Goal: Information Seeking & Learning: Find specific fact

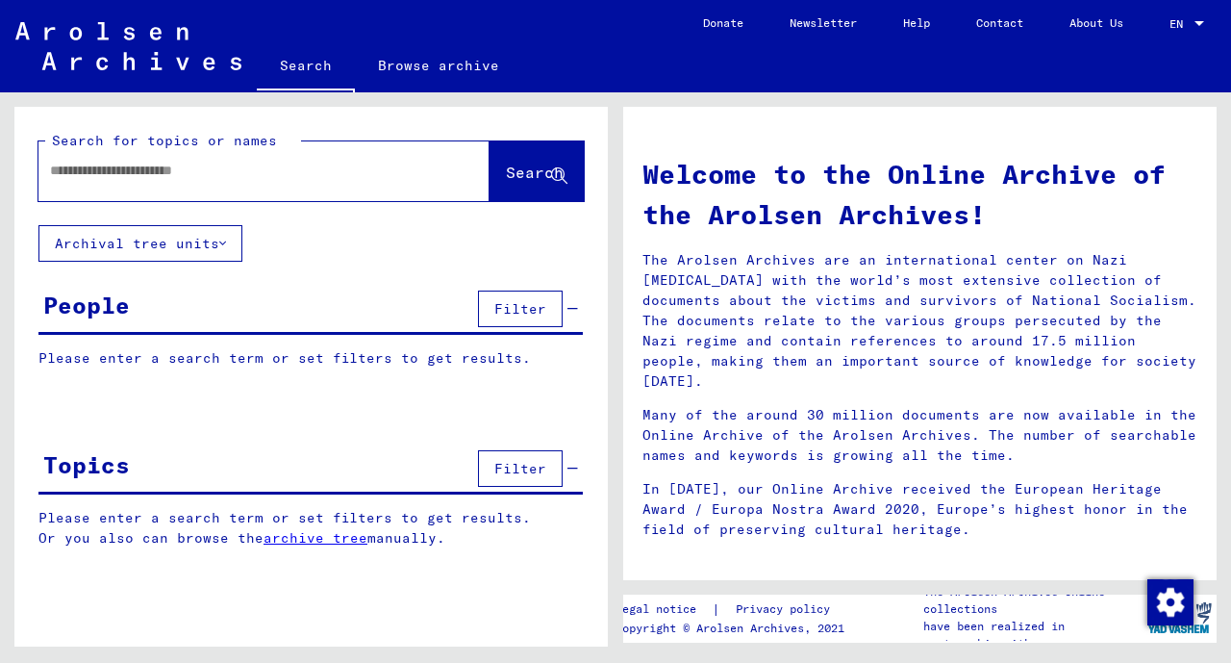
drag, startPoint x: 279, startPoint y: 154, endPoint x: 262, endPoint y: 176, distance: 28.1
click at [262, 176] on div at bounding box center [234, 170] width 393 height 43
click at [262, 176] on input "text" at bounding box center [241, 171] width 382 height 20
type input "*"
type input "**********"
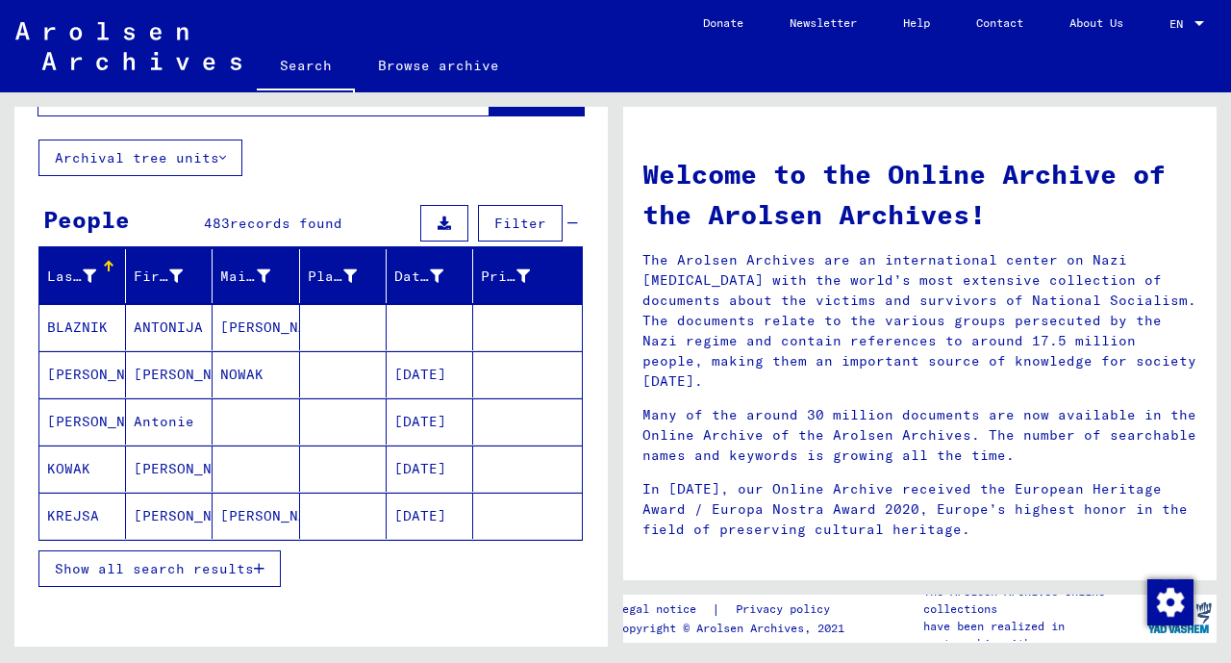
scroll to position [119, 0]
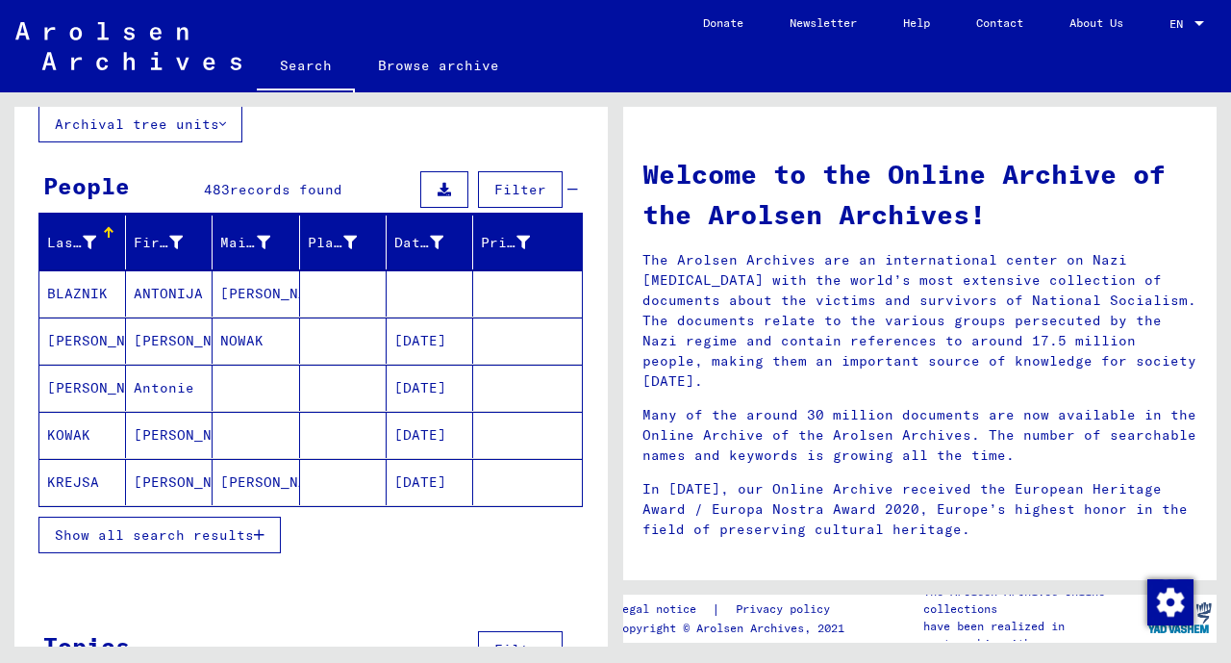
click at [244, 474] on mat-cell "[PERSON_NAME]" at bounding box center [256, 482] width 87 height 46
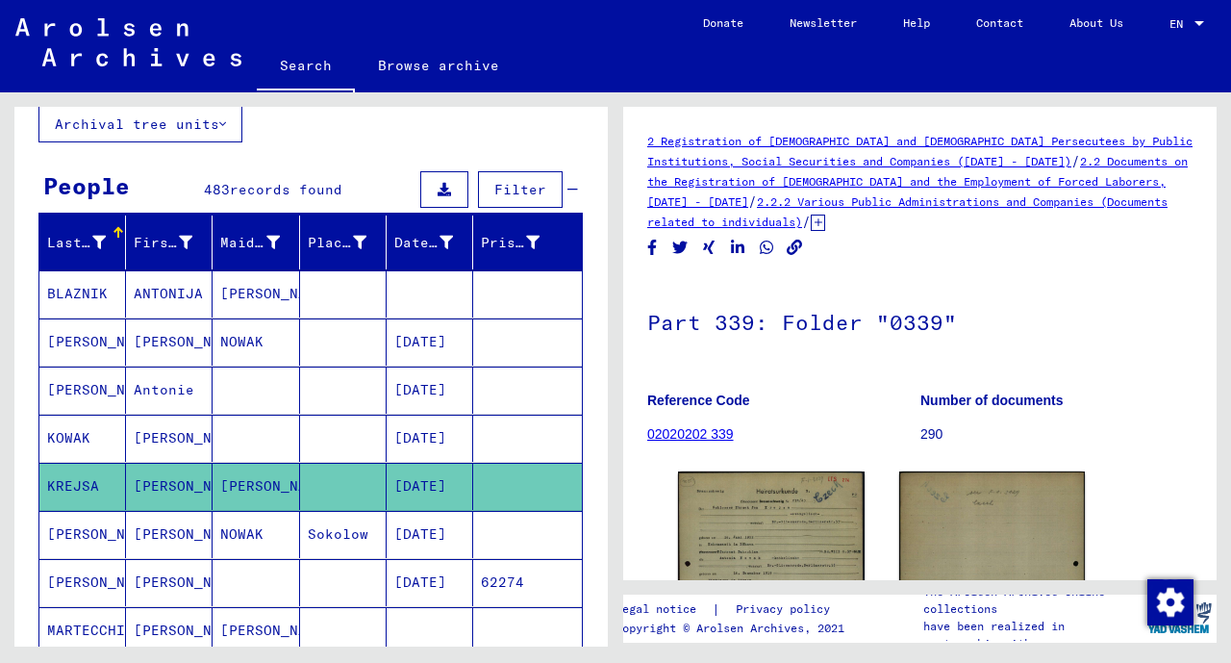
click at [767, 527] on img at bounding box center [771, 601] width 187 height 261
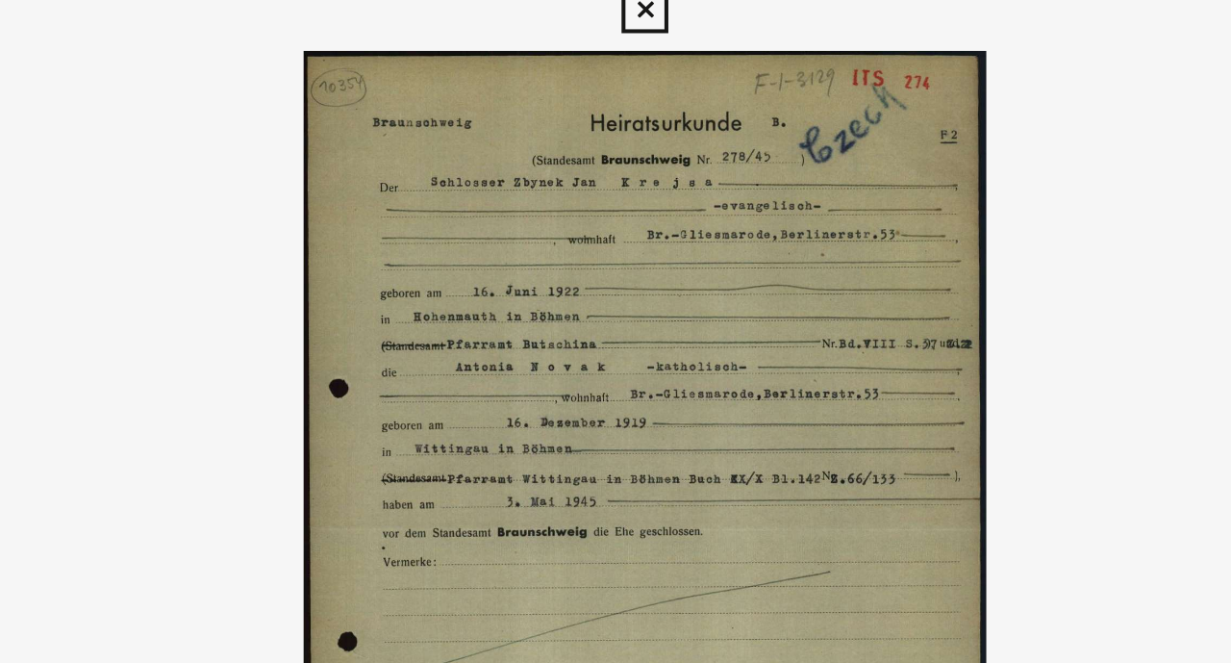
click at [562, 130] on img at bounding box center [616, 283] width 854 height 470
click at [619, 31] on icon at bounding box center [615, 28] width 22 height 23
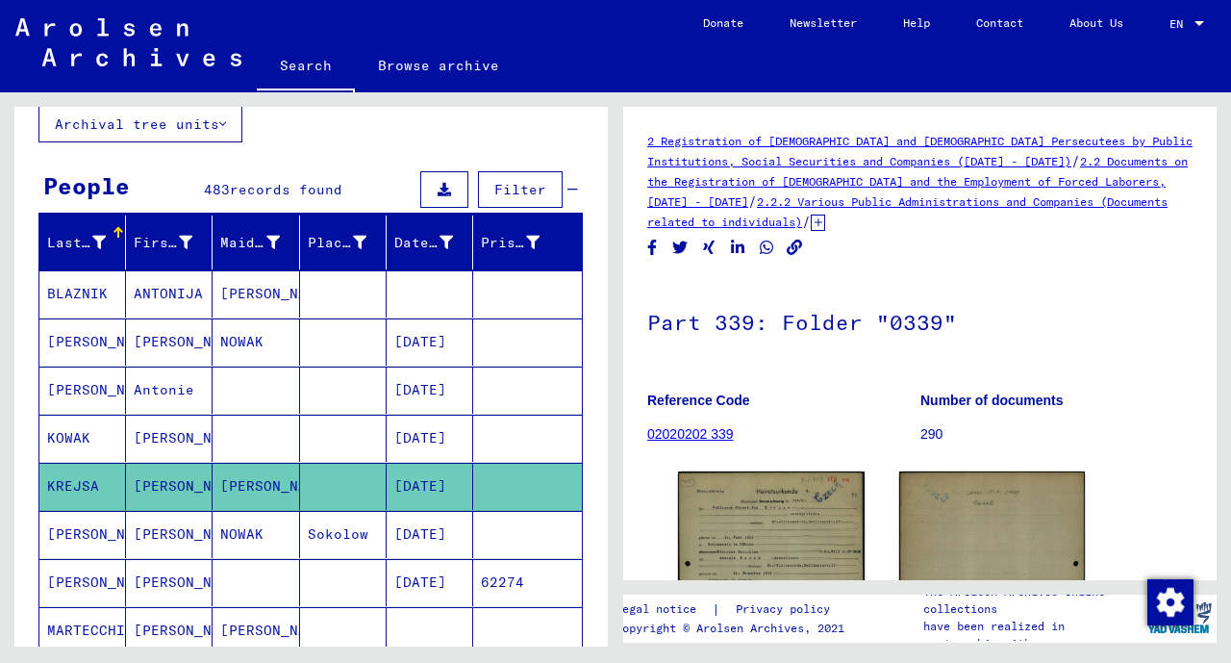
click at [410, 580] on mat-cell "[DATE]" at bounding box center [430, 582] width 87 height 47
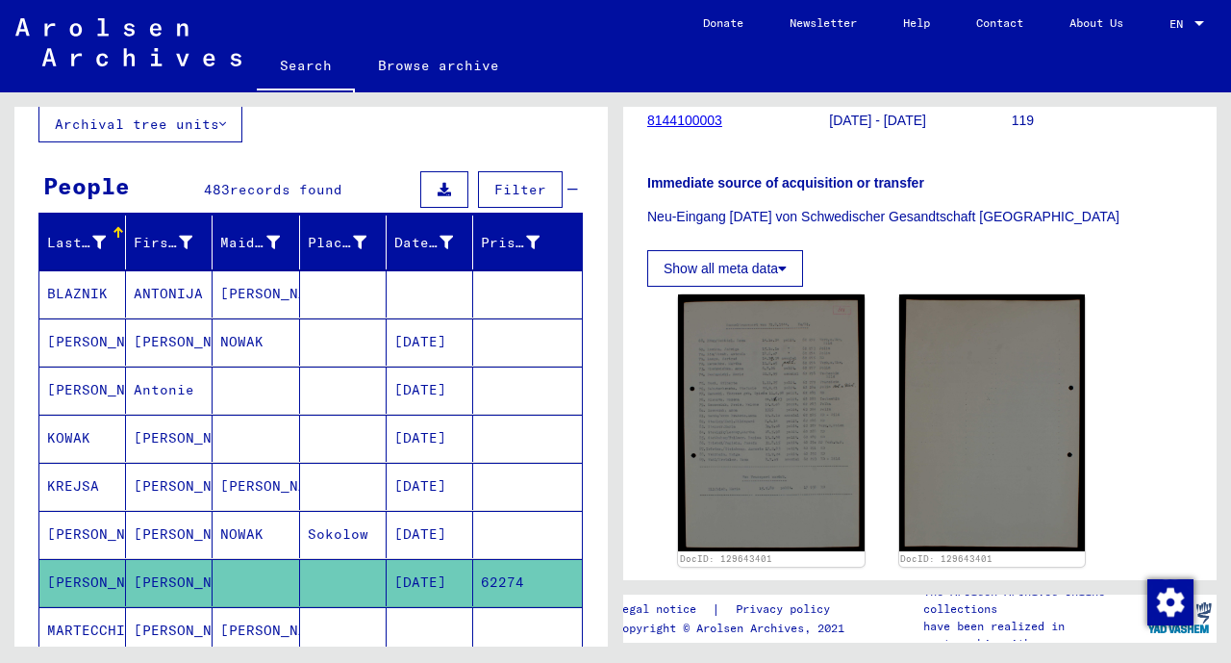
scroll to position [262, 0]
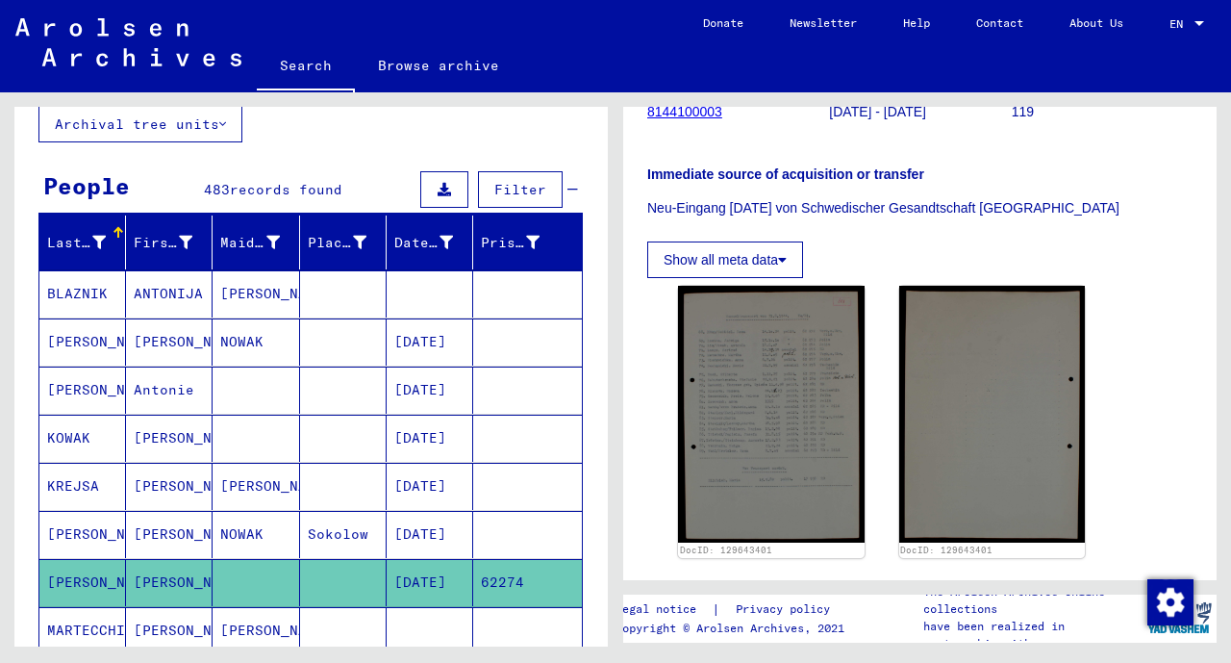
click at [782, 455] on img at bounding box center [771, 414] width 187 height 256
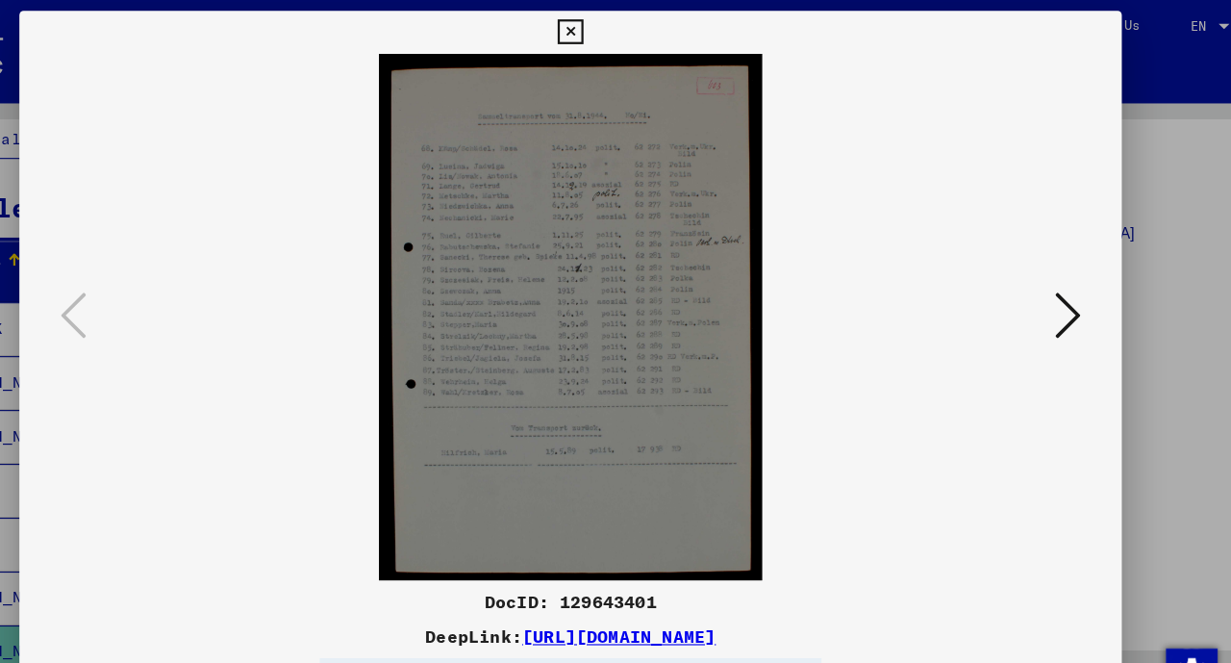
click at [610, 26] on icon at bounding box center [615, 28] width 22 height 23
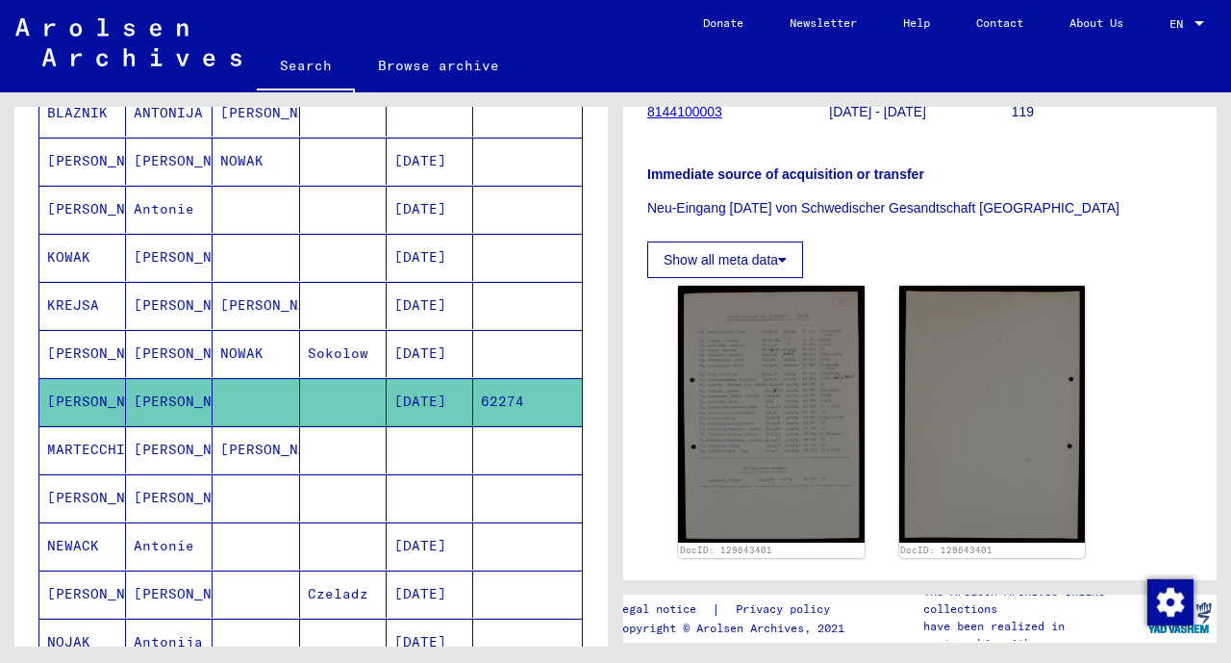
scroll to position [301, 0]
click at [329, 554] on mat-cell at bounding box center [343, 544] width 87 height 47
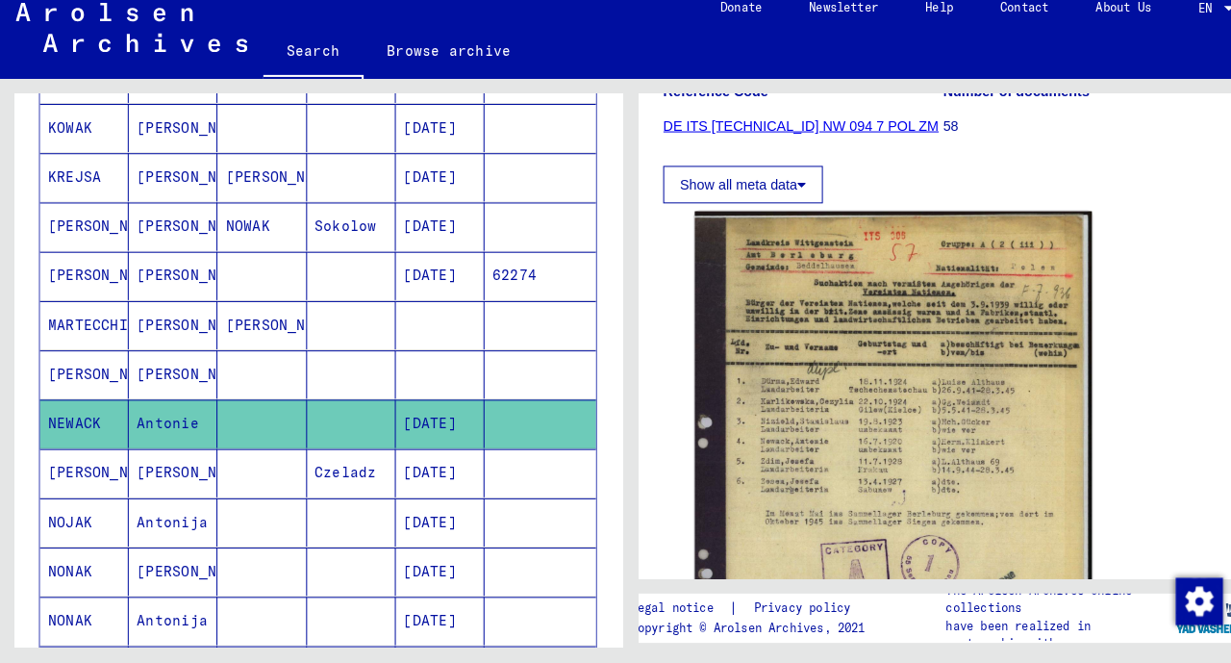
scroll to position [442, 0]
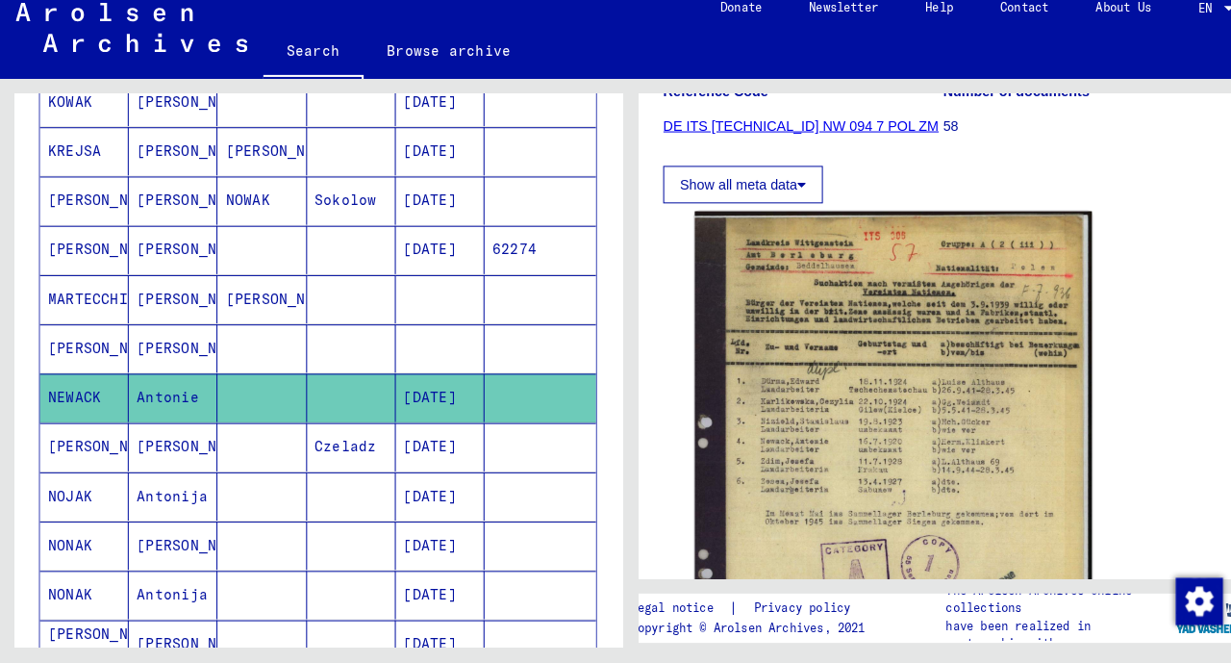
click at [422, 490] on mat-cell "[DATE]" at bounding box center [430, 499] width 87 height 47
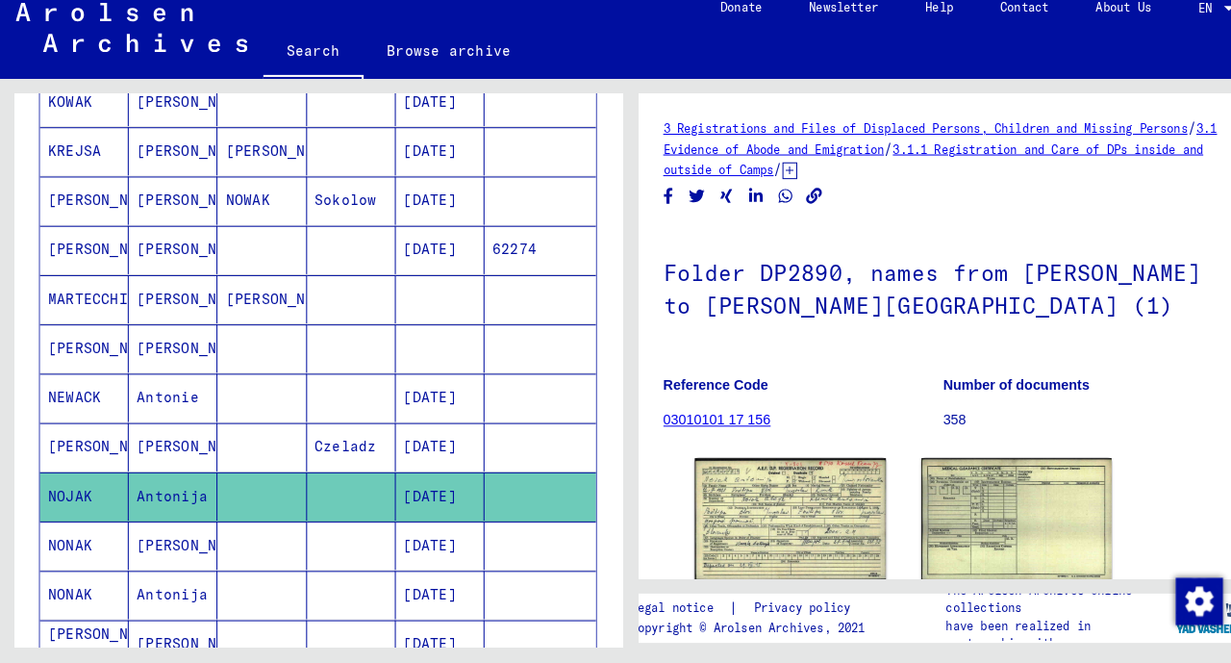
click at [743, 549] on img at bounding box center [771, 522] width 187 height 118
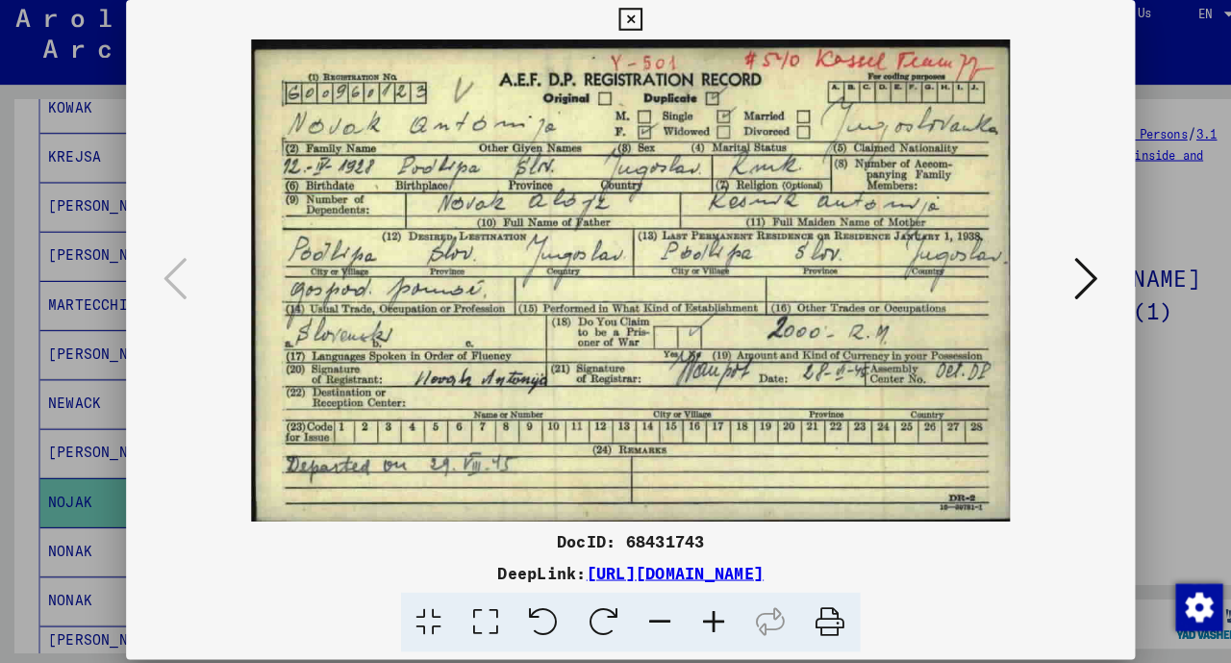
click at [621, 28] on icon at bounding box center [615, 28] width 22 height 23
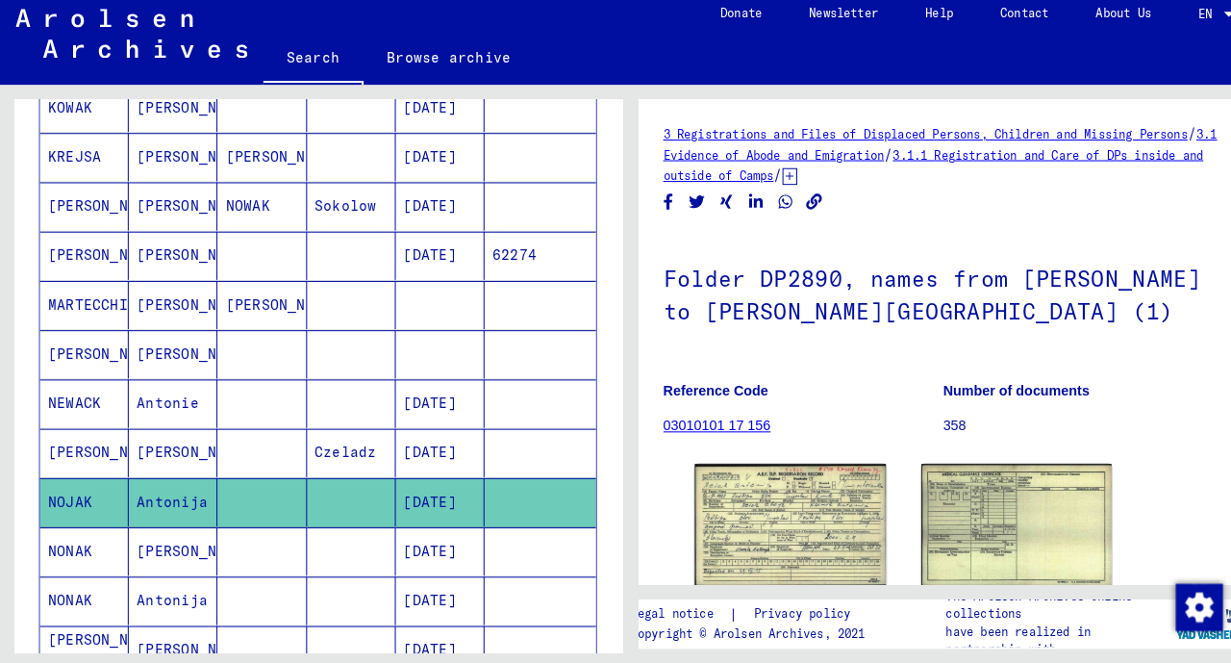
click at [275, 530] on mat-cell at bounding box center [256, 547] width 87 height 47
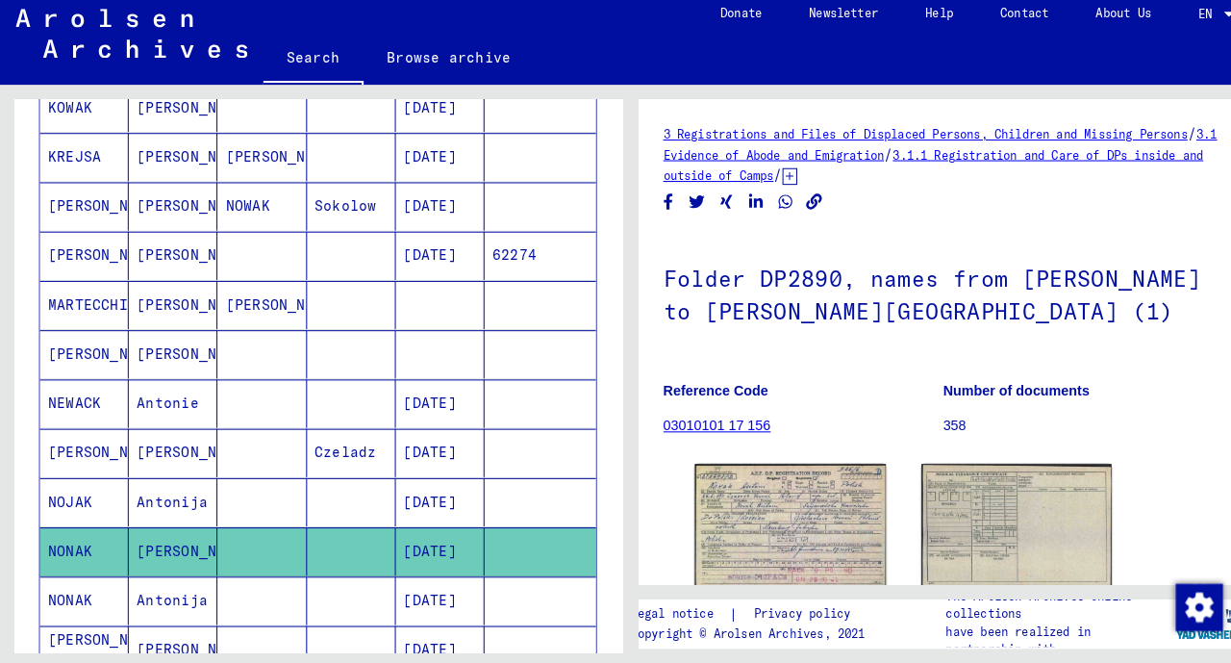
click at [743, 594] on figure "Legal notice | Privacy policy Copyright © Arolsen Archives, 2021" at bounding box center [734, 617] width 222 height 46
click at [770, 527] on img at bounding box center [771, 522] width 187 height 119
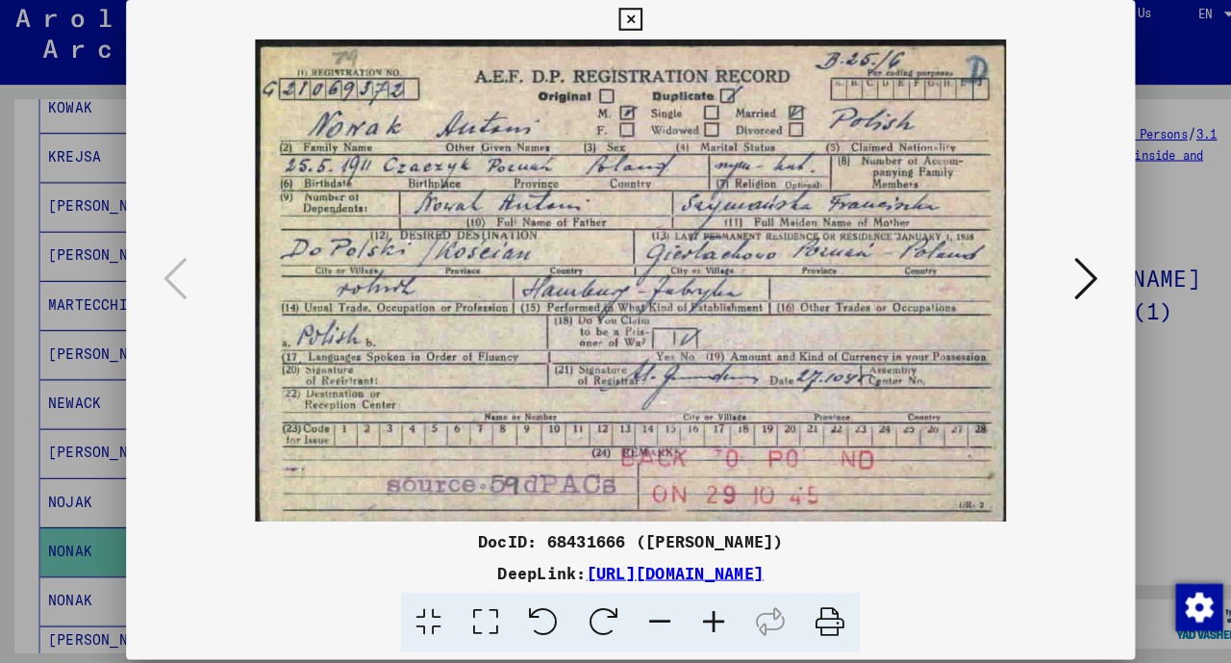
click at [619, 31] on icon at bounding box center [615, 28] width 22 height 23
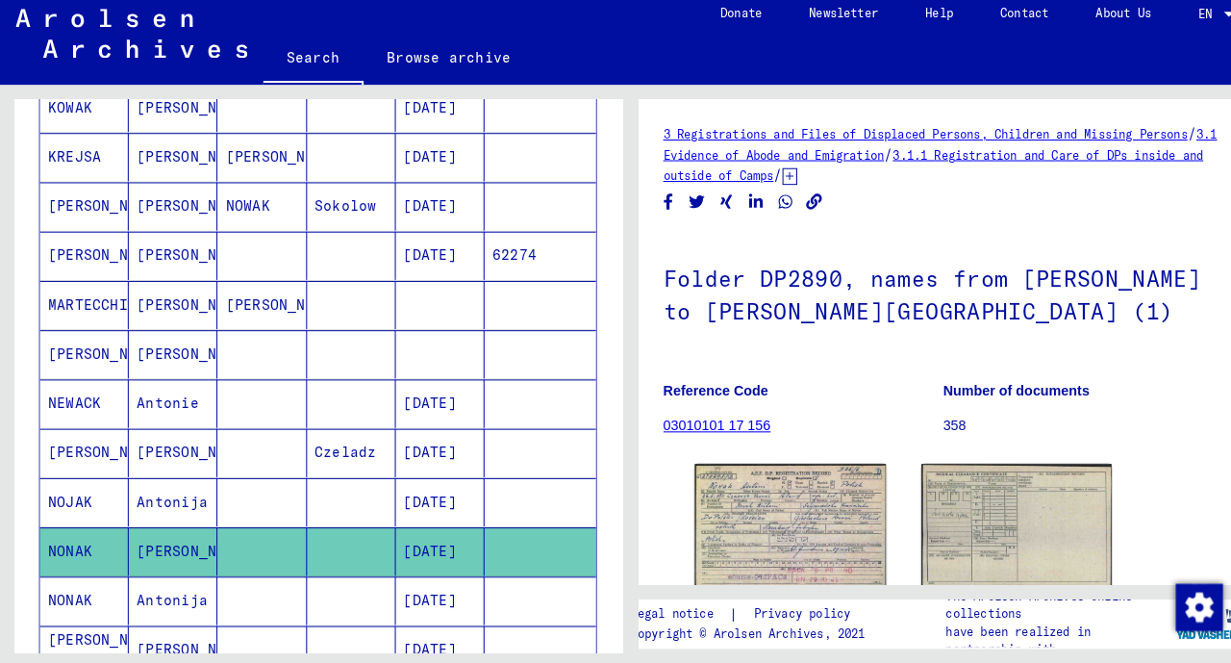
click at [206, 583] on mat-cell "Antonija" at bounding box center [169, 595] width 87 height 47
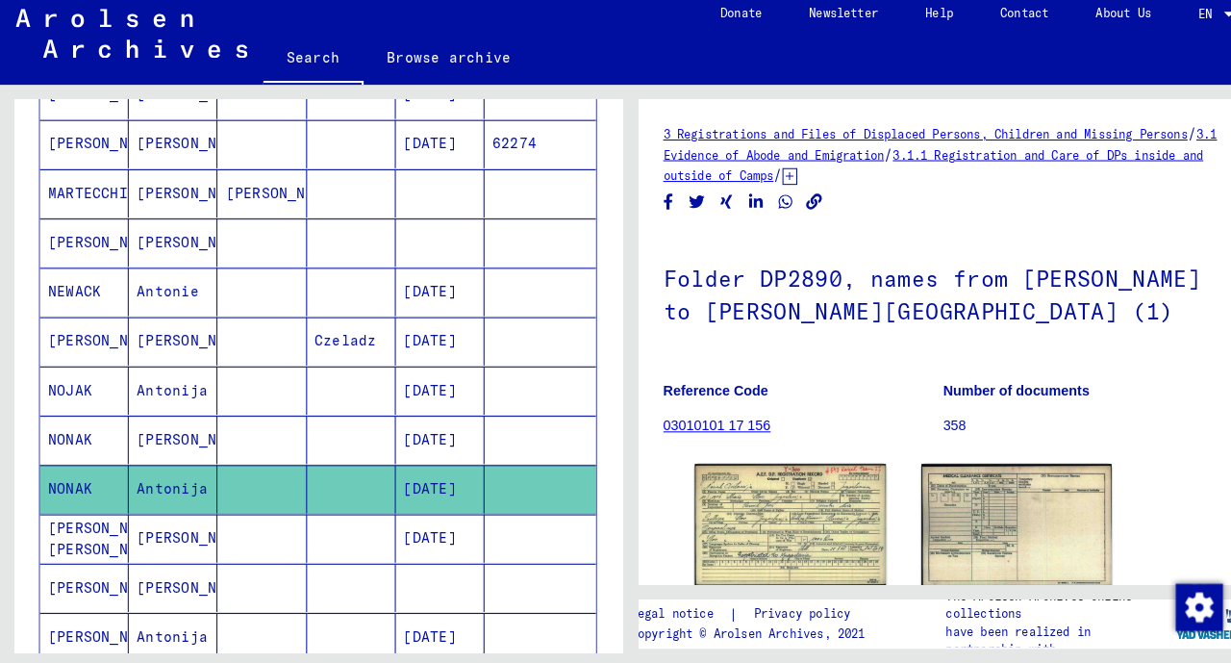
scroll to position [681, 0]
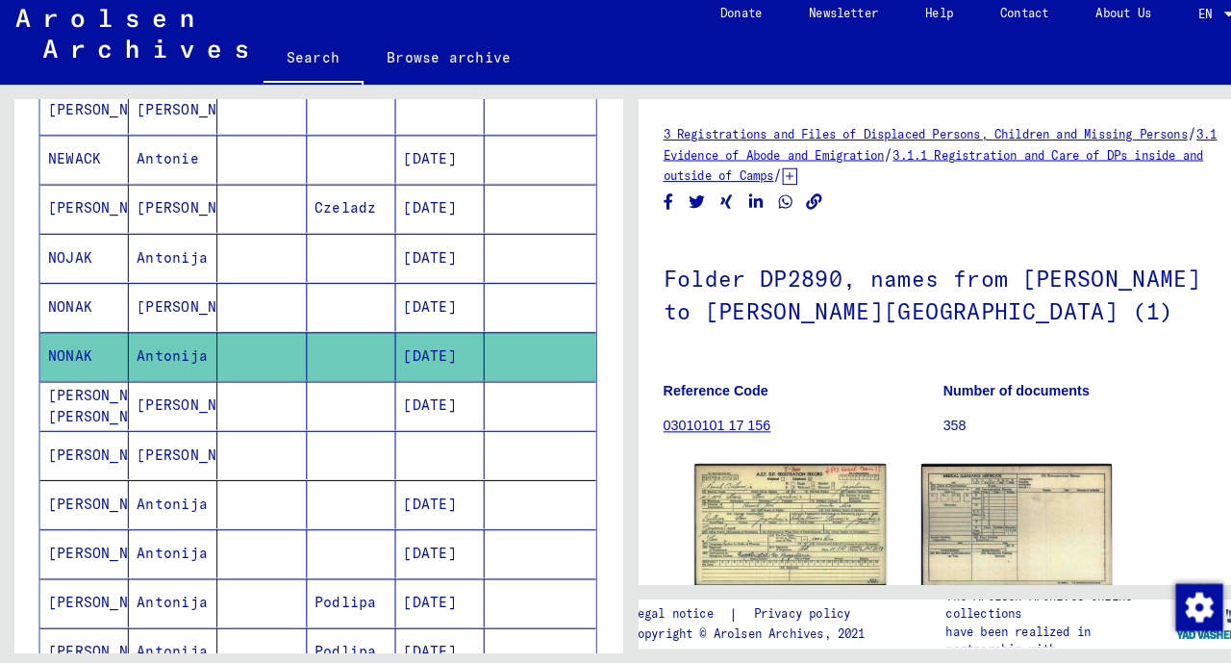
click at [730, 512] on img at bounding box center [771, 522] width 187 height 118
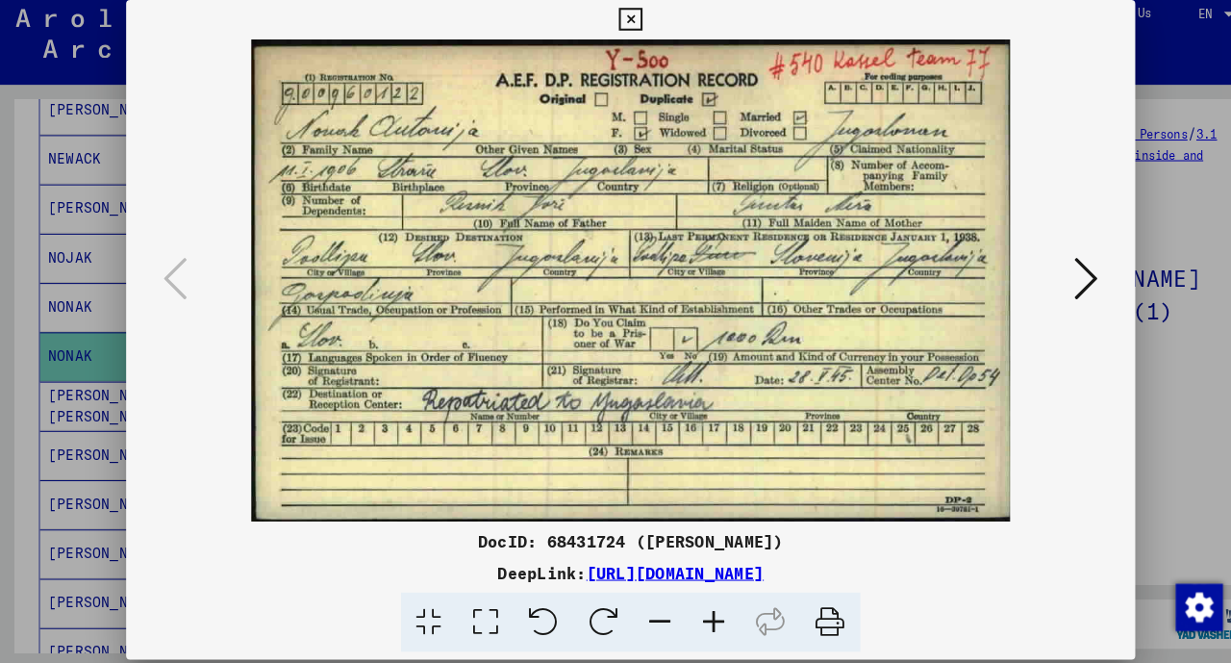
click at [617, 33] on icon at bounding box center [615, 28] width 22 height 23
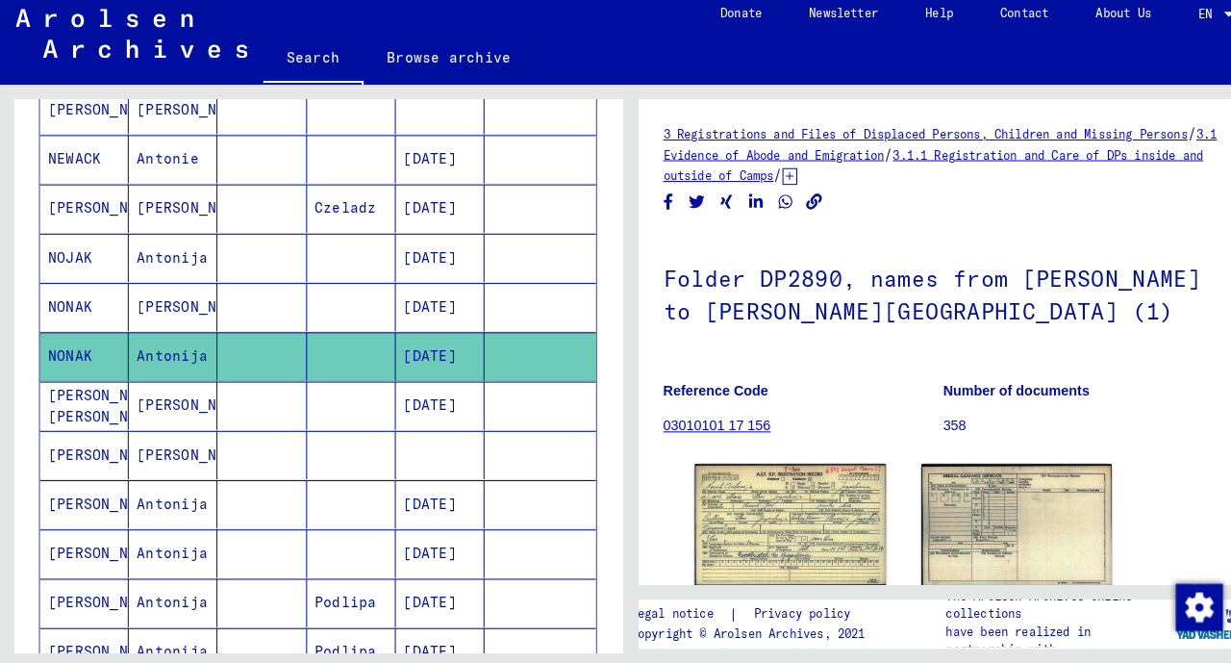
click at [196, 391] on mat-cell "[PERSON_NAME]" at bounding box center [169, 405] width 87 height 47
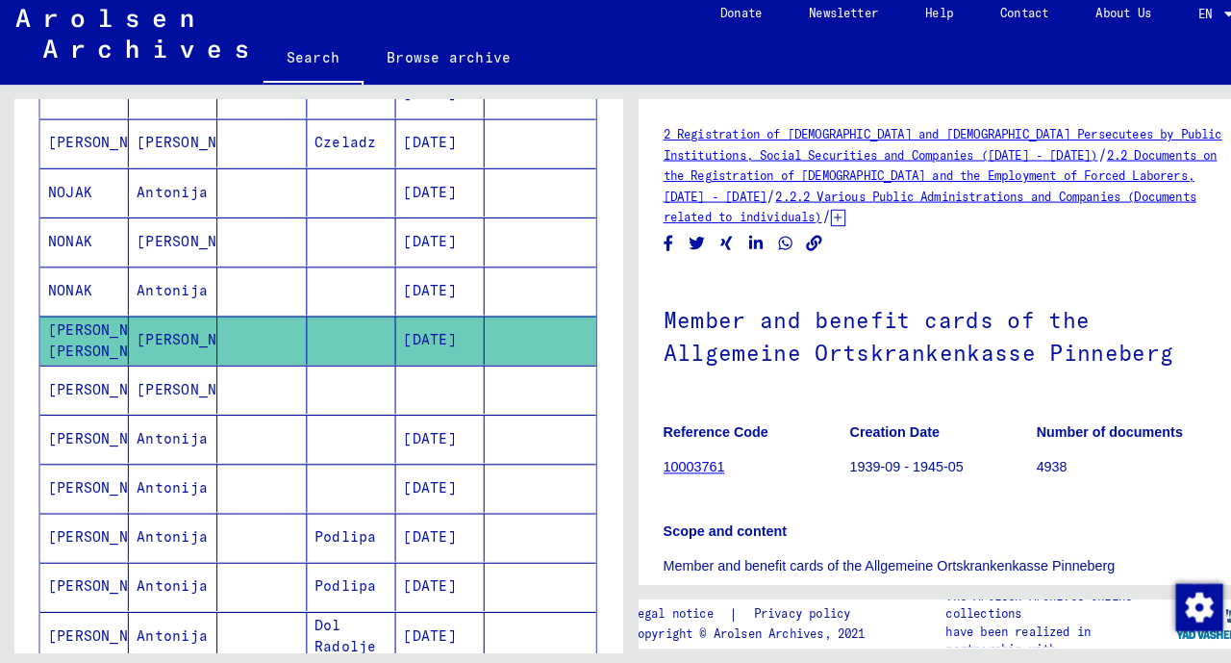
scroll to position [746, 0]
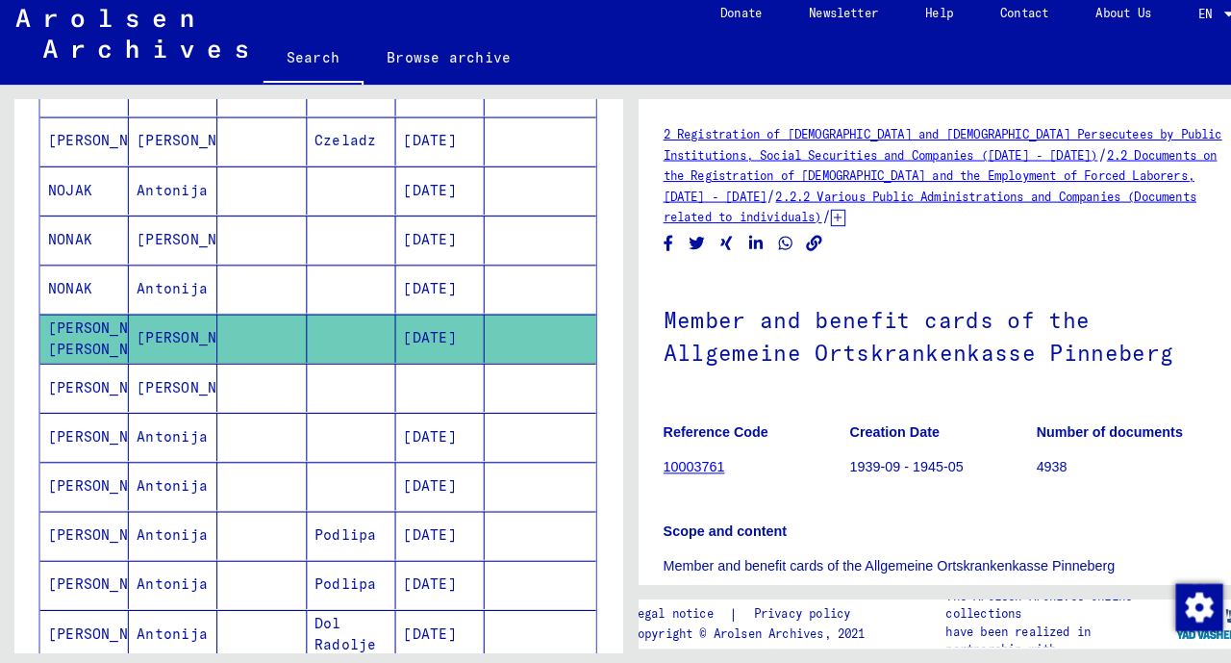
click at [447, 375] on mat-cell at bounding box center [430, 388] width 87 height 47
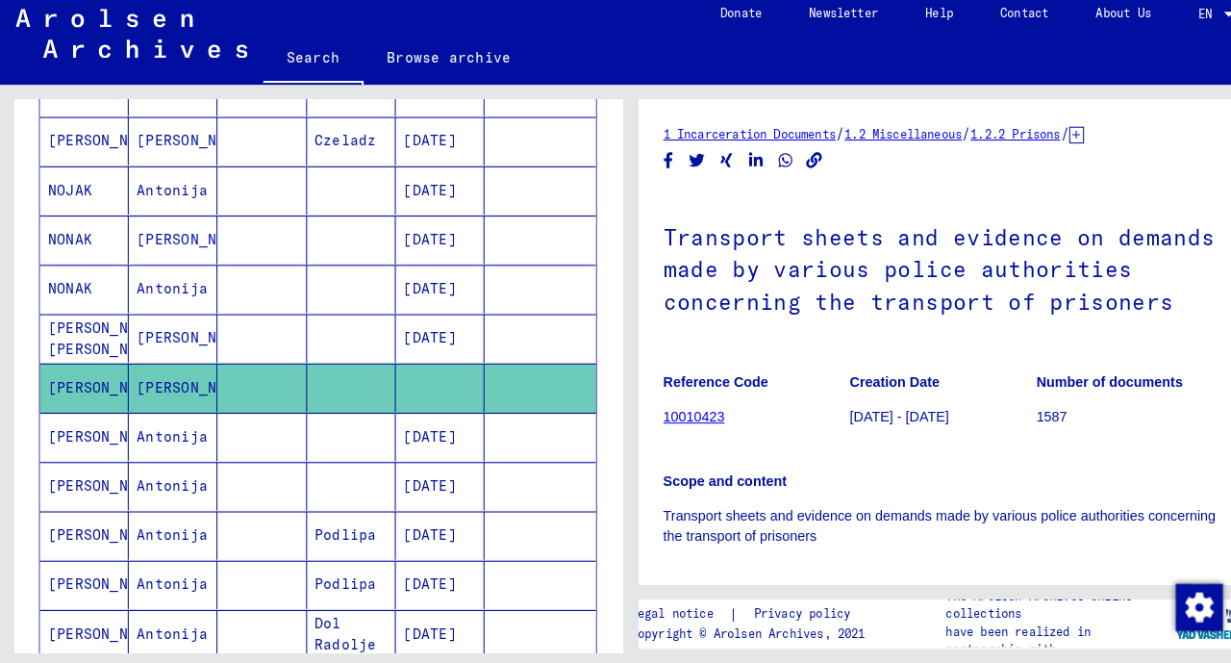
click at [316, 442] on mat-cell at bounding box center [343, 436] width 87 height 47
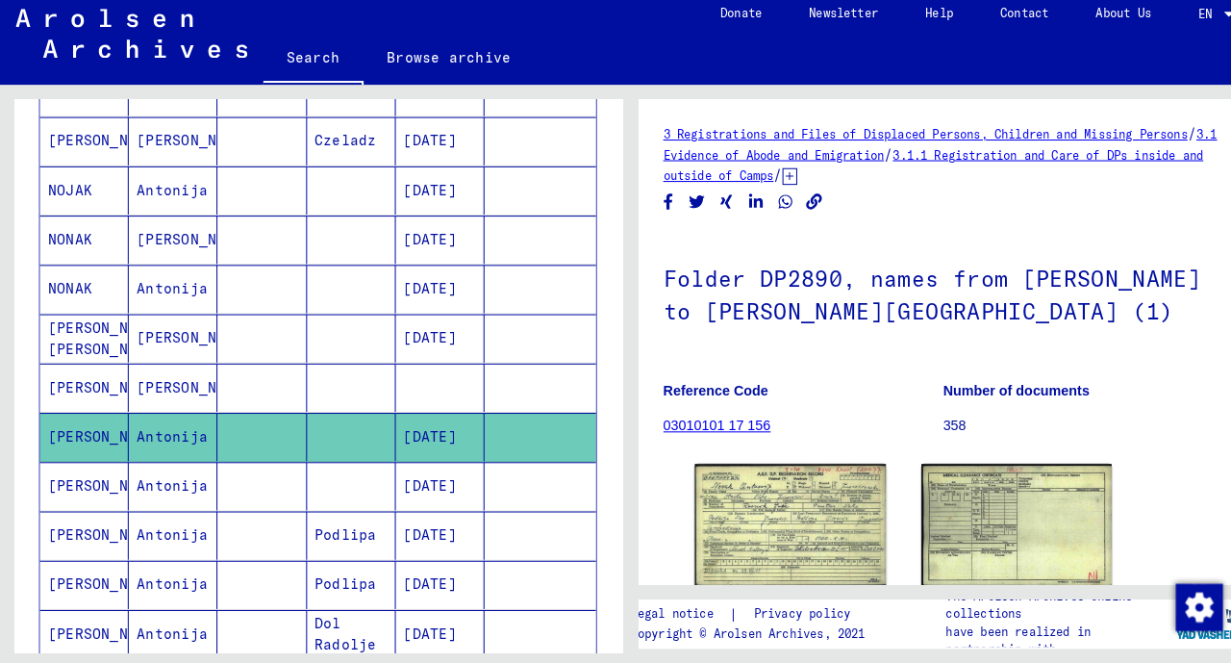
click at [787, 500] on img at bounding box center [771, 522] width 187 height 118
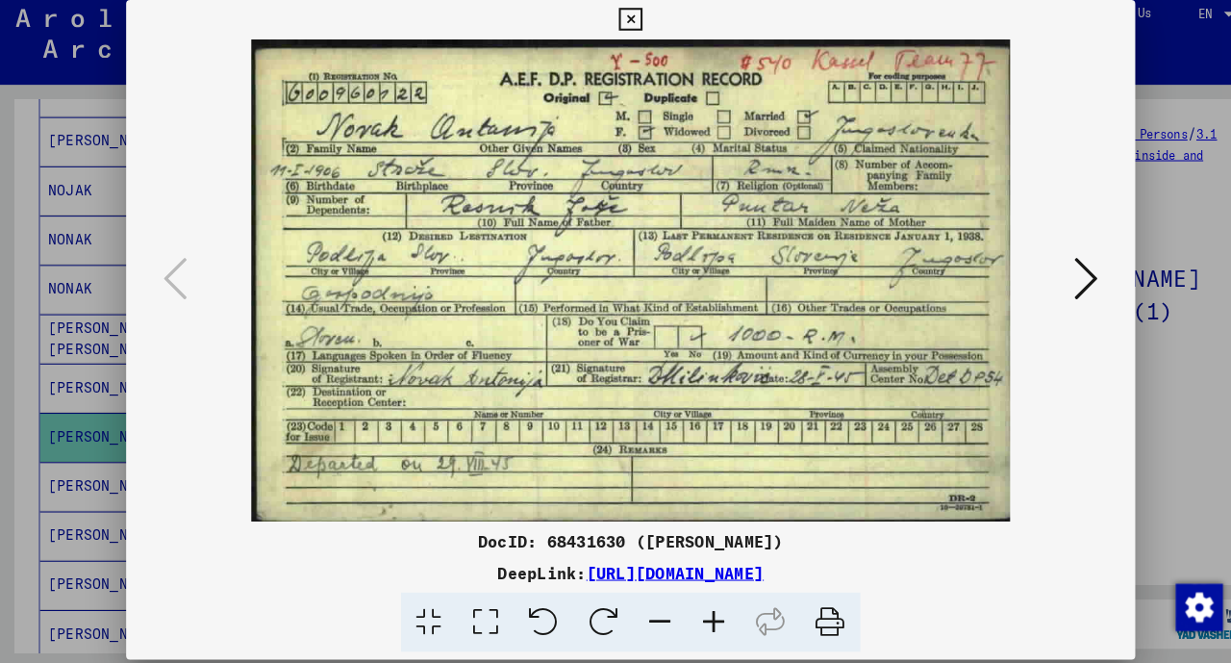
click at [612, 32] on icon at bounding box center [615, 28] width 22 height 23
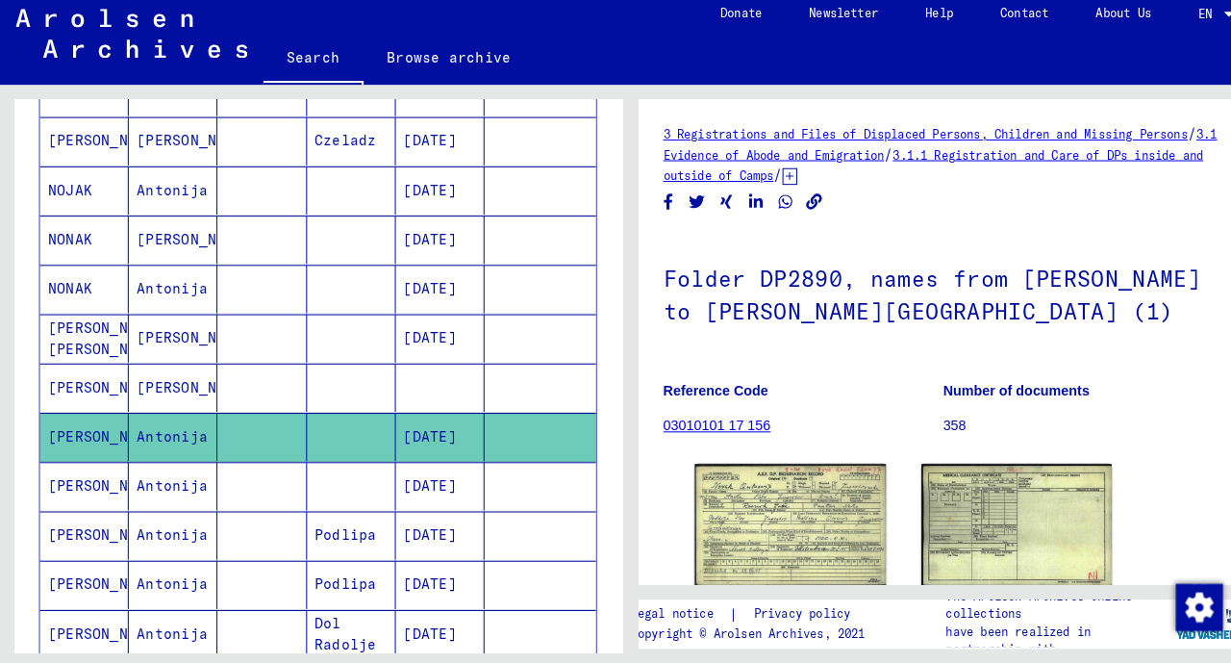
click at [304, 478] on mat-cell at bounding box center [343, 484] width 87 height 47
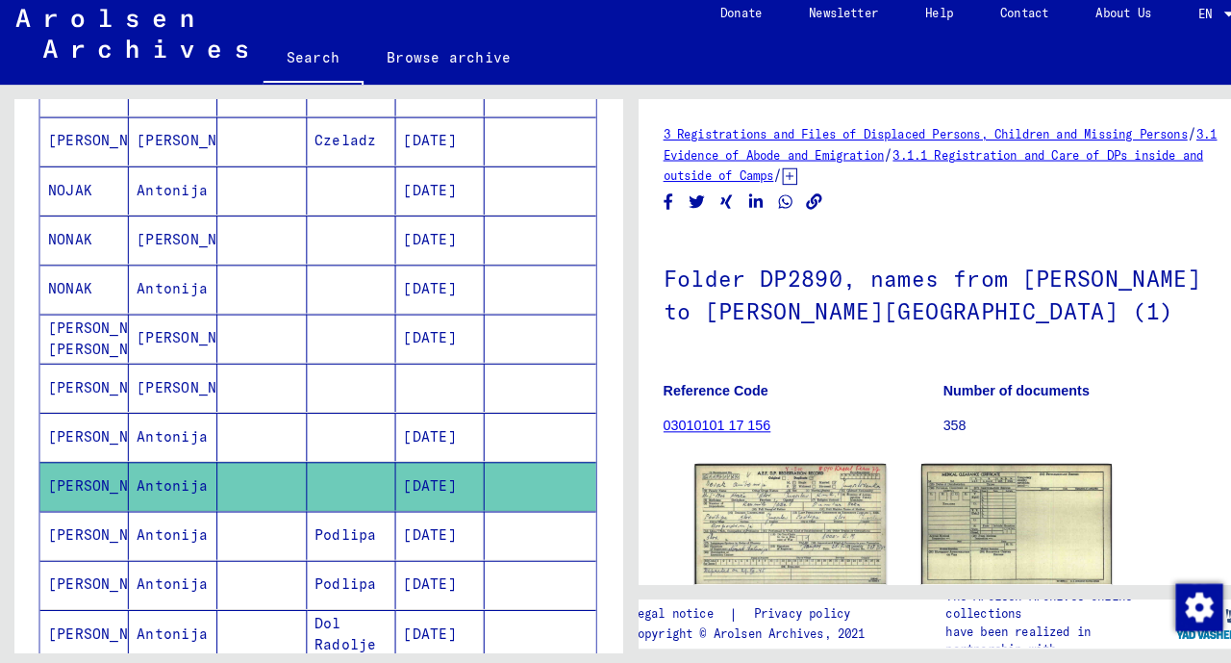
click at [731, 518] on img at bounding box center [771, 521] width 187 height 117
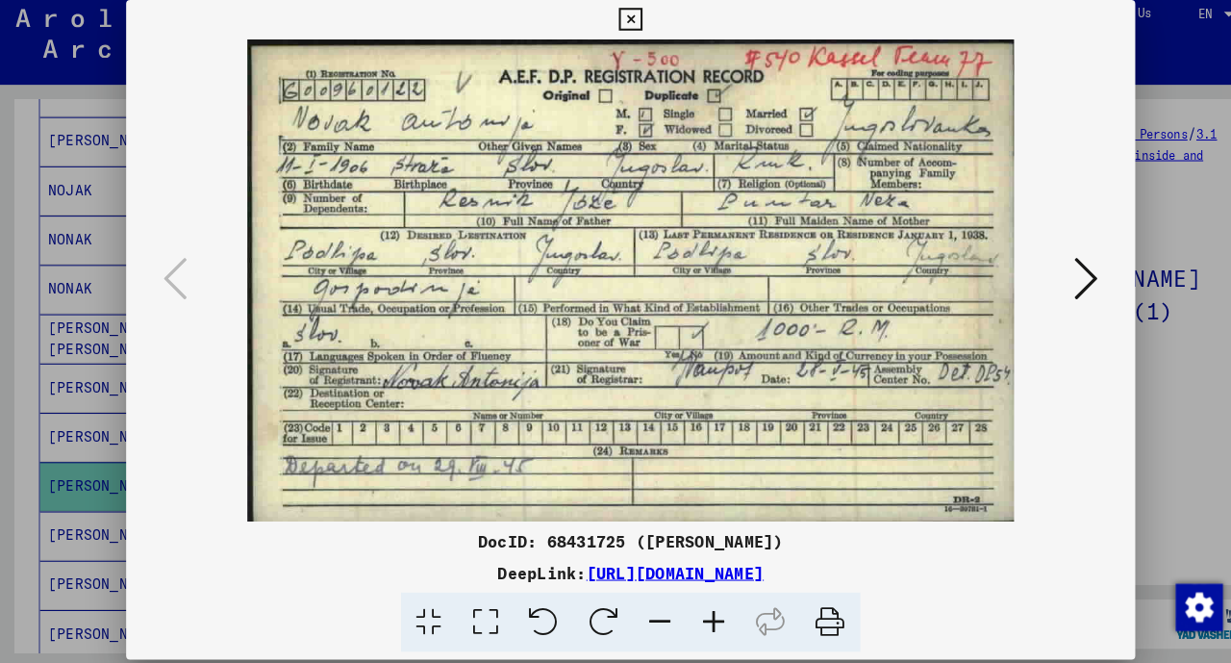
click at [615, 26] on icon at bounding box center [615, 28] width 22 height 23
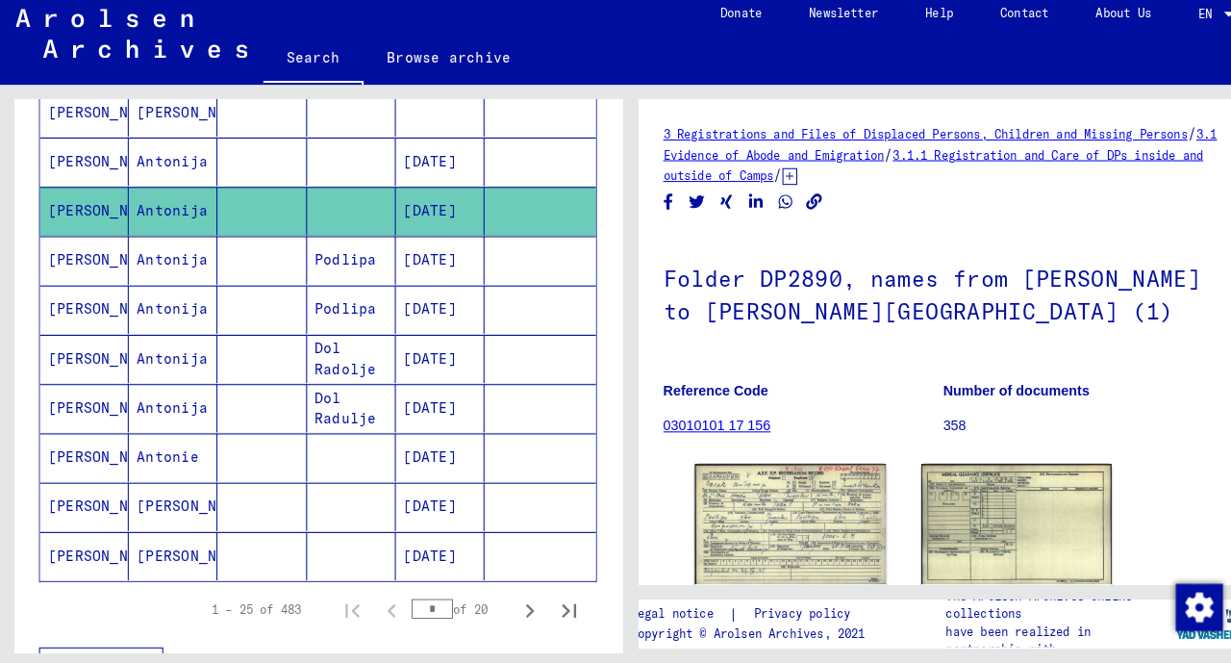
scroll to position [1030, 0]
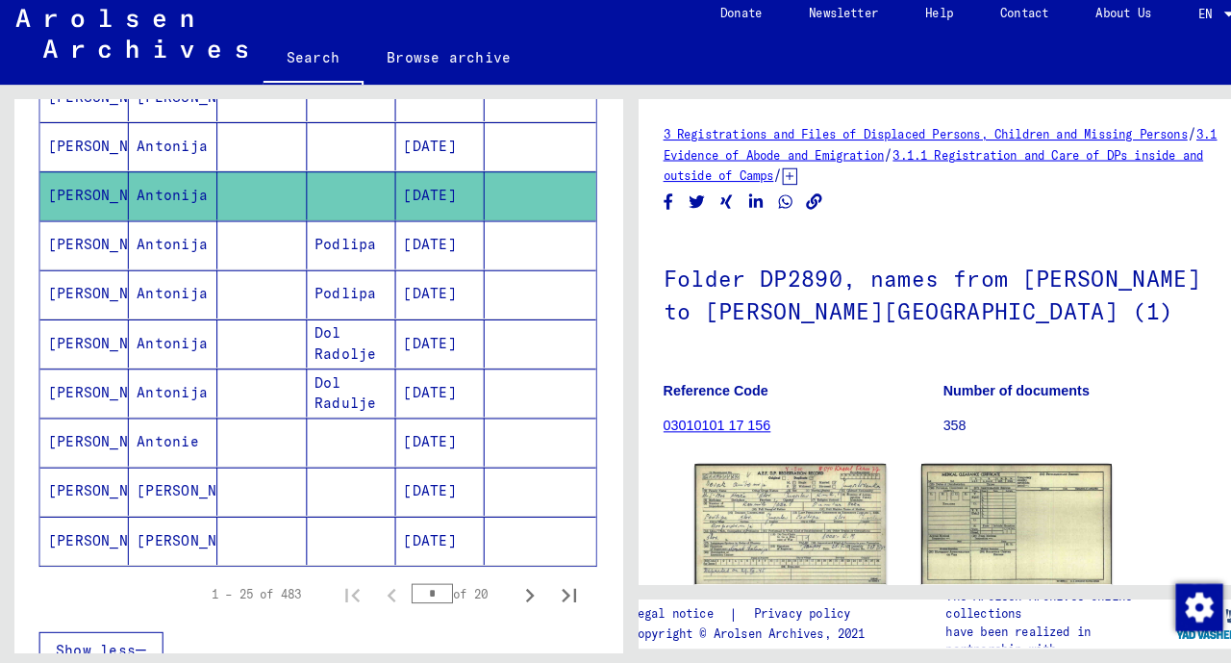
click at [391, 427] on mat-cell "[DATE]" at bounding box center [430, 440] width 87 height 47
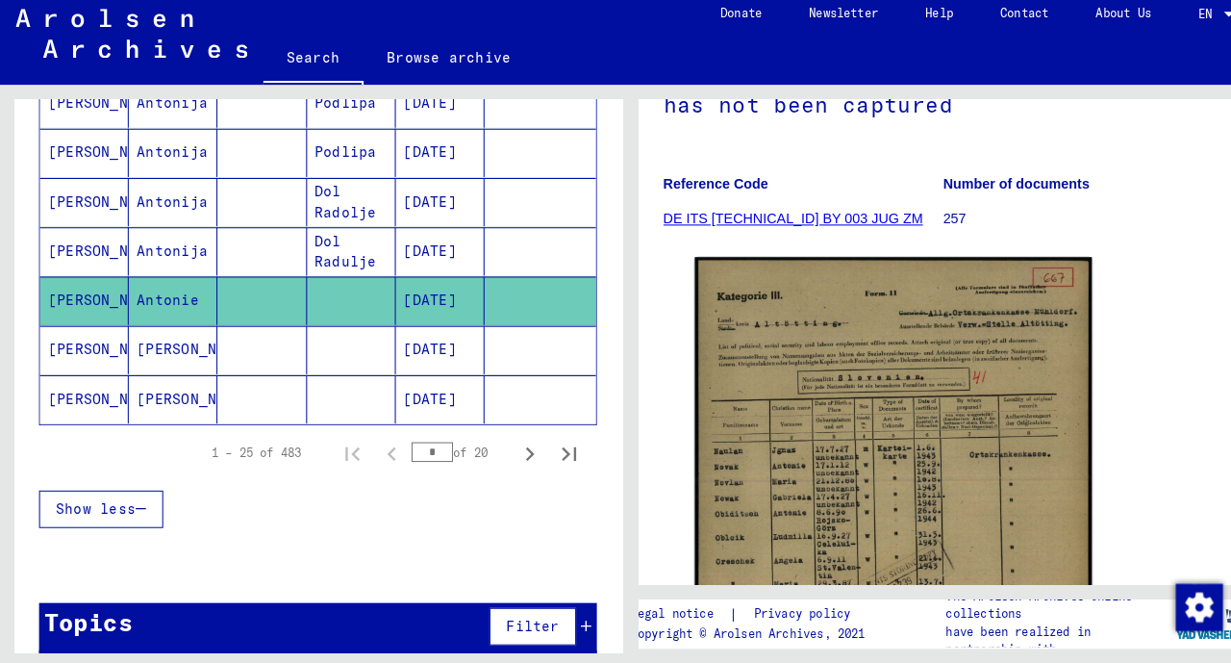
scroll to position [257, 0]
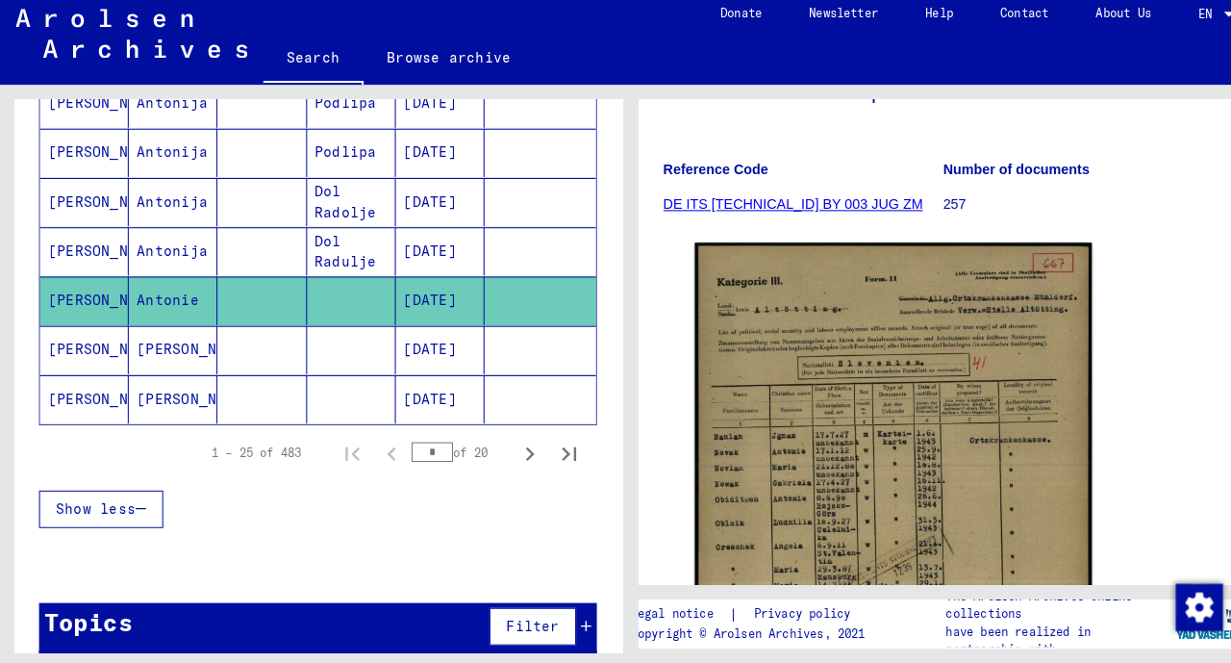
click at [846, 454] on img at bounding box center [872, 517] width 388 height 543
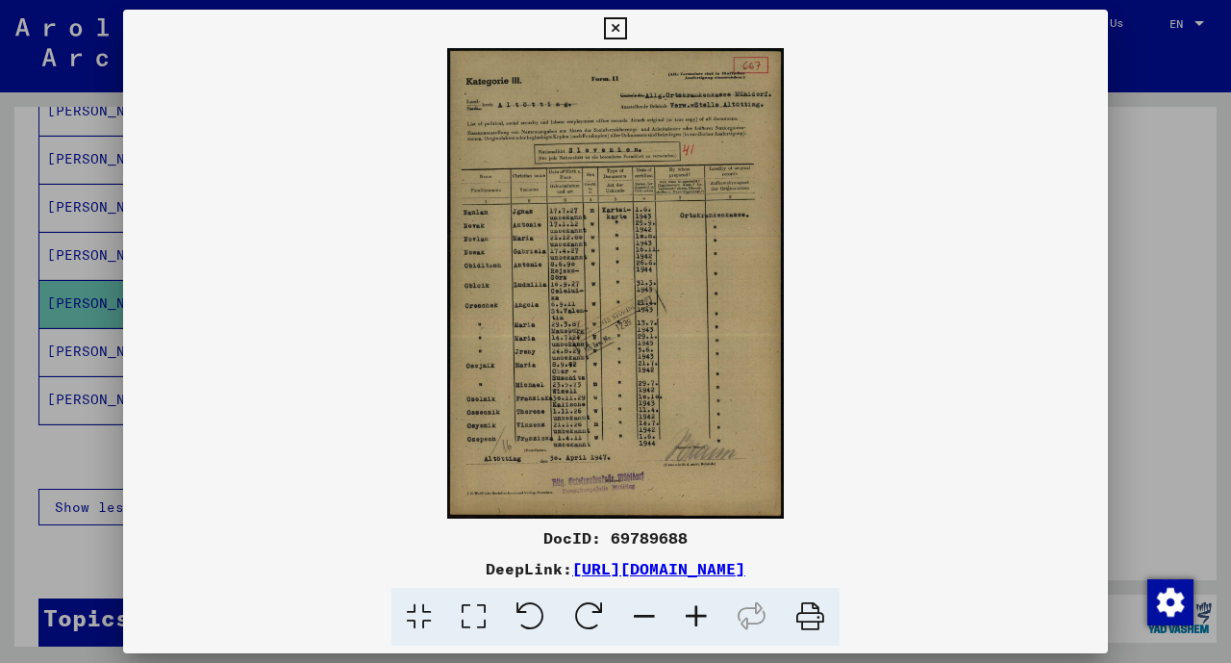
click at [608, 19] on icon at bounding box center [615, 28] width 22 height 23
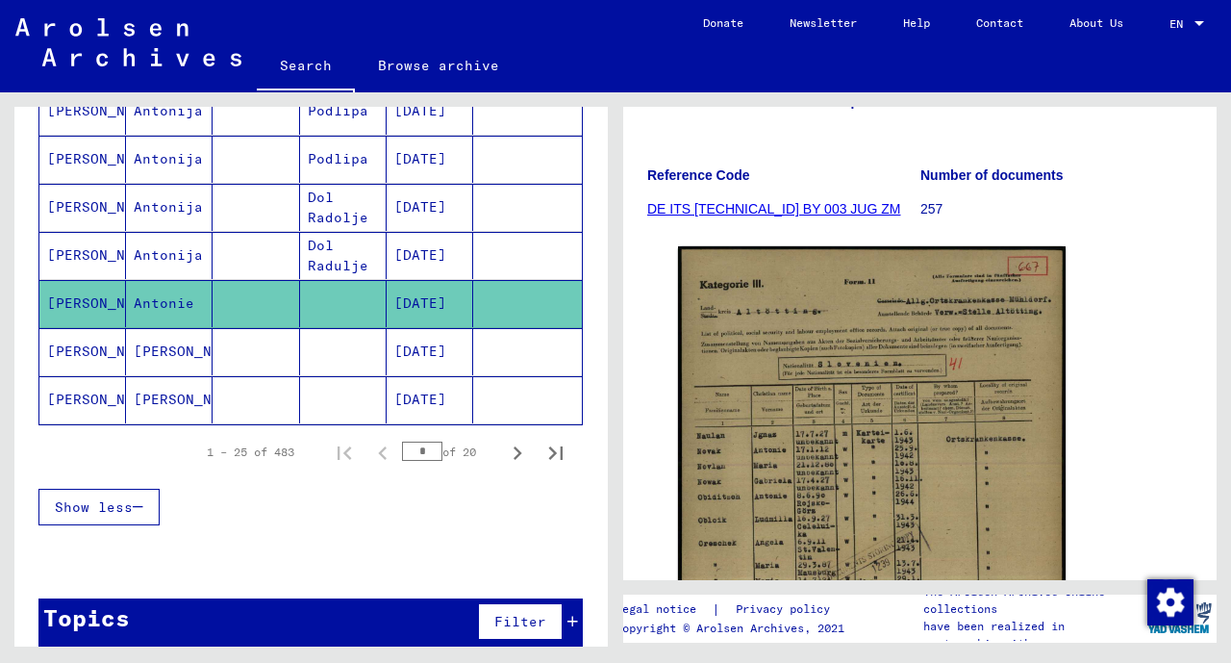
click at [397, 336] on mat-cell "[DATE]" at bounding box center [430, 351] width 87 height 47
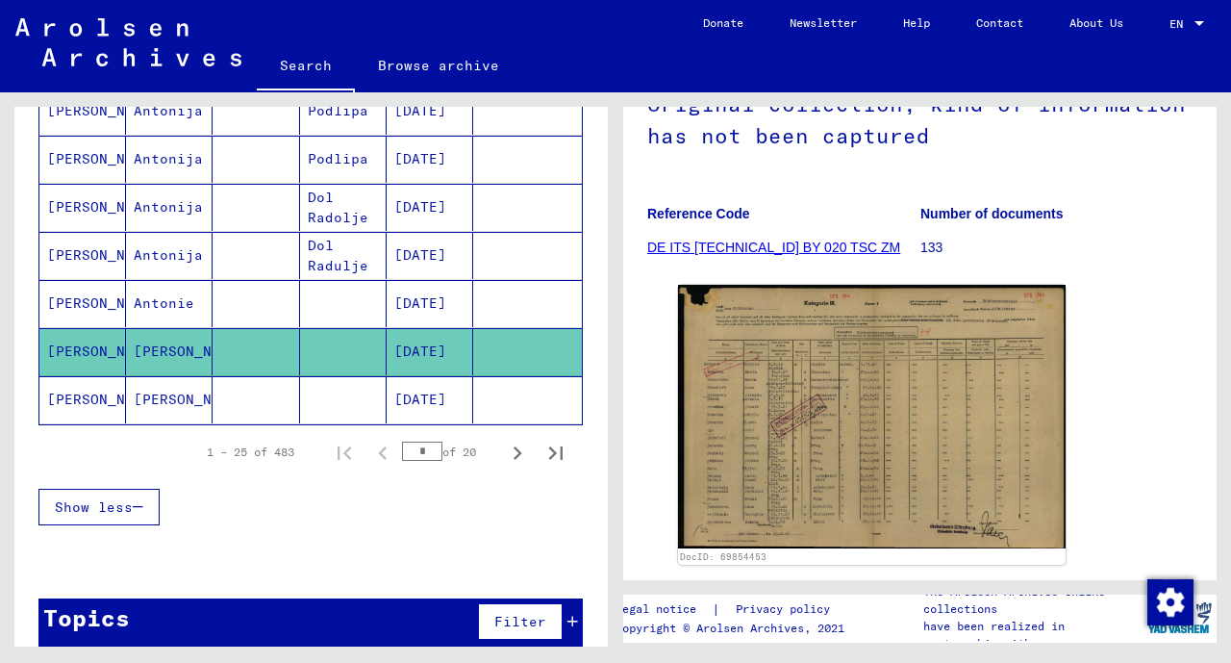
click at [325, 376] on mat-cell at bounding box center [343, 399] width 87 height 47
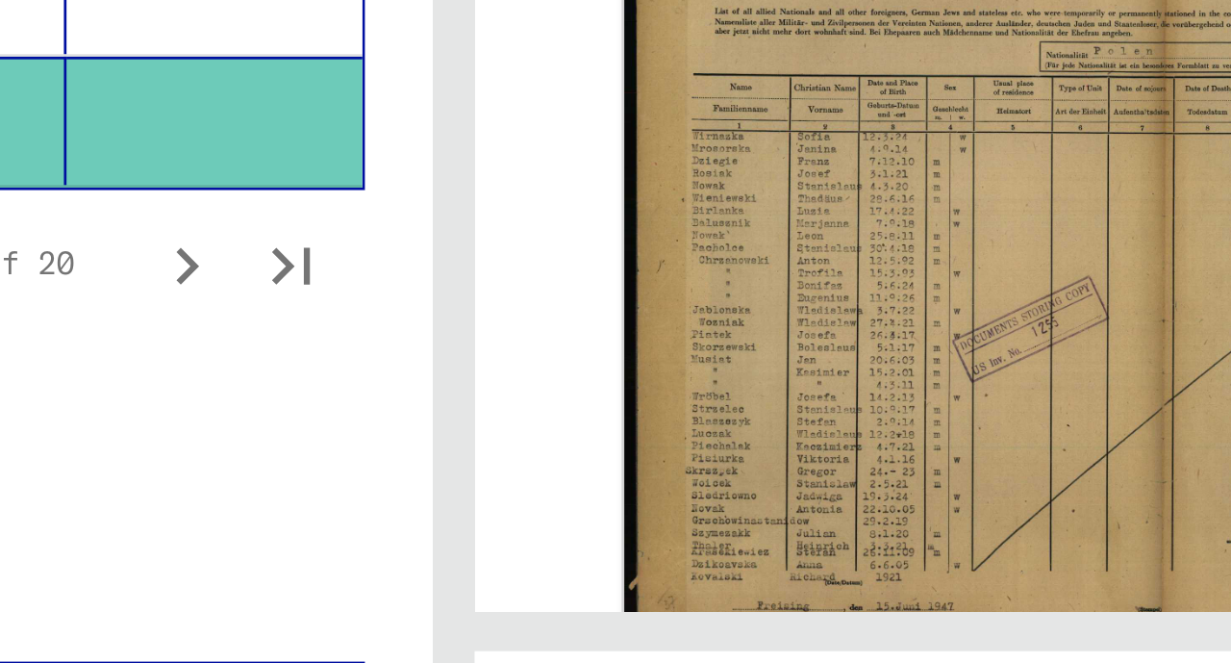
scroll to position [184, 0]
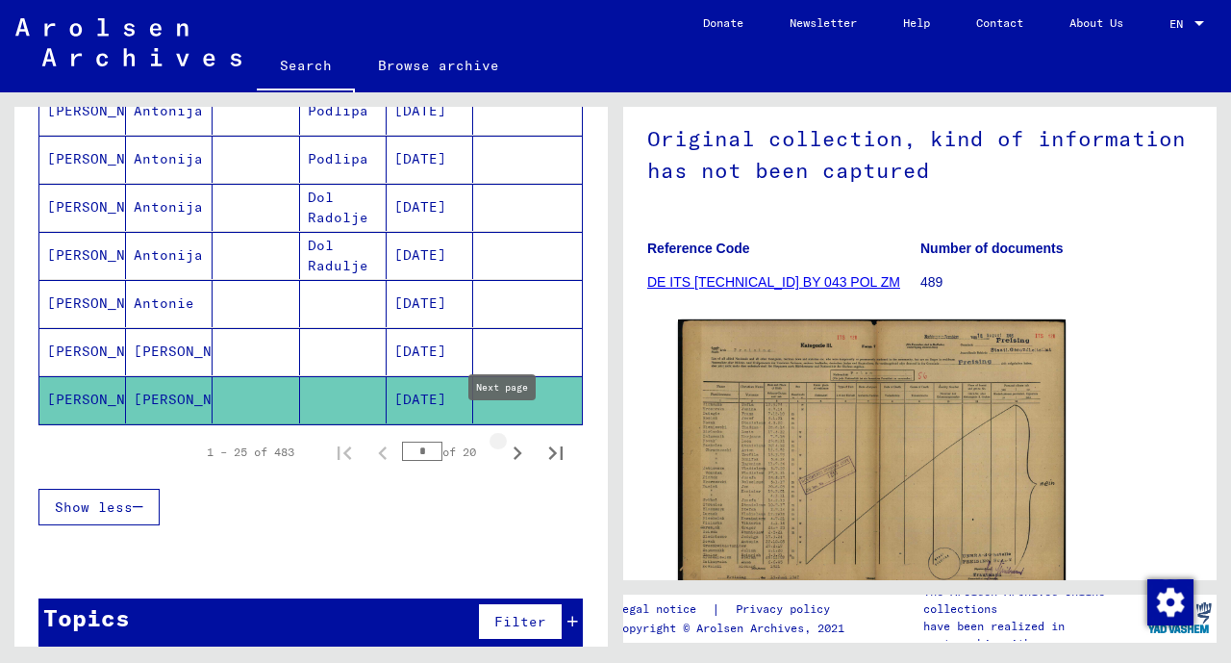
click at [514, 446] on icon "Next page" at bounding box center [518, 452] width 9 height 13
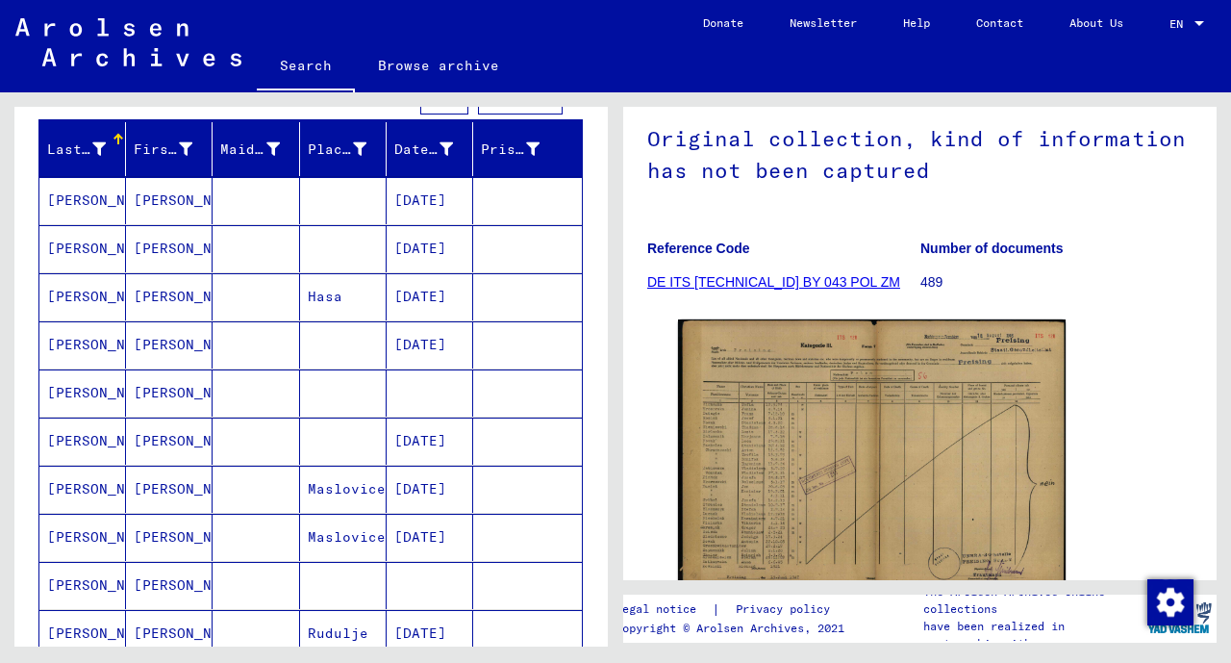
scroll to position [214, 0]
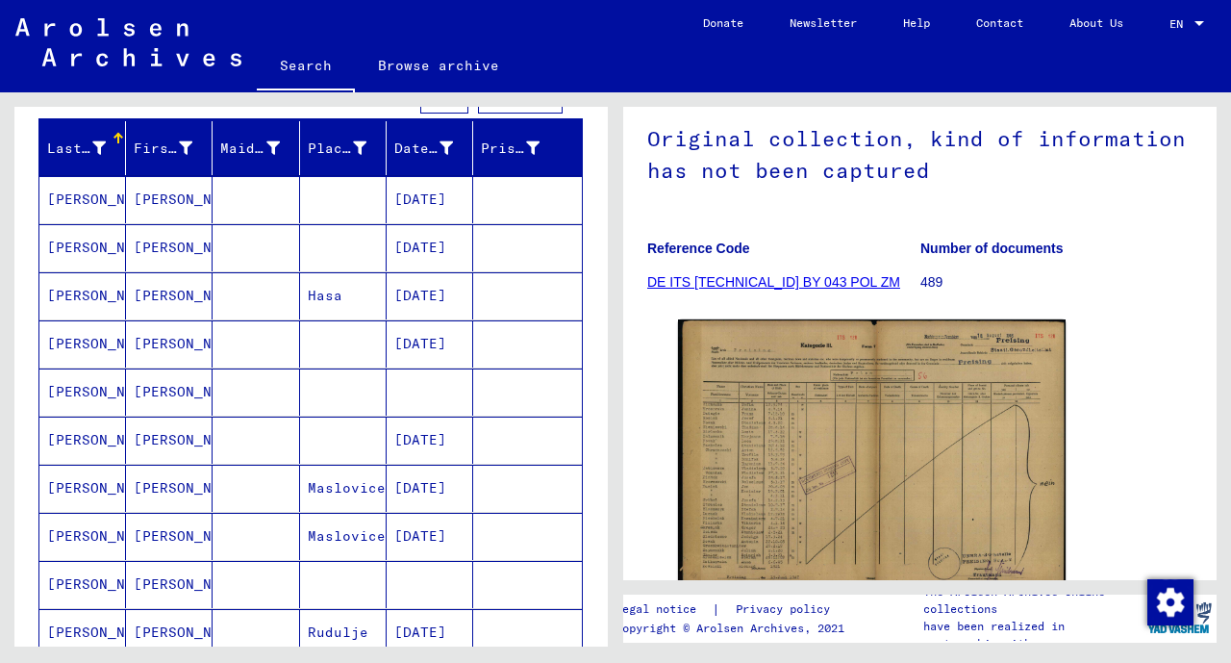
click at [401, 205] on mat-cell "[DATE]" at bounding box center [430, 199] width 87 height 47
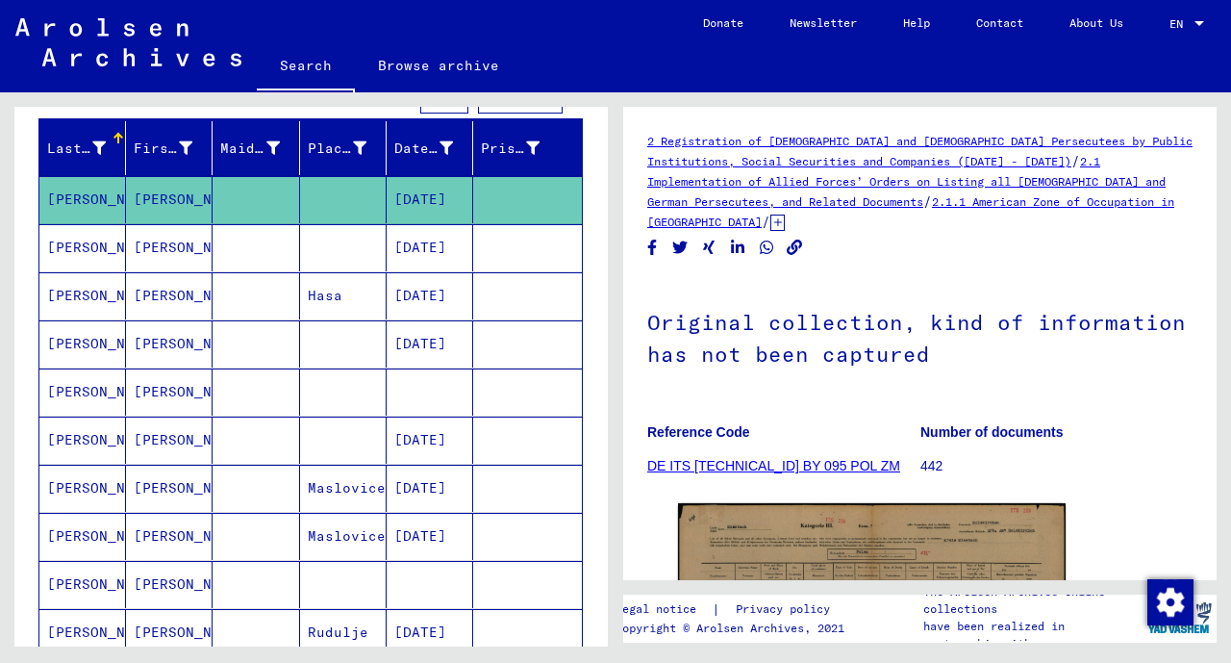
click at [387, 399] on mat-cell at bounding box center [430, 391] width 87 height 47
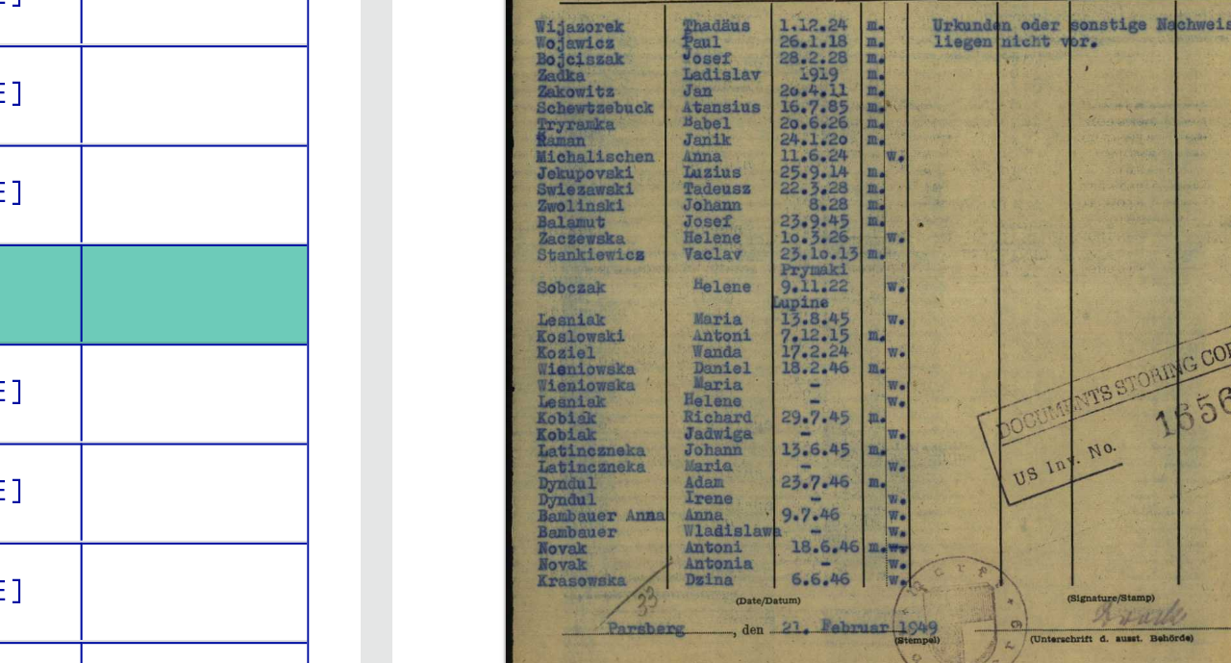
scroll to position [215, 0]
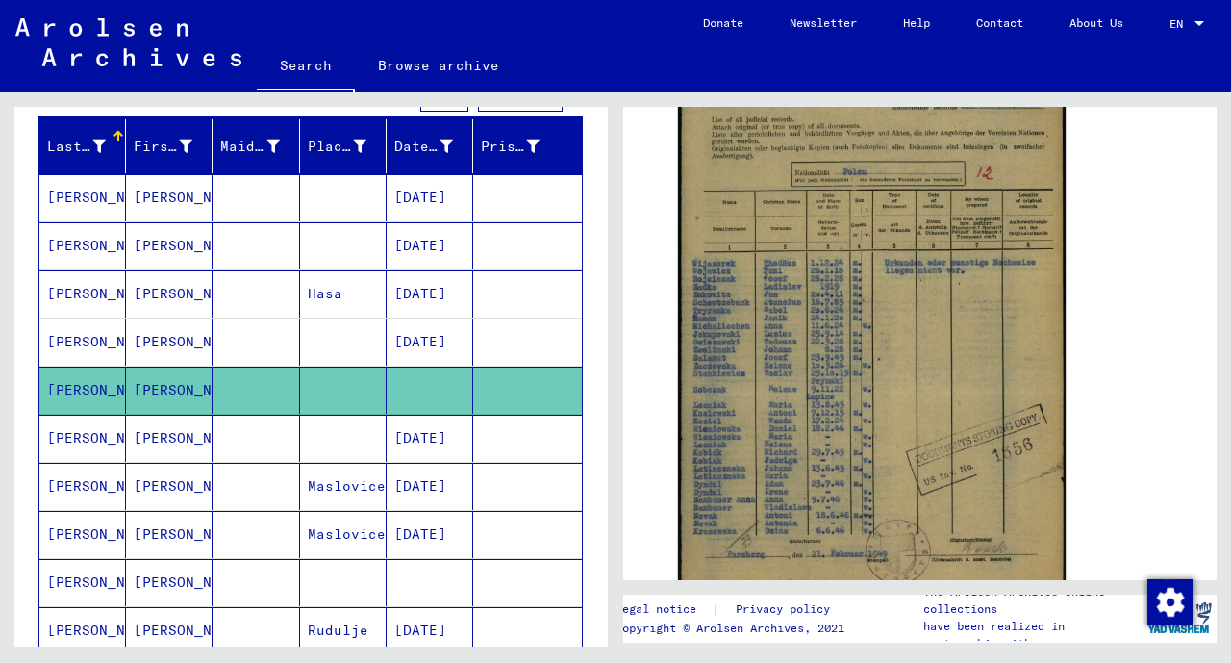
click at [337, 567] on mat-cell at bounding box center [343, 582] width 87 height 47
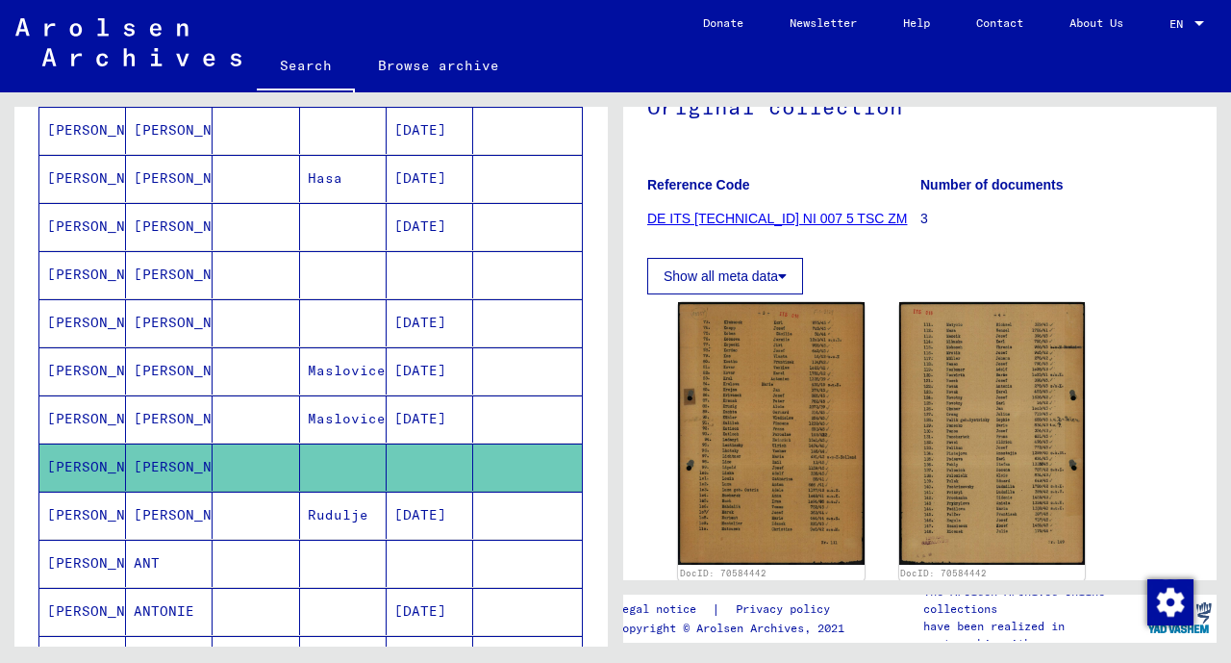
scroll to position [352, 0]
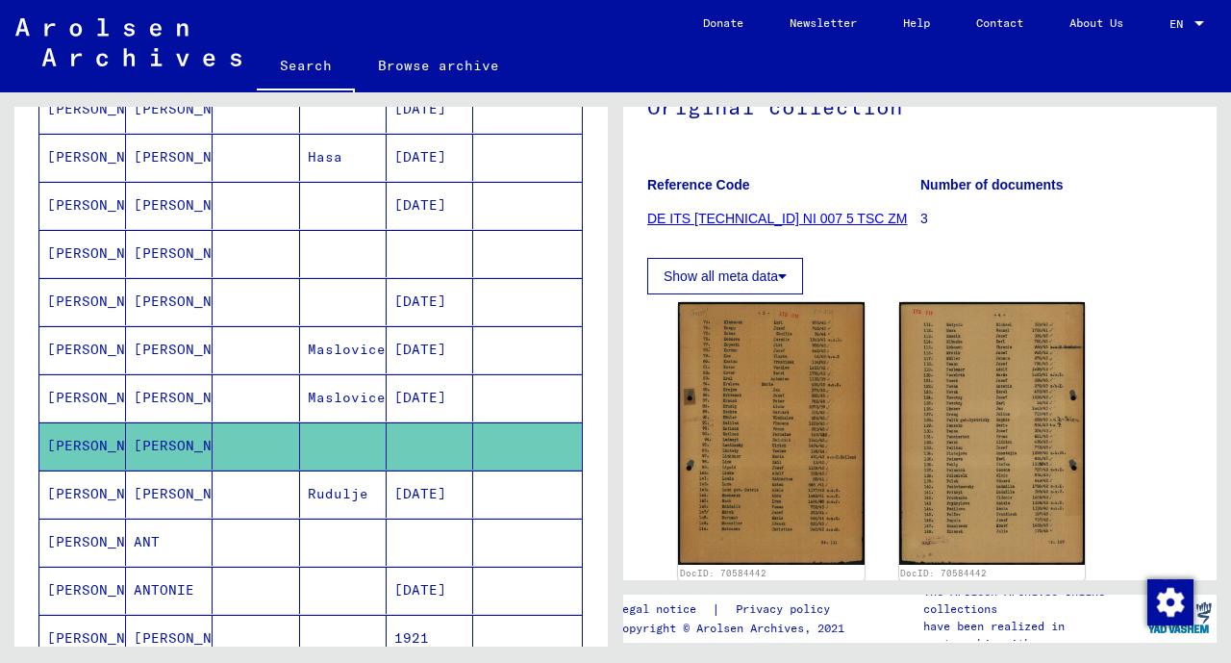
click at [447, 486] on mat-cell "[DATE]" at bounding box center [430, 493] width 87 height 47
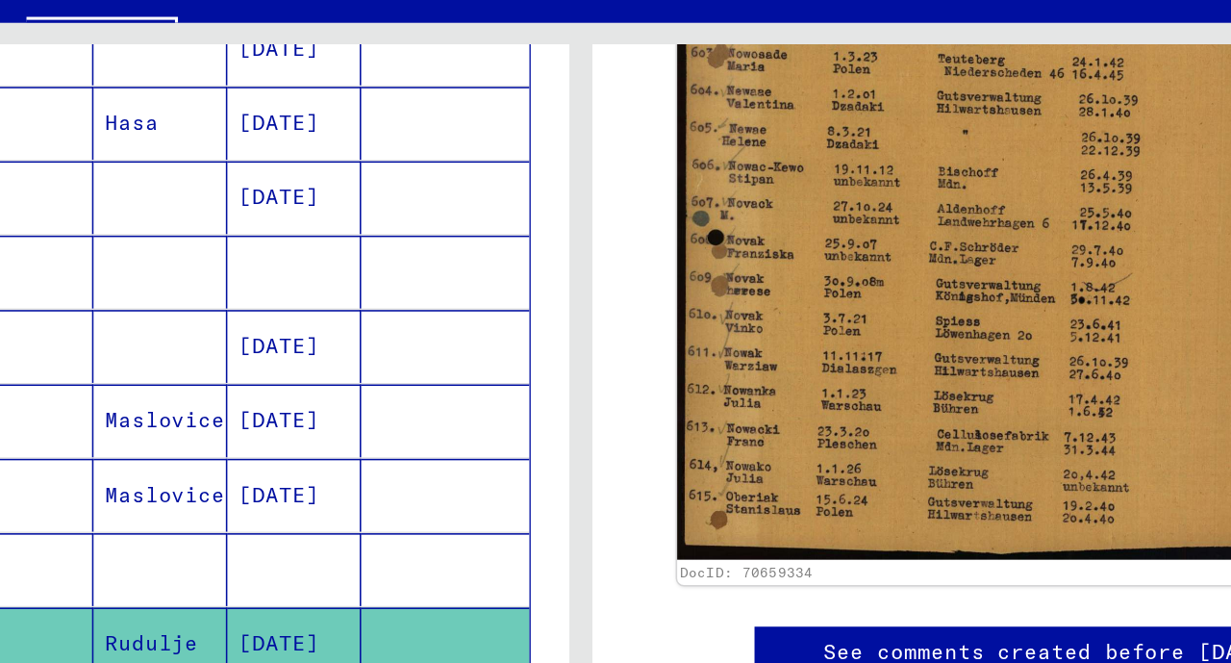
scroll to position [820, 0]
click at [773, 490] on link "See comments created before [DATE]" at bounding box center [920, 500] width 294 height 20
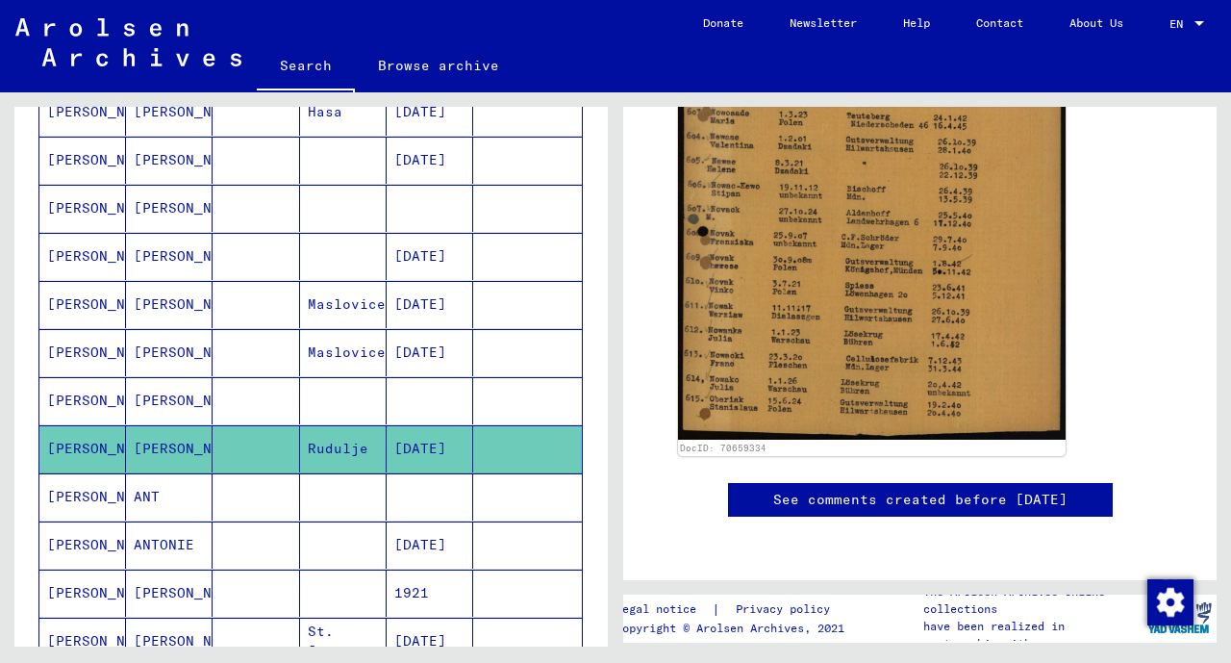
scroll to position [404, 0]
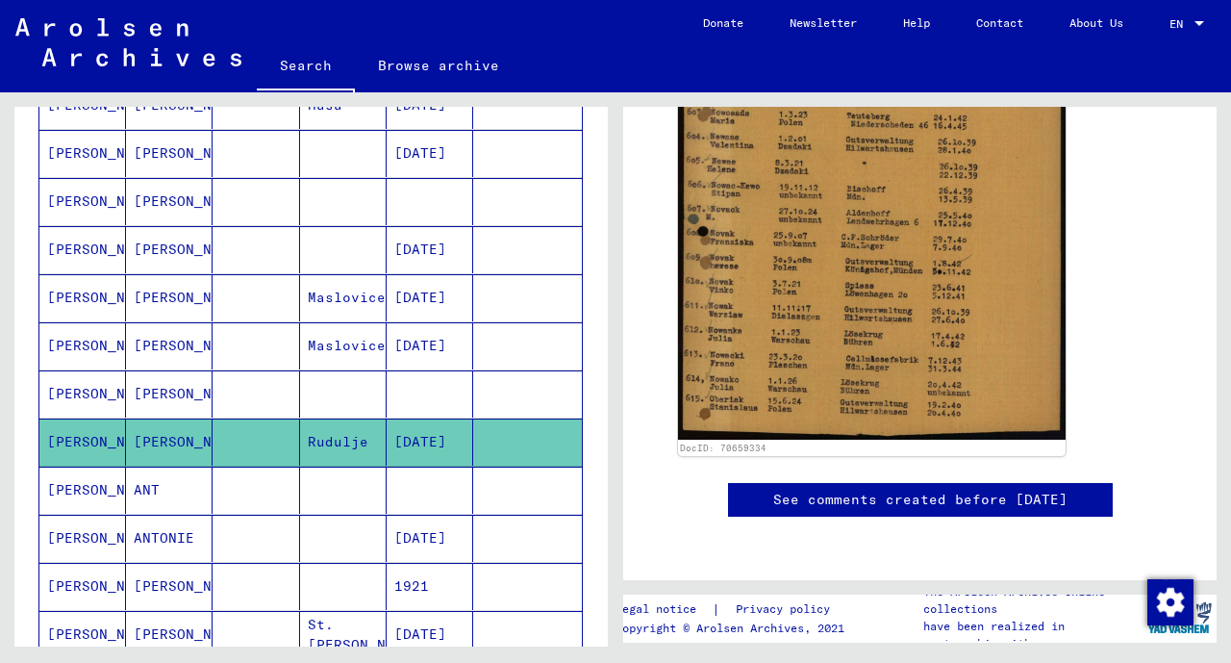
click at [369, 489] on mat-cell at bounding box center [343, 490] width 87 height 47
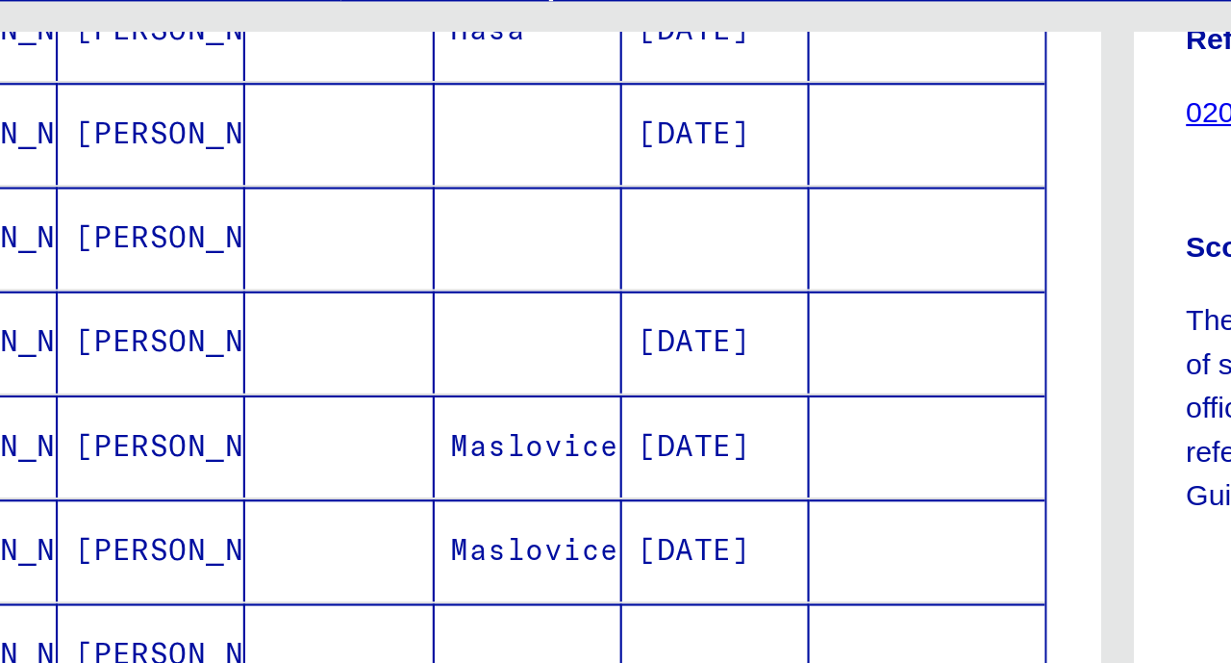
scroll to position [357, 0]
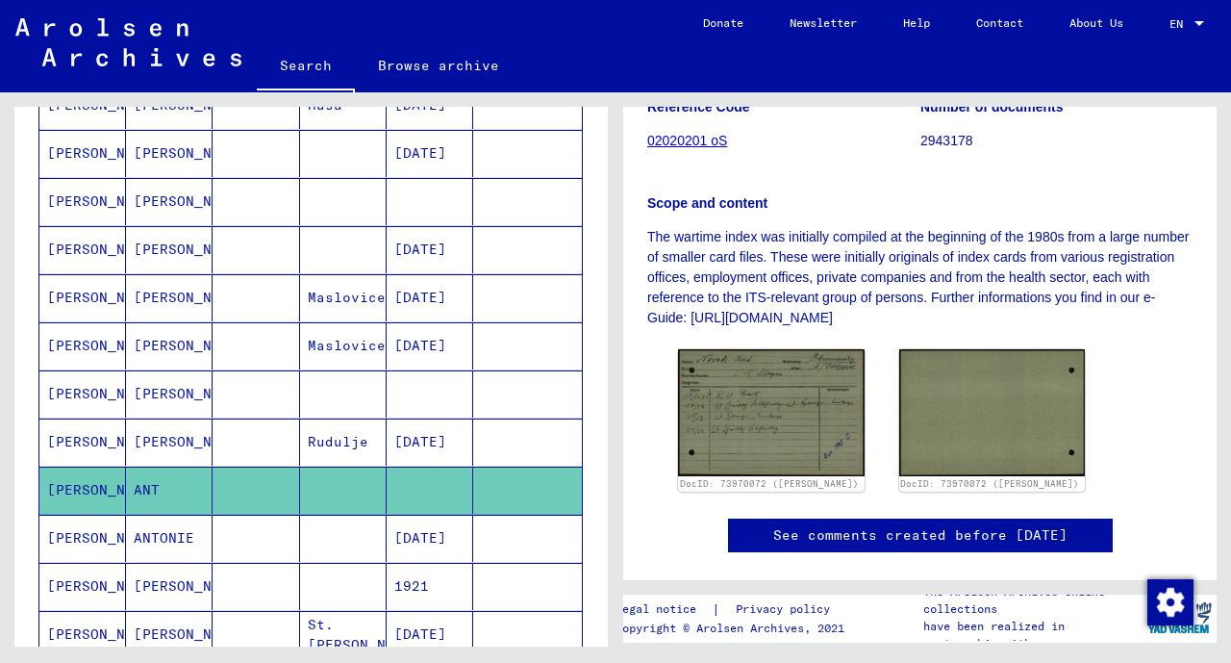
click at [435, 532] on mat-cell "[DATE]" at bounding box center [430, 538] width 87 height 47
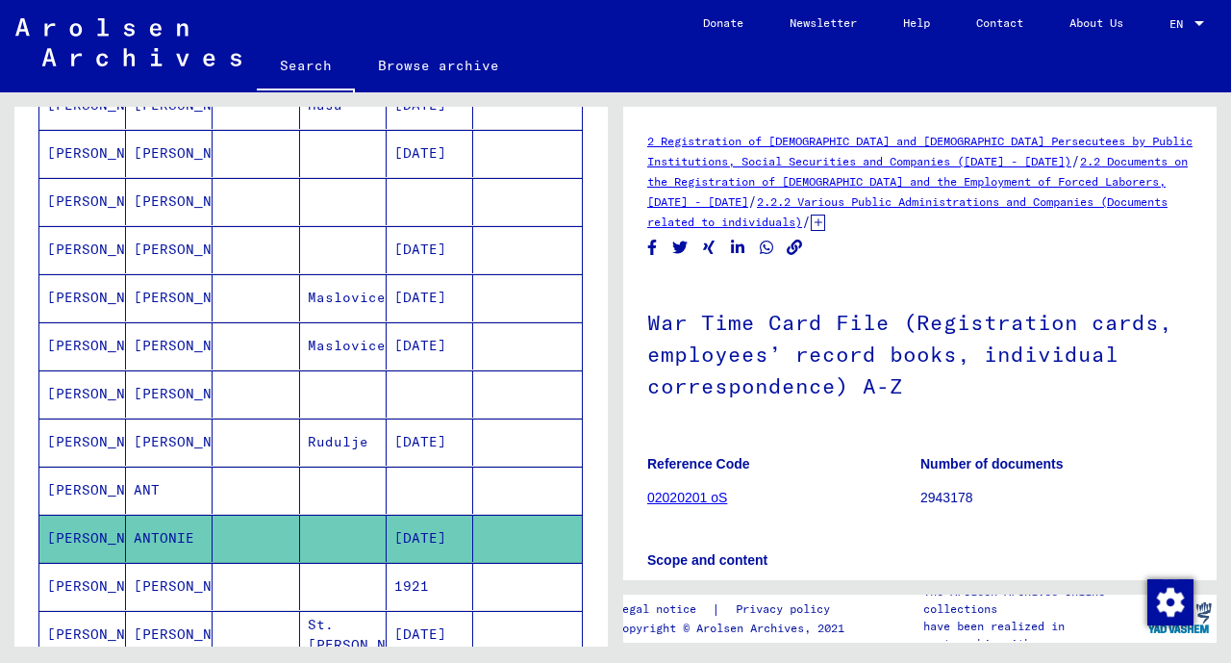
click at [300, 583] on mat-cell at bounding box center [343, 586] width 87 height 47
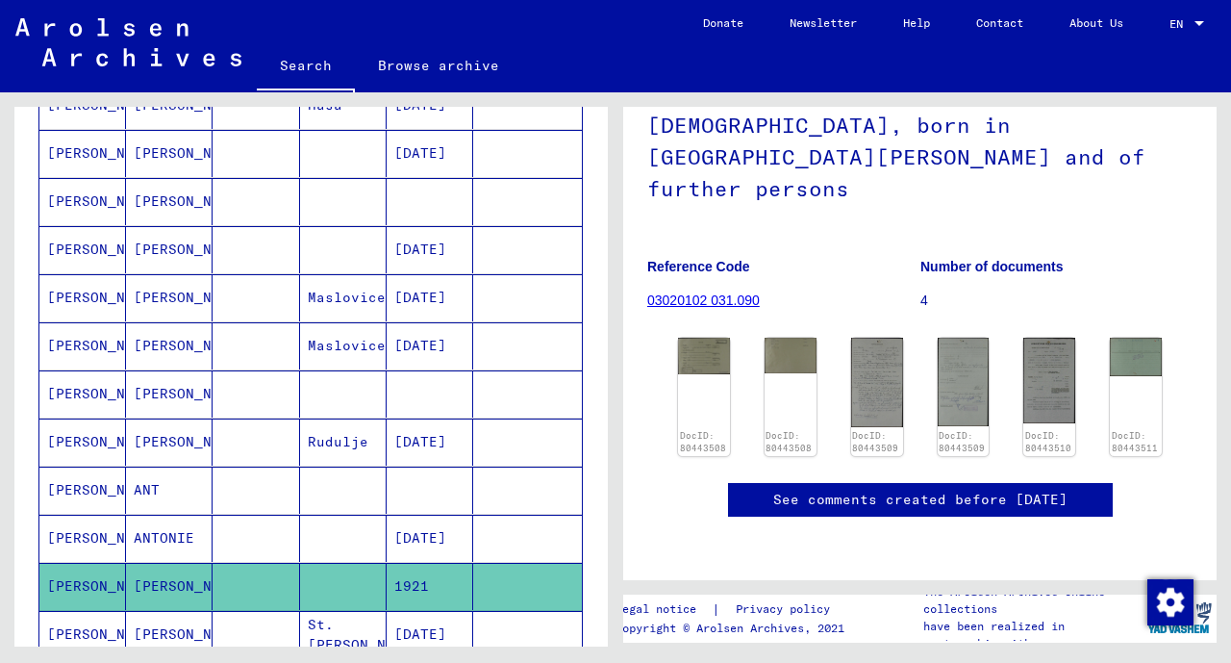
scroll to position [250, 0]
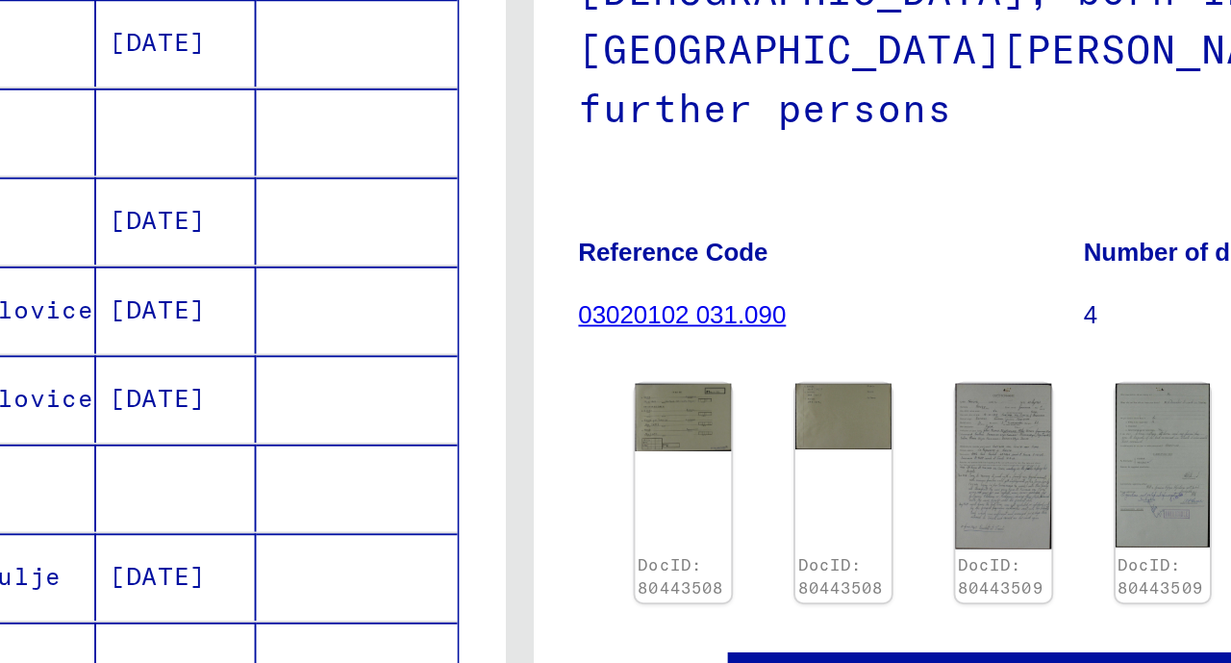
click at [870, 338] on img at bounding box center [877, 382] width 52 height 89
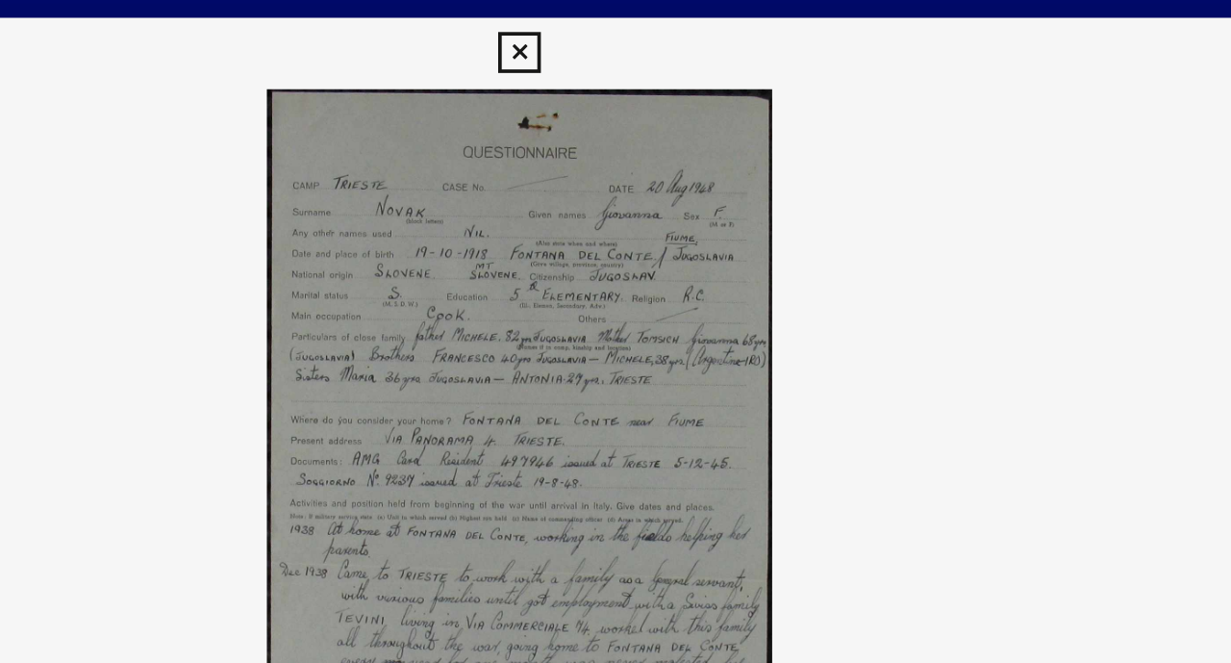
click at [622, 34] on icon at bounding box center [615, 28] width 22 height 23
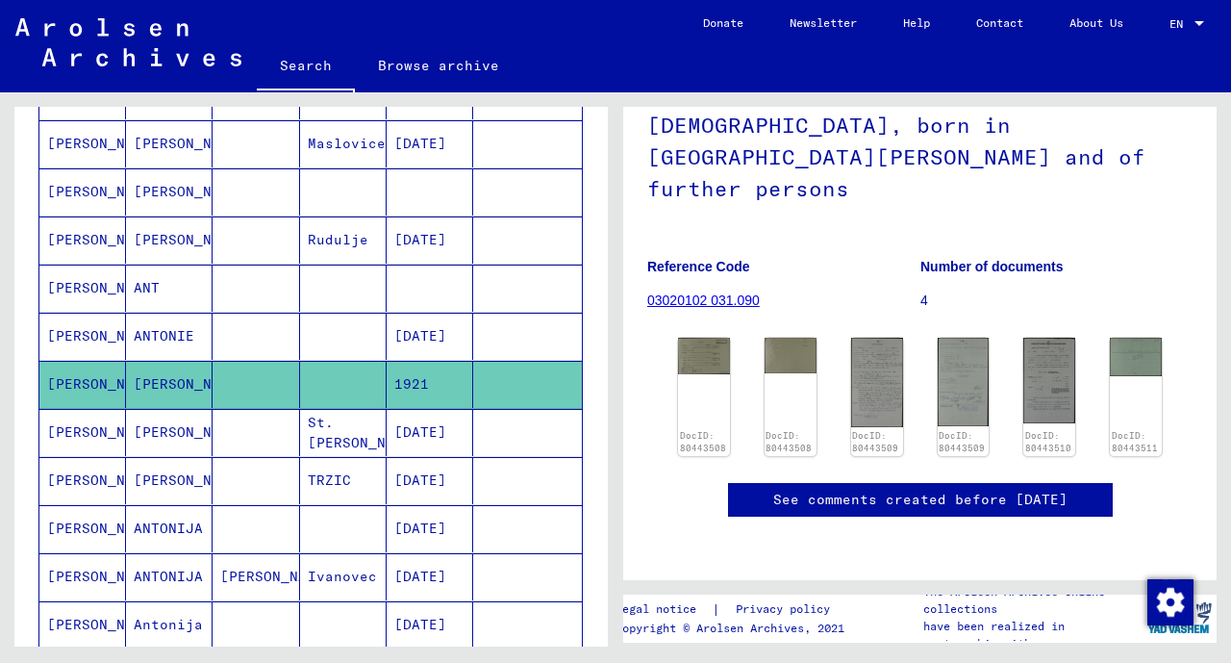
scroll to position [607, 0]
click at [371, 509] on mat-cell at bounding box center [343, 527] width 87 height 47
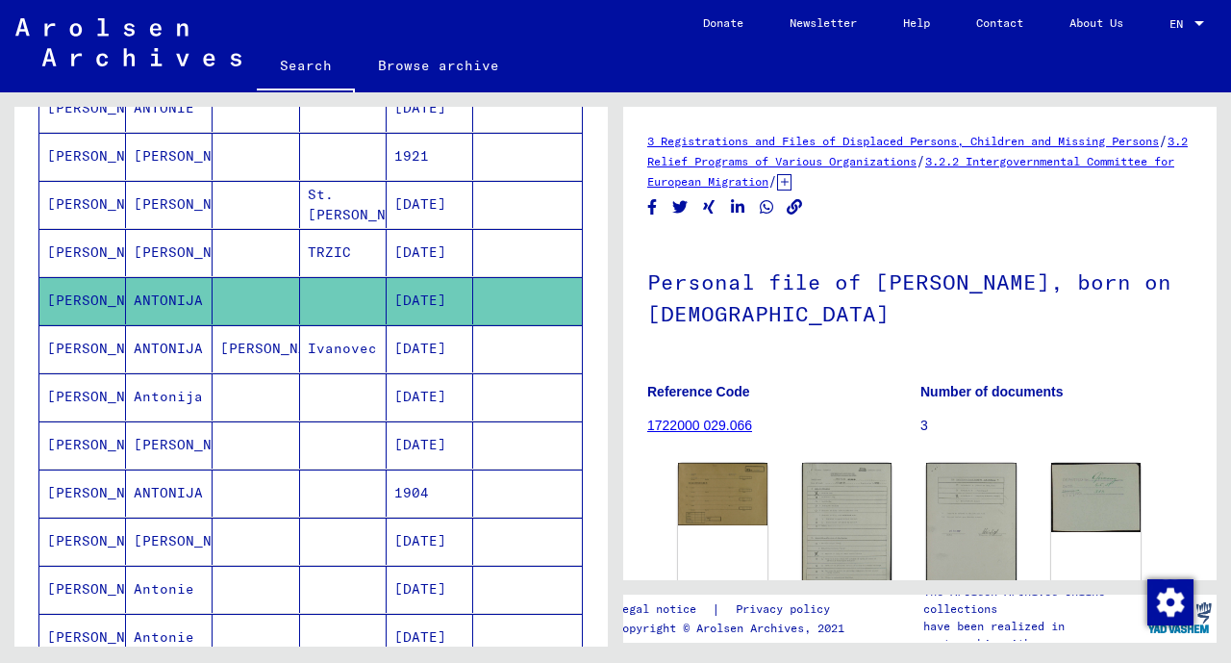
scroll to position [836, 0]
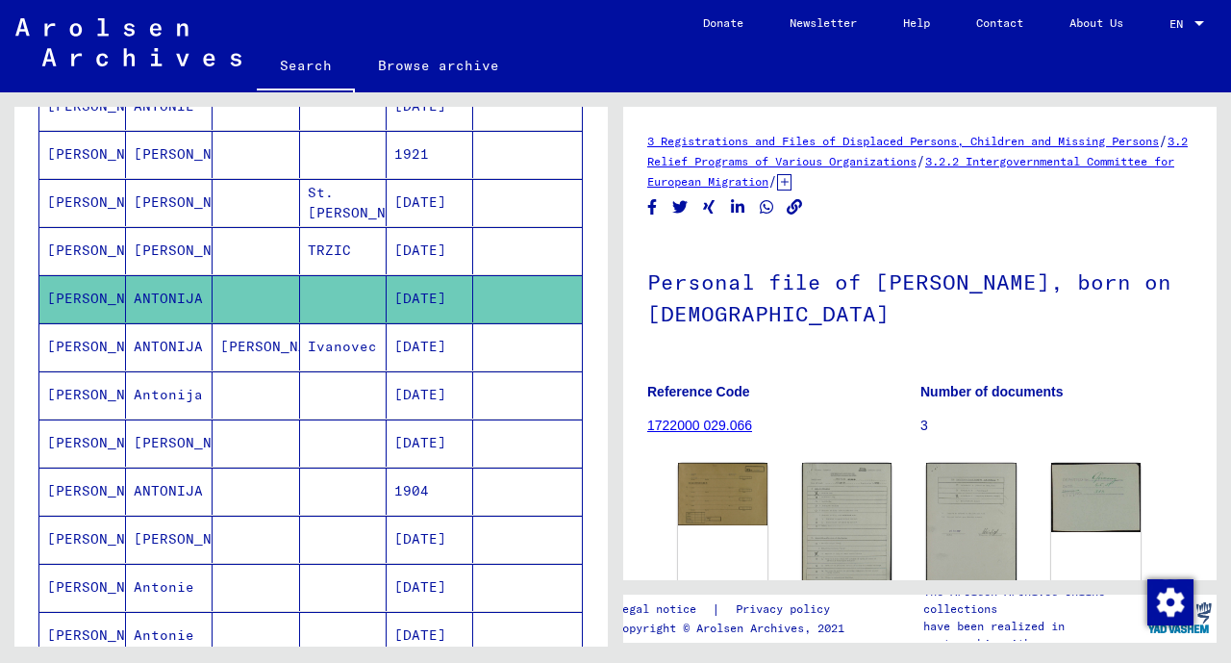
click at [423, 392] on mat-cell "[DATE]" at bounding box center [430, 394] width 87 height 47
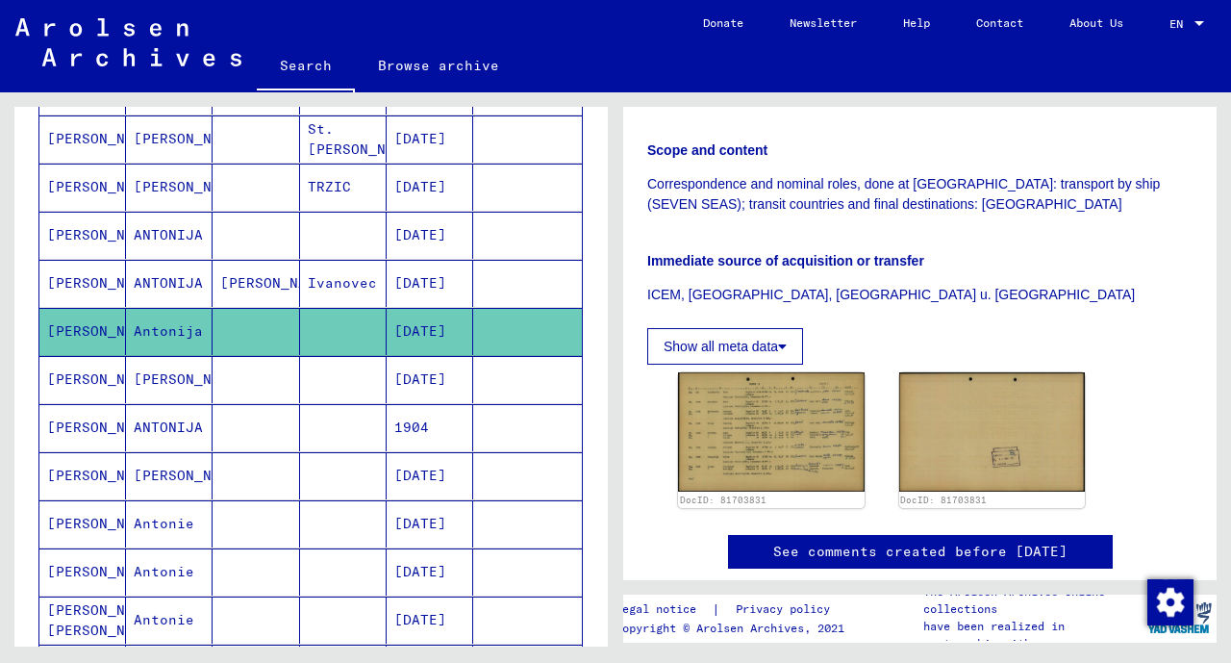
scroll to position [914, 0]
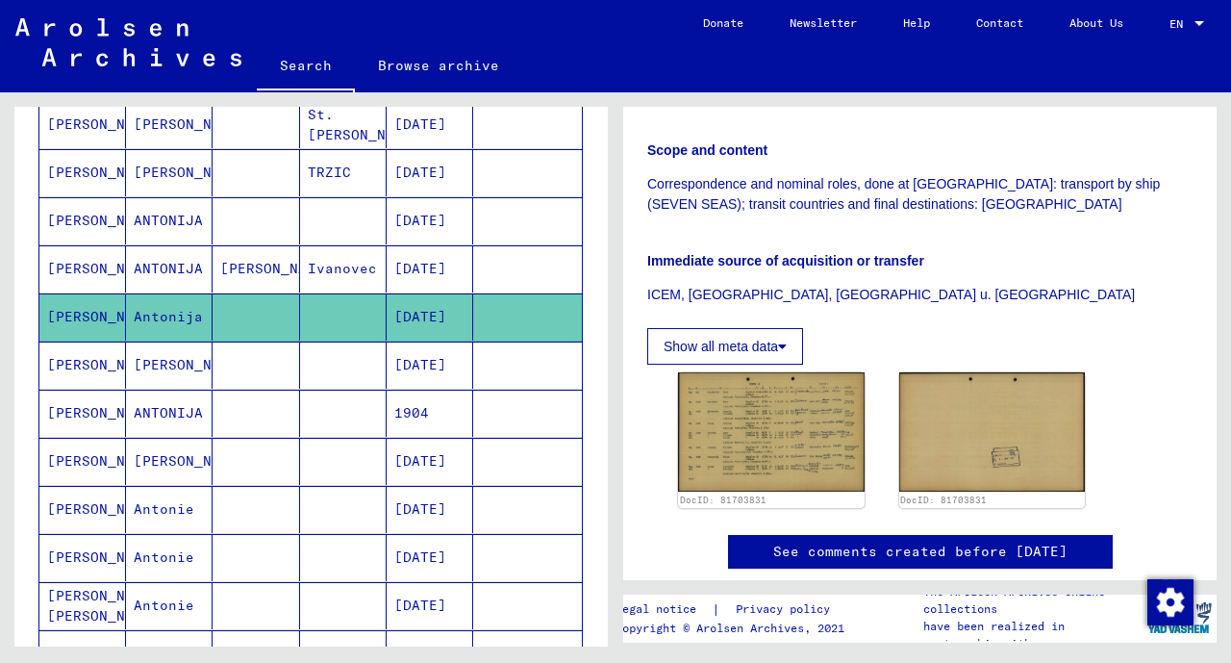
click at [406, 356] on mat-cell "[DATE]" at bounding box center [430, 364] width 87 height 47
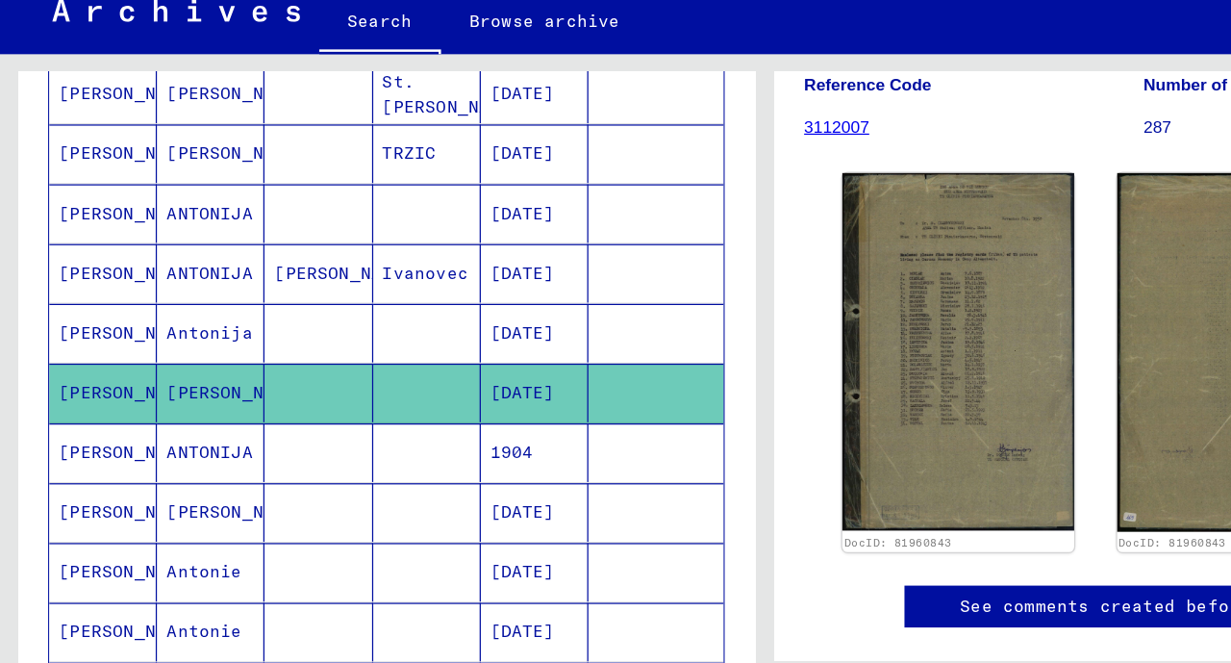
scroll to position [923, 0]
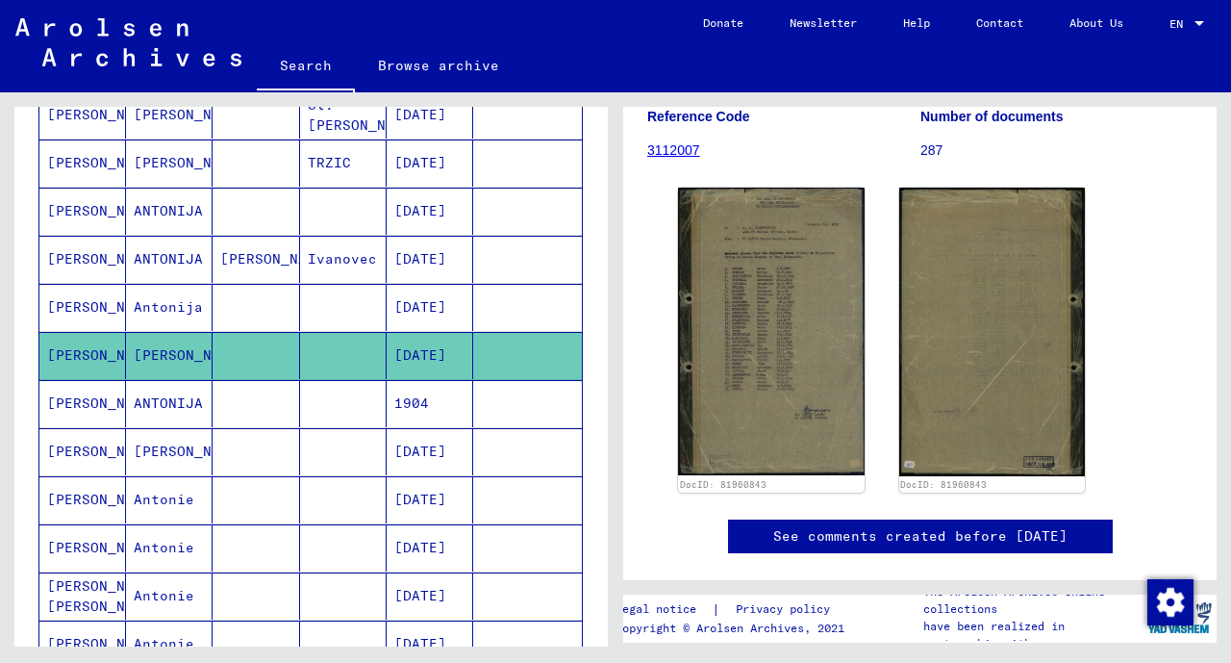
click at [413, 400] on mat-cell "1904" at bounding box center [430, 403] width 87 height 47
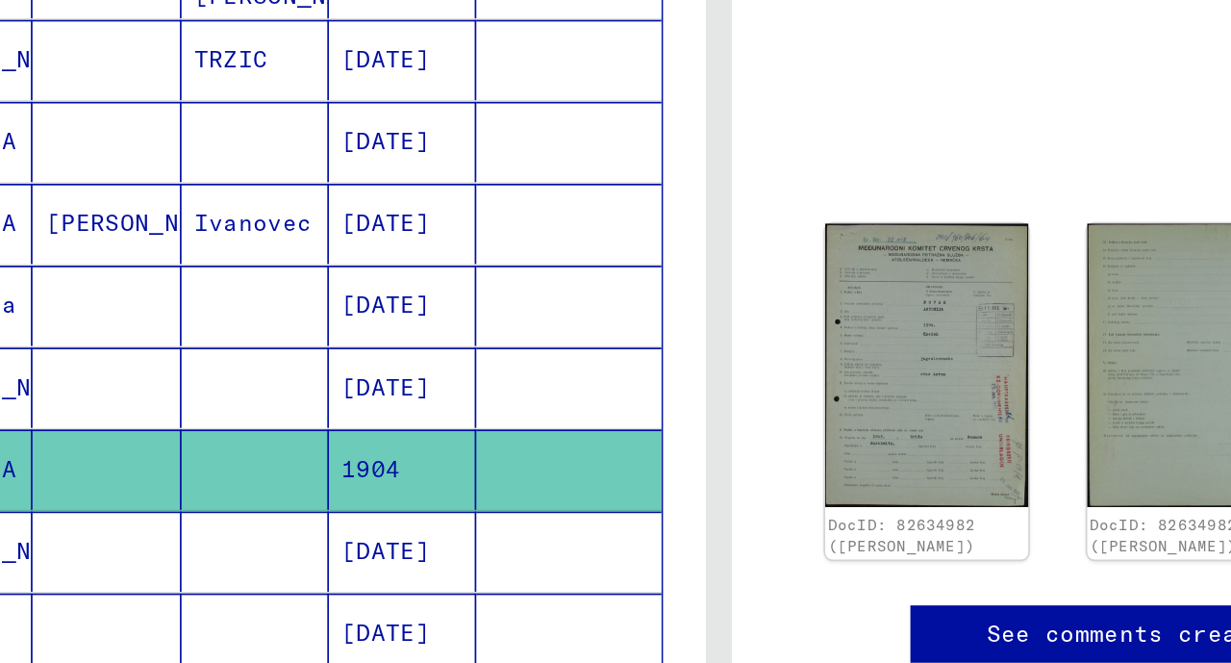
scroll to position [924, 0]
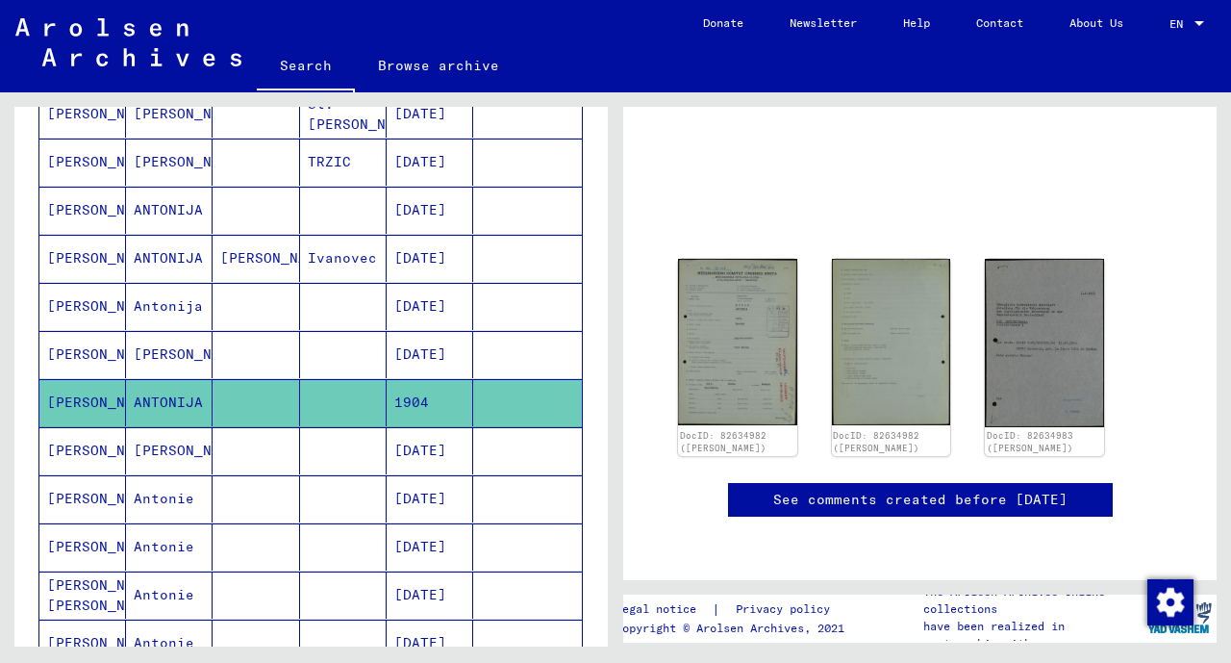
click at [441, 431] on mat-cell "[DATE]" at bounding box center [430, 450] width 87 height 47
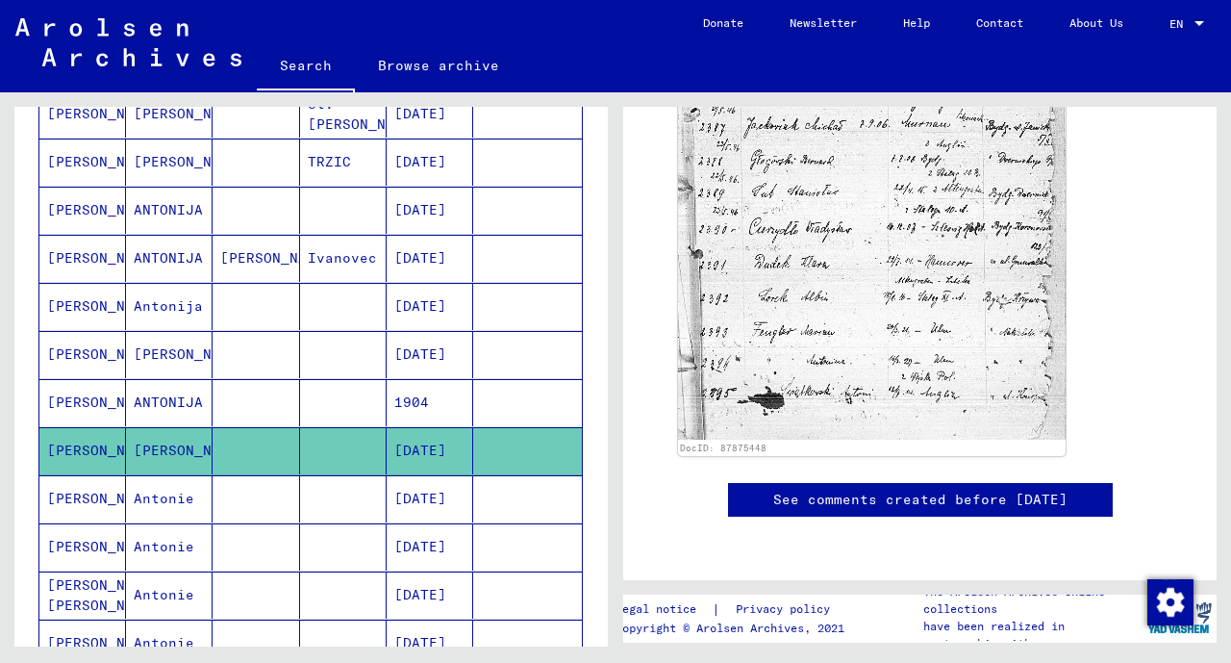
scroll to position [820, 0]
click at [442, 488] on mat-cell "[DATE]" at bounding box center [430, 498] width 87 height 47
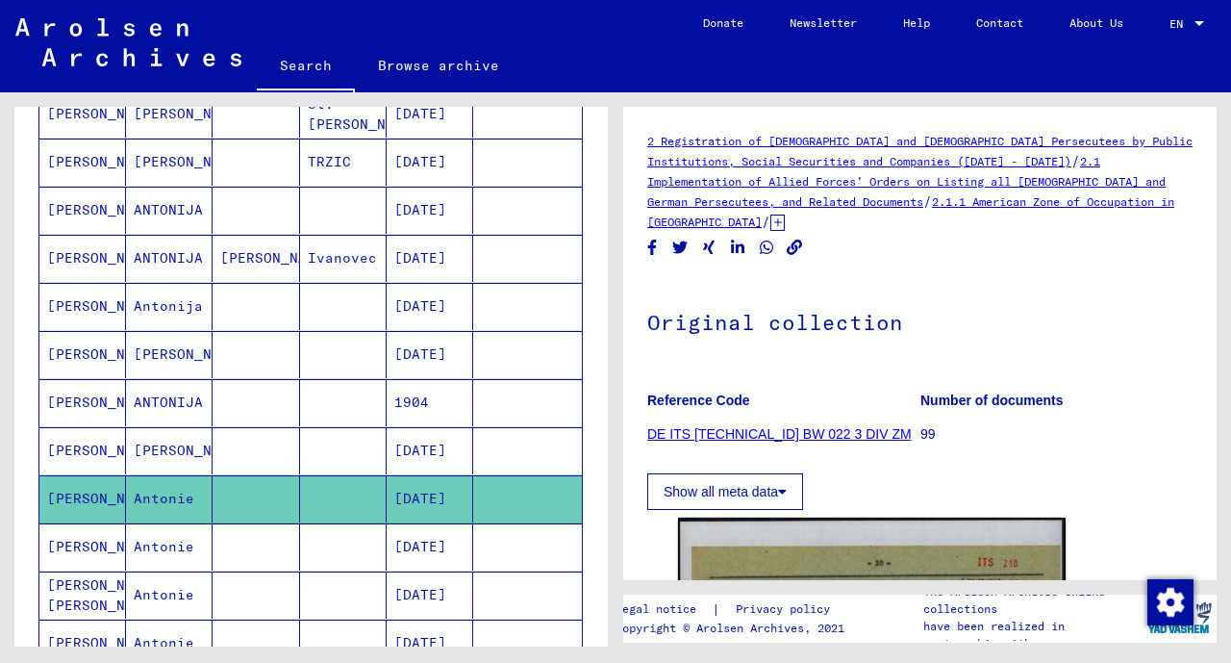
click at [437, 589] on mat-cell "[DATE]" at bounding box center [430, 594] width 87 height 47
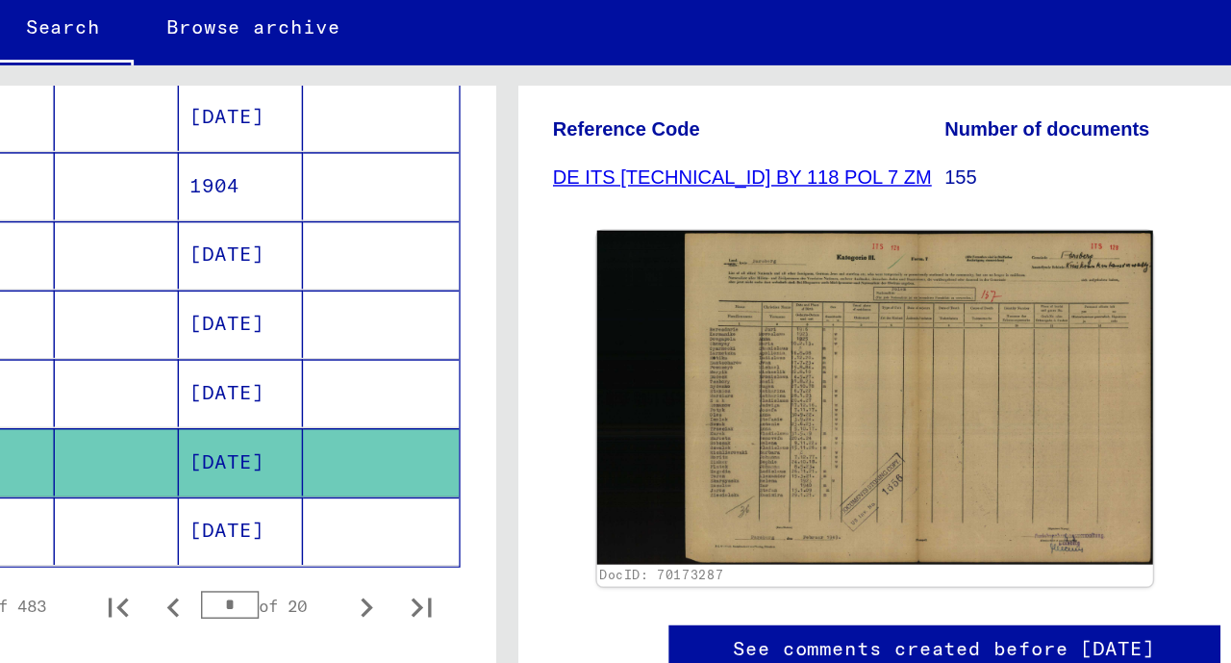
scroll to position [1148, 0]
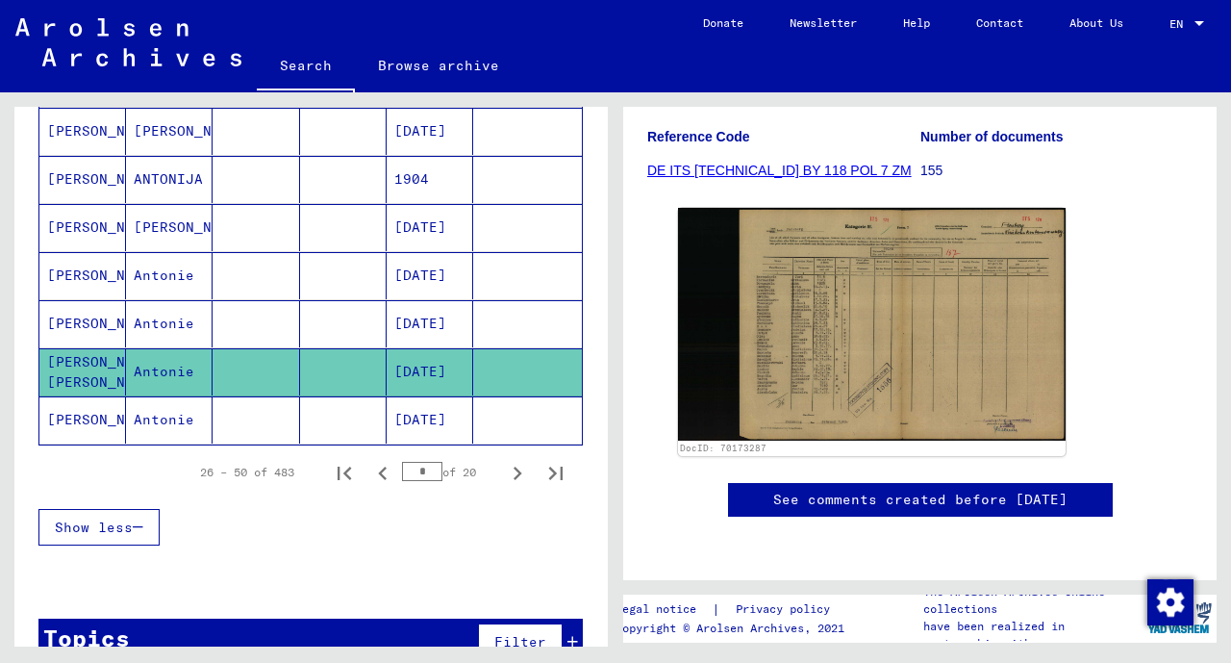
click at [400, 407] on mat-cell "[DATE]" at bounding box center [430, 419] width 87 height 47
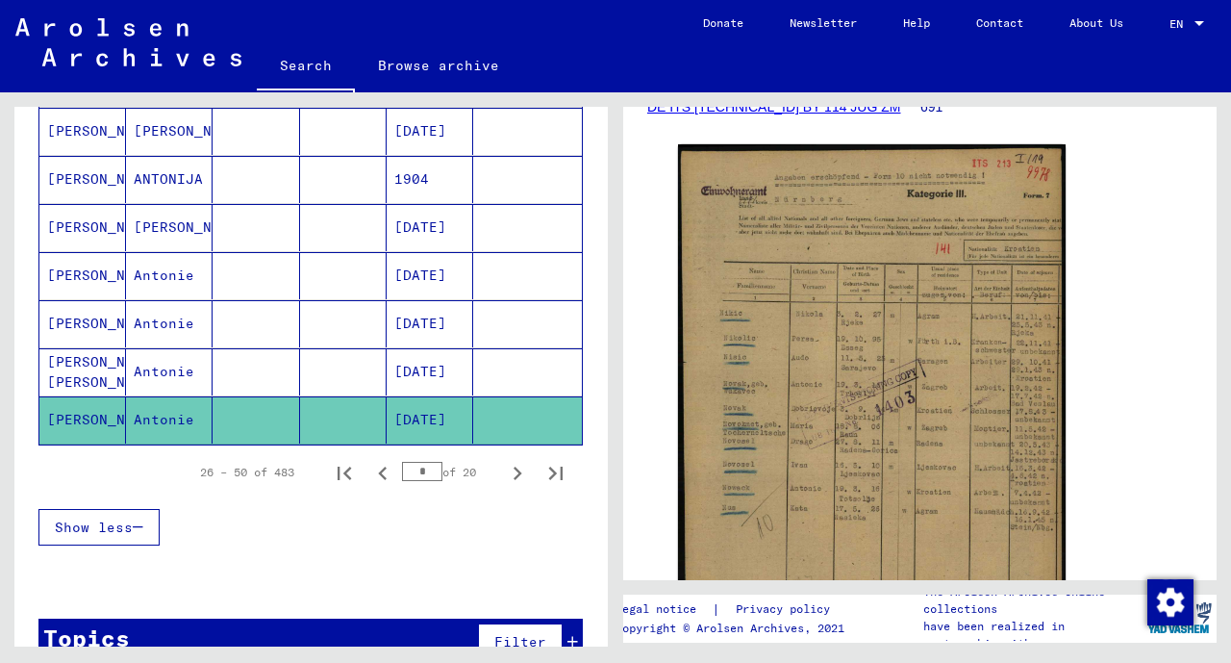
scroll to position [400, 0]
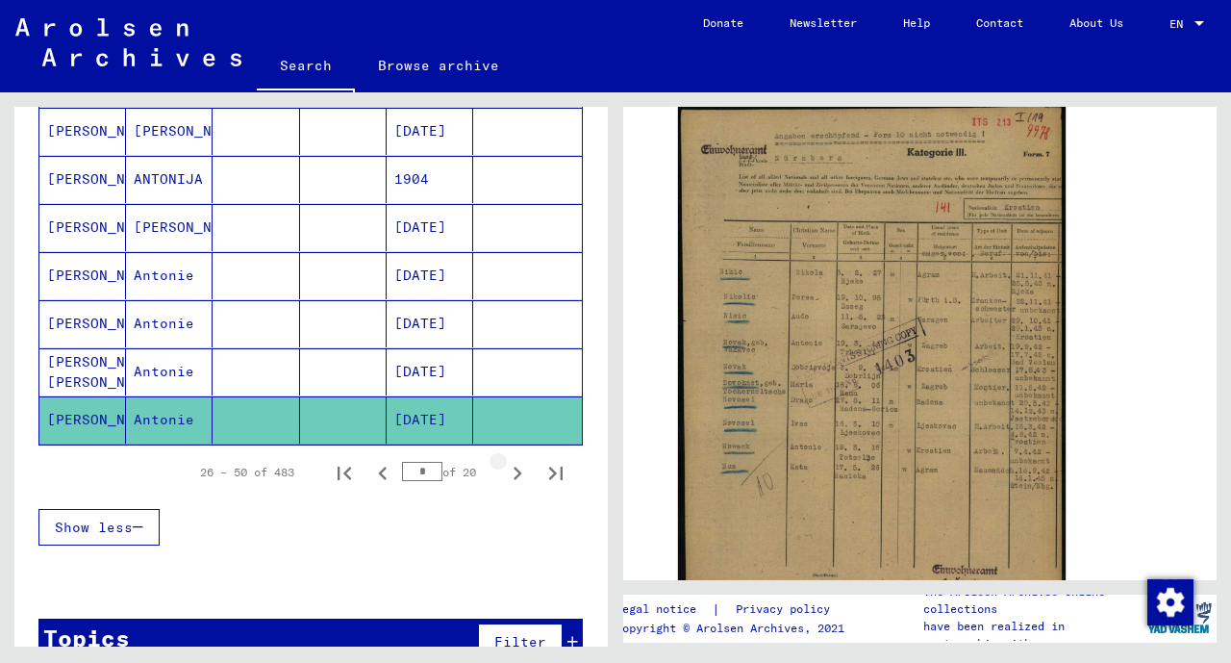
click at [498, 469] on button "Next page" at bounding box center [517, 472] width 38 height 38
type input "*"
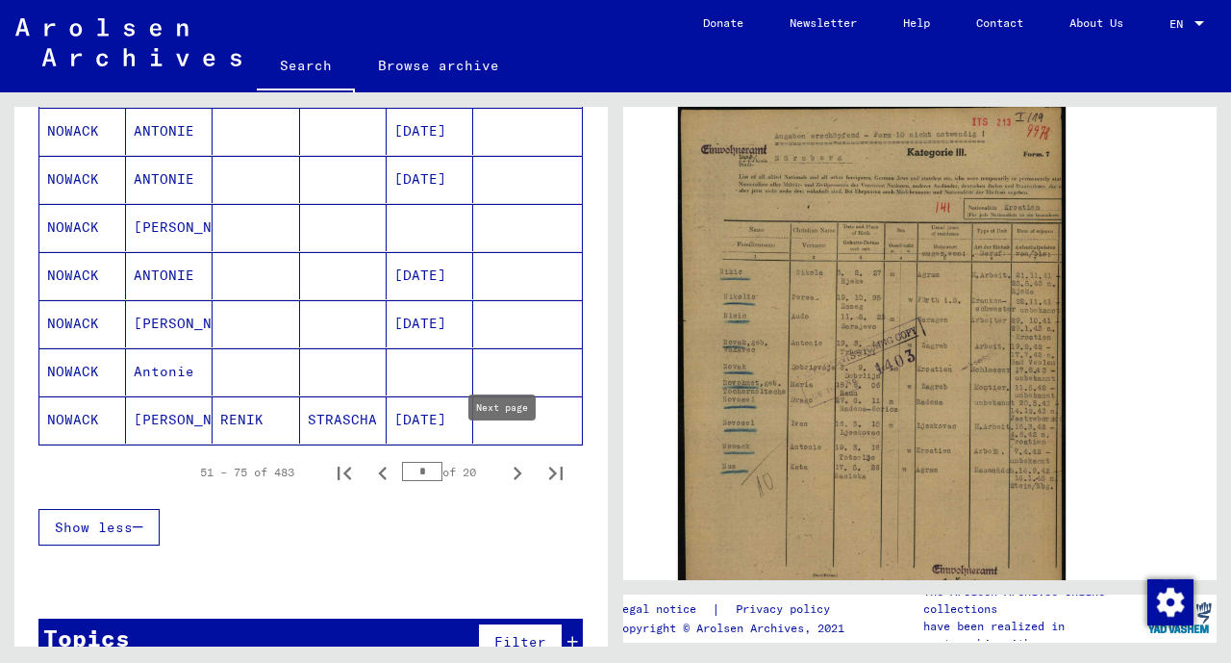
click at [446, 367] on mat-cell at bounding box center [430, 371] width 87 height 47
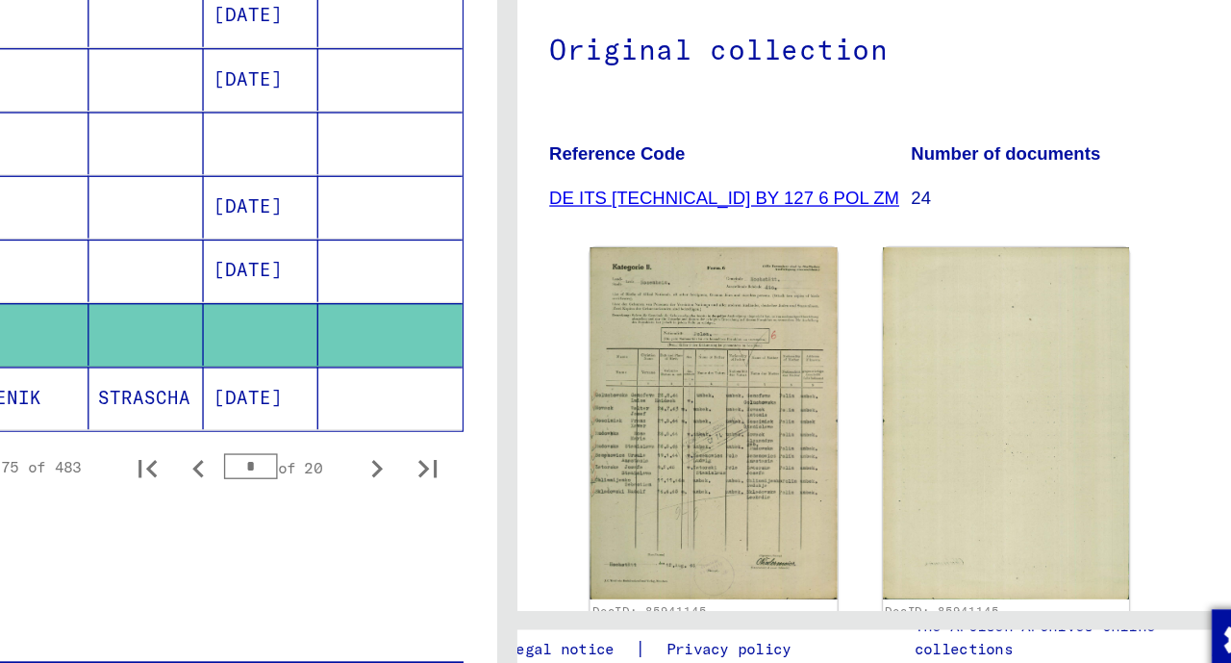
scroll to position [169, 0]
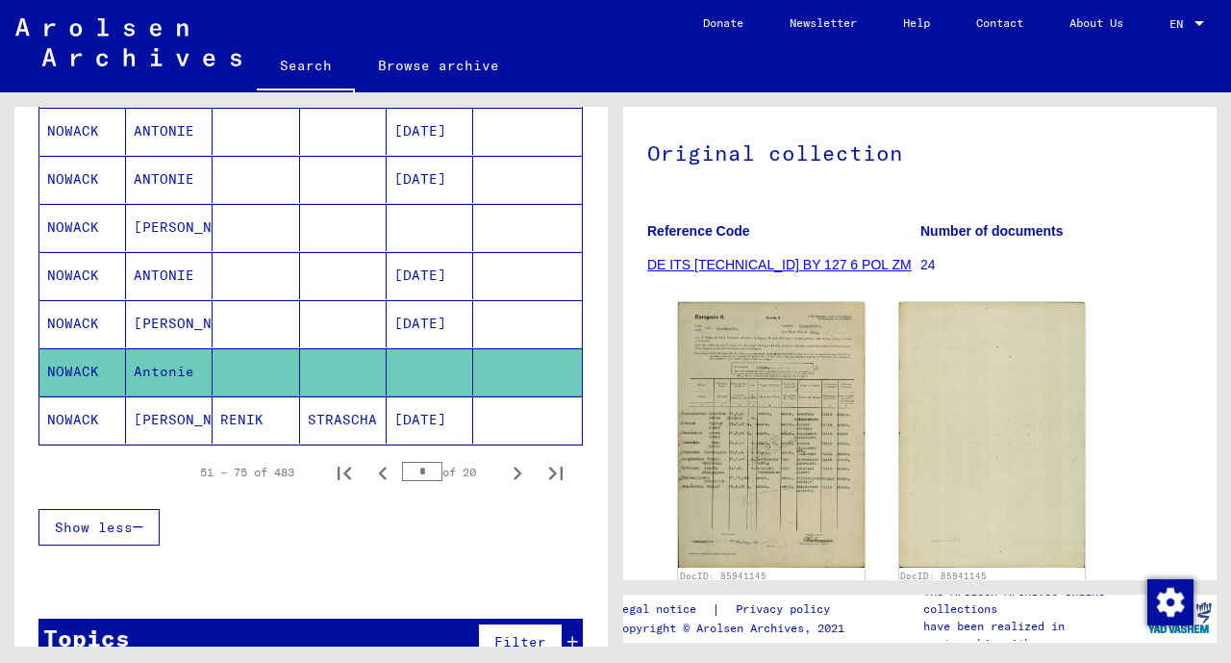
click at [425, 314] on mat-cell "[DATE]" at bounding box center [430, 323] width 87 height 47
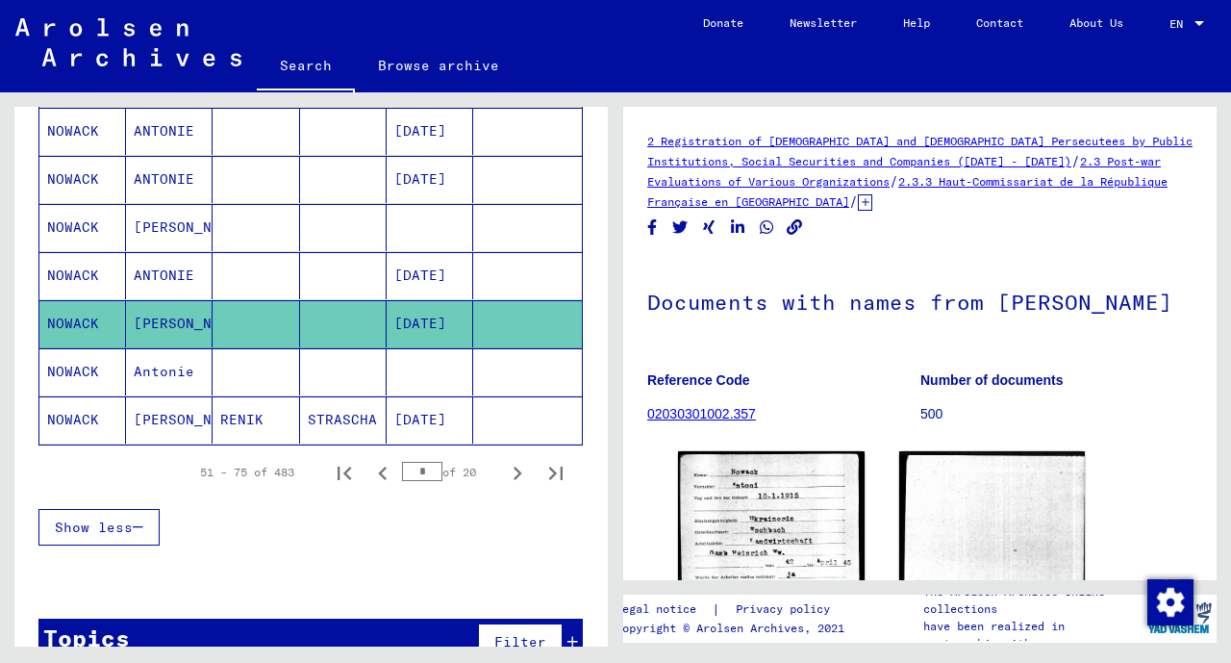
click at [436, 281] on mat-cell "[DATE]" at bounding box center [430, 275] width 87 height 47
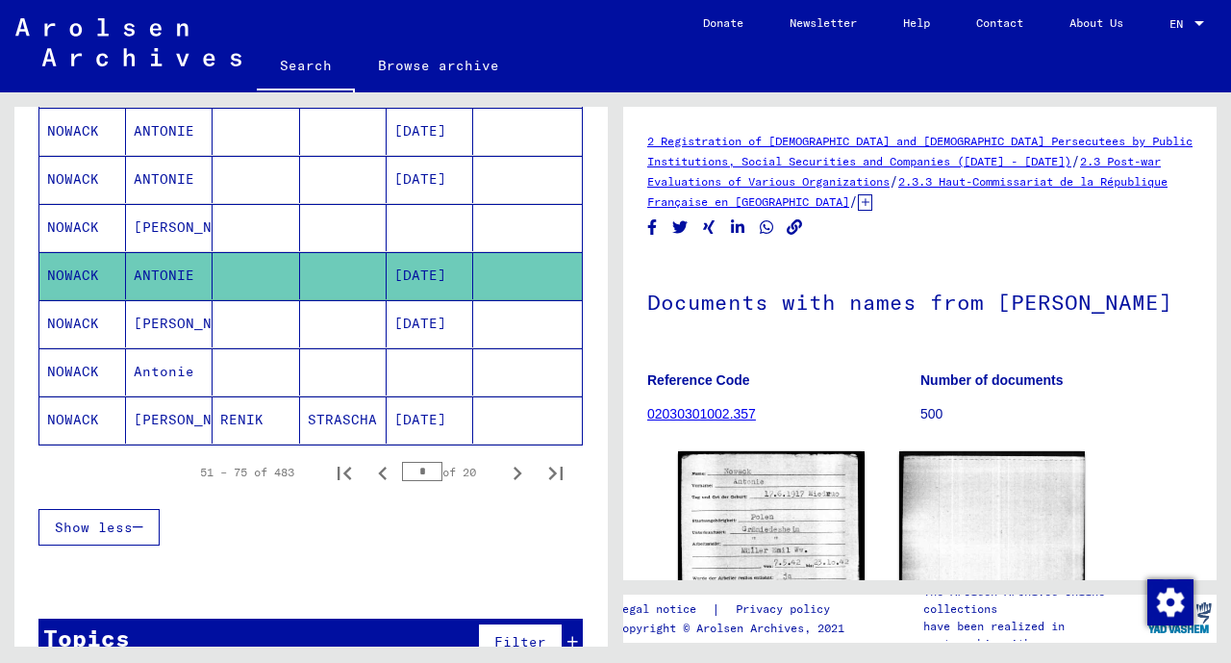
click at [373, 223] on mat-cell at bounding box center [343, 227] width 87 height 47
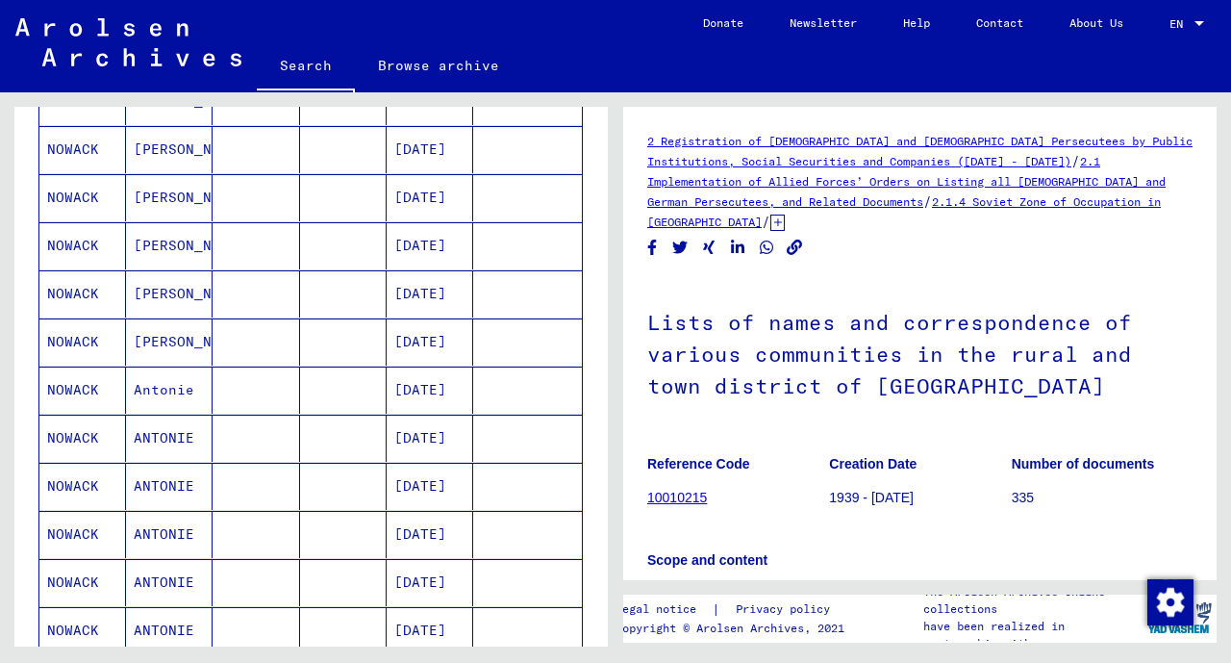
scroll to position [713, 0]
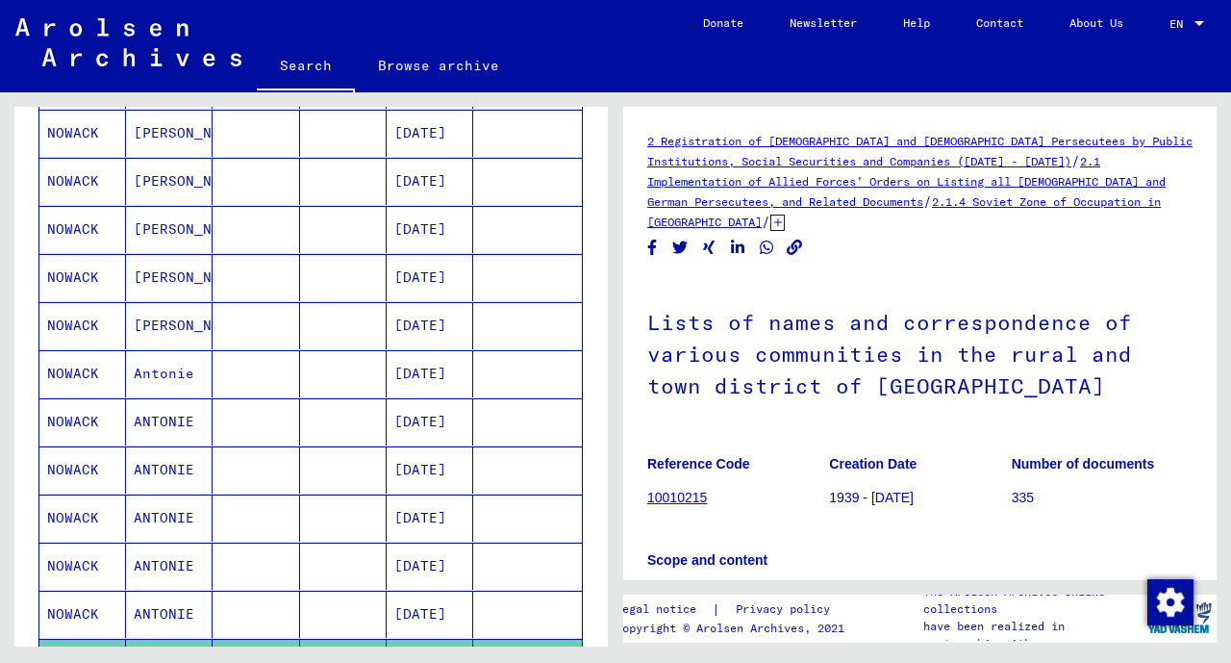
click at [437, 360] on mat-cell "[DATE]" at bounding box center [430, 373] width 87 height 47
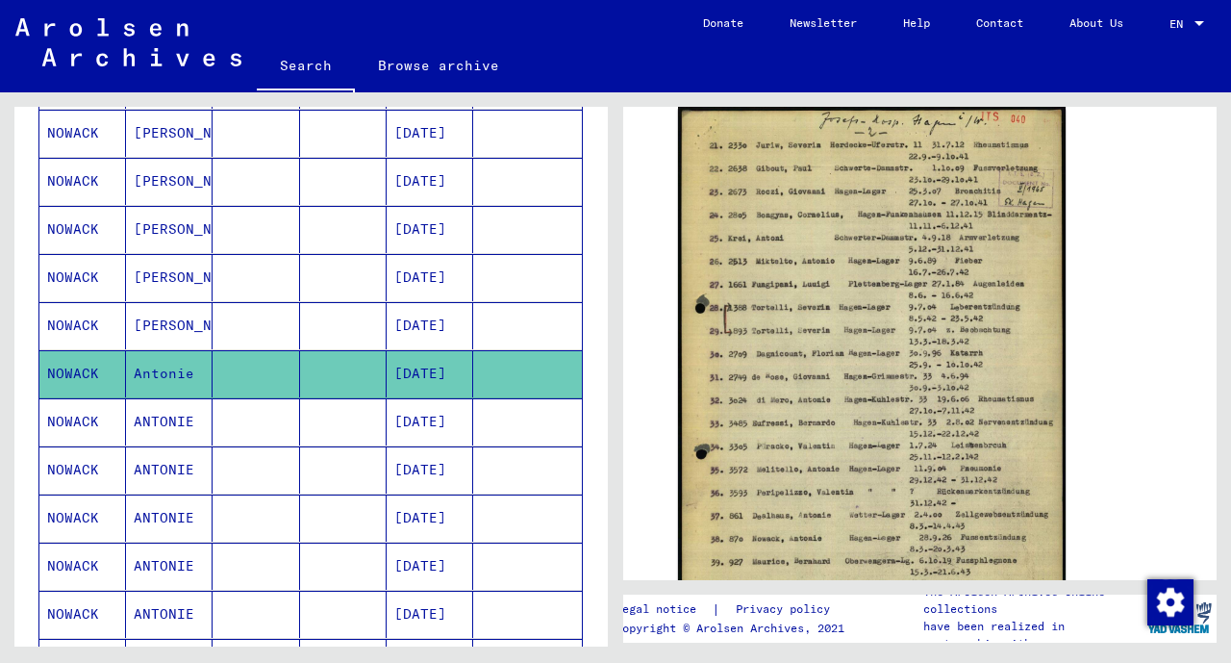
scroll to position [499, 0]
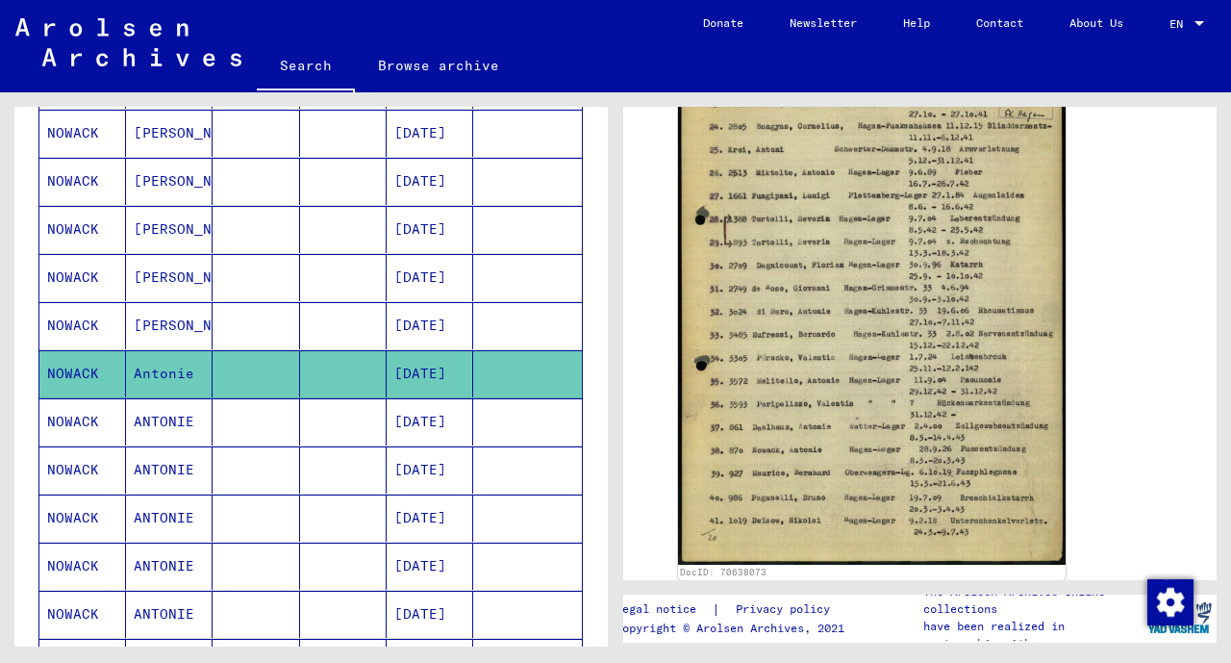
click at [416, 323] on mat-cell "[DATE]" at bounding box center [430, 325] width 87 height 47
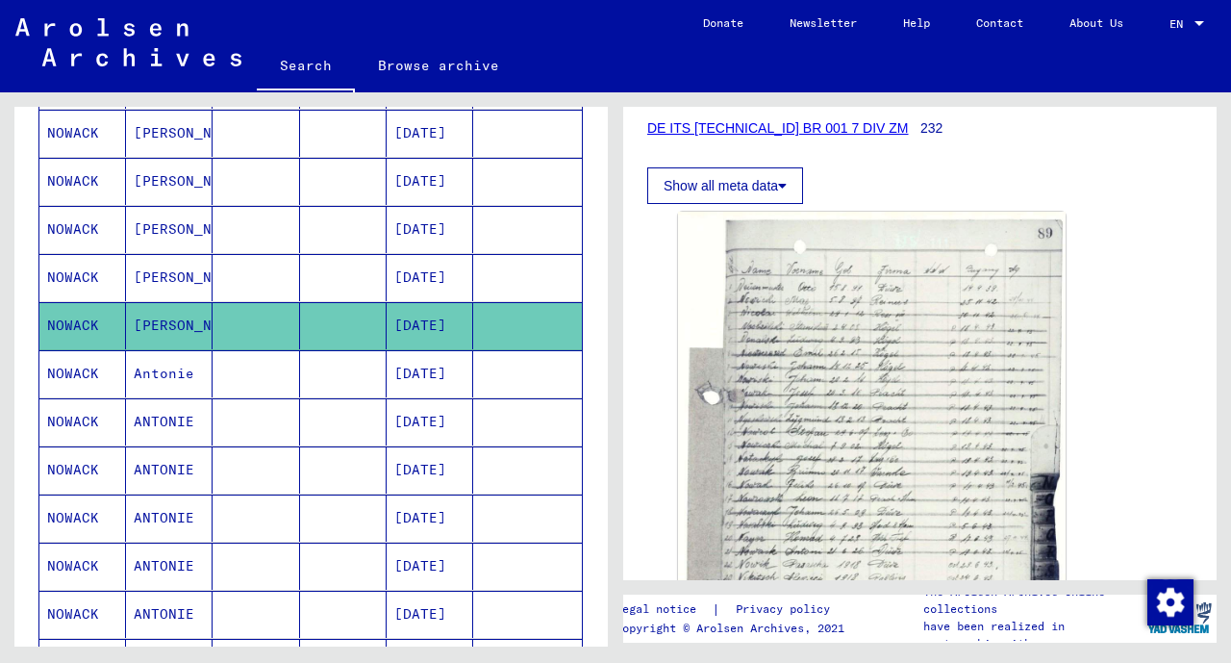
scroll to position [308, 0]
click at [1048, 520] on img at bounding box center [872, 480] width 388 height 540
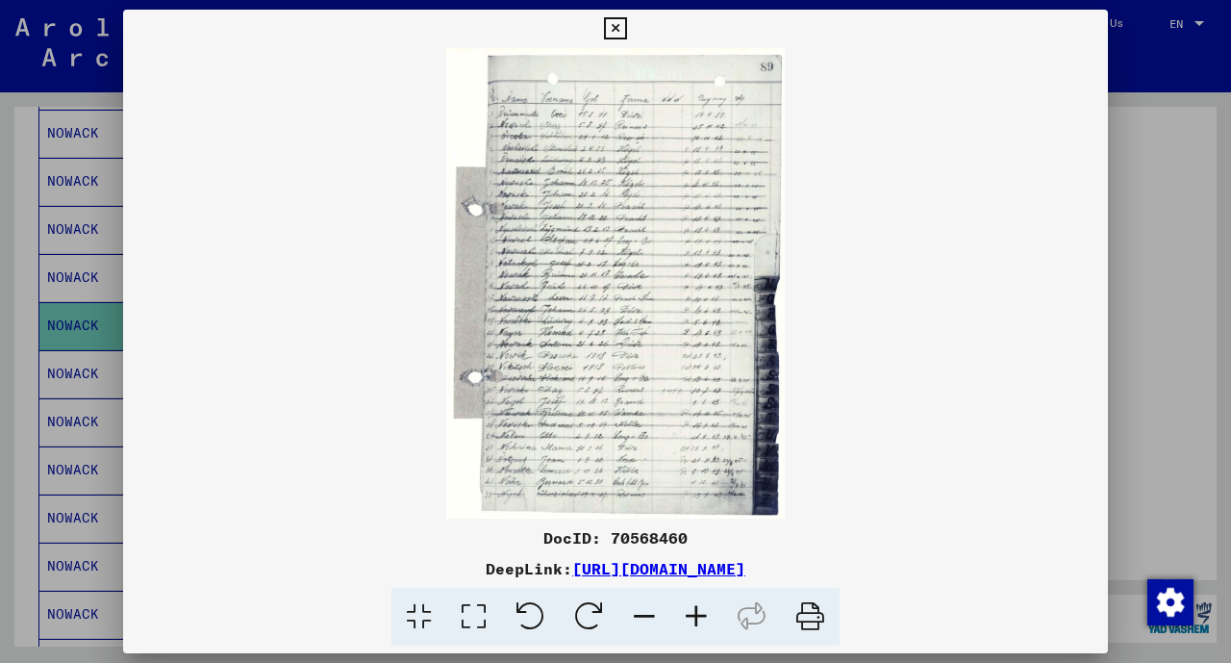
click at [630, 41] on button at bounding box center [615, 29] width 34 height 38
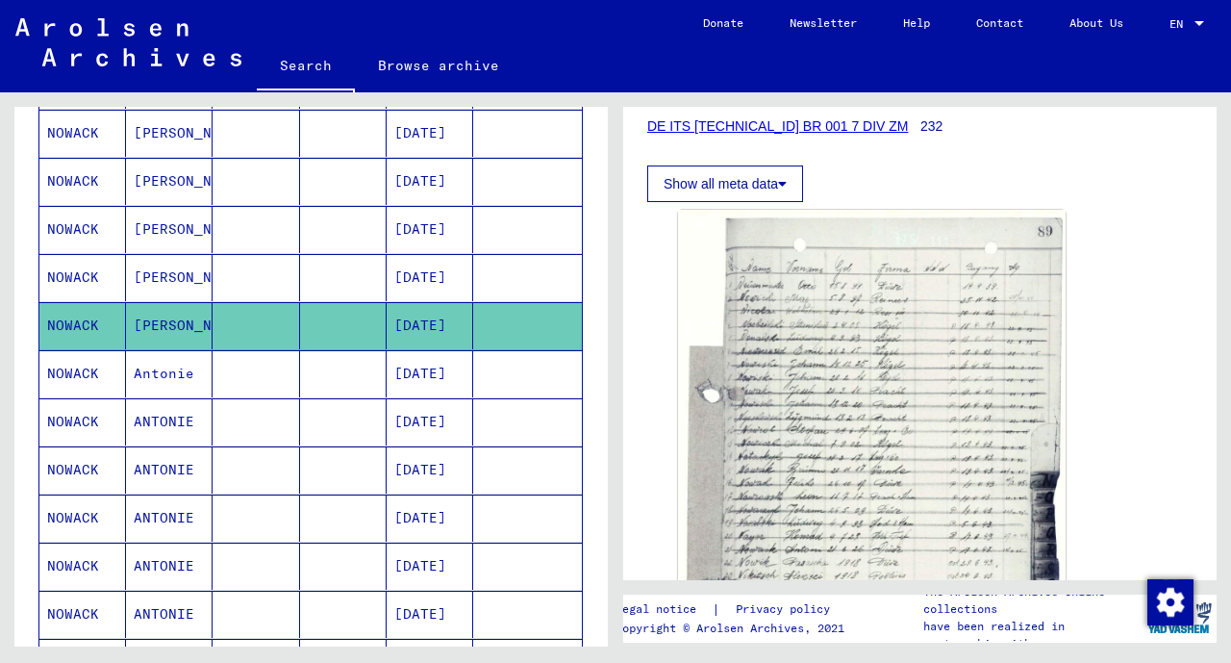
click at [387, 283] on mat-cell "[DATE]" at bounding box center [430, 277] width 87 height 47
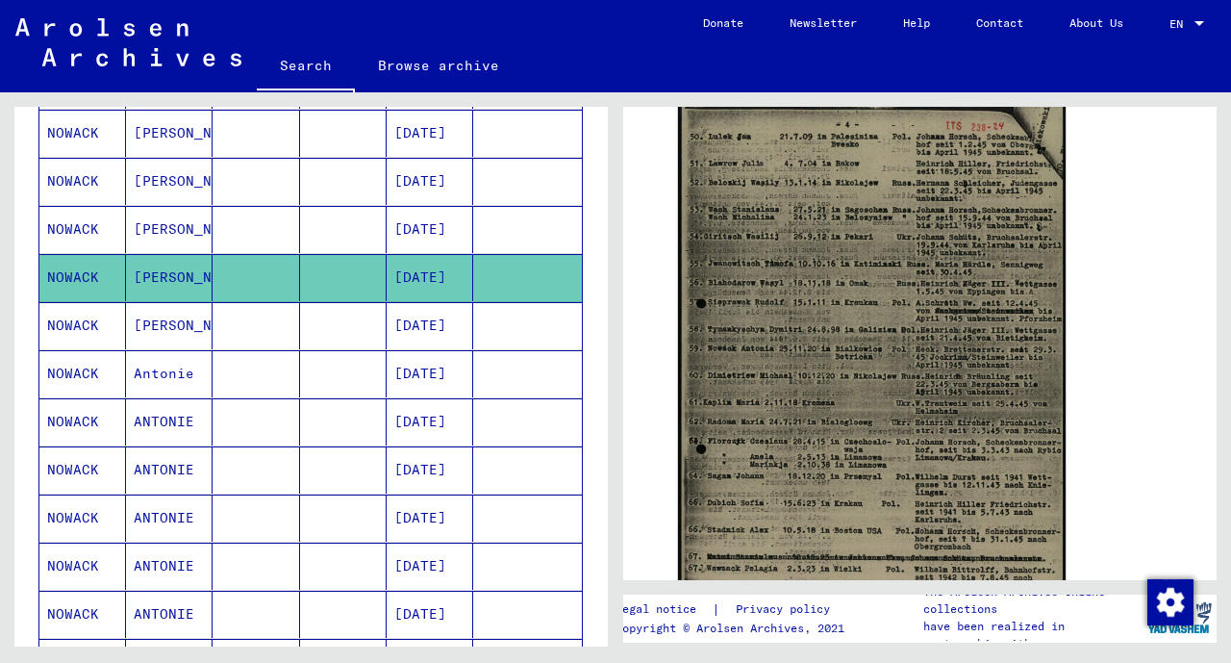
scroll to position [713, 0]
click at [449, 254] on mat-cell "[DATE]" at bounding box center [430, 277] width 87 height 47
click at [419, 217] on mat-cell "[DATE]" at bounding box center [430, 229] width 87 height 47
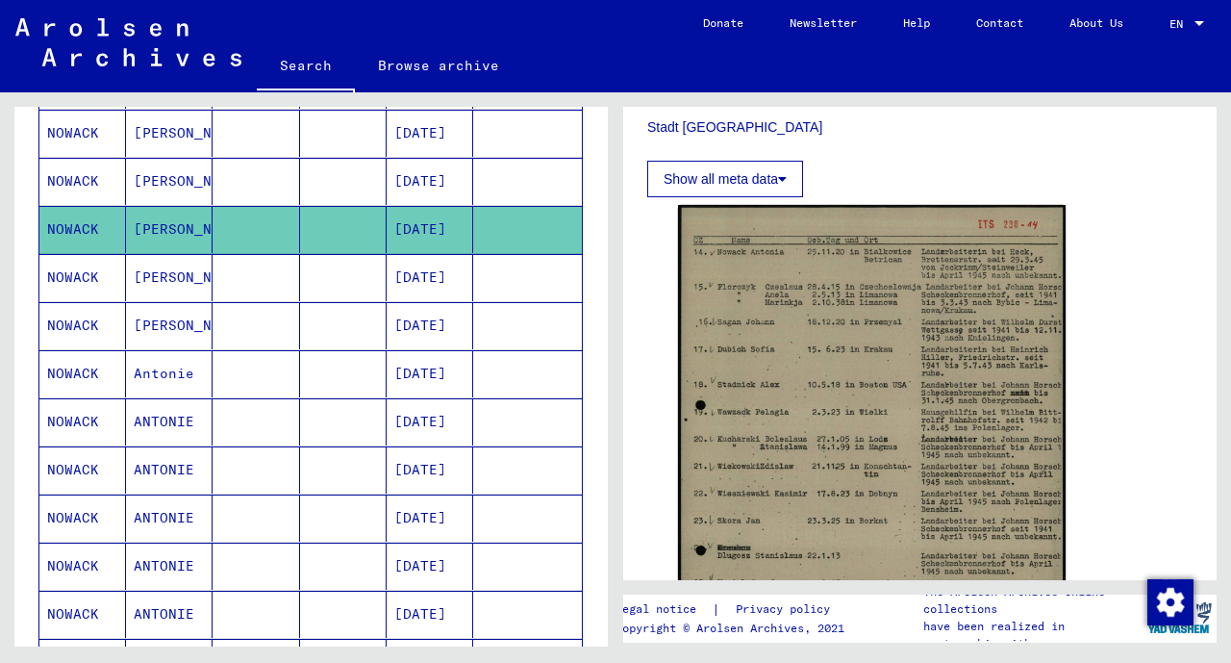
scroll to position [671, 0]
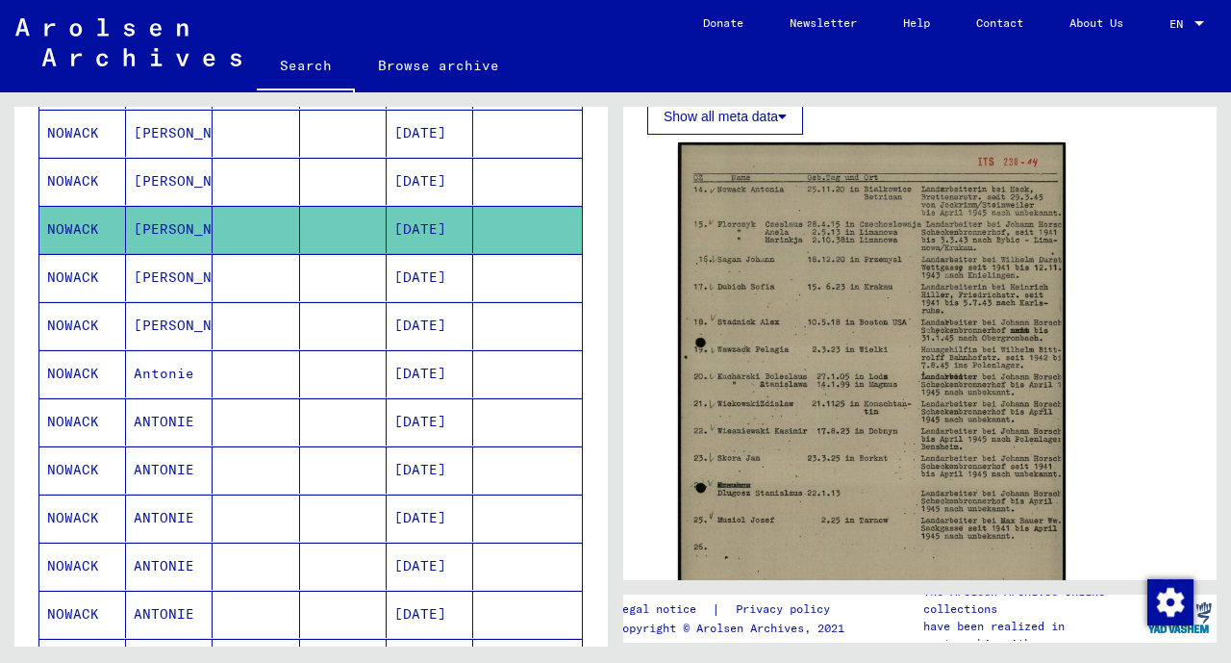
click at [387, 177] on mat-cell "[DATE]" at bounding box center [430, 181] width 87 height 47
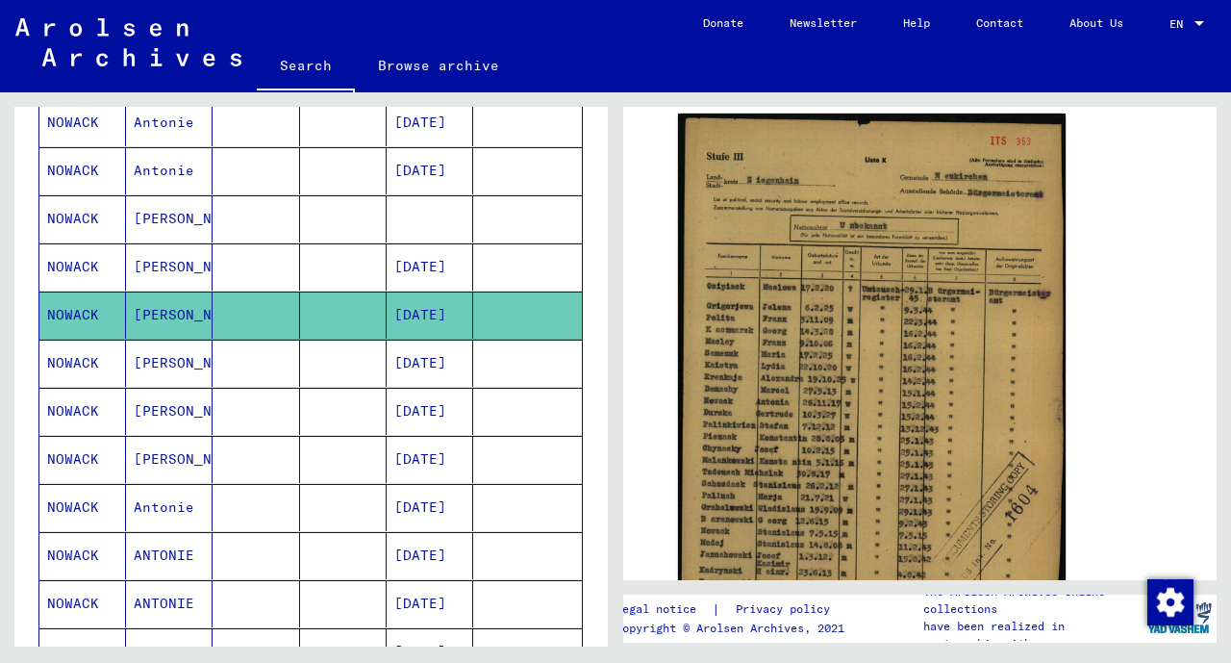
scroll to position [578, 0]
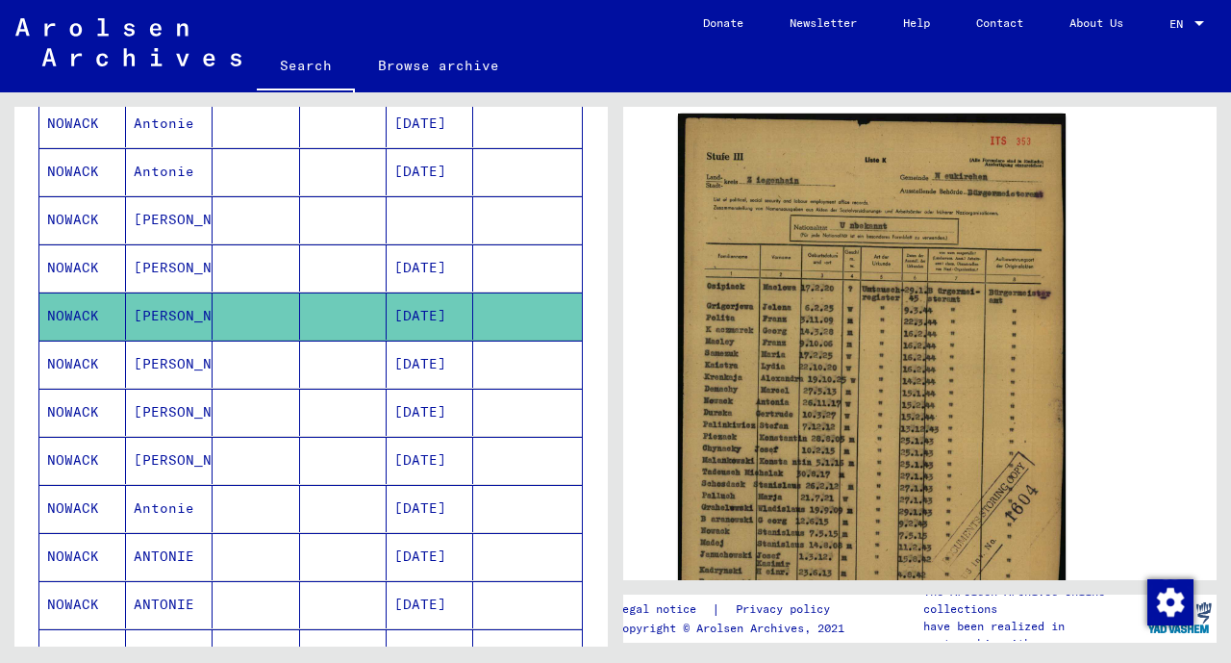
click at [429, 254] on mat-cell "[DATE]" at bounding box center [430, 267] width 87 height 47
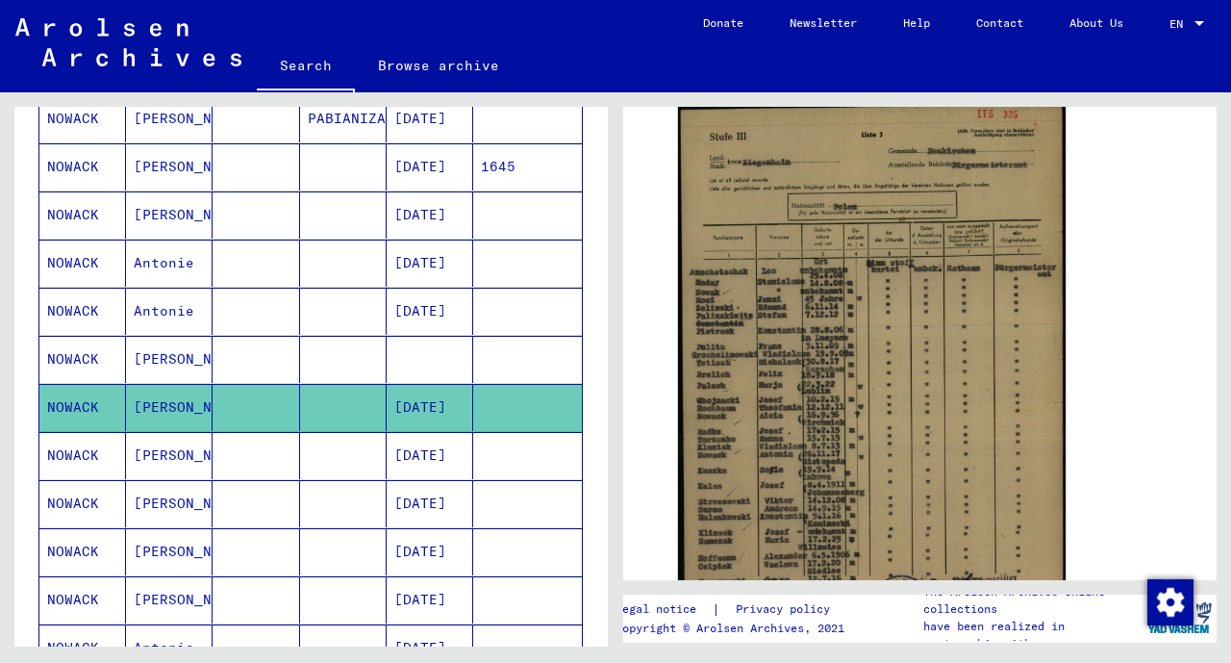
scroll to position [439, 0]
click at [436, 355] on mat-cell at bounding box center [430, 359] width 87 height 47
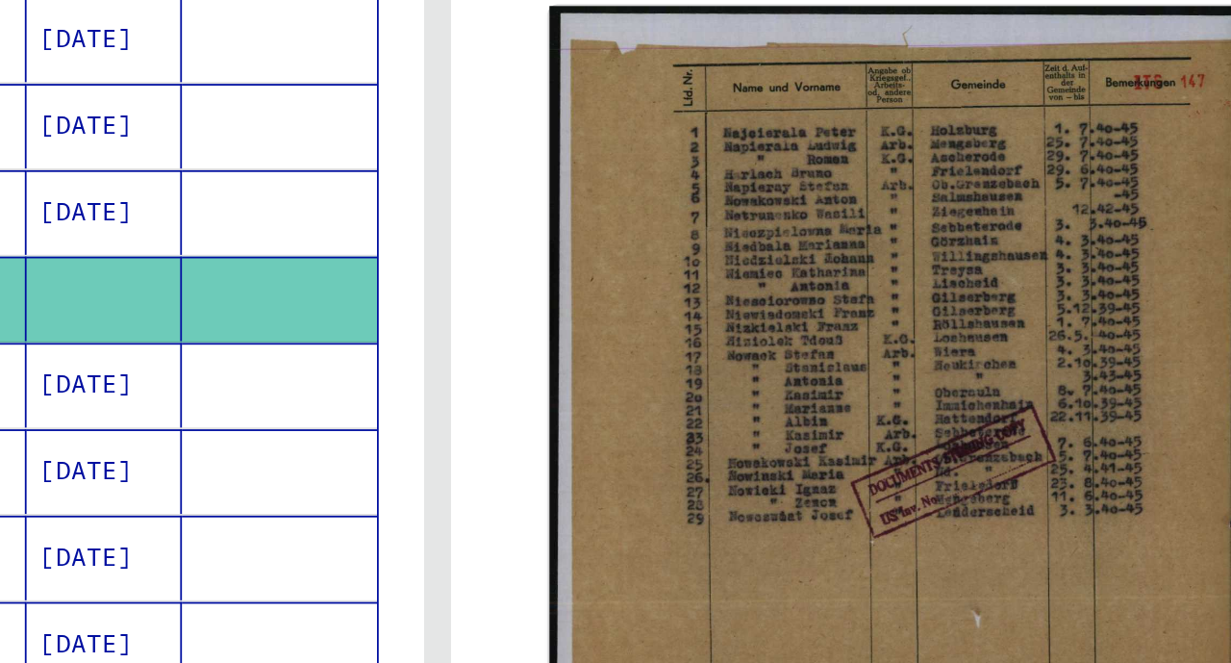
scroll to position [436, 0]
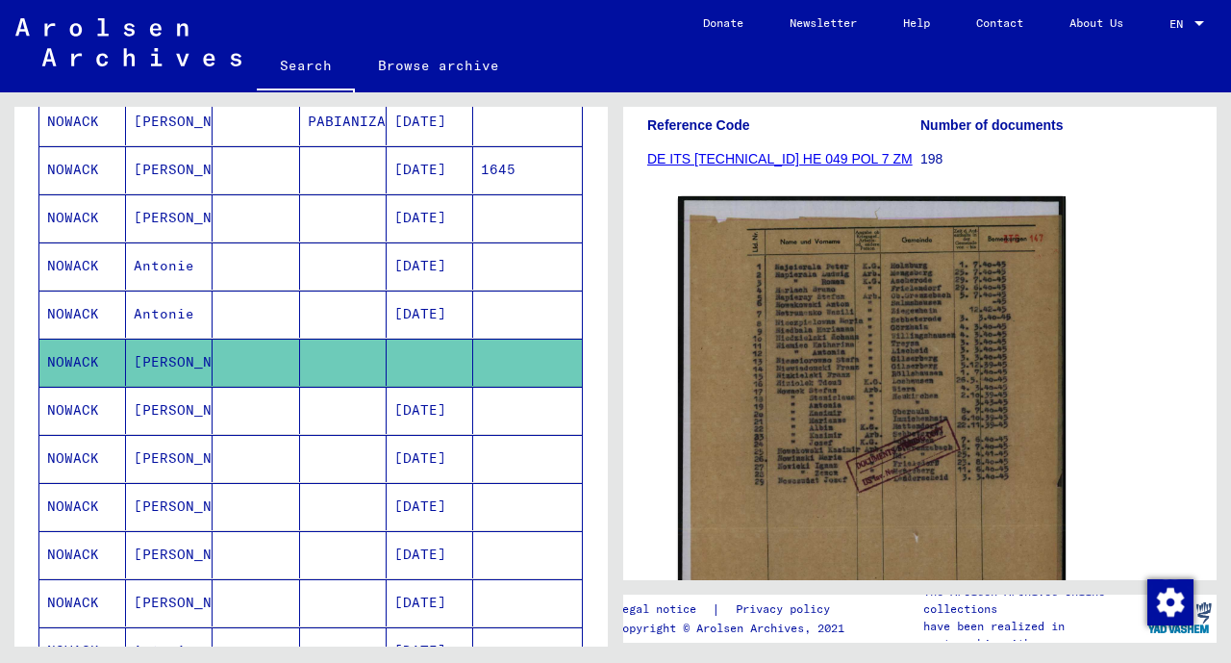
click at [452, 311] on mat-cell "[DATE]" at bounding box center [430, 313] width 87 height 47
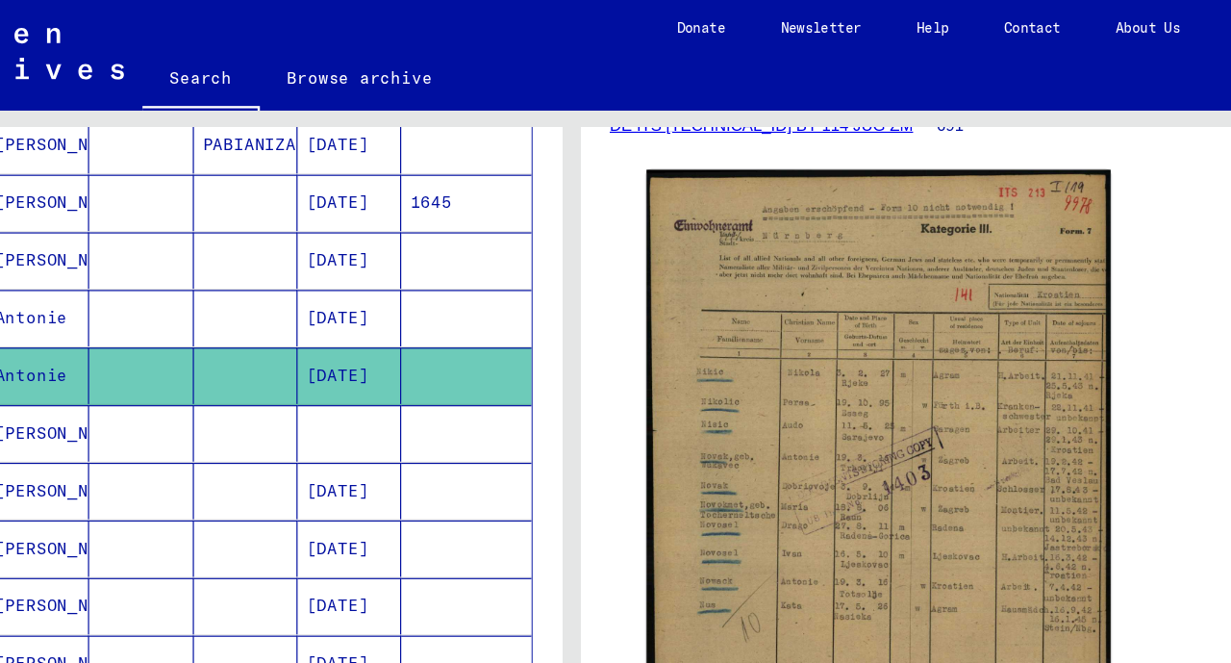
scroll to position [360, 0]
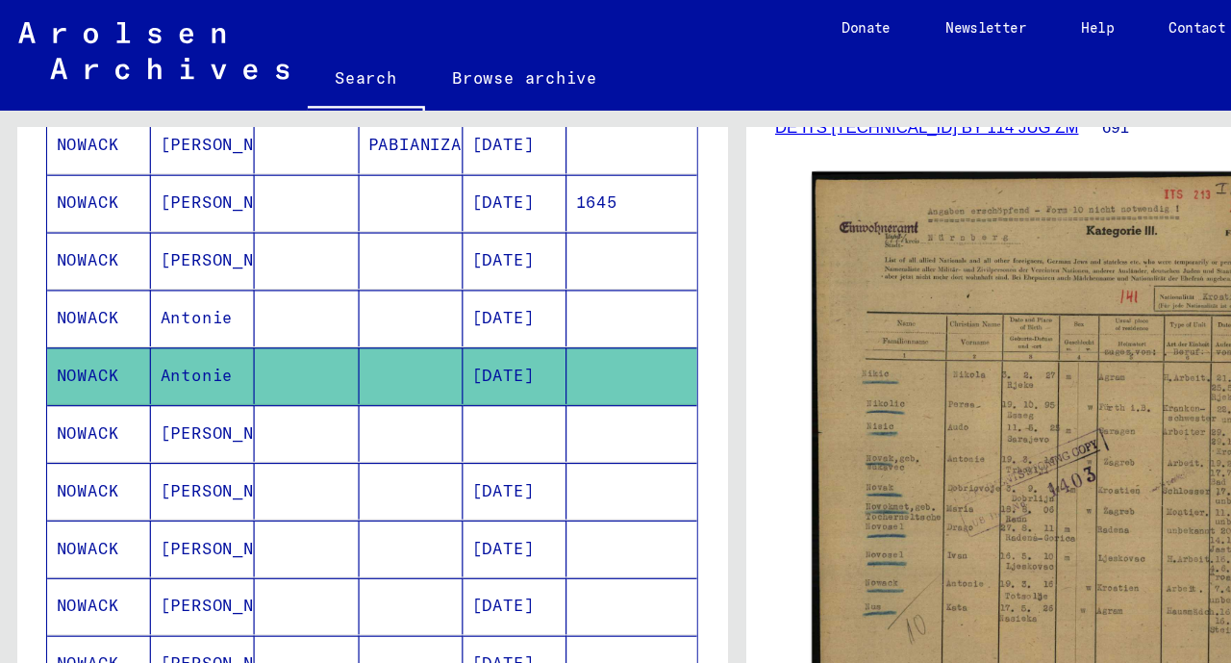
click at [422, 260] on mat-cell "[DATE]" at bounding box center [430, 265] width 87 height 47
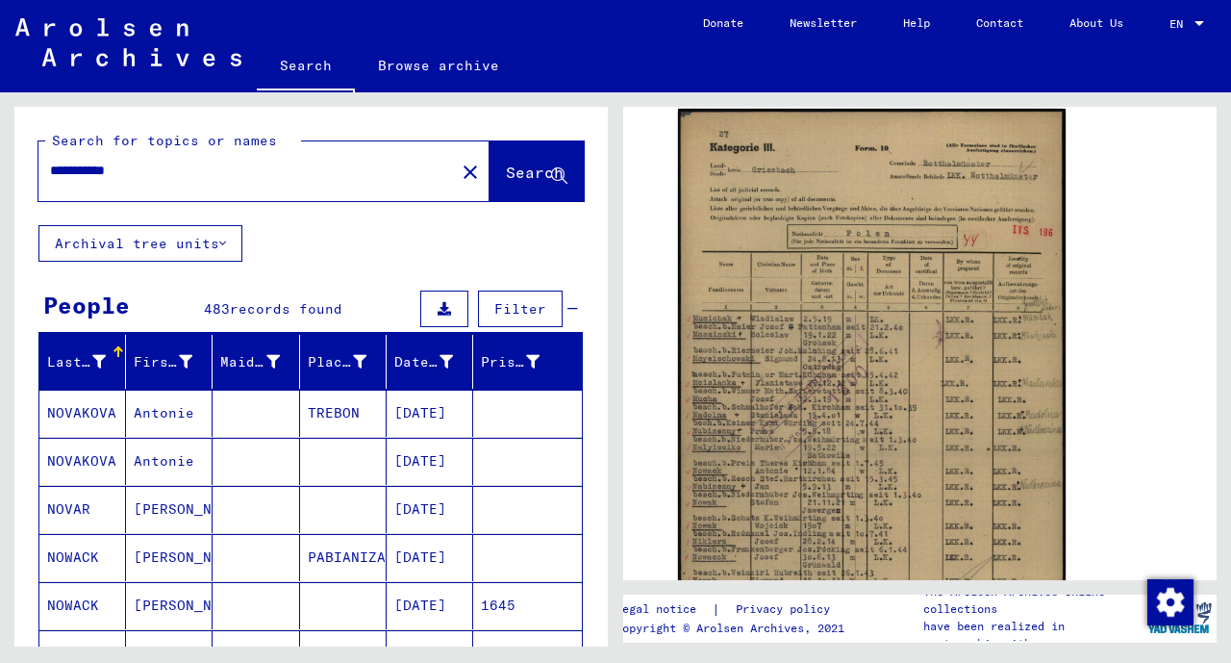
click at [204, 179] on input "**********" at bounding box center [246, 171] width 393 height 20
type input "**********"
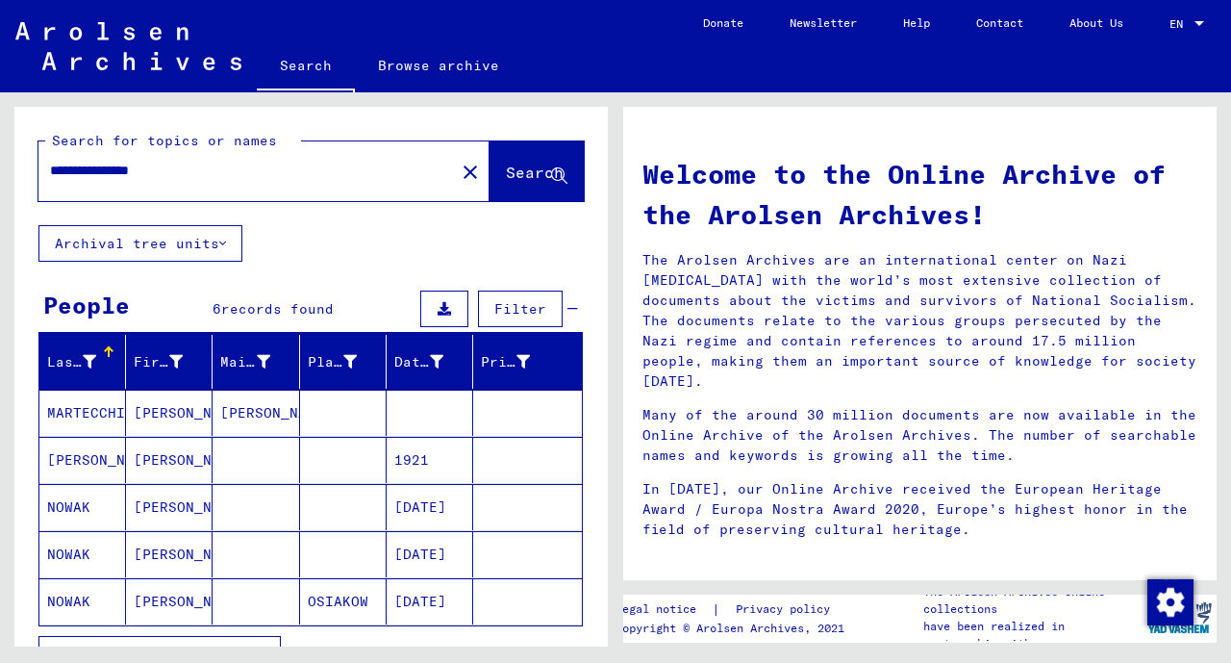
click at [417, 551] on mat-cell "[DATE]" at bounding box center [430, 554] width 87 height 46
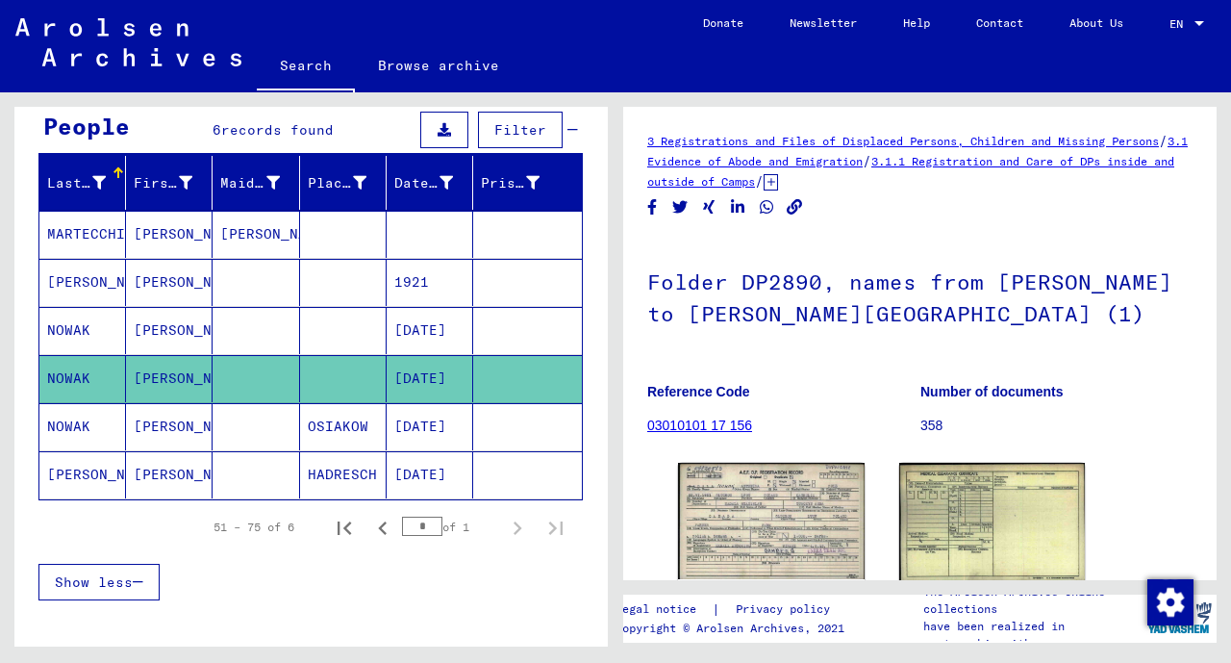
scroll to position [189, 0]
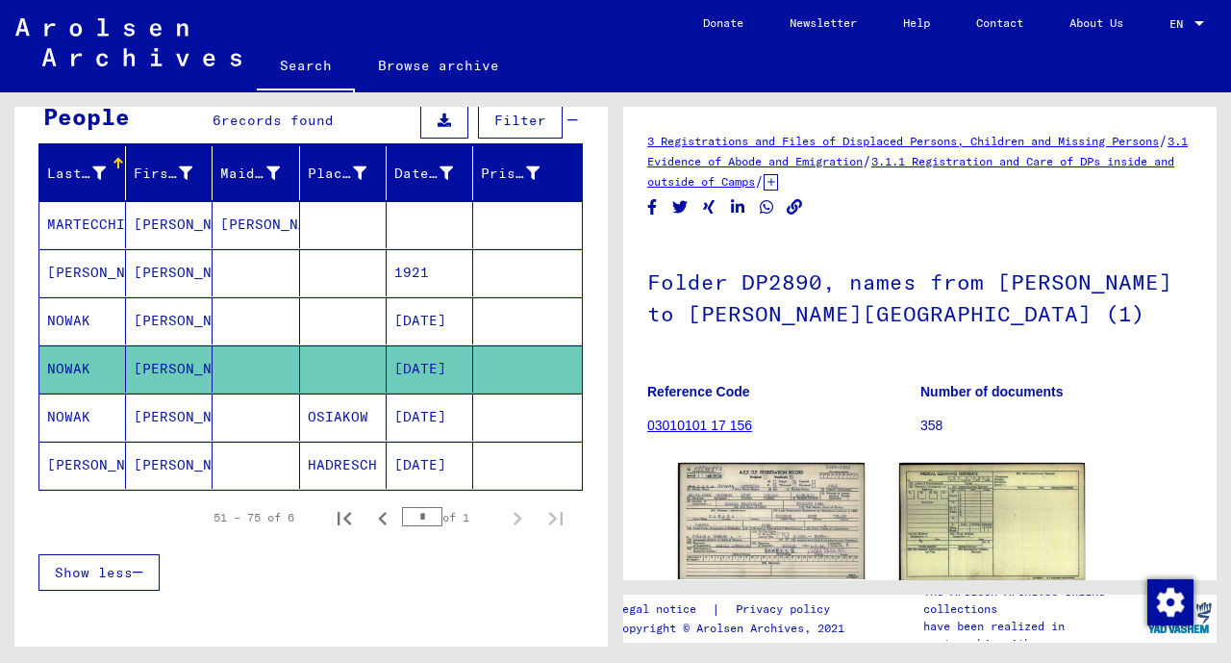
click at [419, 417] on mat-cell "[DATE]" at bounding box center [430, 416] width 87 height 47
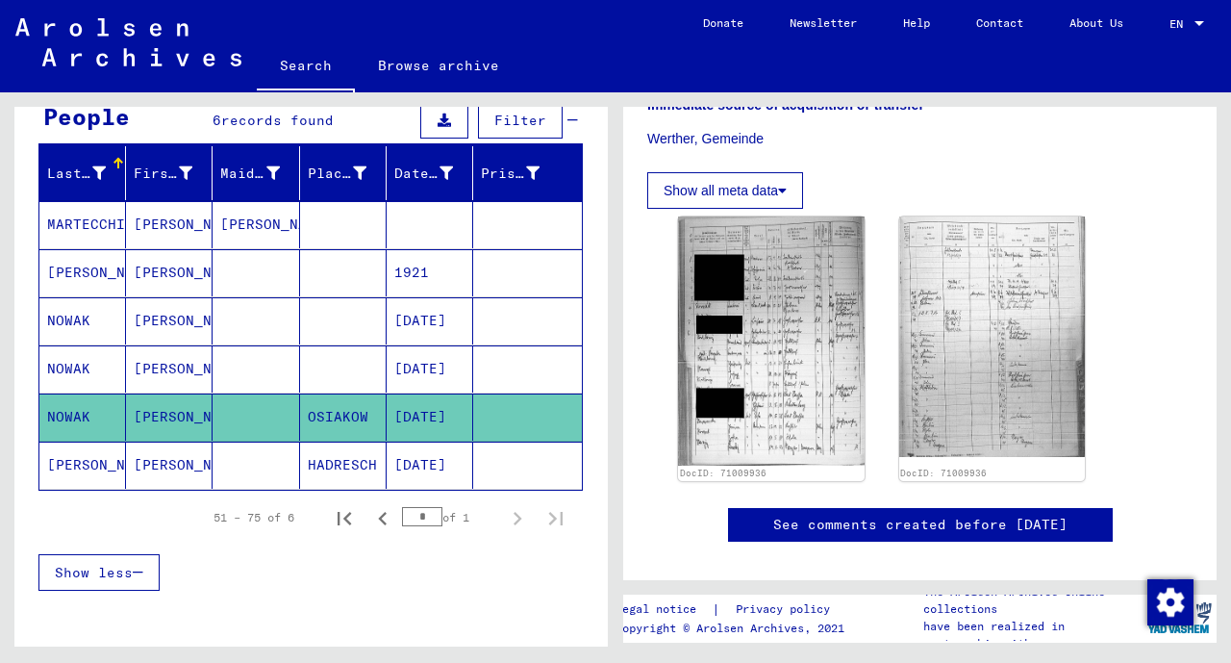
scroll to position [514, 0]
click at [437, 467] on mat-cell "[DATE]" at bounding box center [430, 465] width 87 height 47
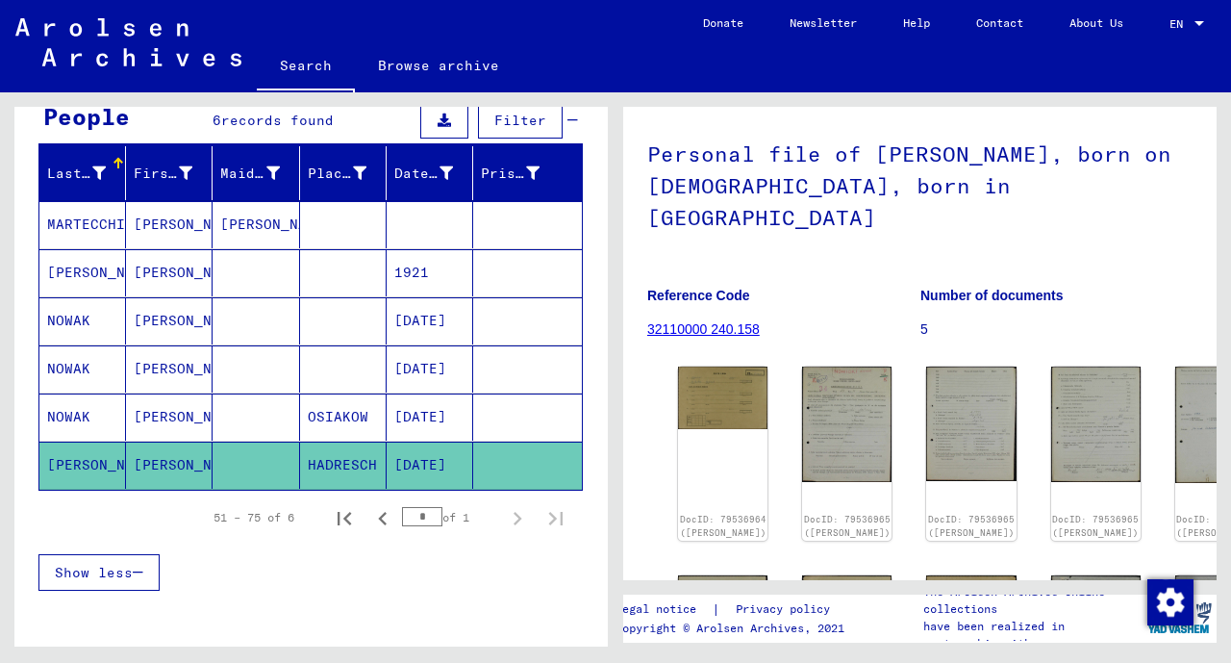
scroll to position [157, 0]
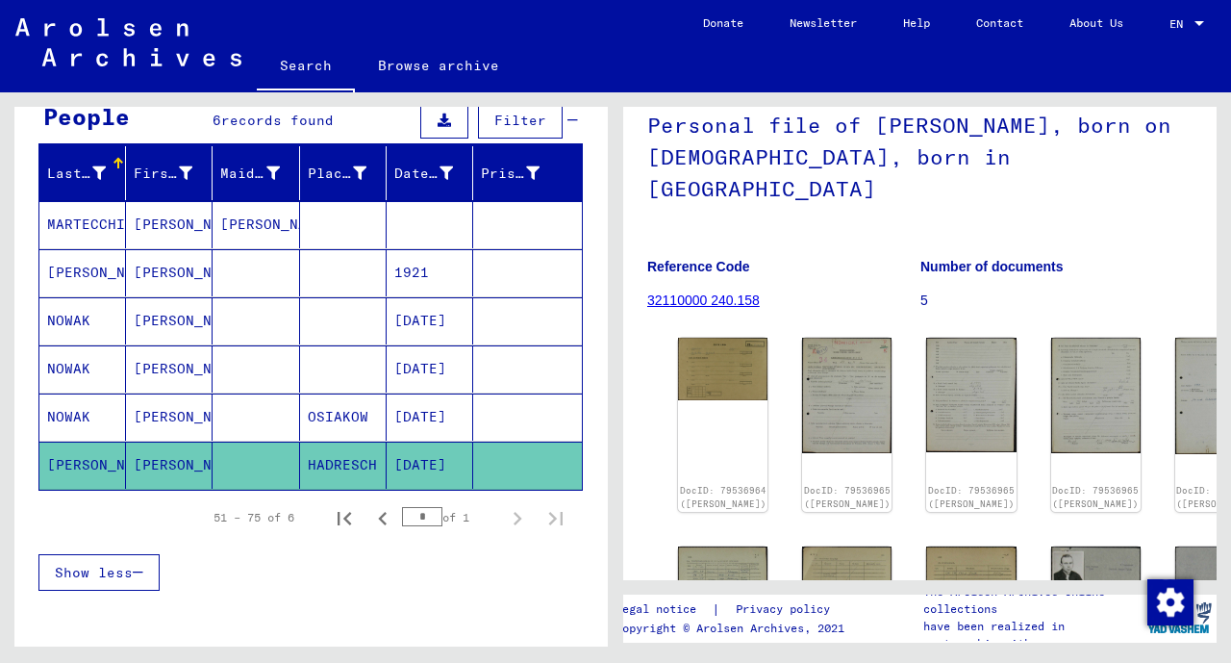
click at [1051, 546] on img at bounding box center [1095, 601] width 89 height 111
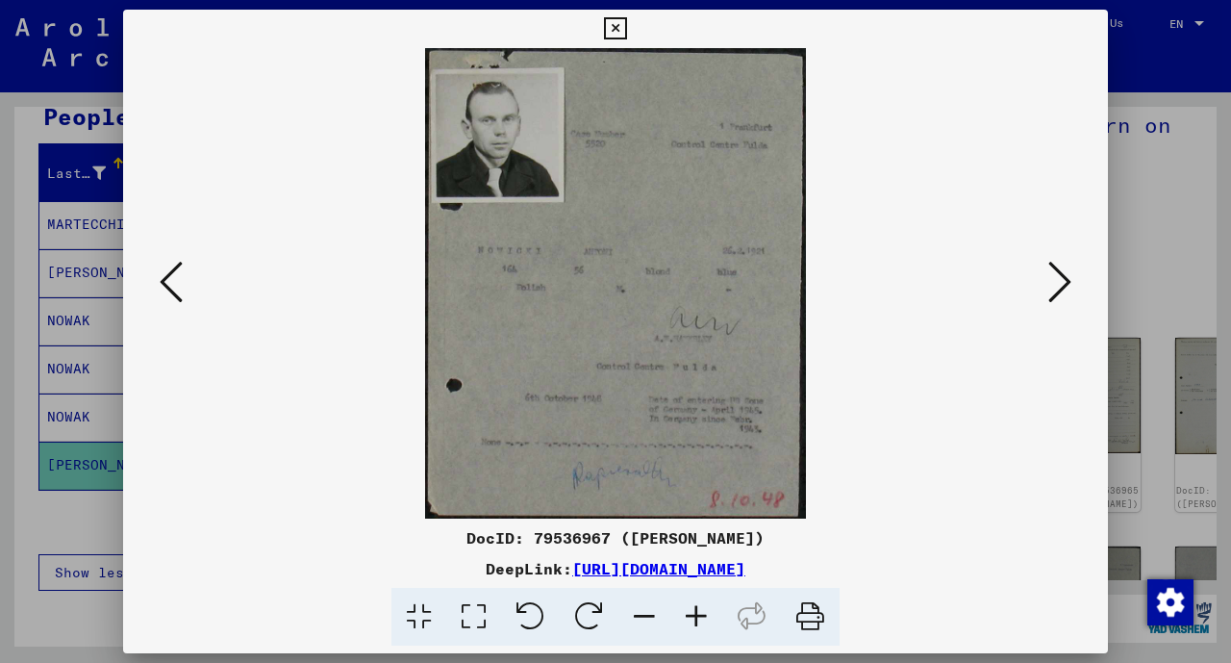
click at [623, 31] on icon at bounding box center [615, 28] width 22 height 23
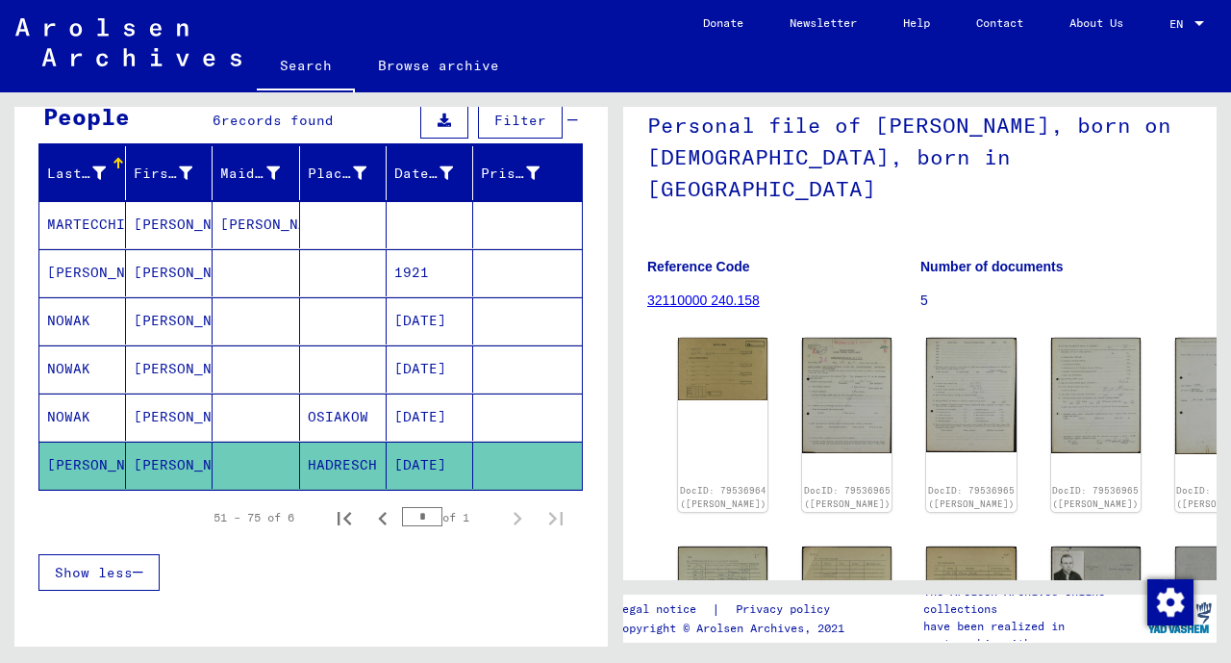
click at [419, 283] on mat-cell "1921" at bounding box center [430, 272] width 87 height 47
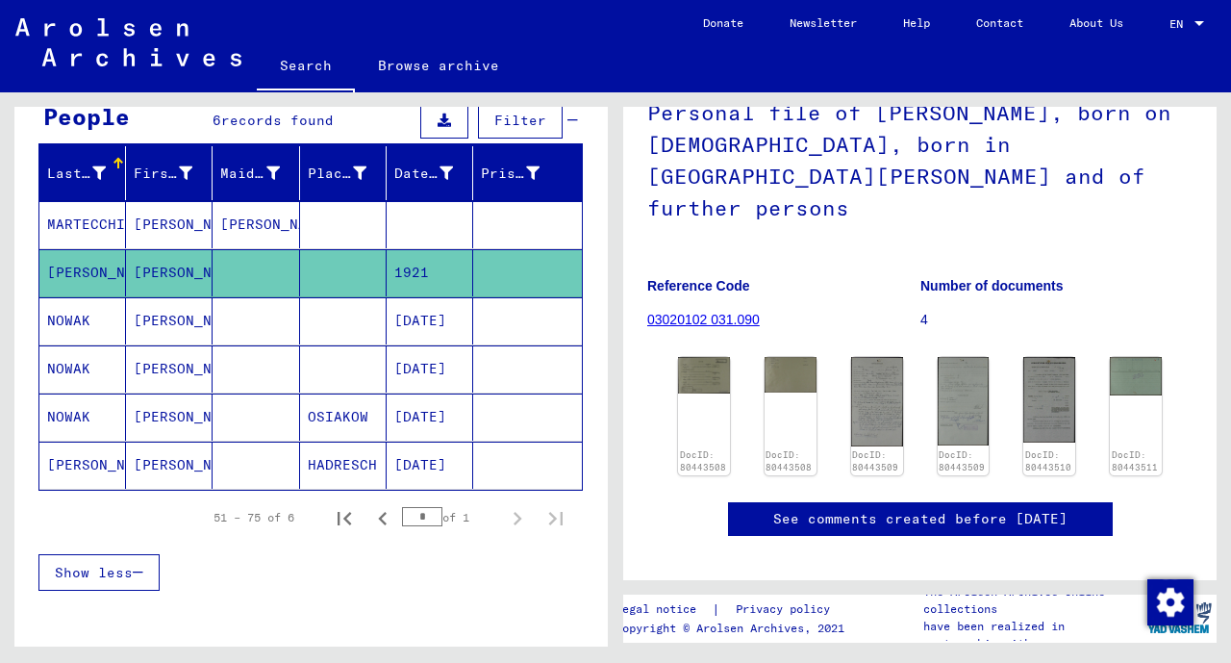
scroll to position [170, 0]
click at [884, 383] on img at bounding box center [877, 400] width 52 height 89
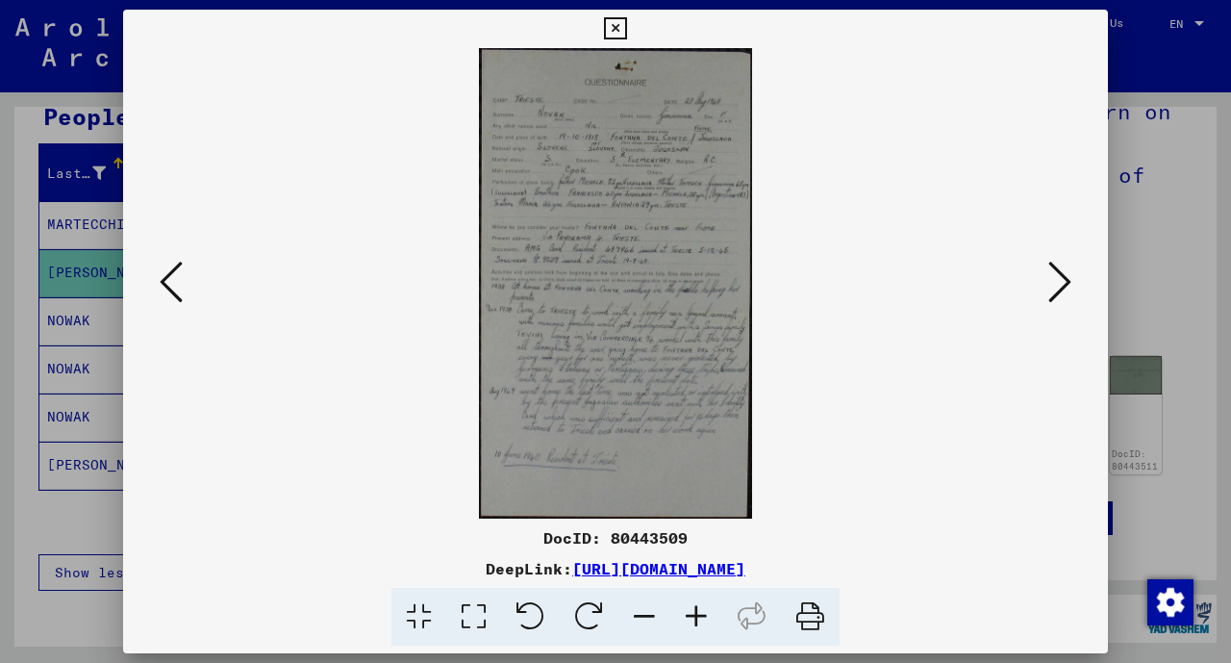
click at [1039, 279] on img at bounding box center [616, 283] width 854 height 470
click at [1061, 271] on icon at bounding box center [1059, 282] width 23 height 46
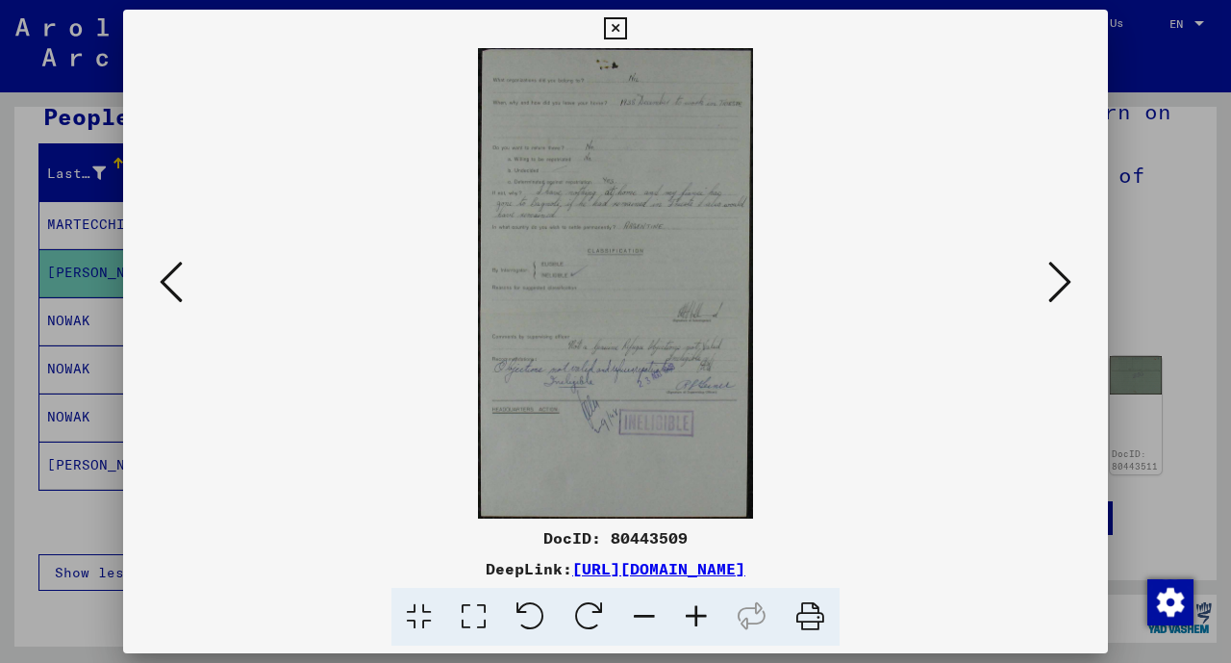
click at [1042, 293] on img at bounding box center [616, 283] width 854 height 470
click at [1051, 292] on icon at bounding box center [1059, 282] width 23 height 46
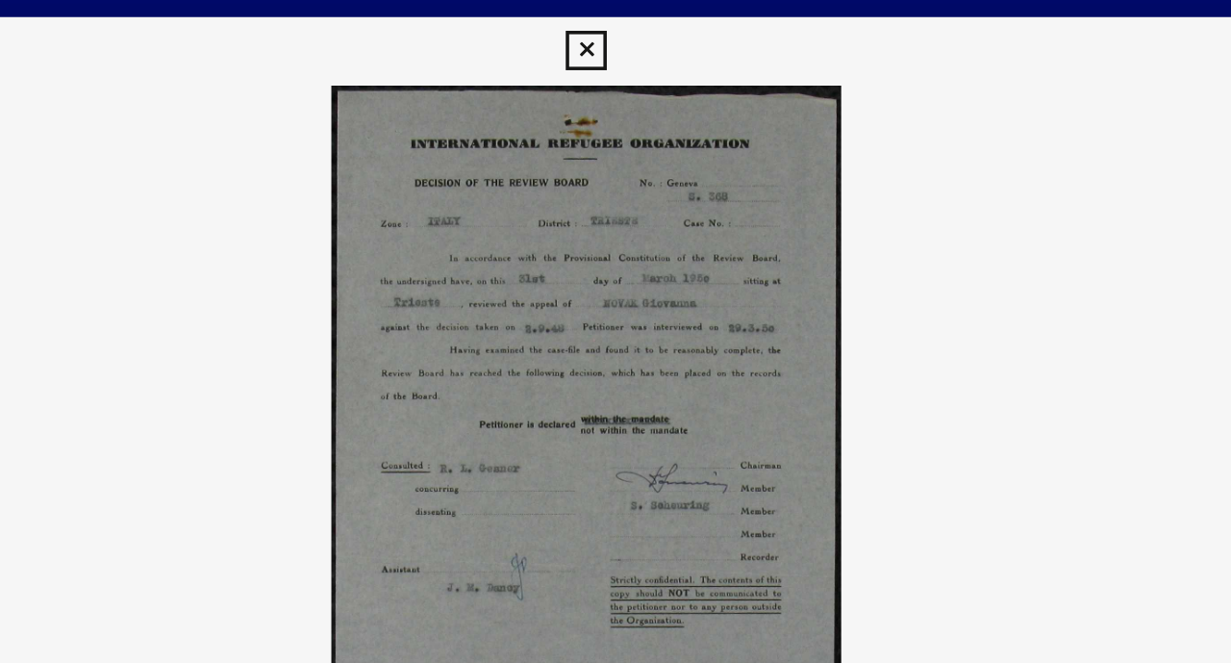
click at [621, 38] on icon at bounding box center [615, 28] width 22 height 23
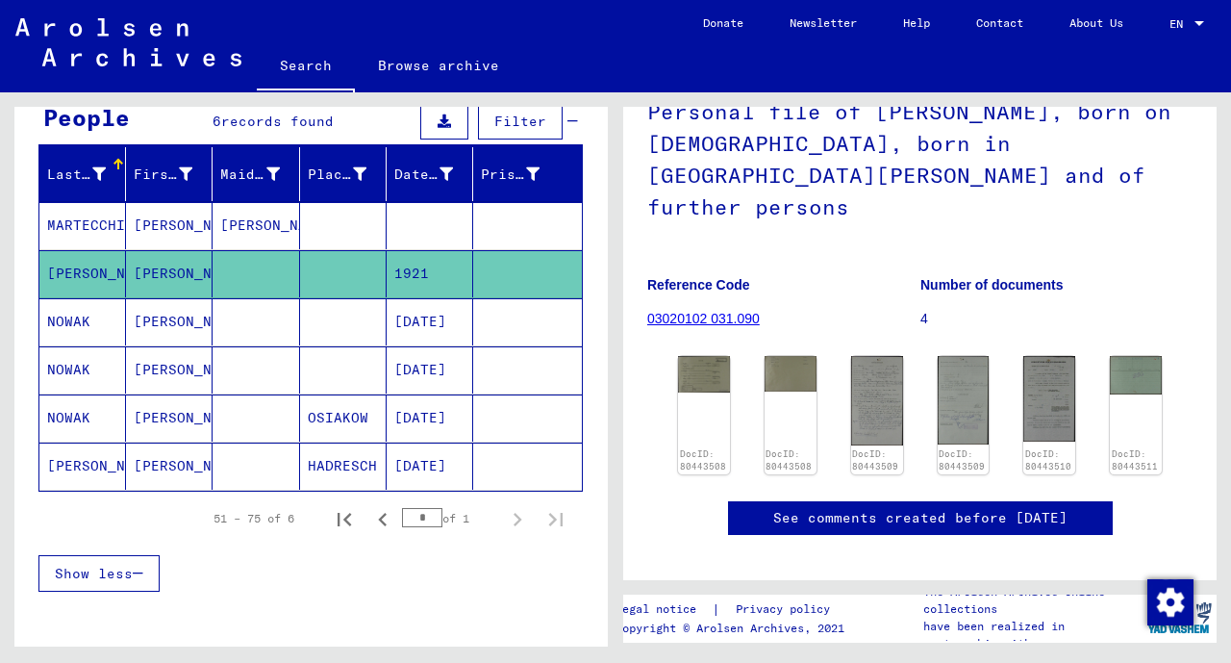
scroll to position [189, 0]
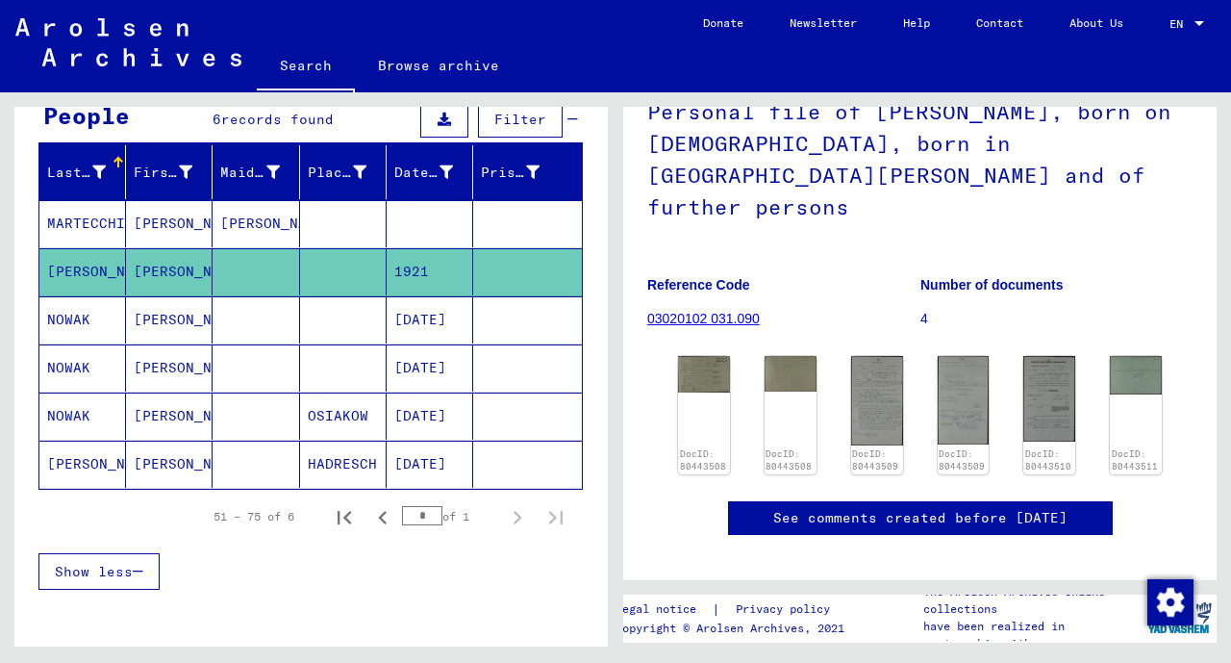
click at [369, 510] on icon "Previous page" at bounding box center [382, 517] width 27 height 27
type input "*"
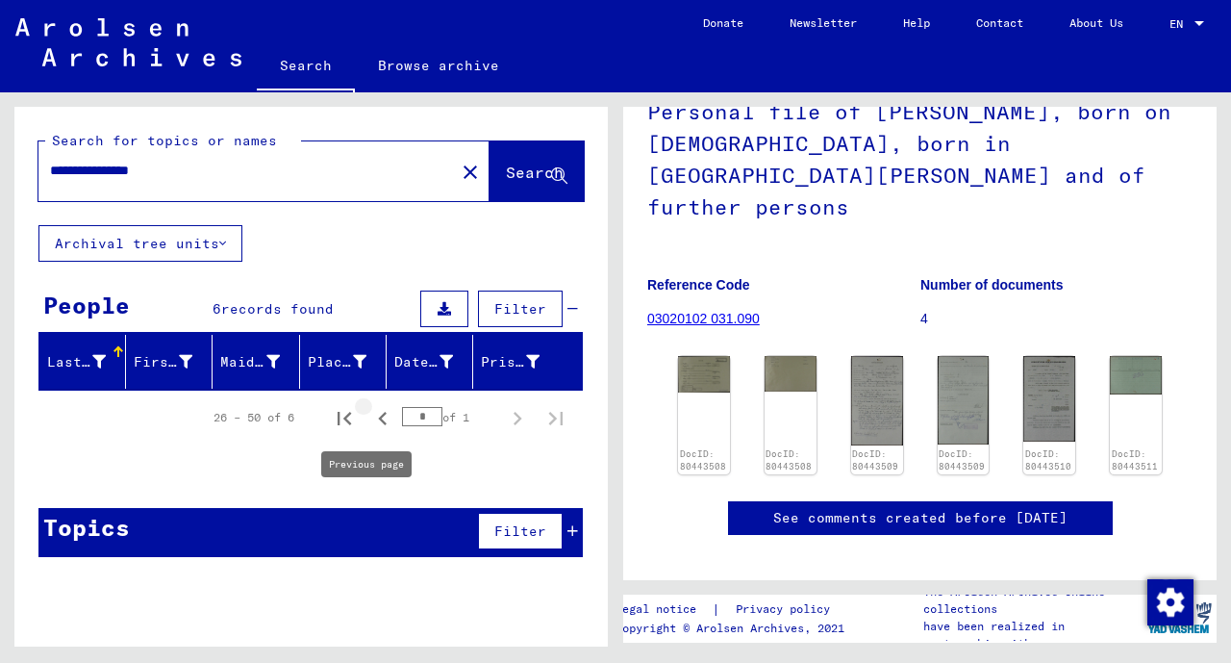
scroll to position [0, 0]
click at [229, 165] on input "**********" at bounding box center [246, 171] width 393 height 20
type input "**********"
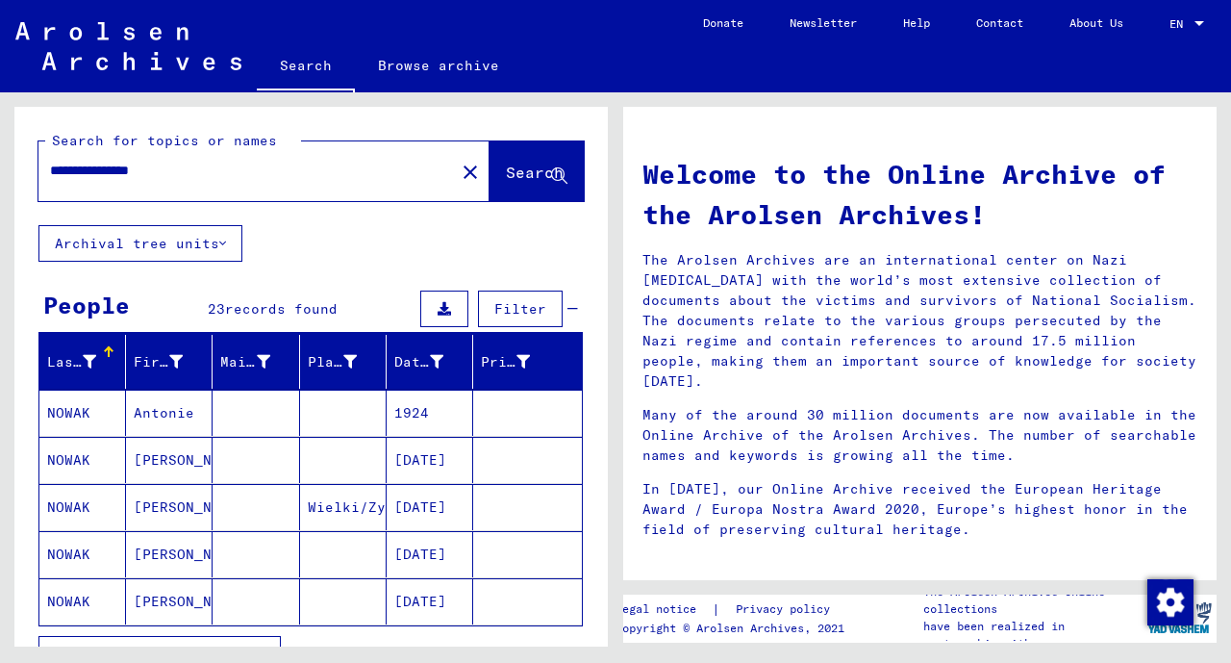
click at [473, 414] on mat-cell at bounding box center [527, 413] width 109 height 46
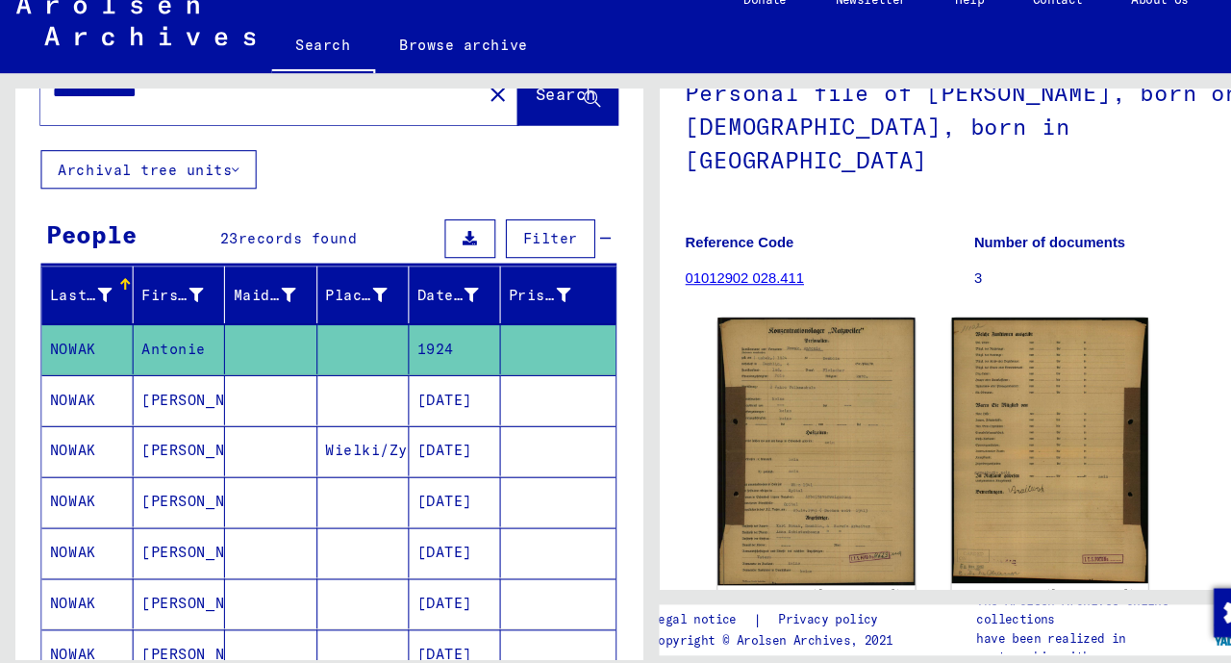
scroll to position [75, 0]
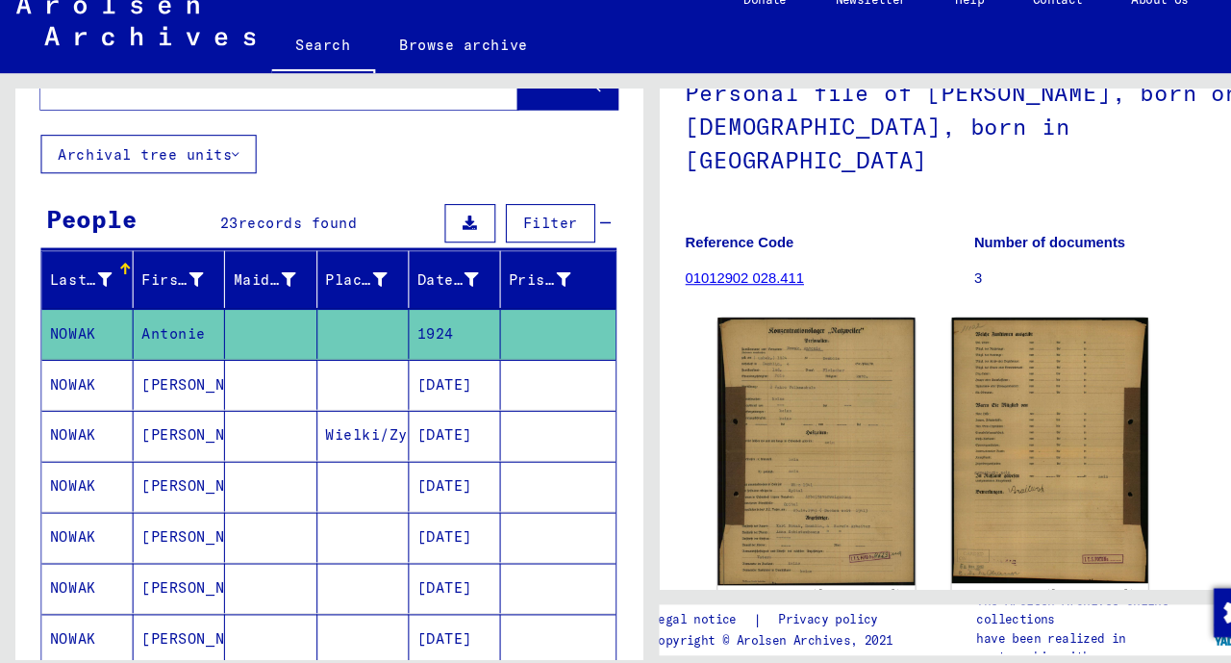
click at [414, 386] on mat-cell "[DATE]" at bounding box center [430, 386] width 87 height 47
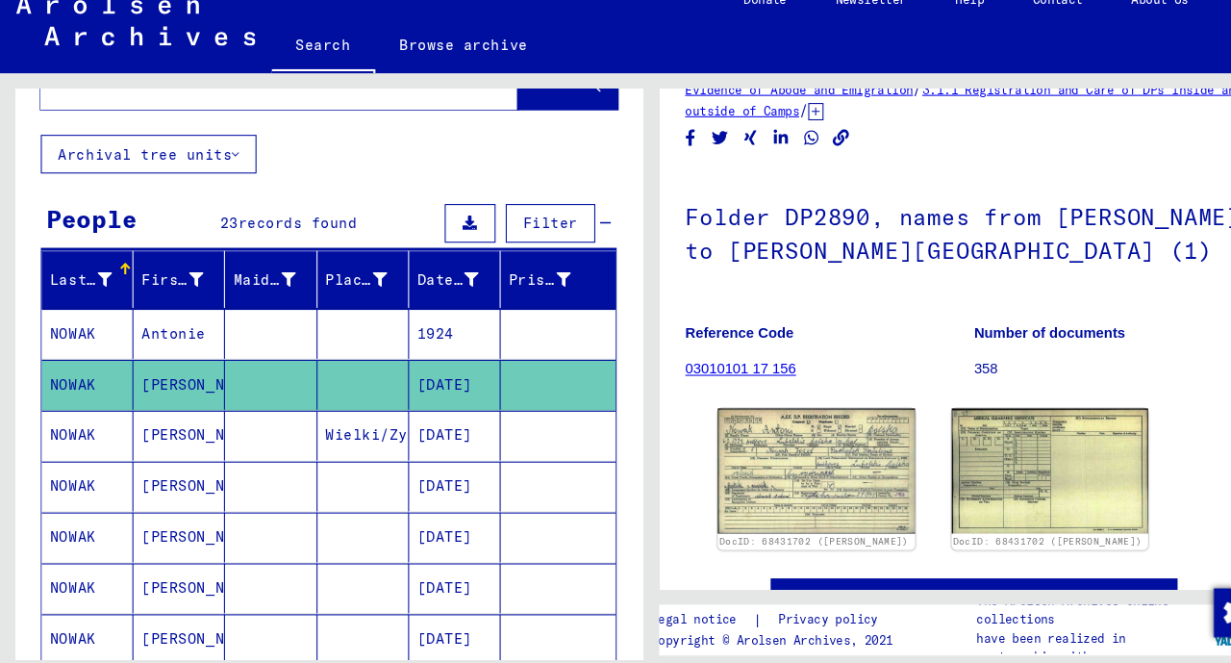
scroll to position [81, 0]
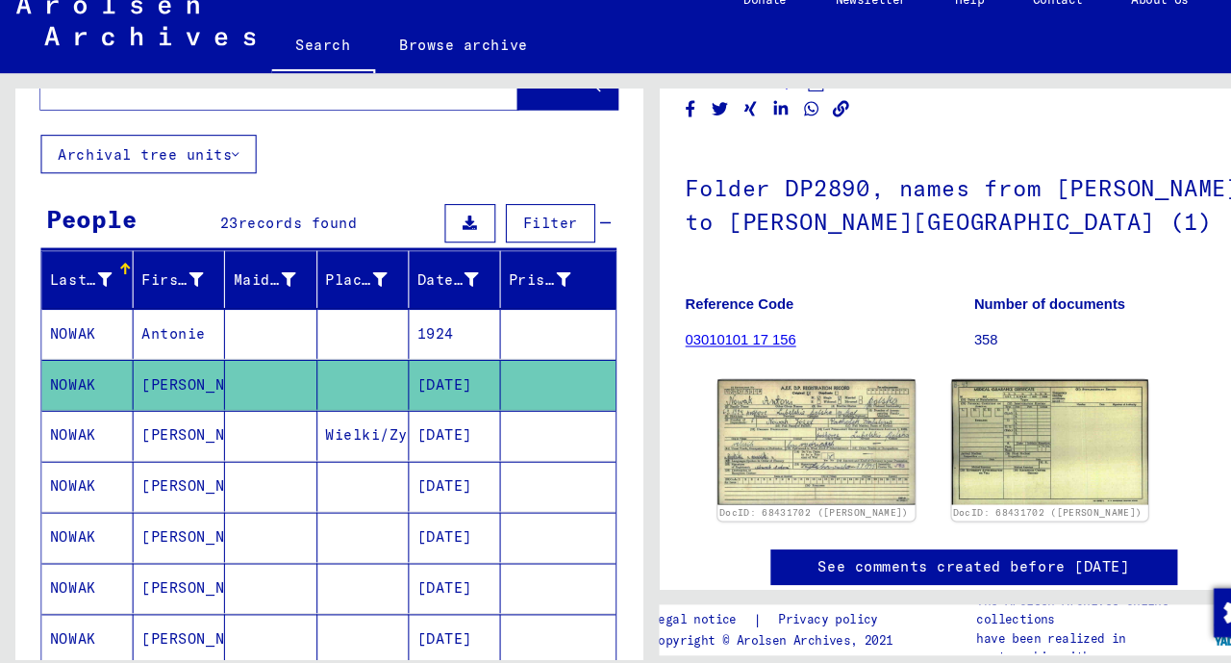
click at [771, 432] on img at bounding box center [771, 441] width 187 height 118
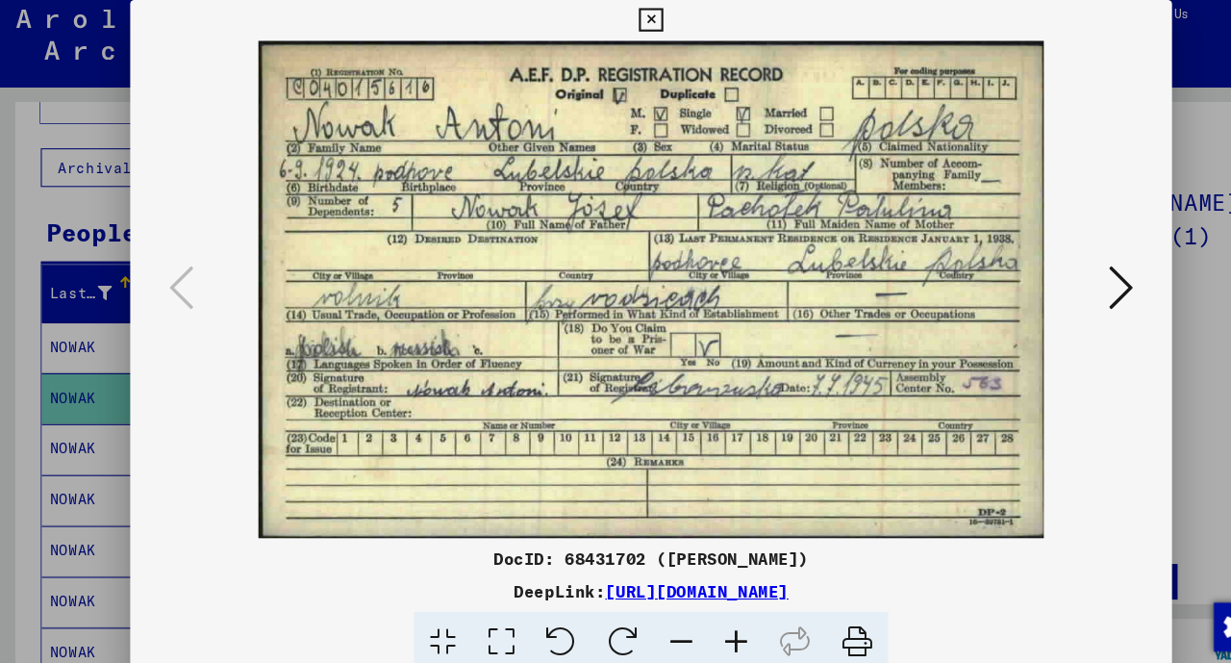
click at [602, 44] on button at bounding box center [615, 29] width 34 height 38
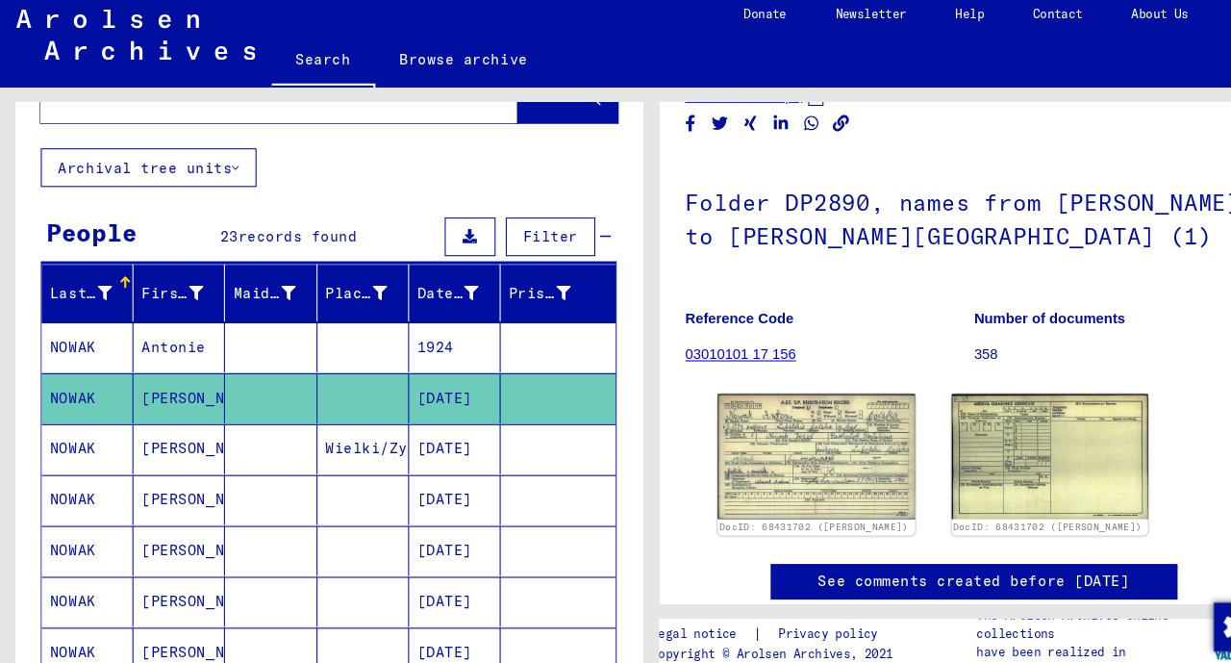
click at [410, 441] on mat-cell "[DATE]" at bounding box center [430, 434] width 87 height 47
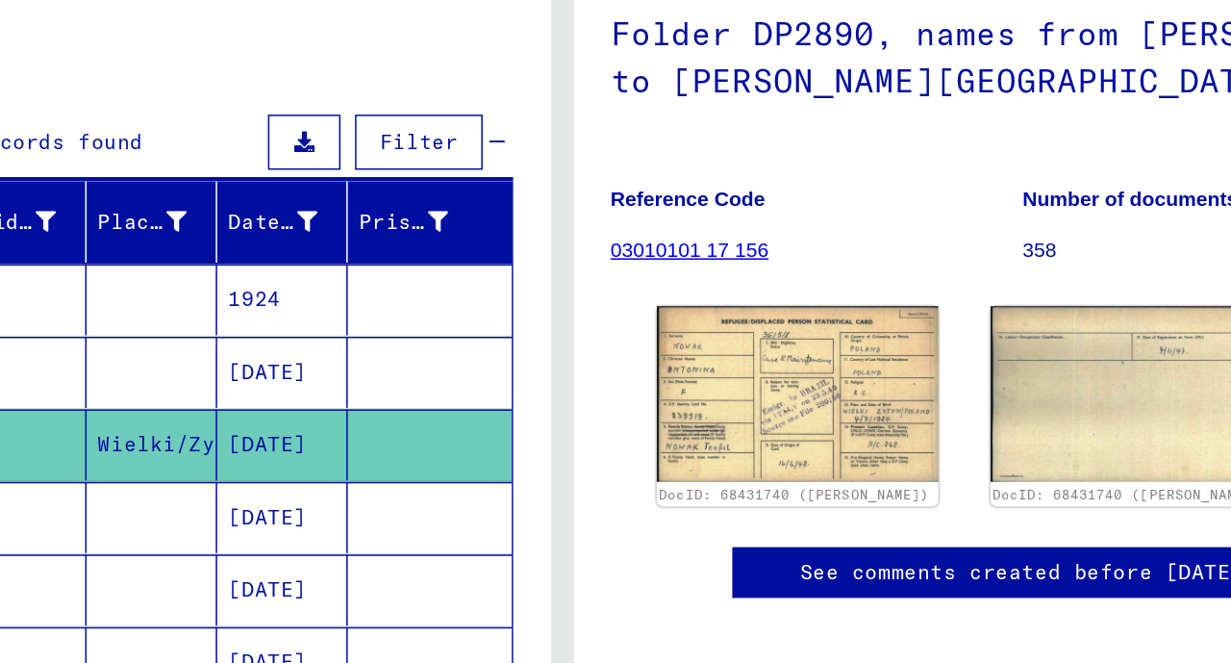
scroll to position [125, 0]
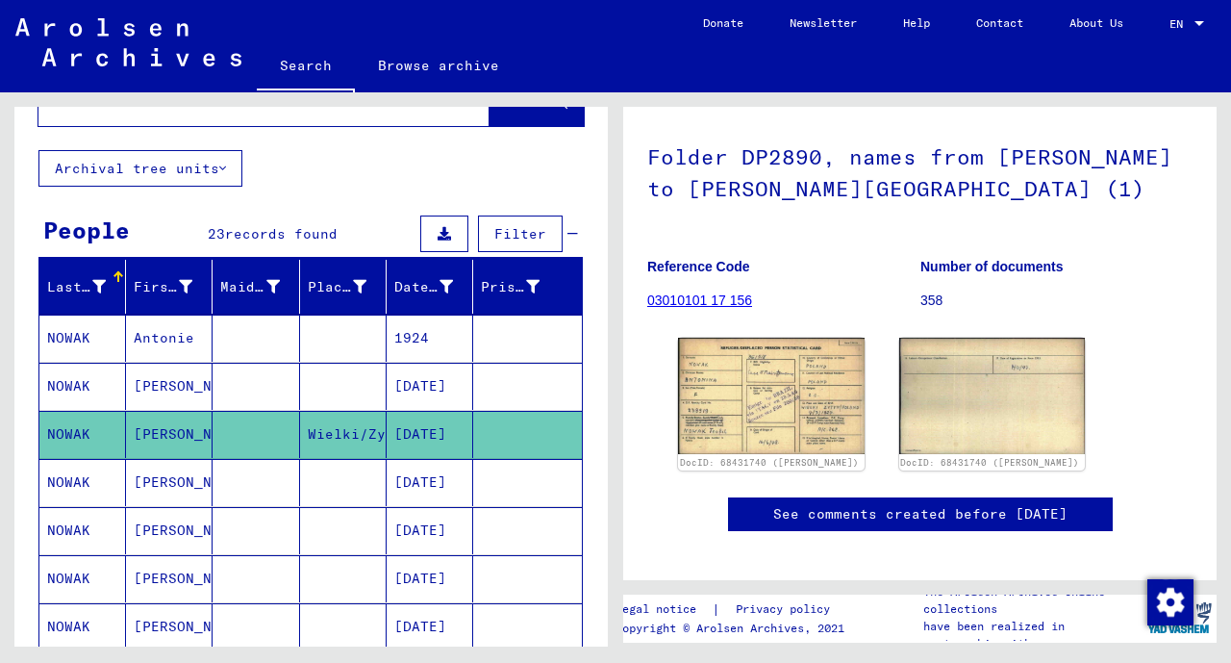
click at [448, 487] on mat-cell "[DATE]" at bounding box center [430, 482] width 87 height 47
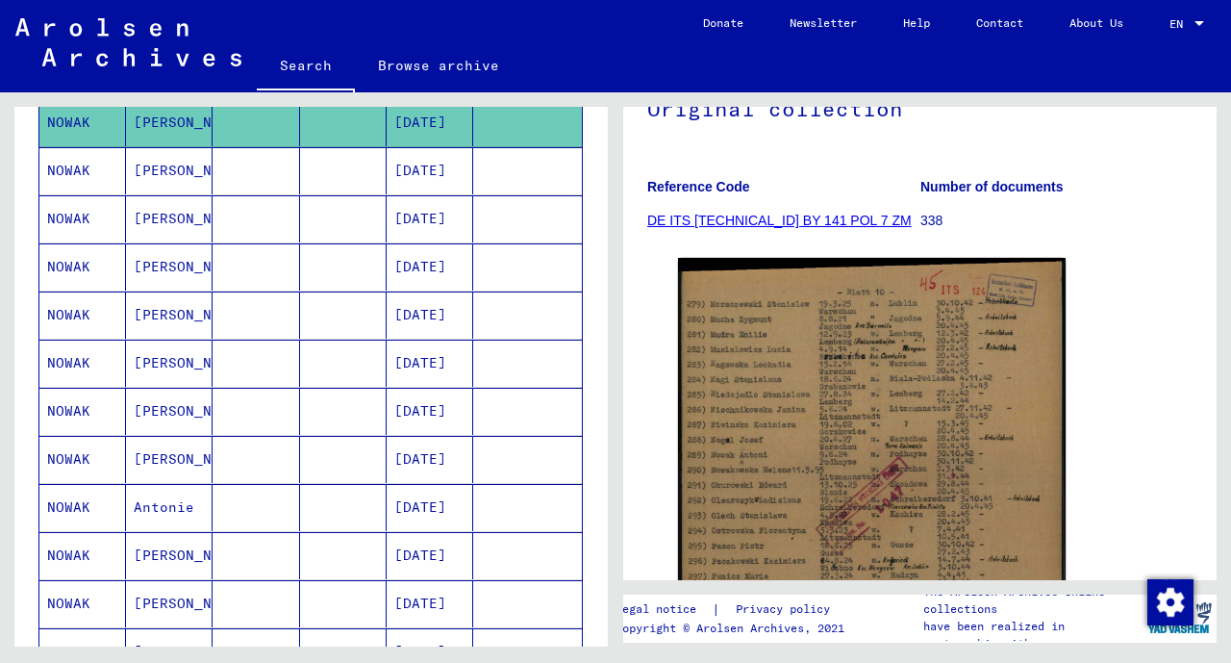
scroll to position [437, 0]
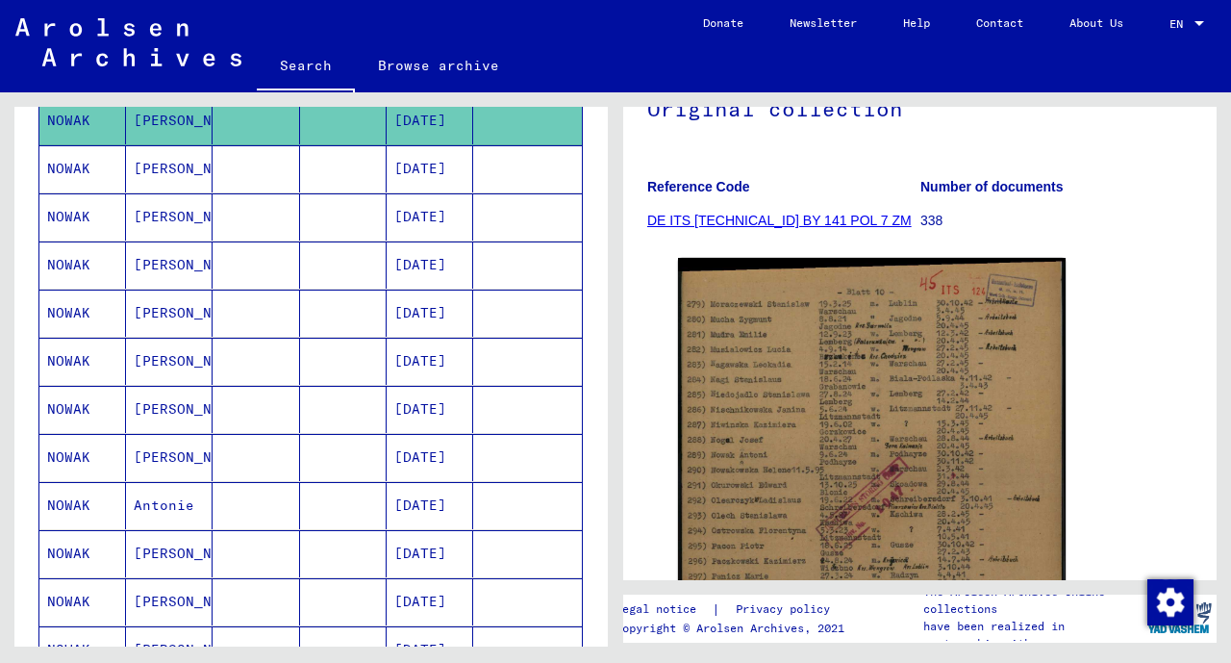
click at [406, 485] on mat-cell "[DATE]" at bounding box center [430, 505] width 87 height 47
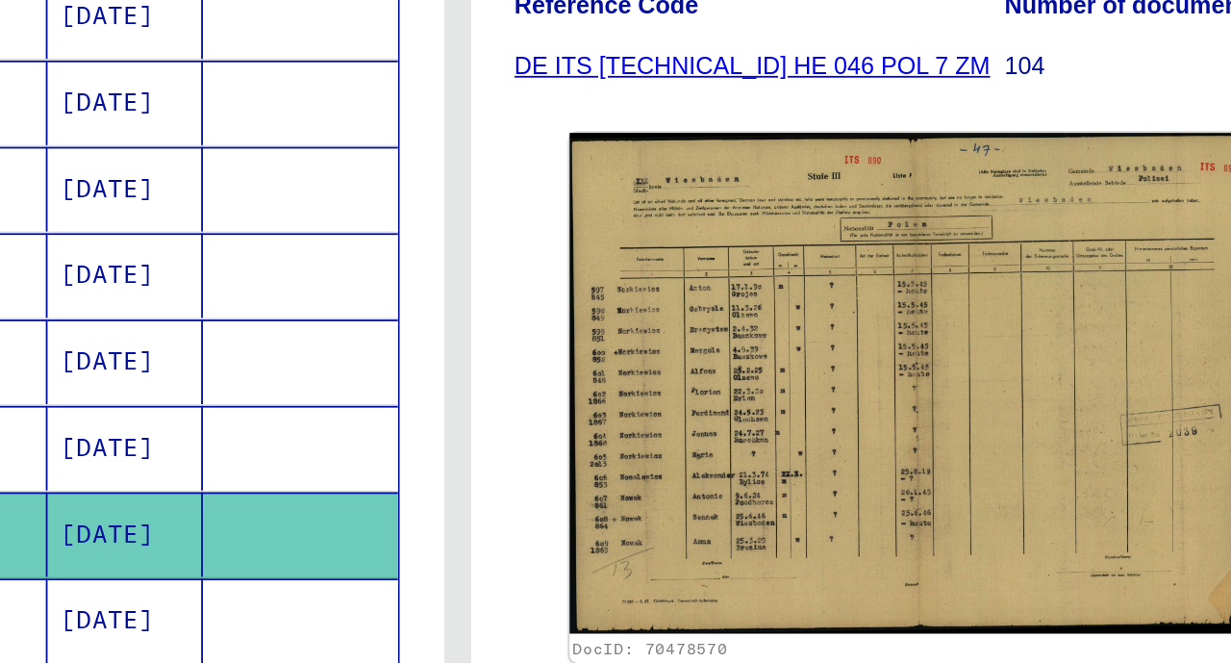
scroll to position [436, 0]
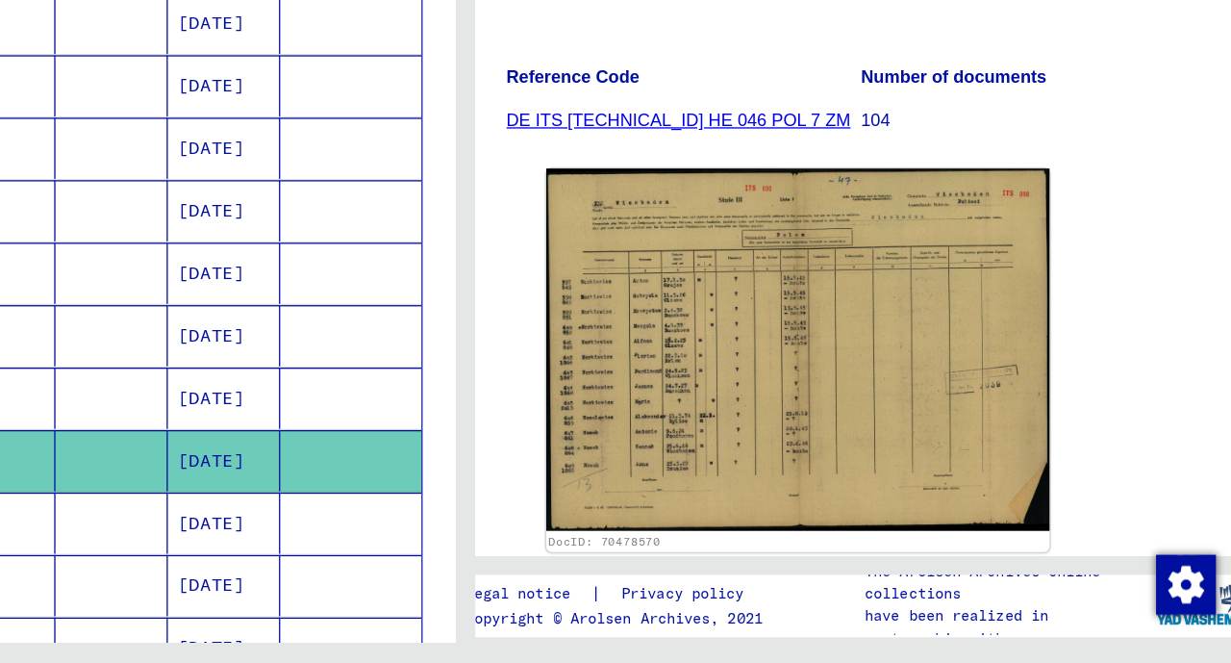
click at [428, 534] on mat-cell "[DATE]" at bounding box center [430, 554] width 87 height 47
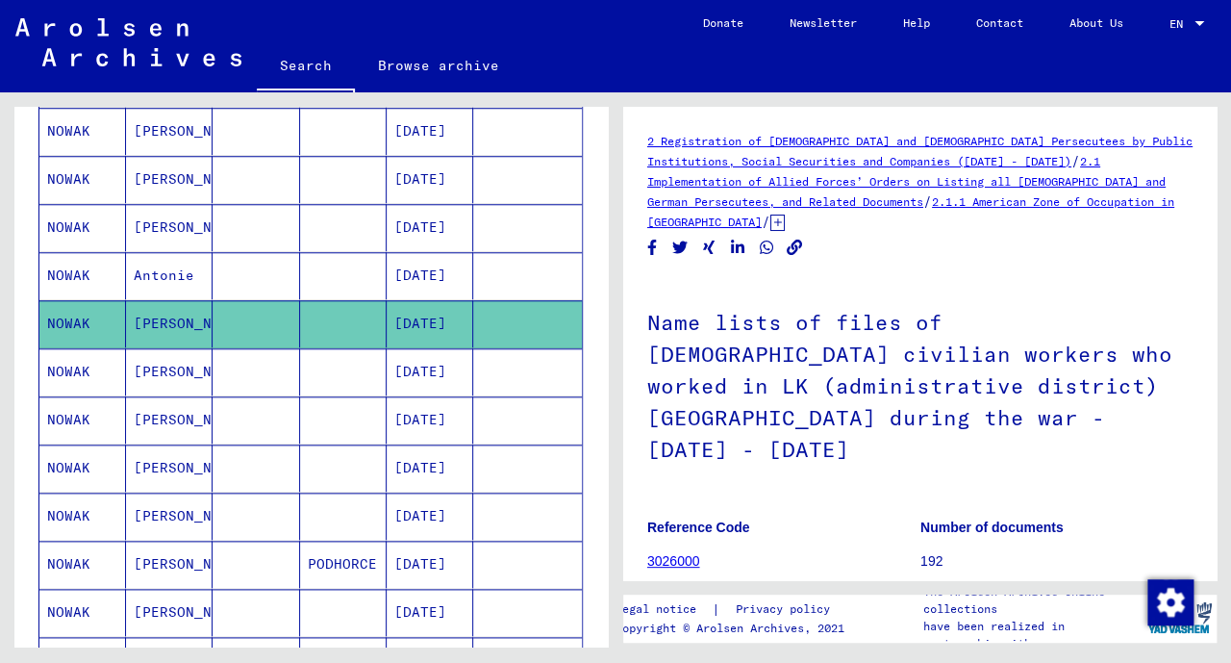
scroll to position [692, 0]
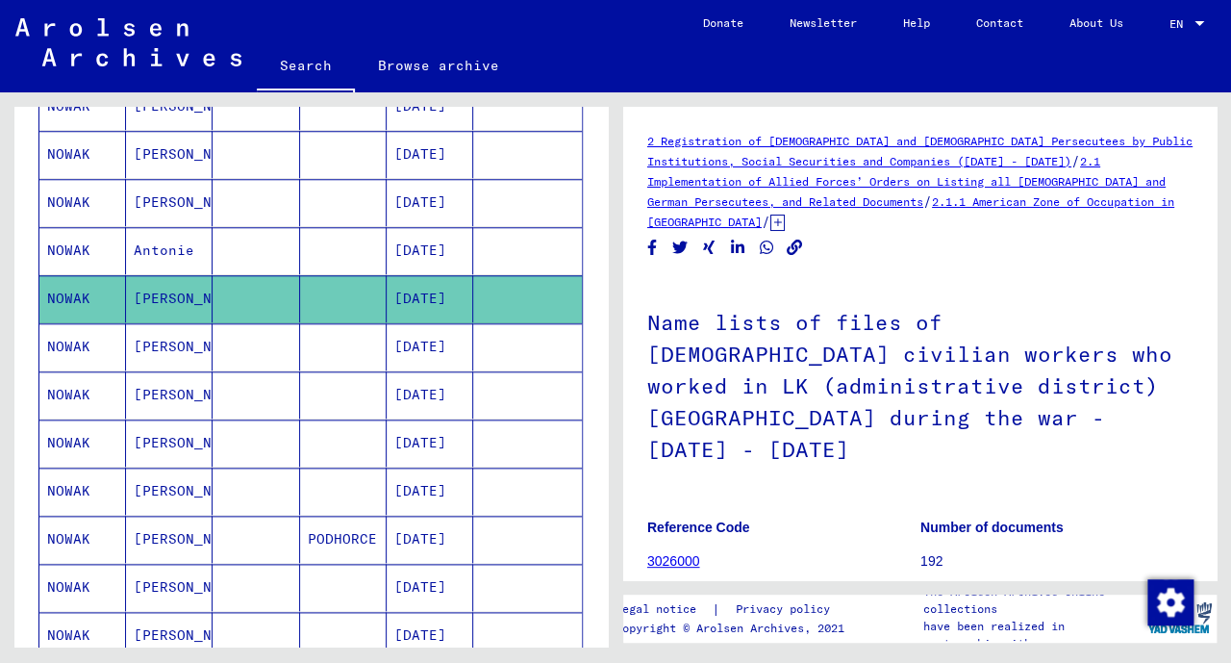
click at [408, 339] on mat-cell "[DATE]" at bounding box center [430, 346] width 87 height 47
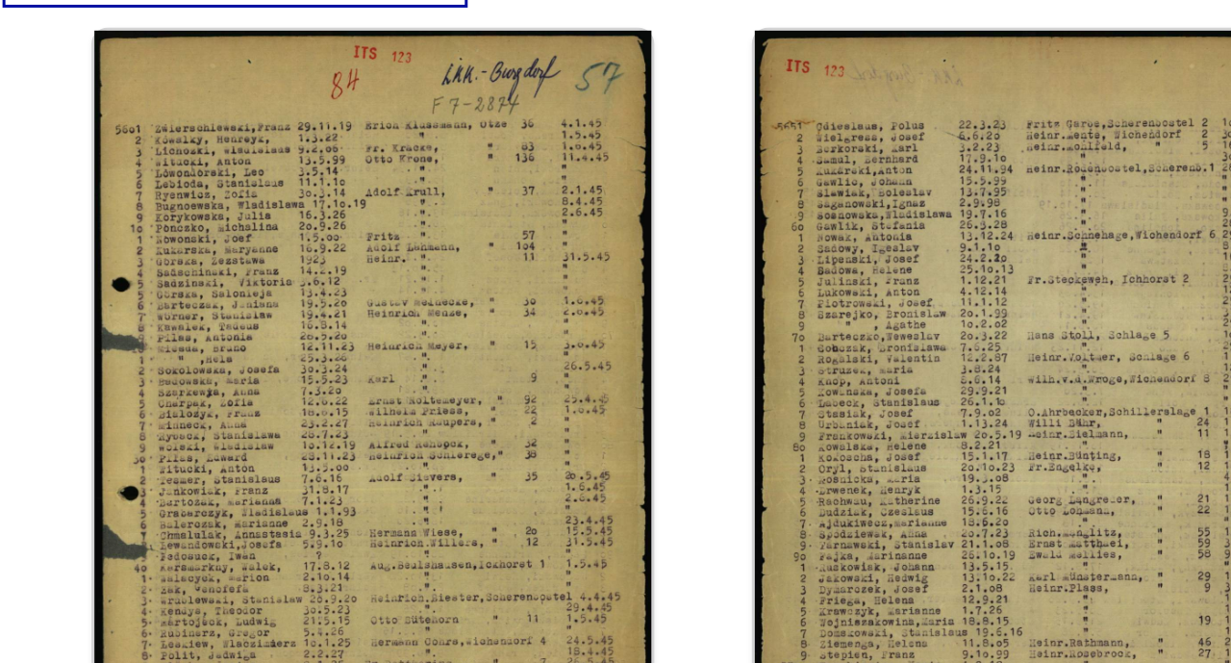
scroll to position [280, 0]
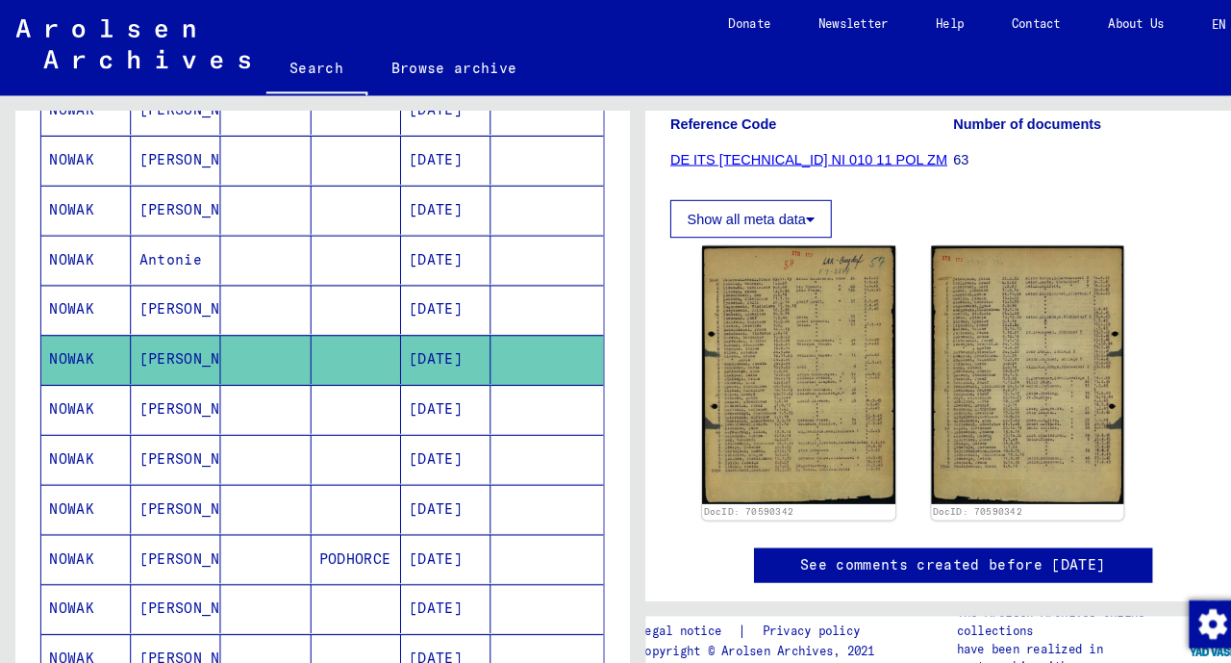
click at [421, 394] on mat-cell "[DATE]" at bounding box center [430, 394] width 87 height 47
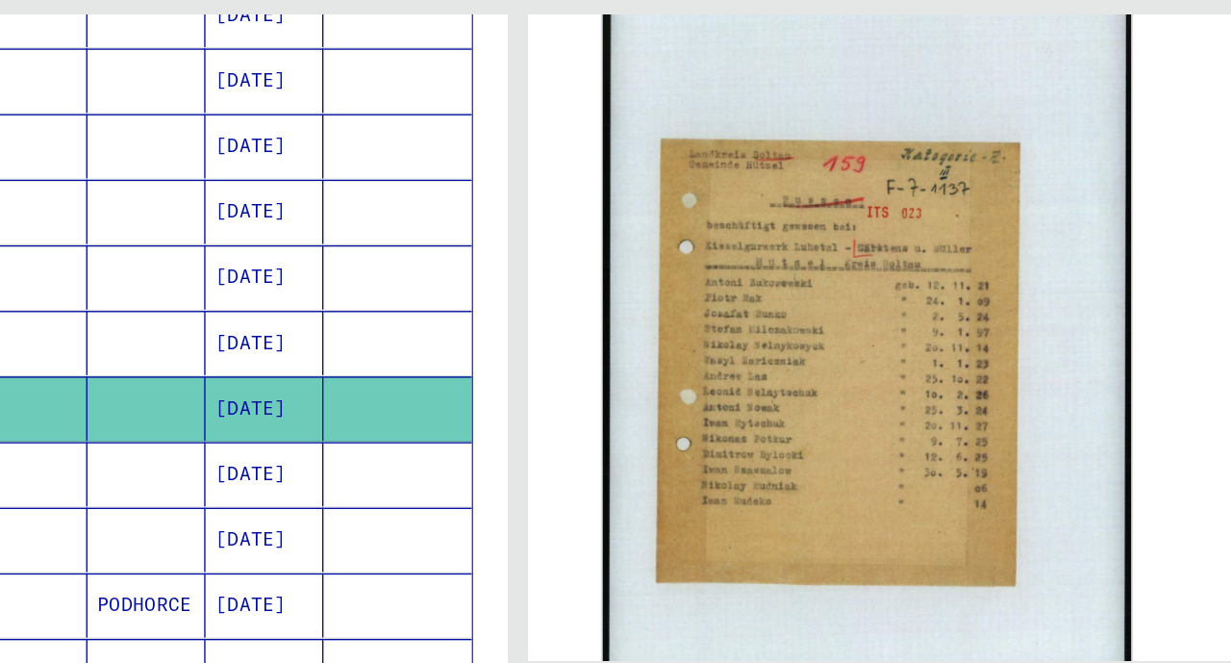
scroll to position [693, 0]
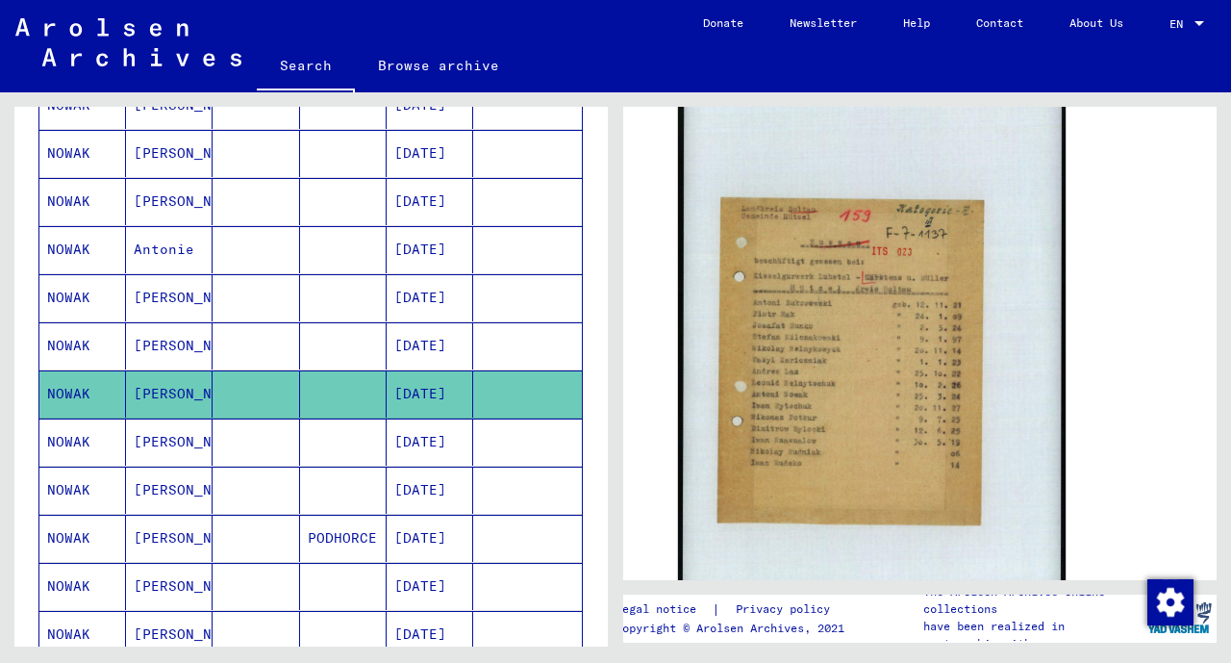
click at [331, 563] on mat-cell at bounding box center [343, 586] width 87 height 47
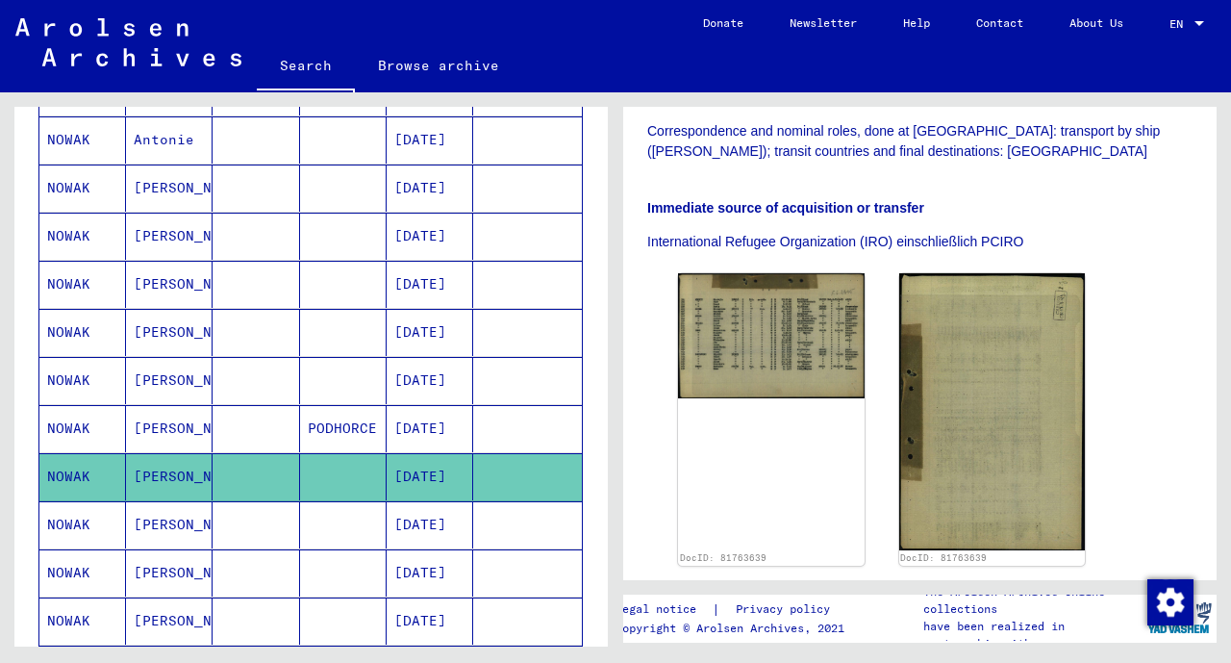
scroll to position [800, 0]
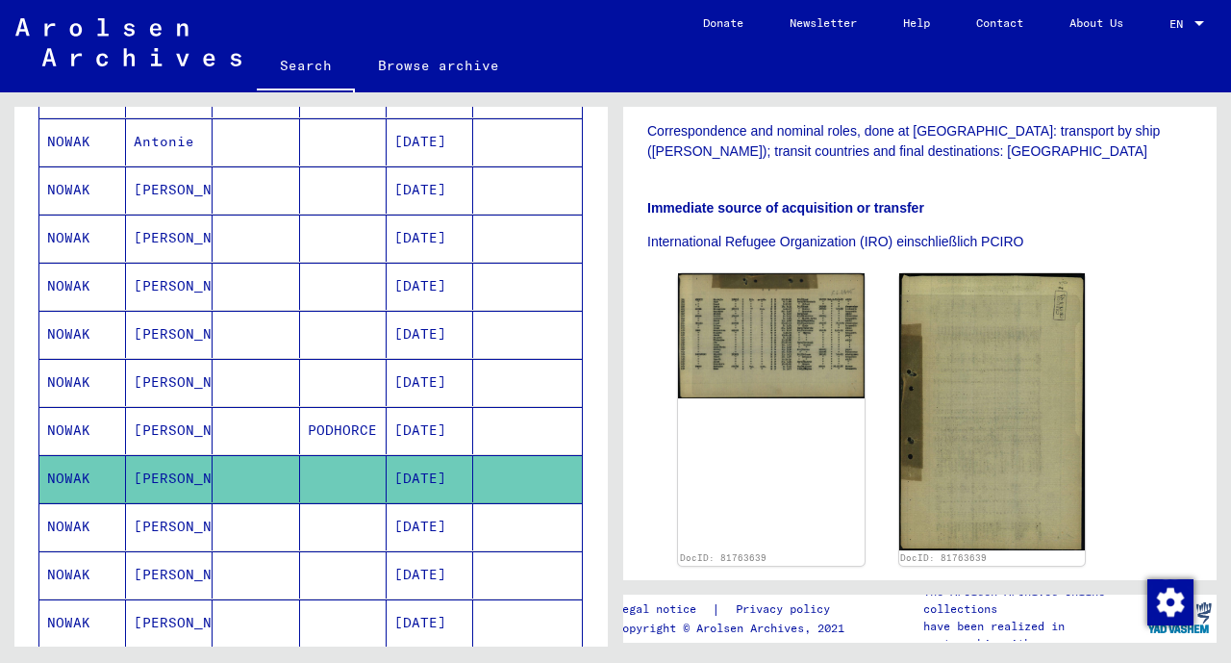
click at [438, 508] on mat-cell "[DATE]" at bounding box center [430, 526] width 87 height 47
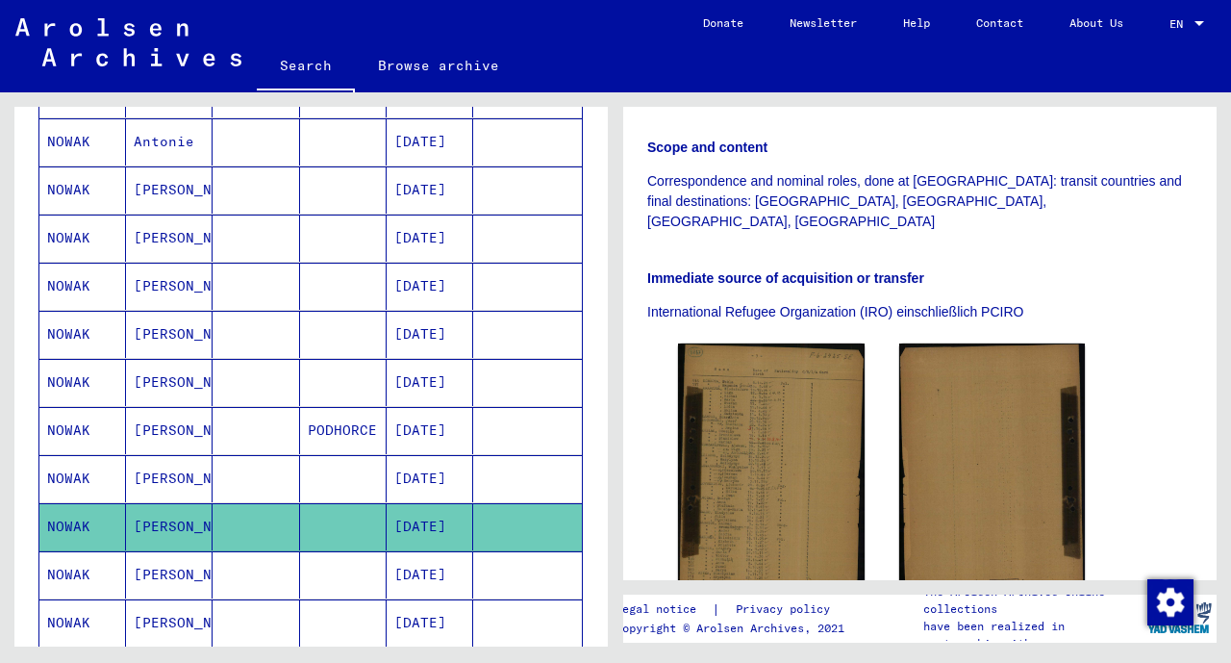
scroll to position [417, 0]
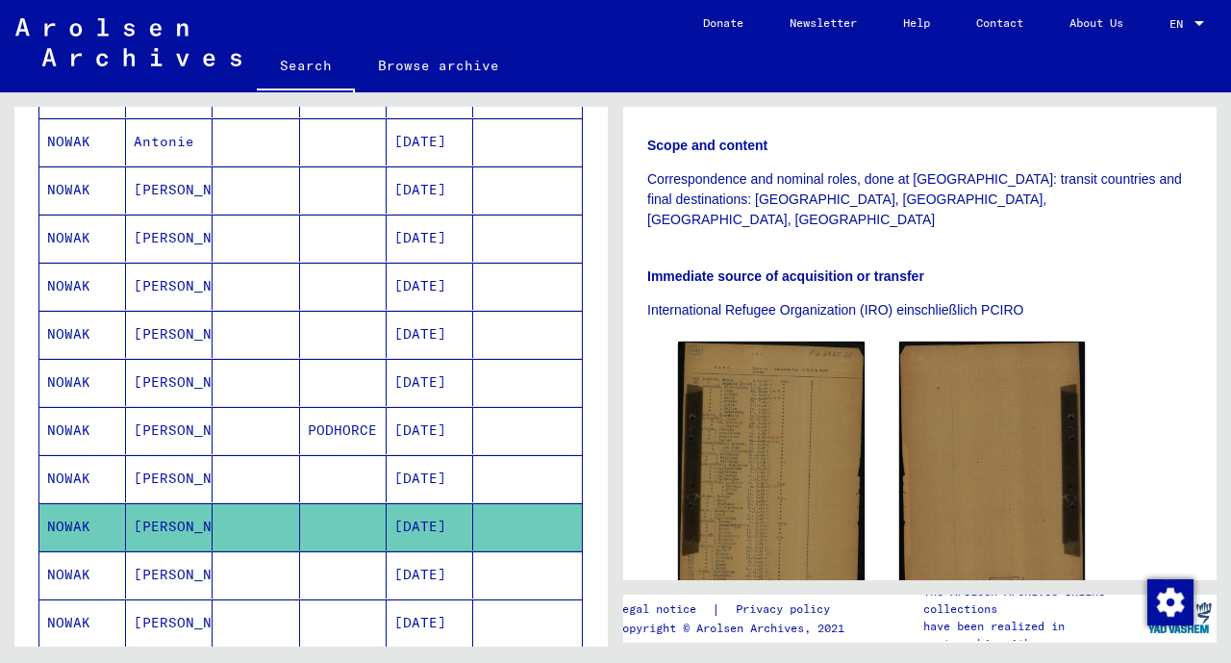
click at [796, 445] on img at bounding box center [771, 469] width 187 height 256
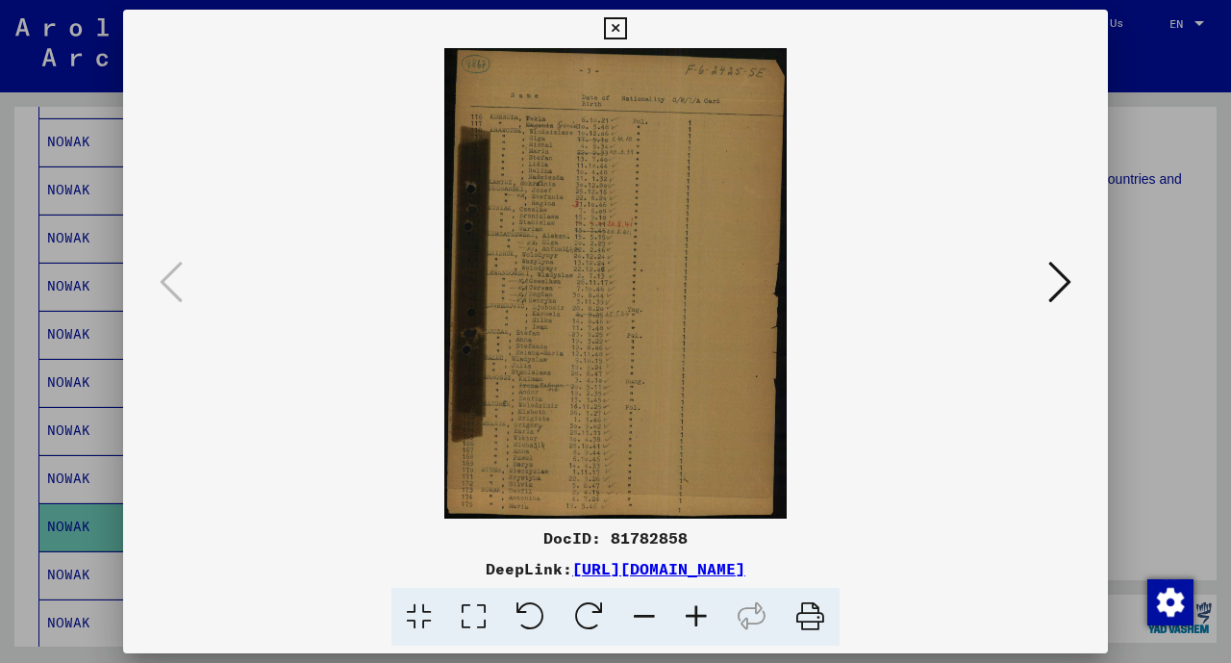
click at [614, 29] on icon at bounding box center [615, 28] width 22 height 23
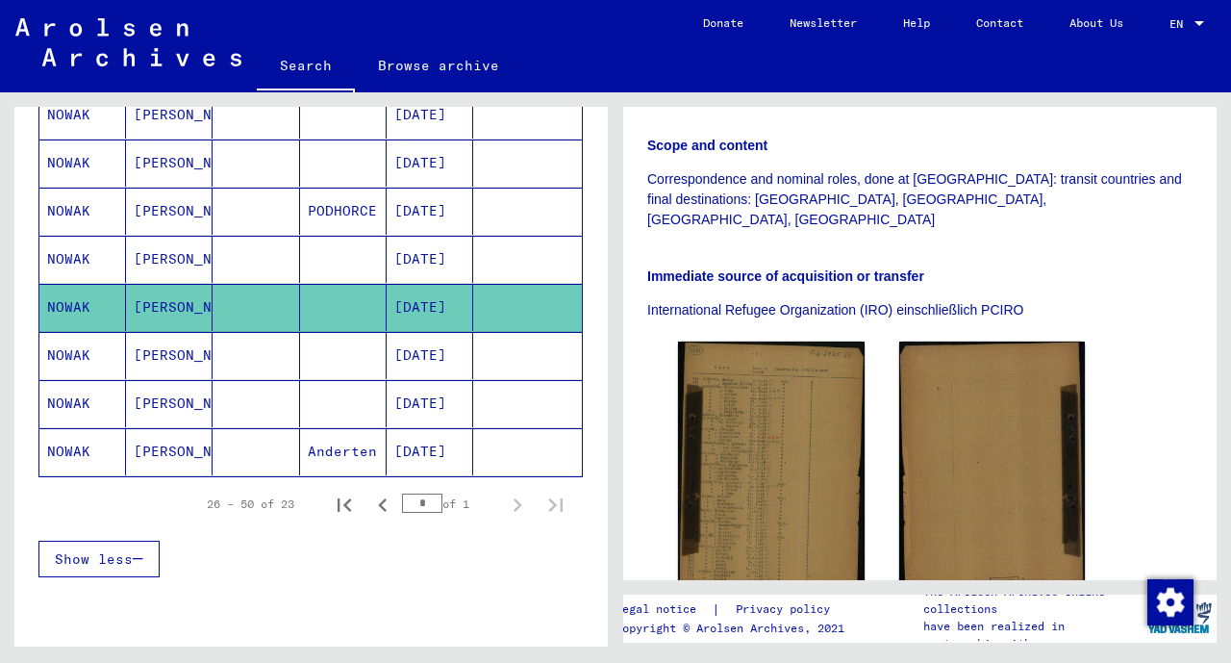
scroll to position [1023, 0]
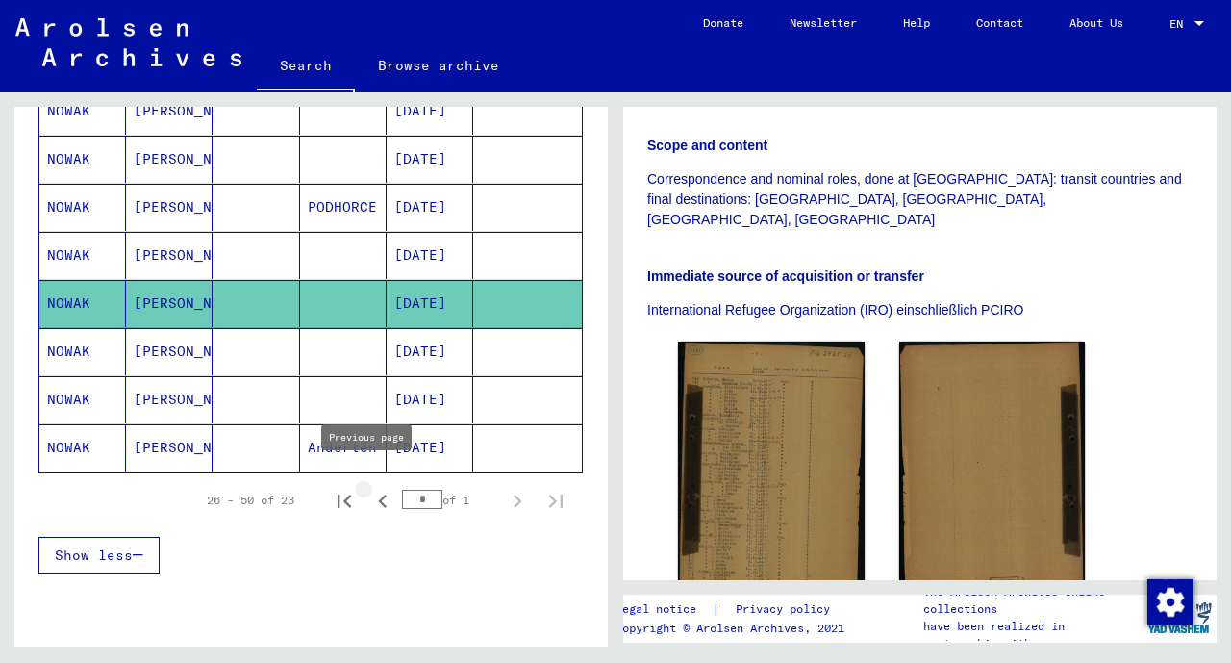
click at [378, 494] on icon "Previous page" at bounding box center [382, 500] width 9 height 13
type input "*"
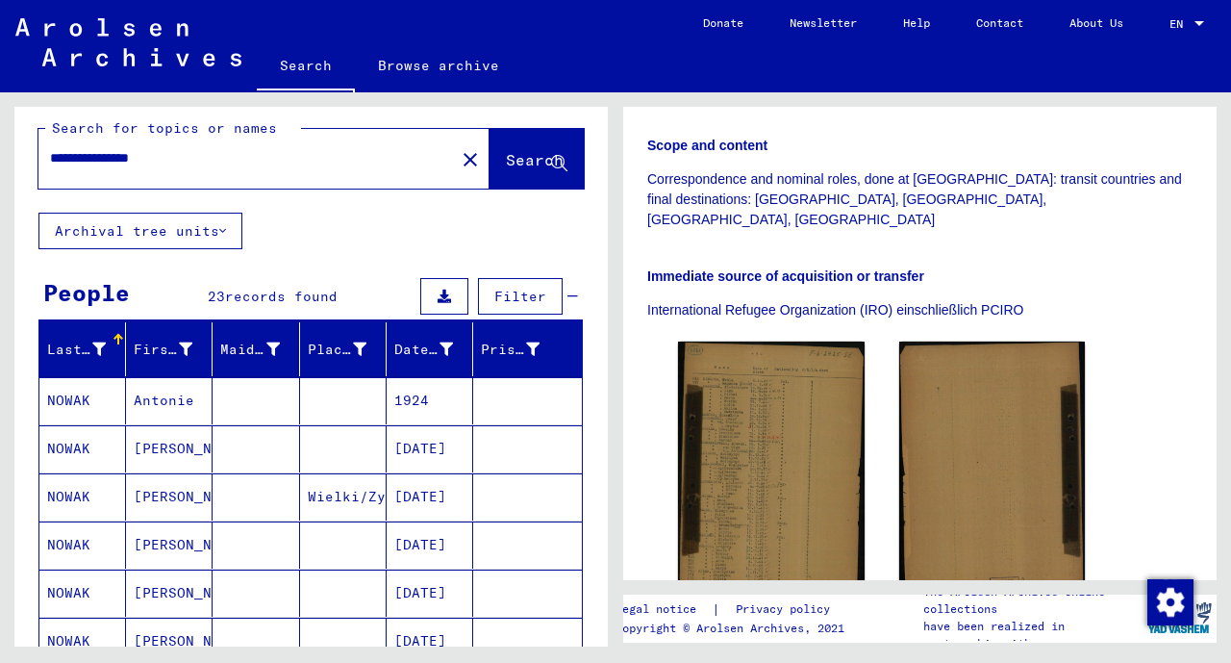
scroll to position [0, 0]
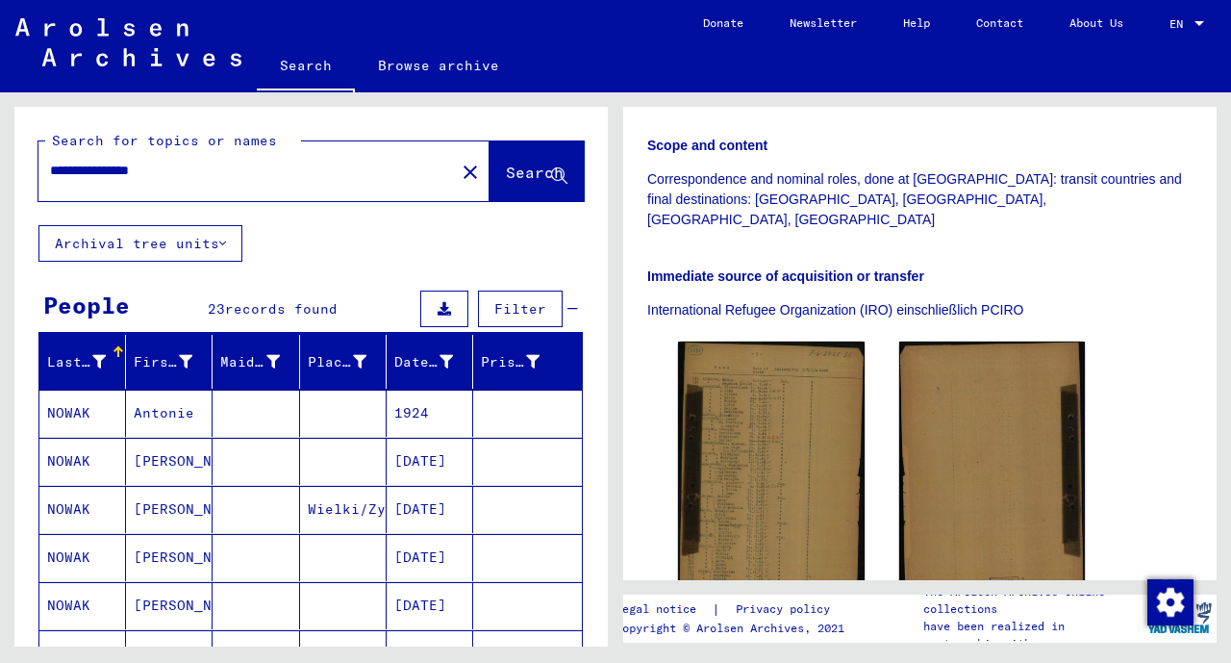
click at [96, 165] on input "**********" at bounding box center [246, 171] width 393 height 20
click at [88, 167] on input "**********" at bounding box center [246, 171] width 393 height 20
click at [142, 168] on input "**********" at bounding box center [246, 171] width 393 height 20
type input "**********"
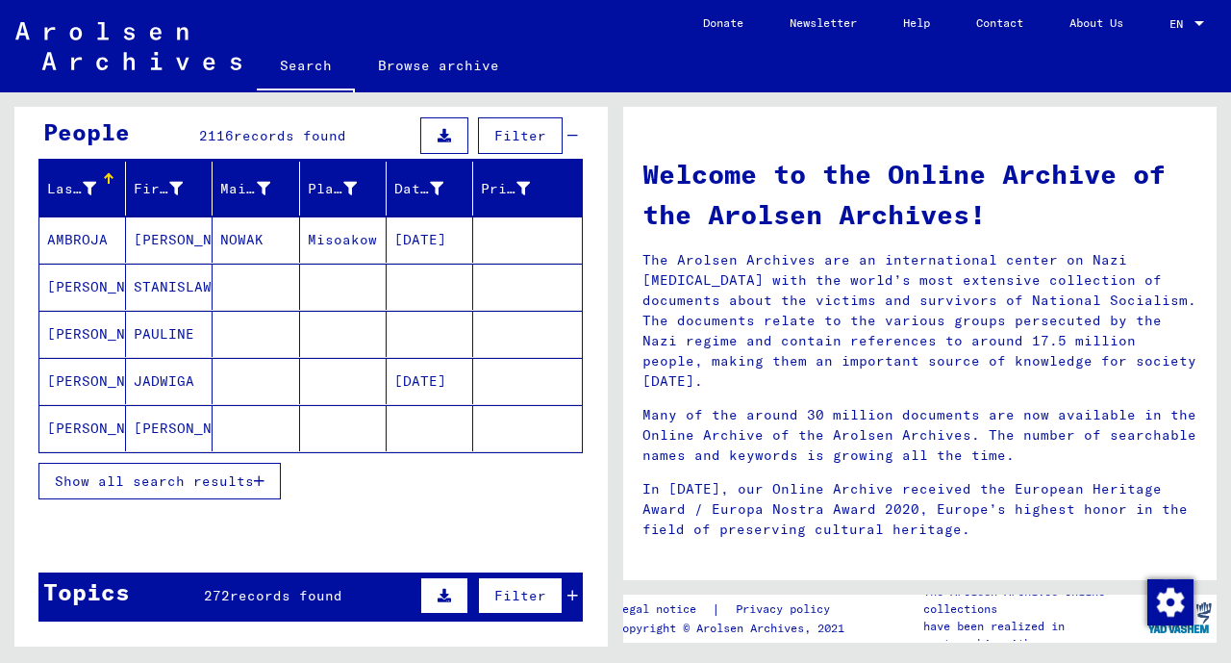
scroll to position [175, 0]
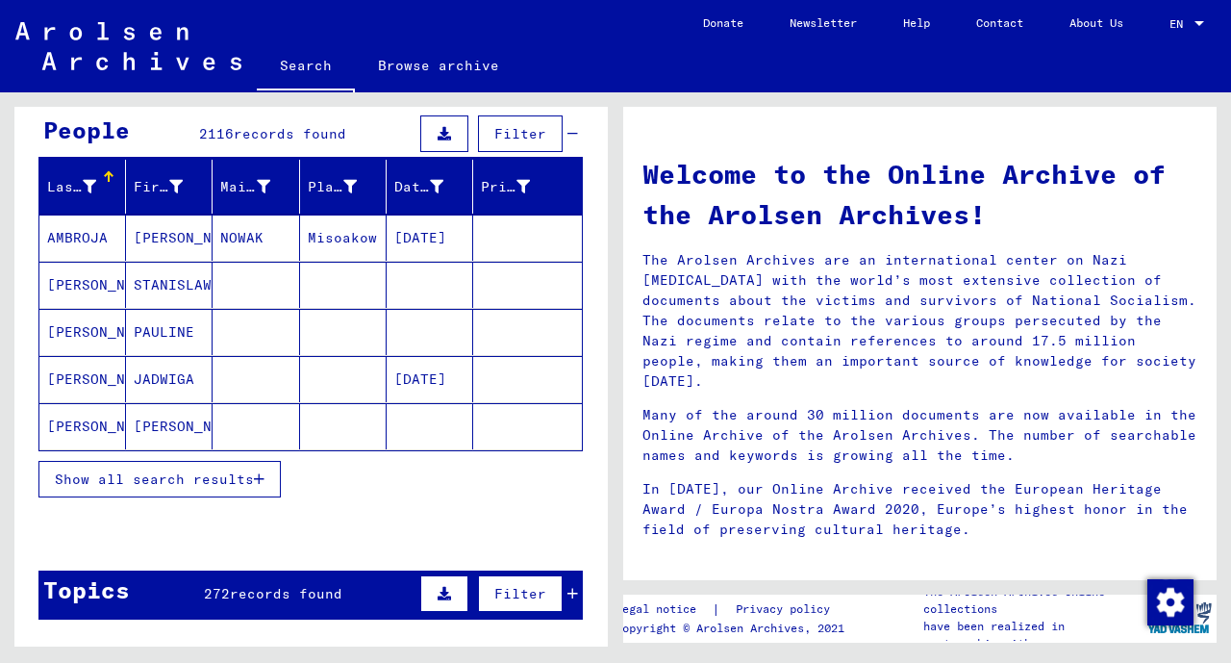
click at [125, 483] on button "Show all search results" at bounding box center [159, 479] width 242 height 37
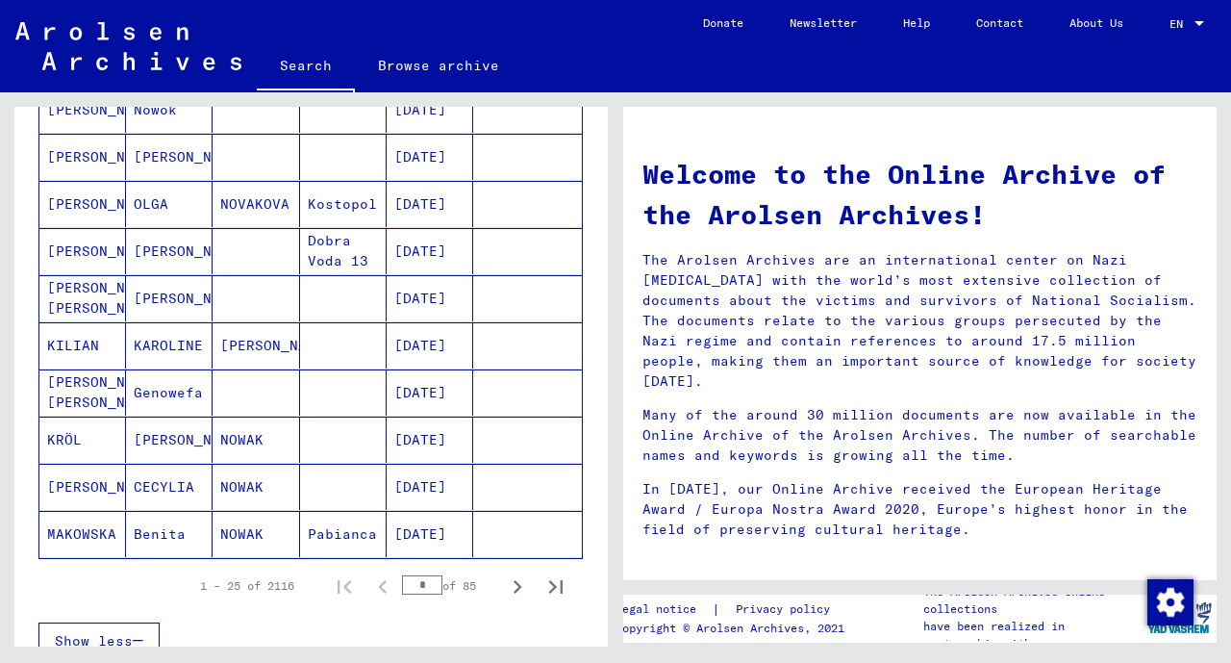
scroll to position [1015, 0]
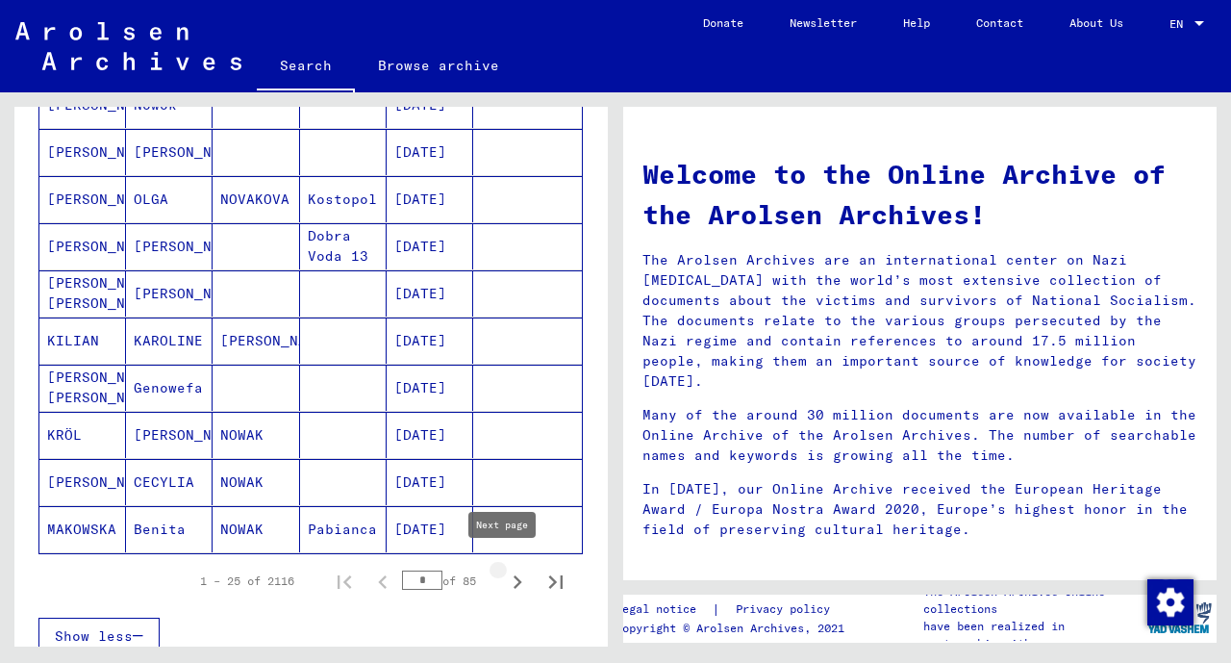
click at [504, 578] on icon "Next page" at bounding box center [517, 581] width 27 height 27
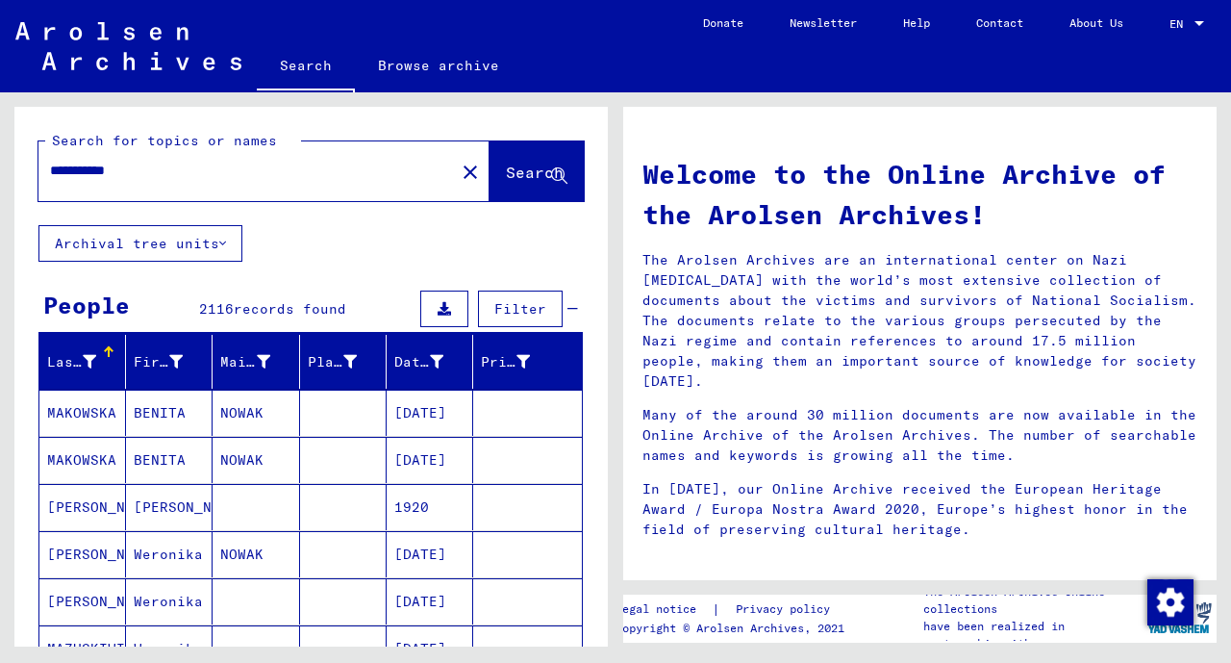
scroll to position [129, 0]
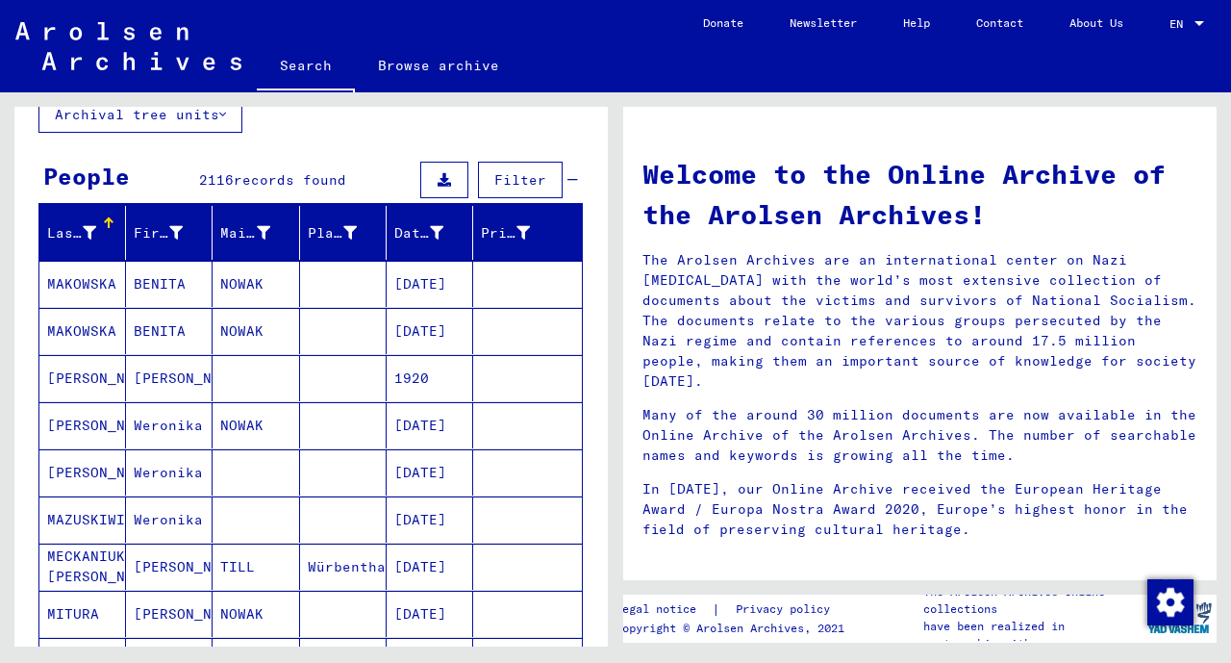
click at [154, 357] on mat-cell "[PERSON_NAME]" at bounding box center [169, 378] width 87 height 46
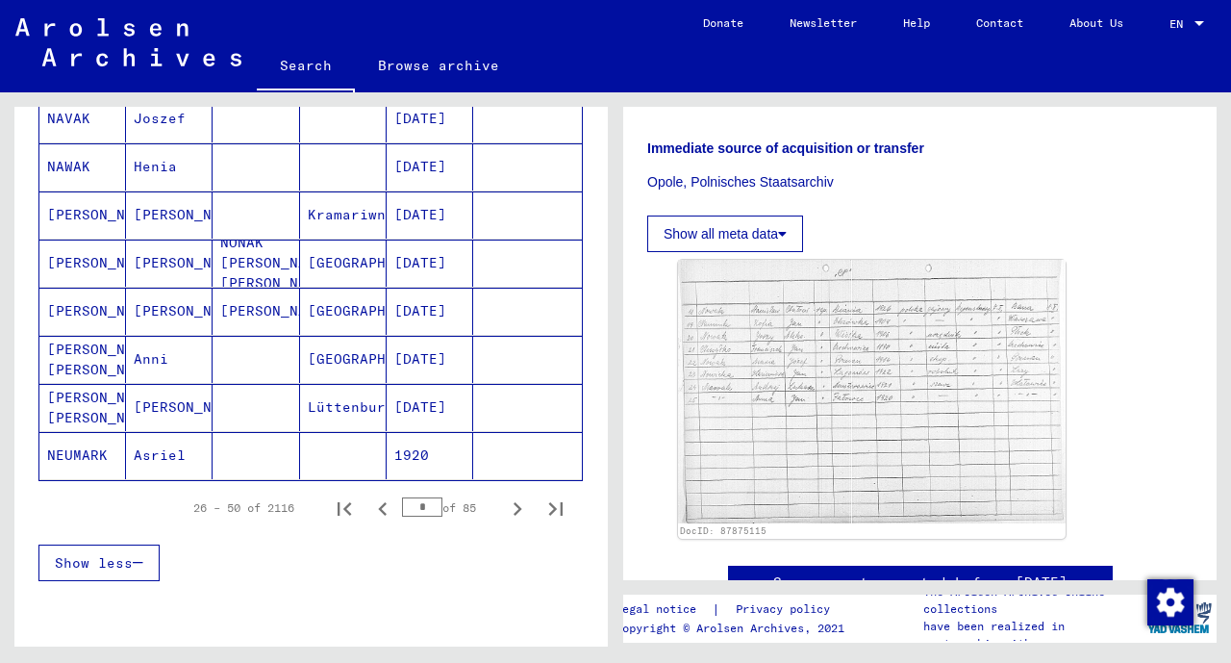
scroll to position [1247, 0]
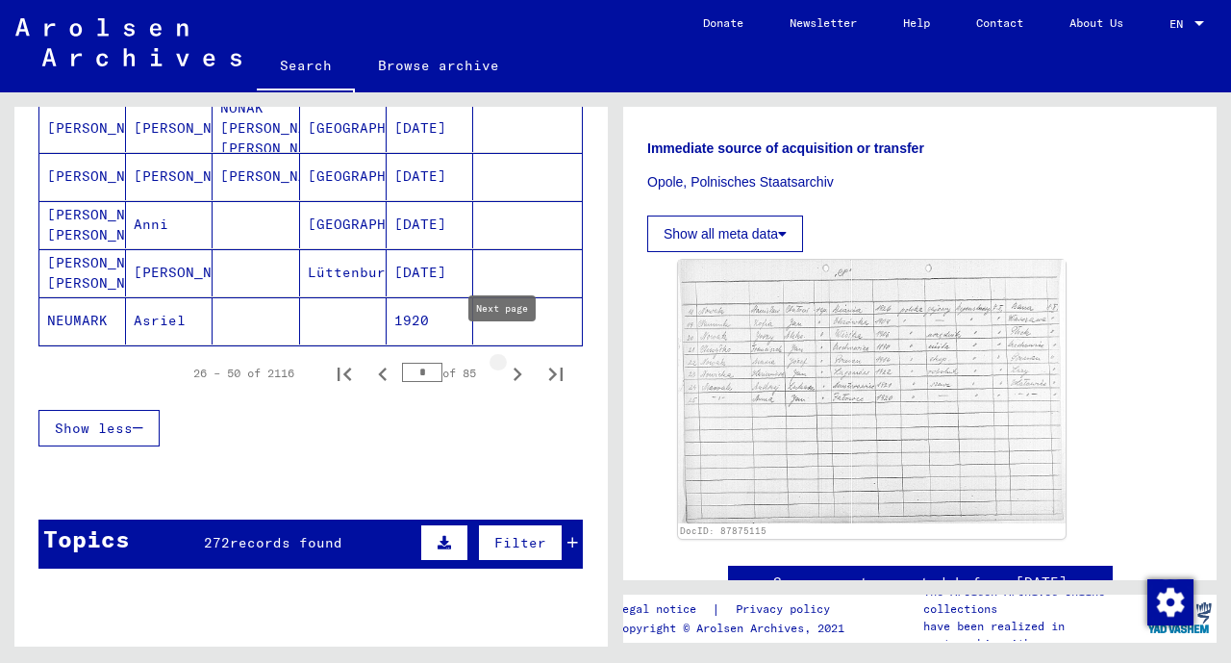
click at [504, 361] on icon "Next page" at bounding box center [517, 374] width 27 height 27
type input "*"
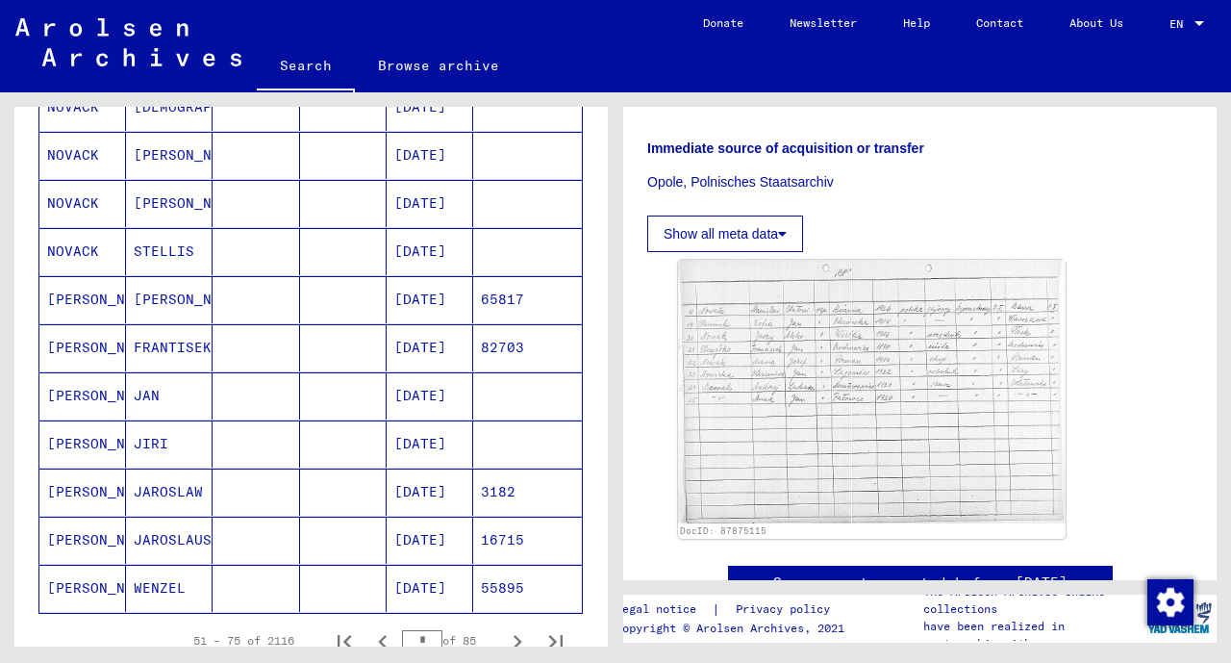
scroll to position [895, 0]
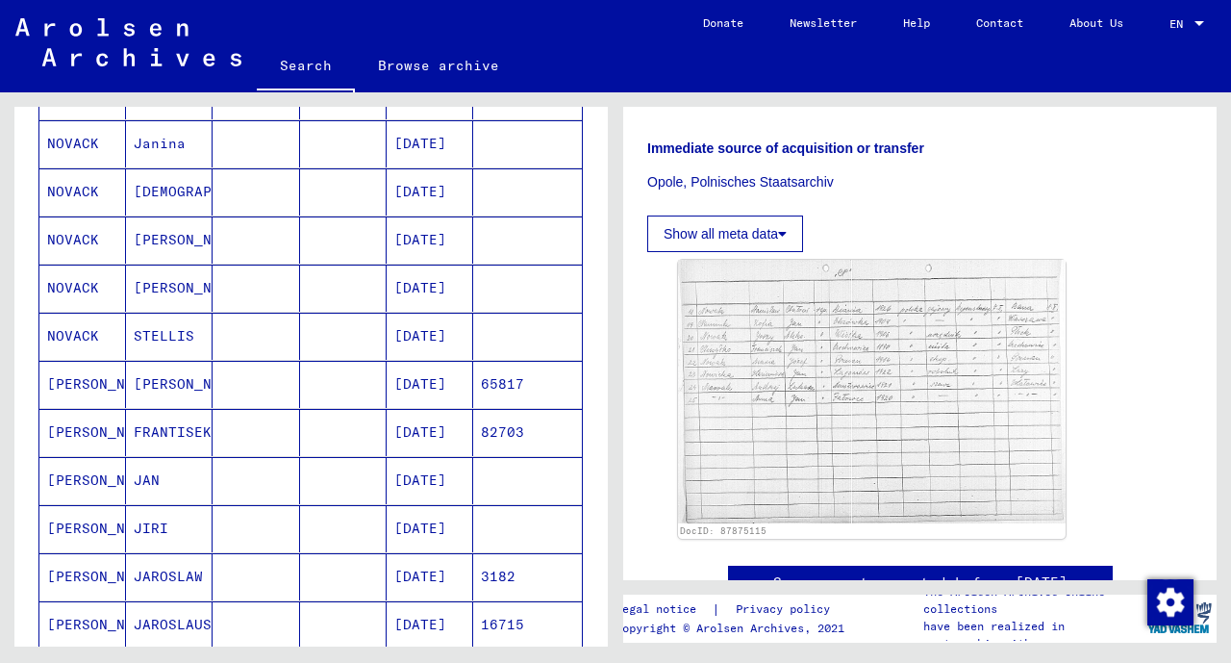
click at [421, 463] on mat-cell "[DATE]" at bounding box center [430, 480] width 87 height 47
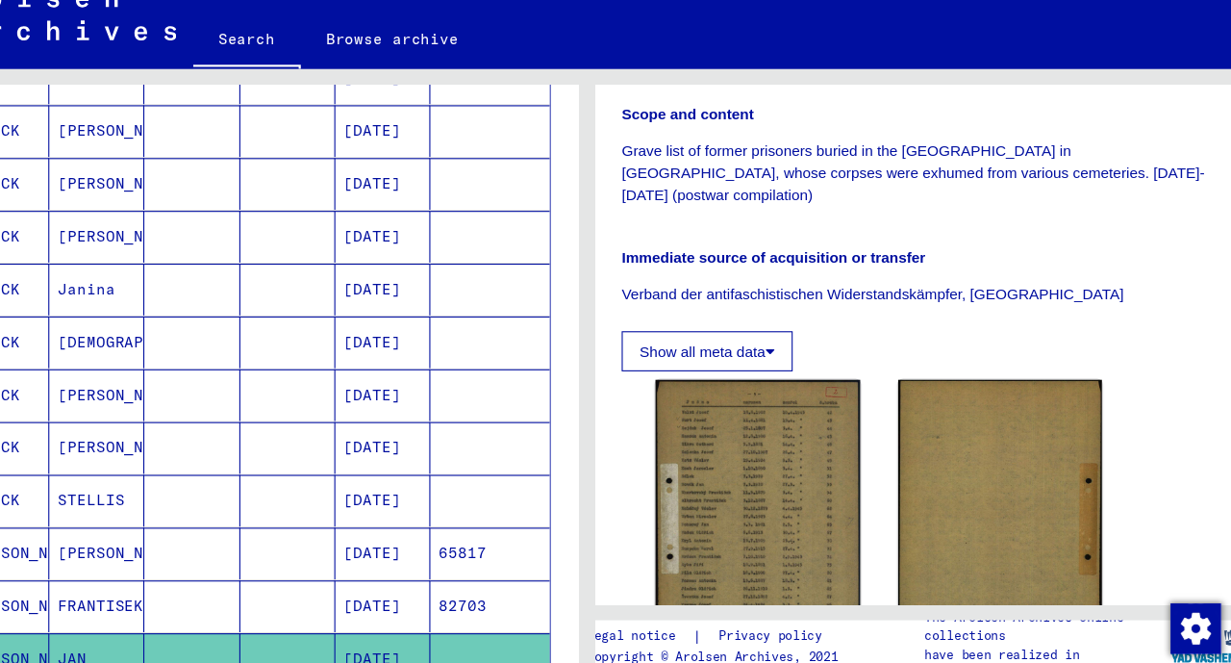
scroll to position [416, 0]
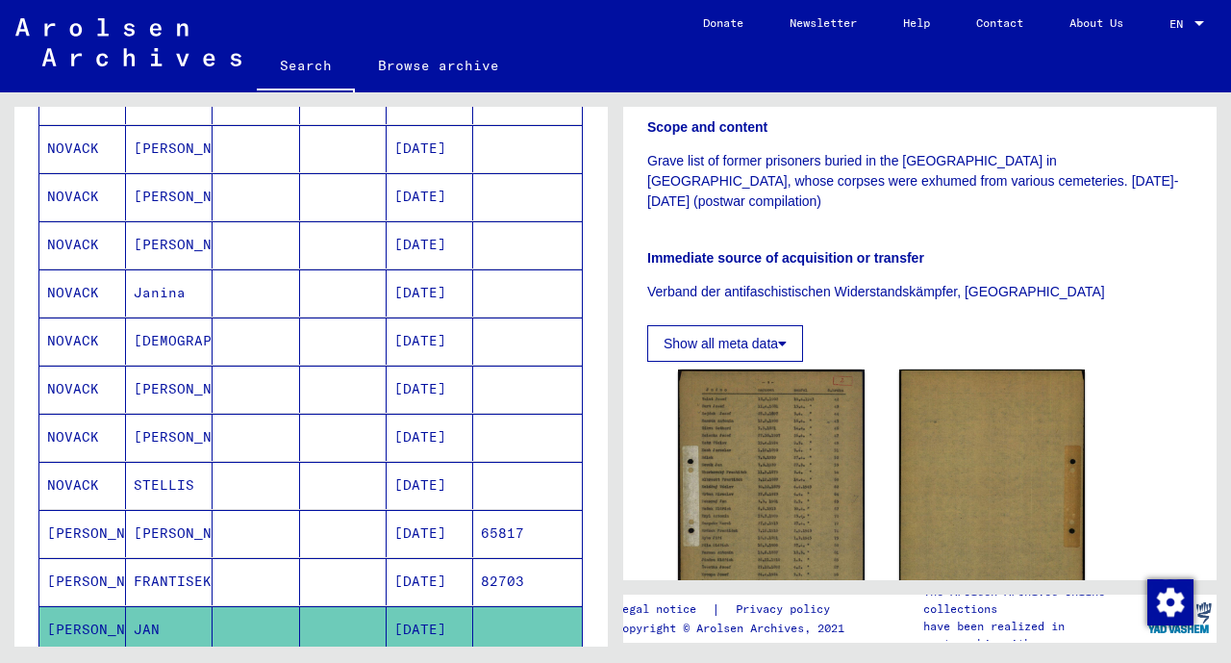
click at [335, 476] on mat-cell at bounding box center [343, 485] width 87 height 47
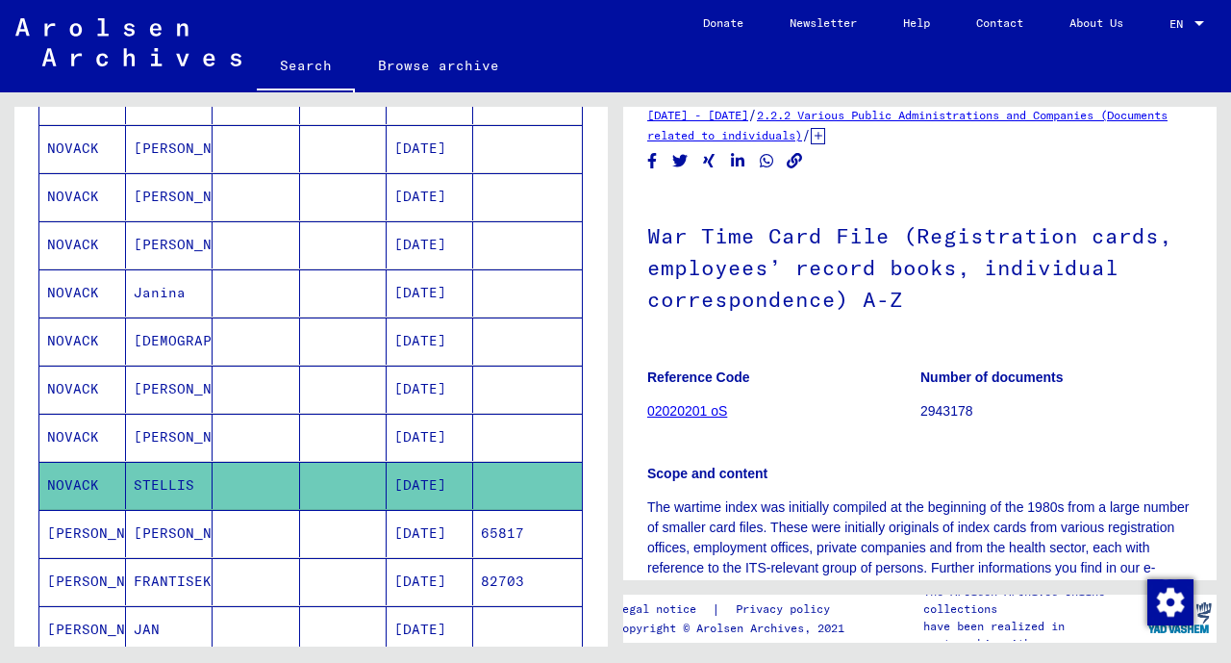
scroll to position [23, 0]
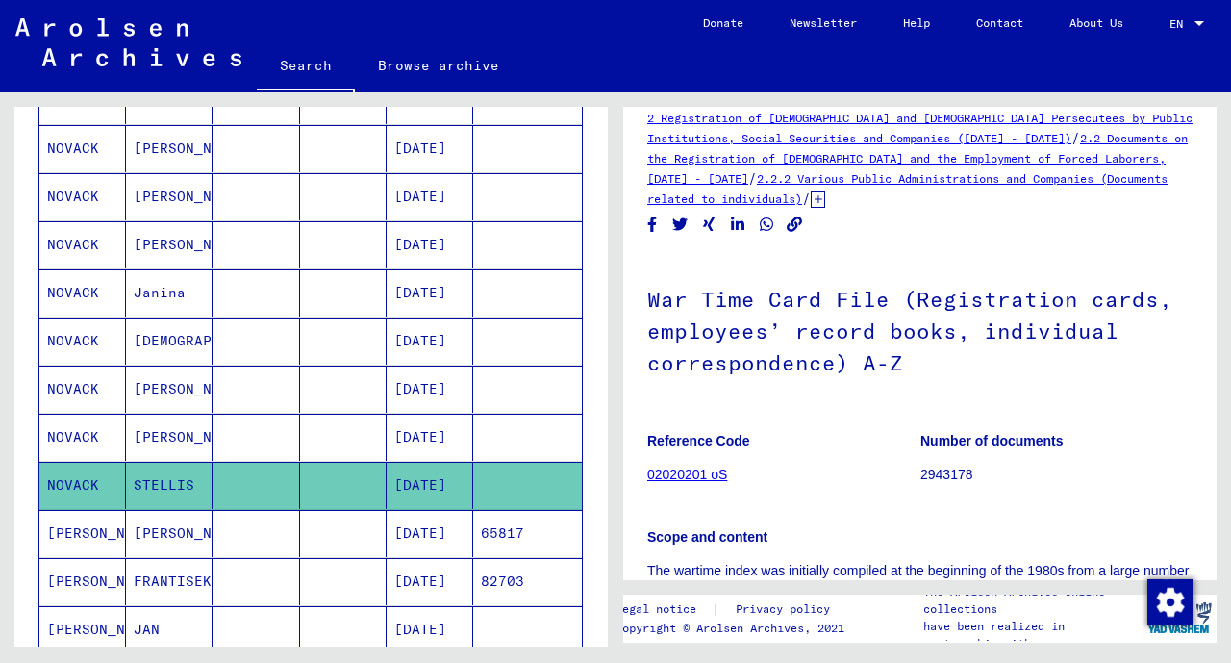
click at [411, 278] on mat-cell "[DATE]" at bounding box center [430, 292] width 87 height 47
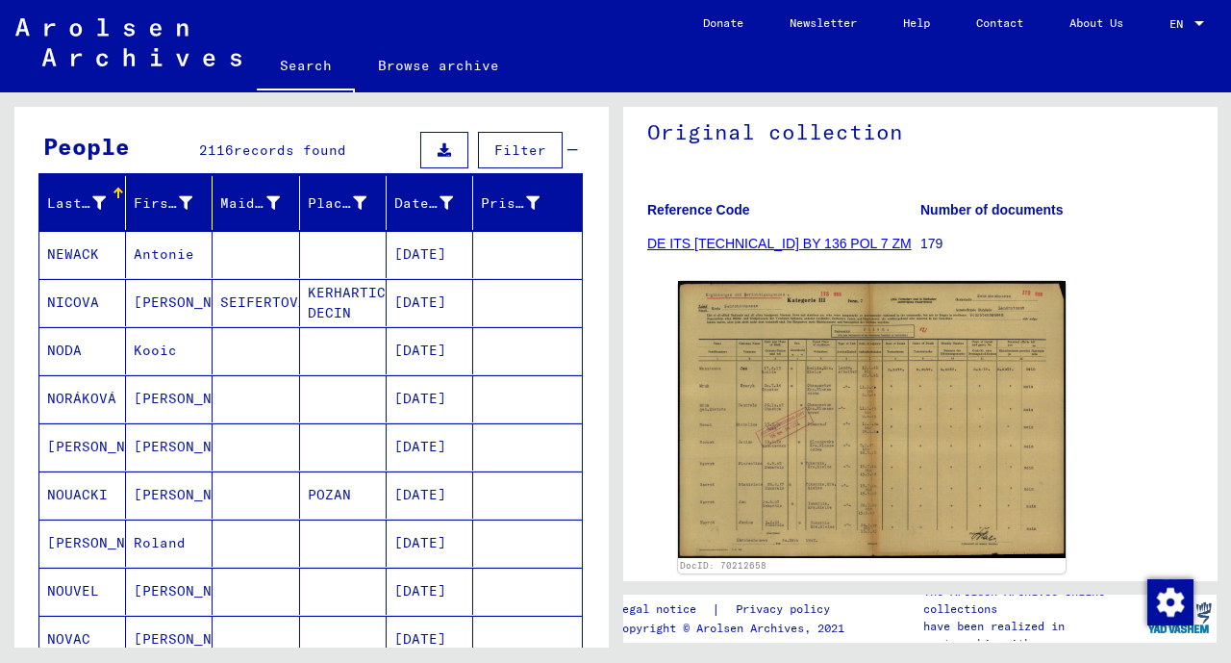
scroll to position [154, 0]
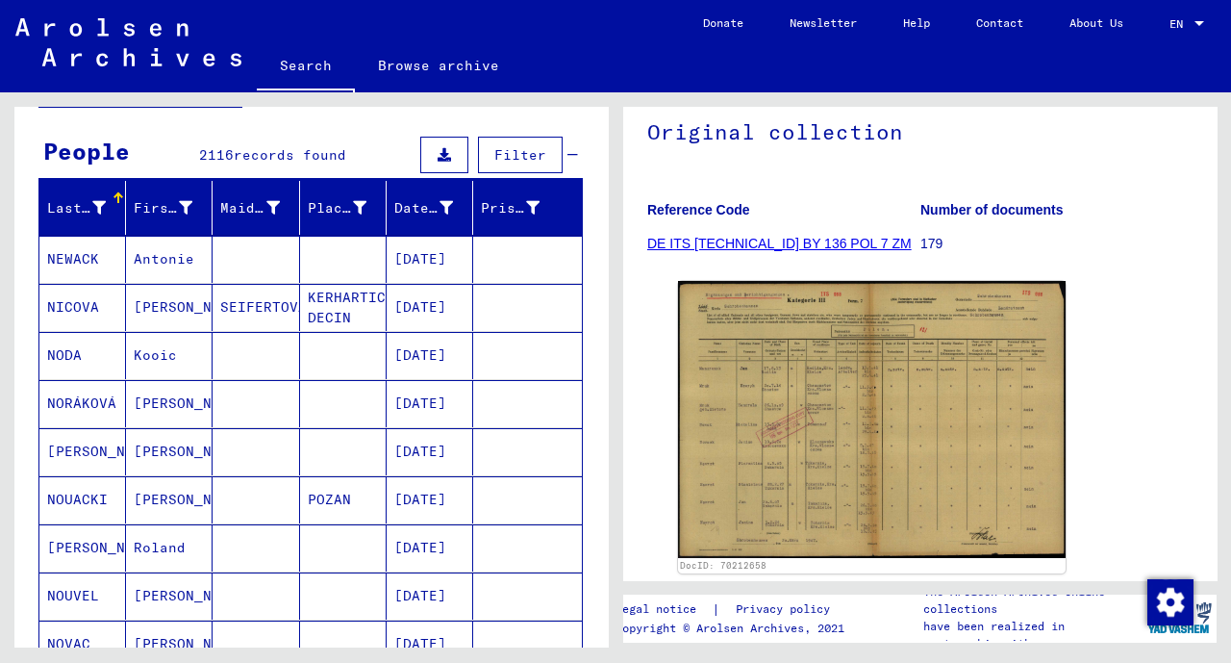
click at [440, 248] on mat-cell "[DATE]" at bounding box center [430, 259] width 87 height 47
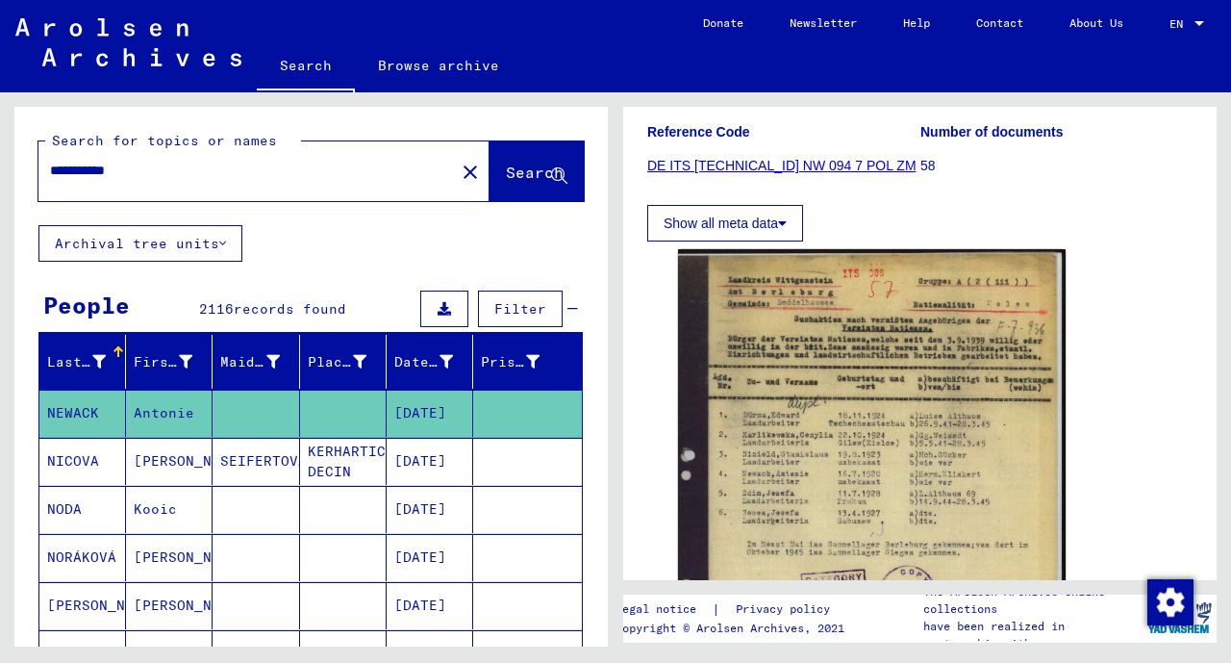
click at [166, 177] on input "**********" at bounding box center [246, 171] width 393 height 20
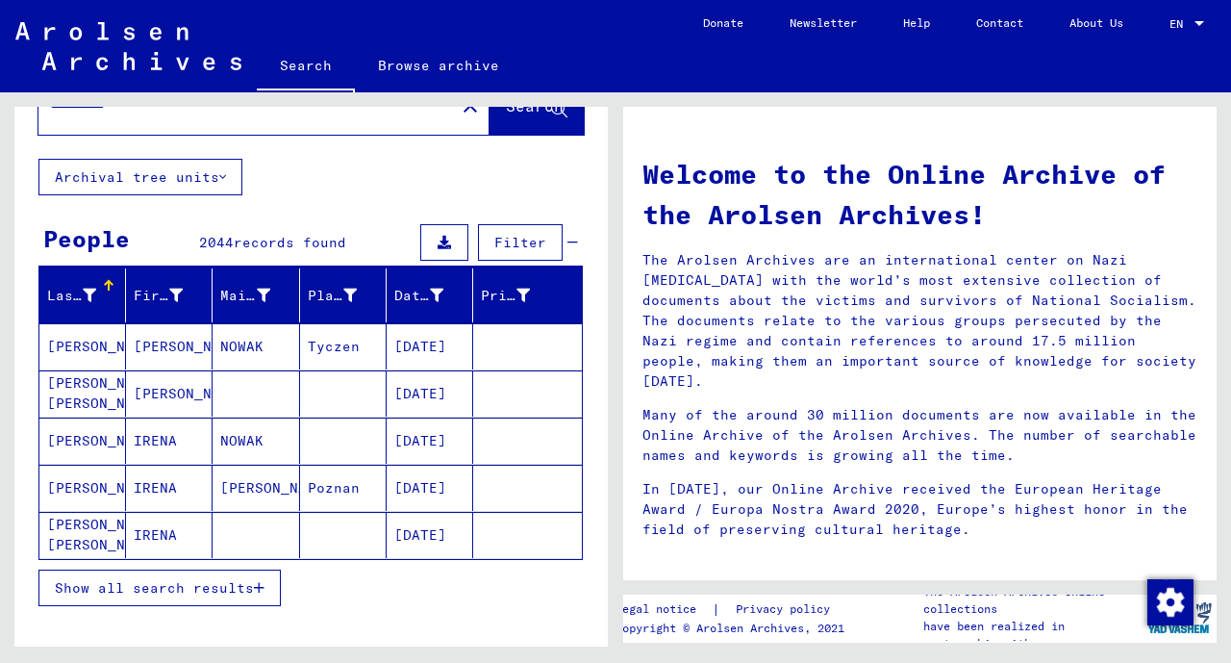
scroll to position [73, 0]
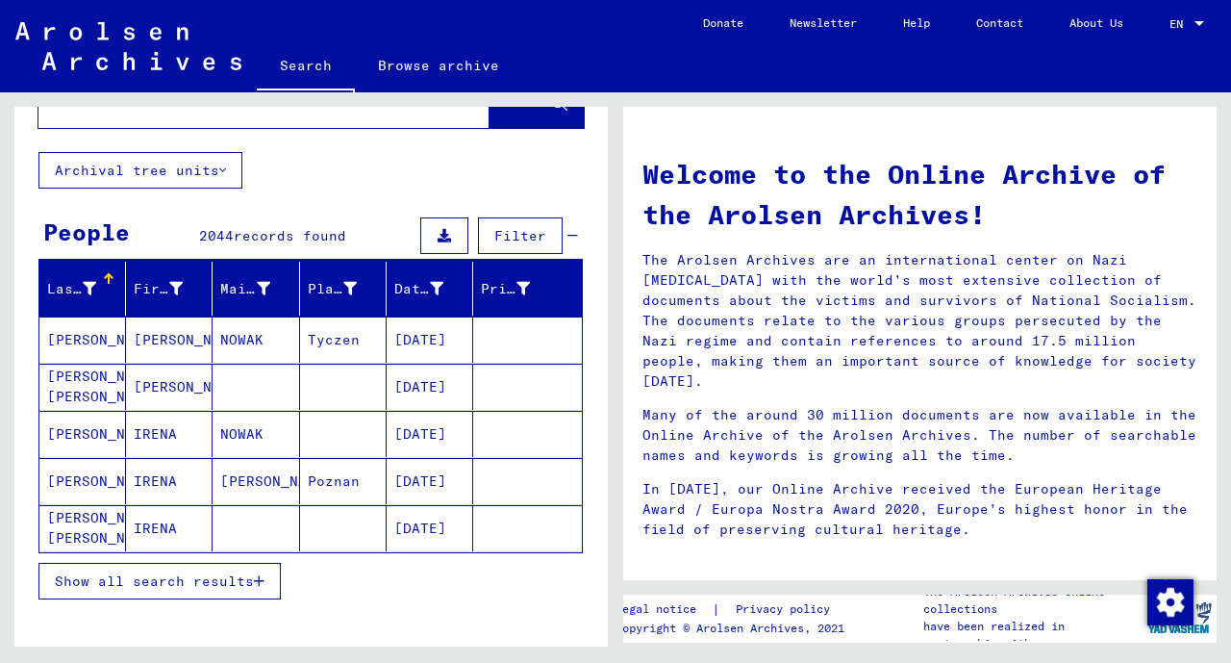
click at [162, 565] on button "Show all search results" at bounding box center [159, 581] width 242 height 37
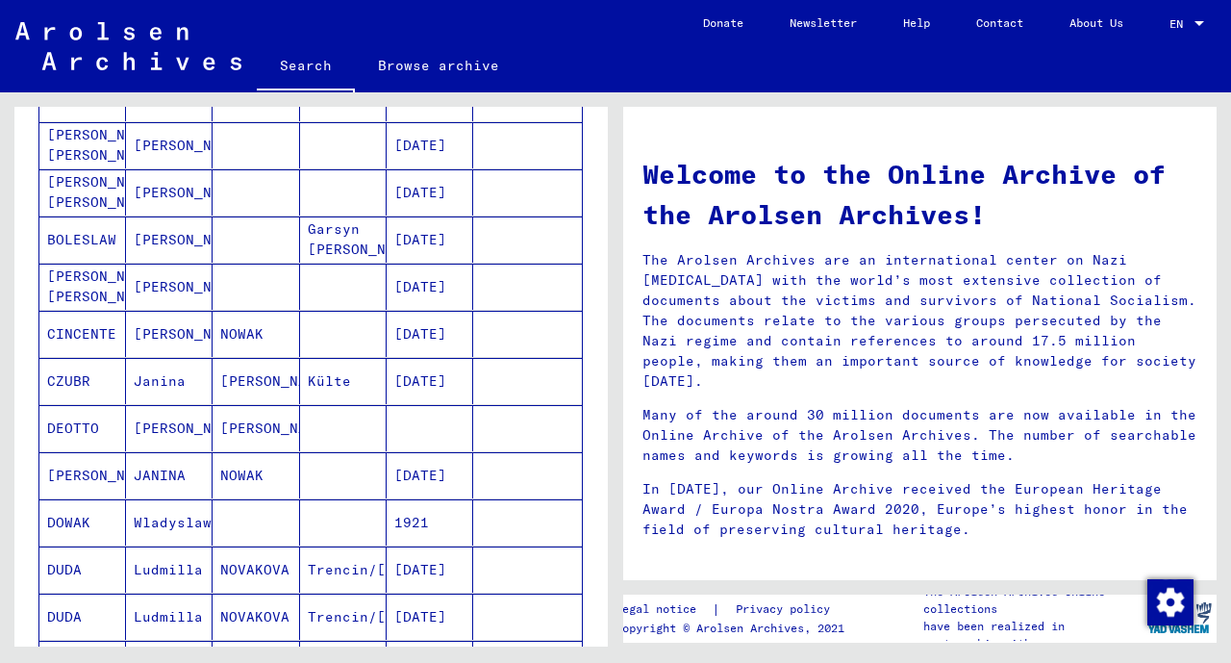
scroll to position [559, 0]
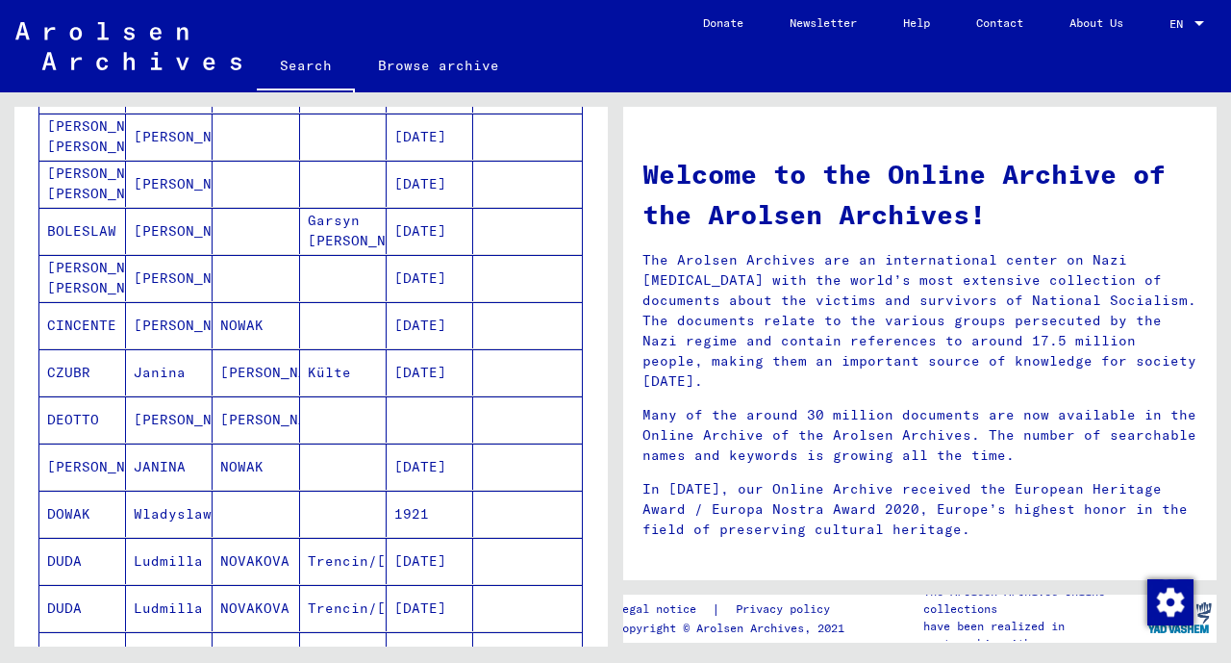
click at [72, 334] on mat-cell "CINCENTE" at bounding box center [82, 325] width 87 height 46
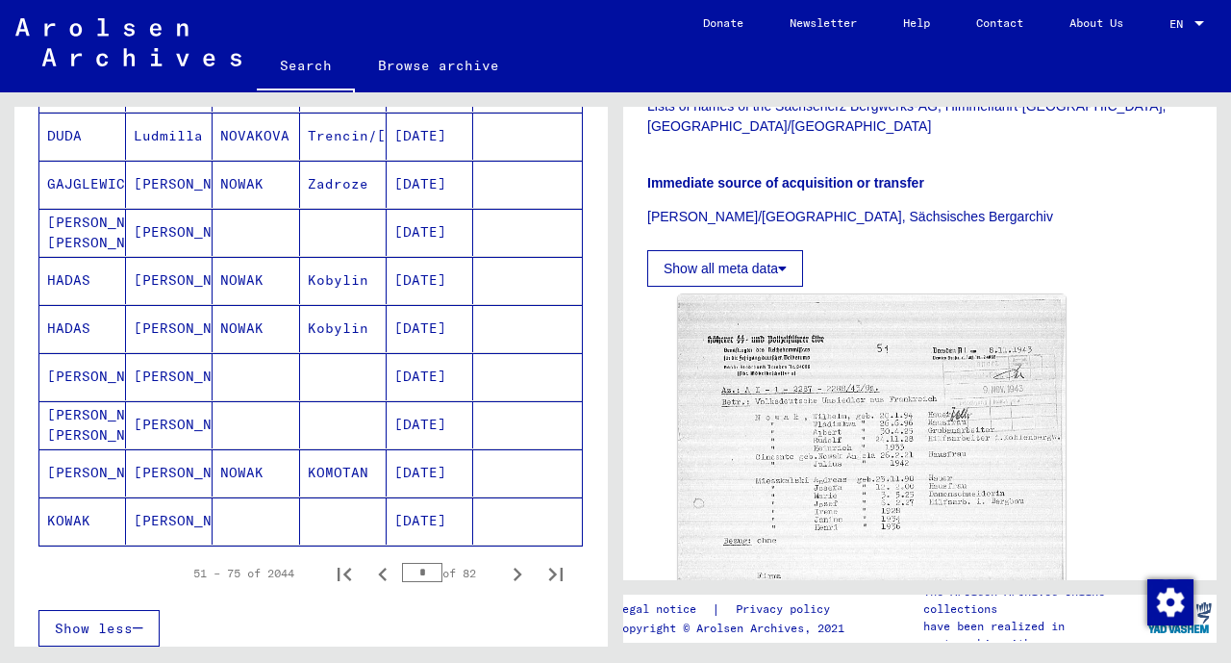
scroll to position [1073, 0]
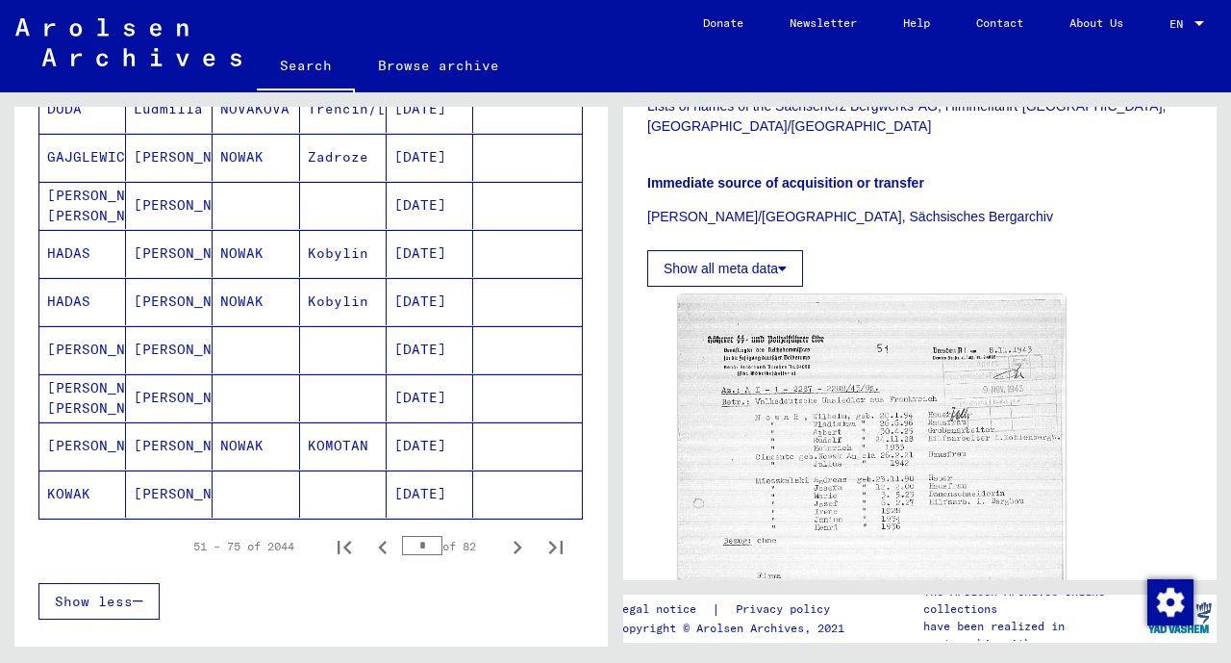
click at [265, 496] on mat-cell at bounding box center [256, 493] width 87 height 47
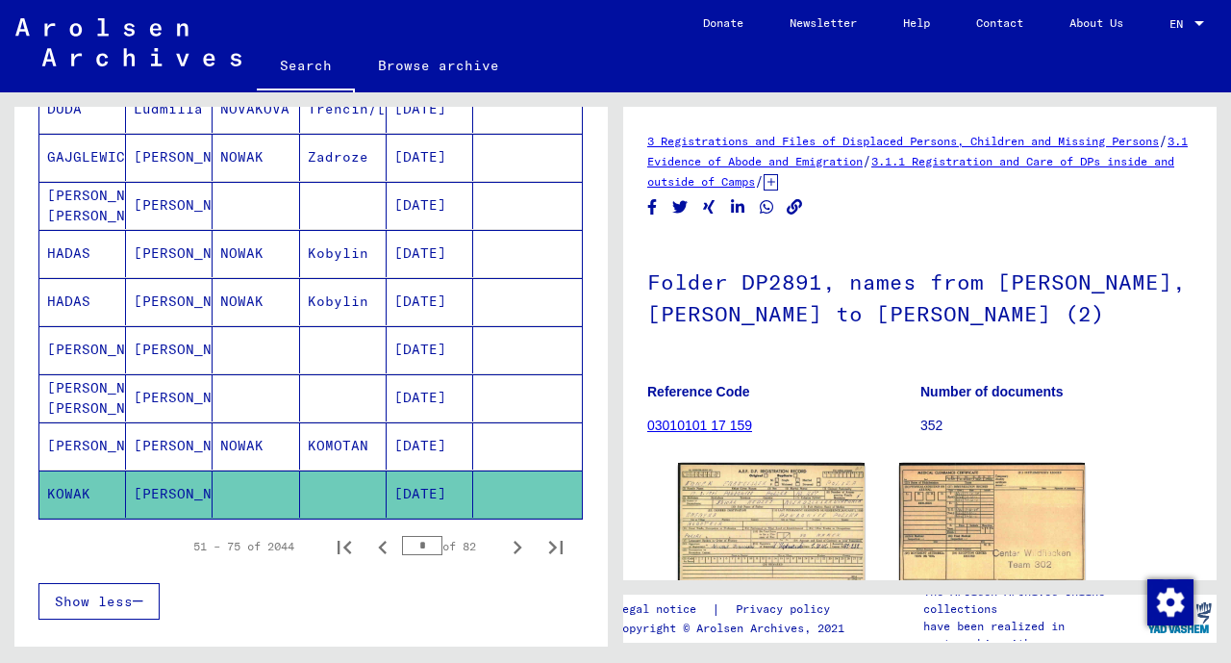
click at [775, 507] on img at bounding box center [771, 523] width 187 height 120
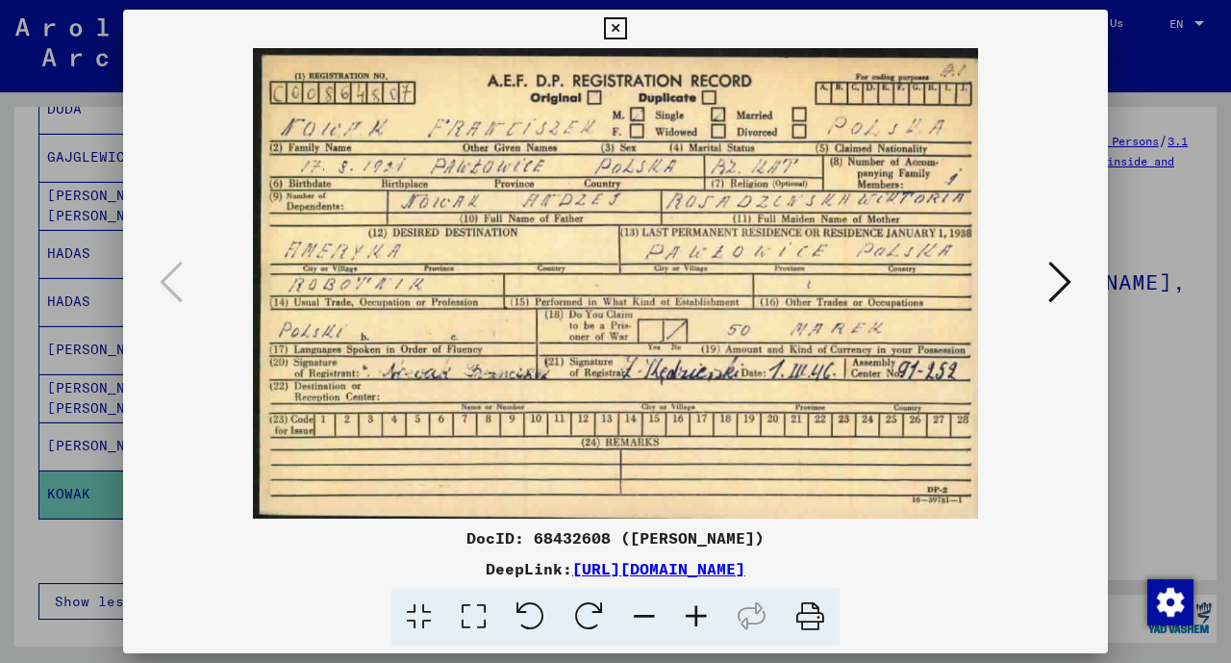
click at [619, 31] on icon at bounding box center [615, 28] width 22 height 23
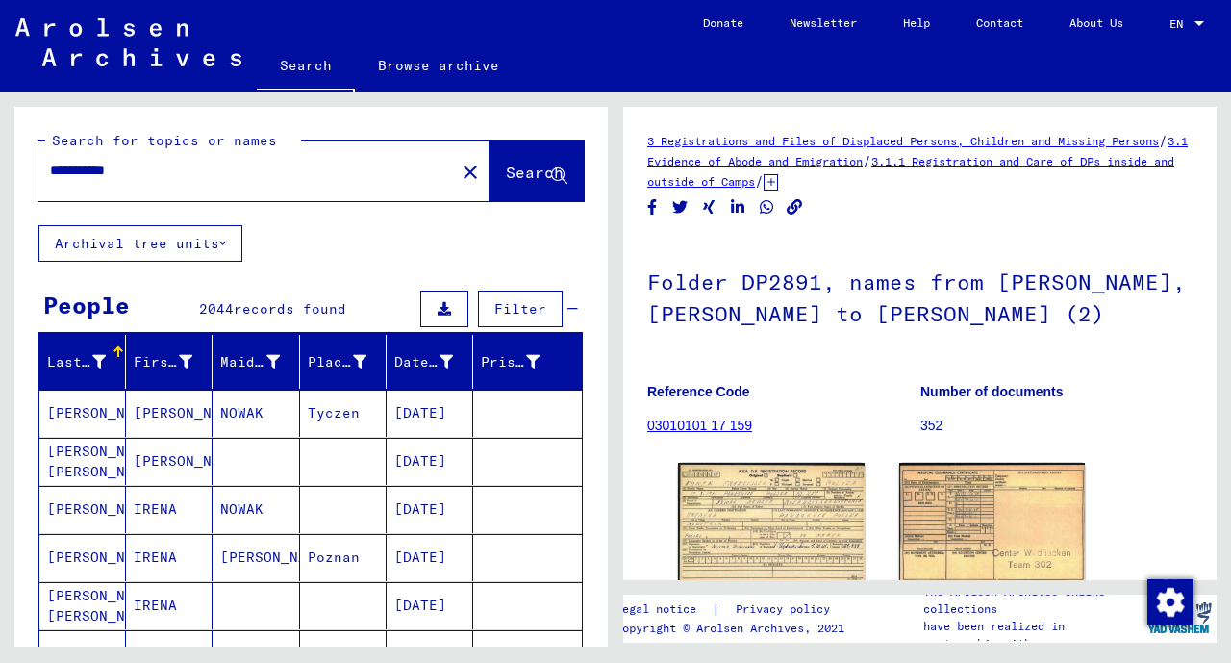
click at [205, 173] on input "**********" at bounding box center [246, 171] width 393 height 20
type input "*"
type input "*****"
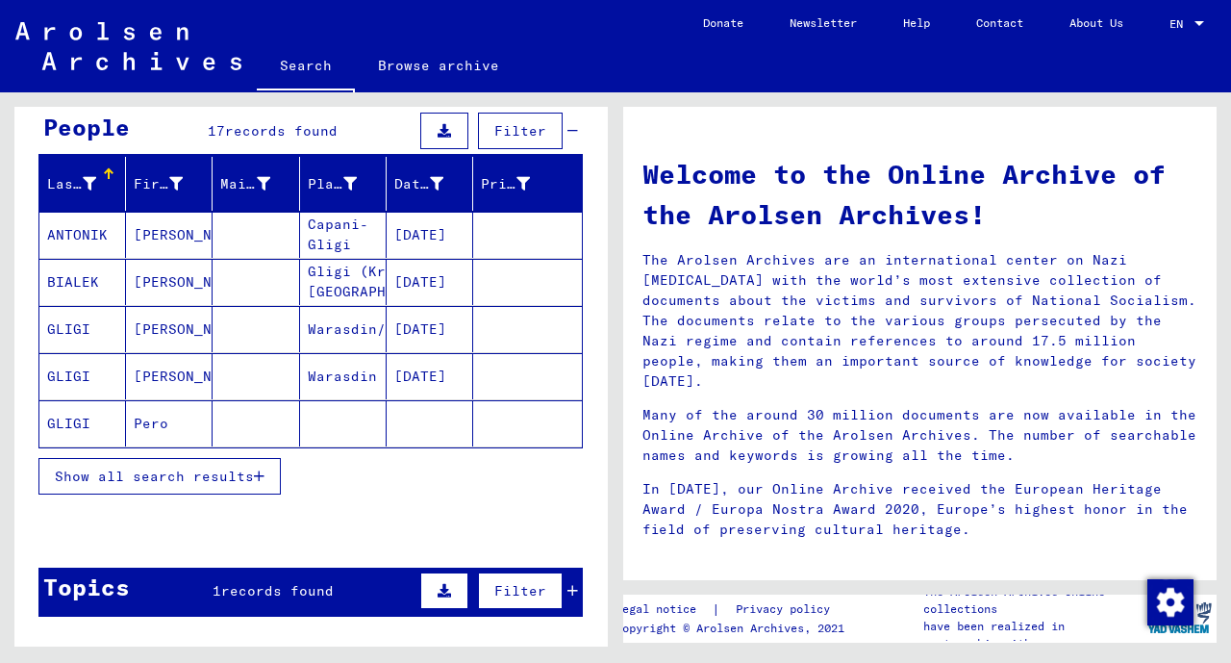
scroll to position [181, 0]
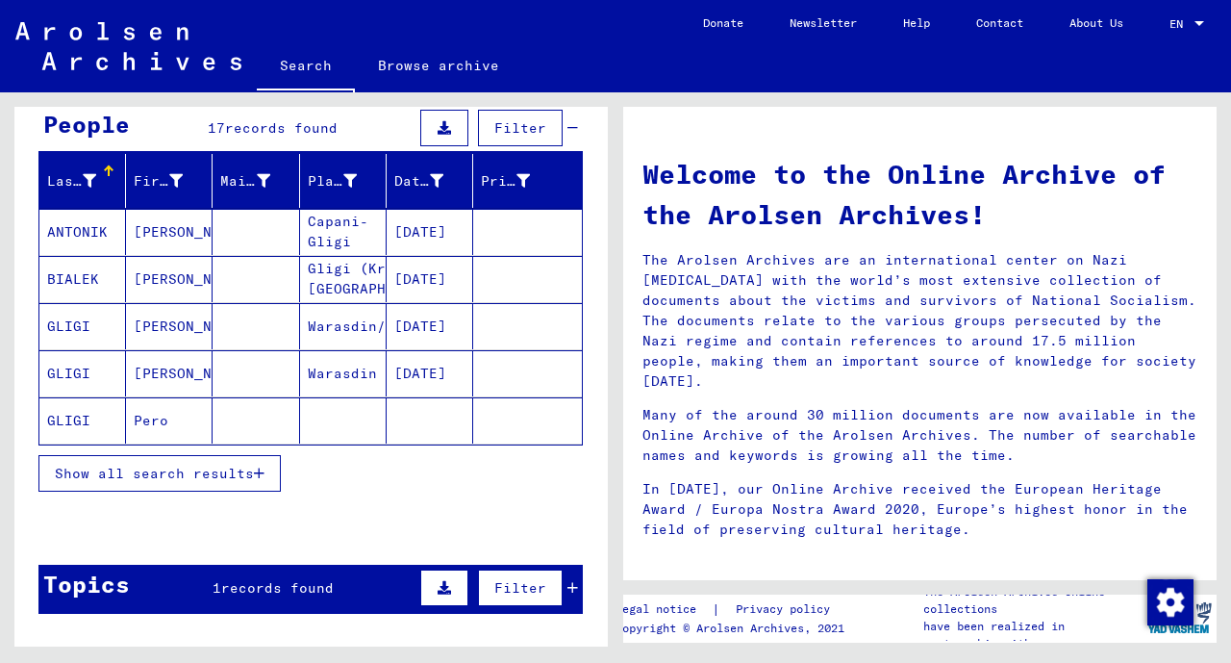
click at [106, 329] on mat-cell "GLIGI" at bounding box center [82, 326] width 87 height 46
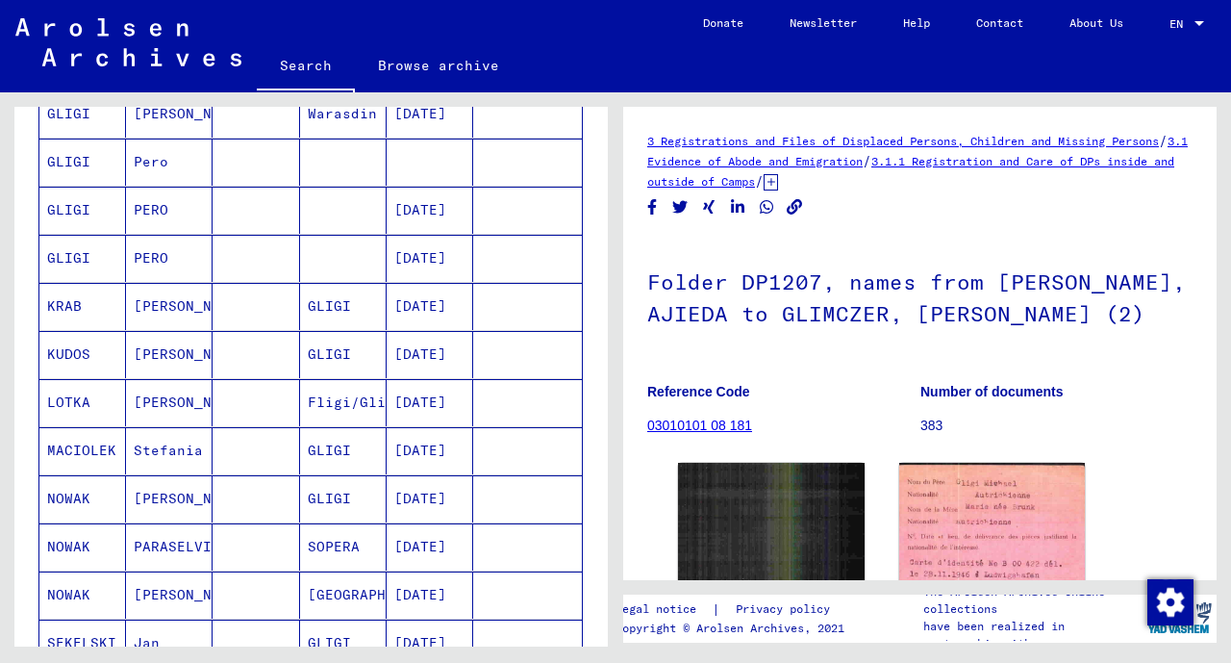
scroll to position [444, 0]
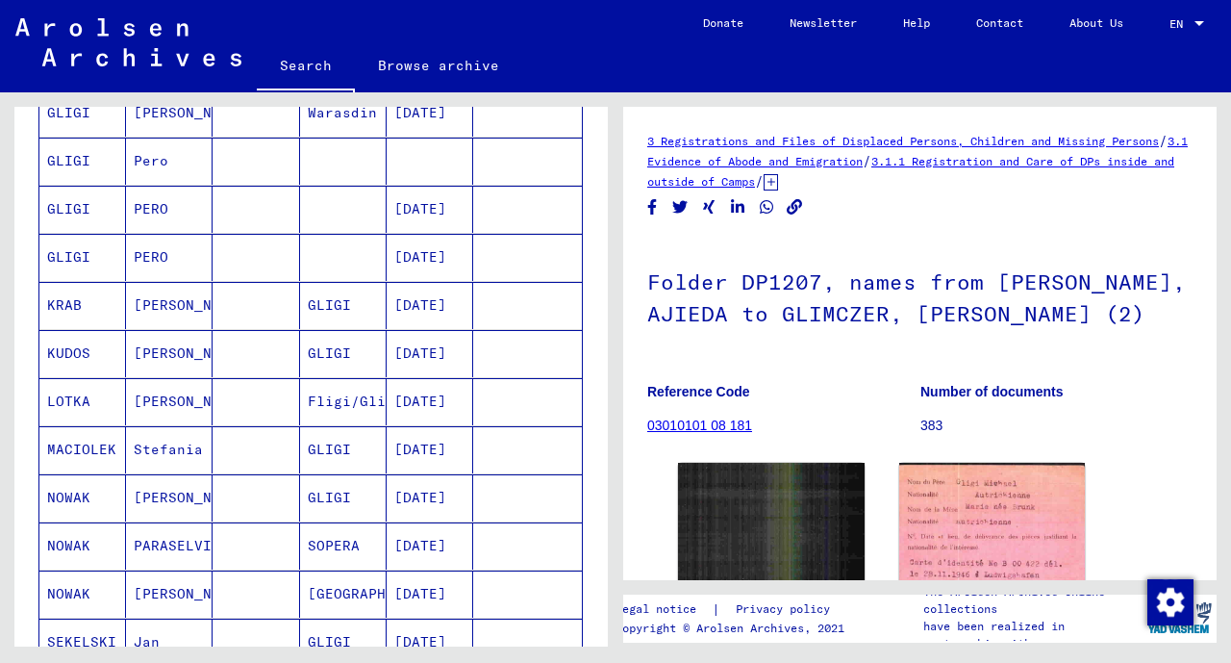
click at [104, 311] on mat-cell "KRAB" at bounding box center [82, 305] width 87 height 47
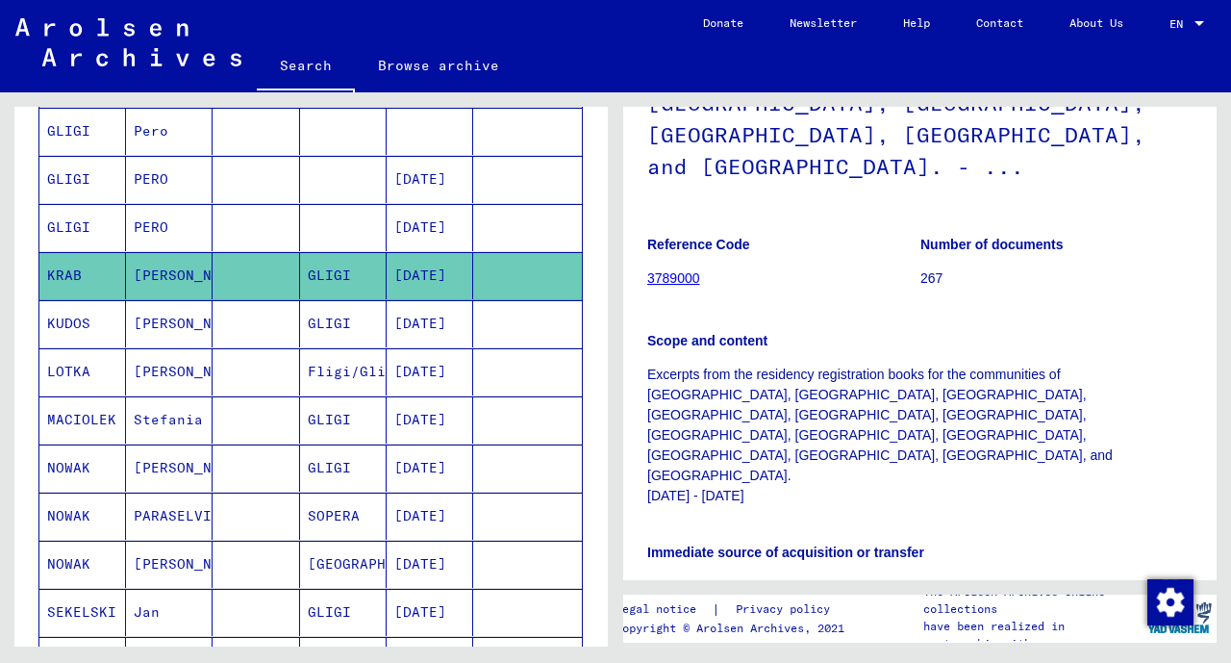
scroll to position [491, 0]
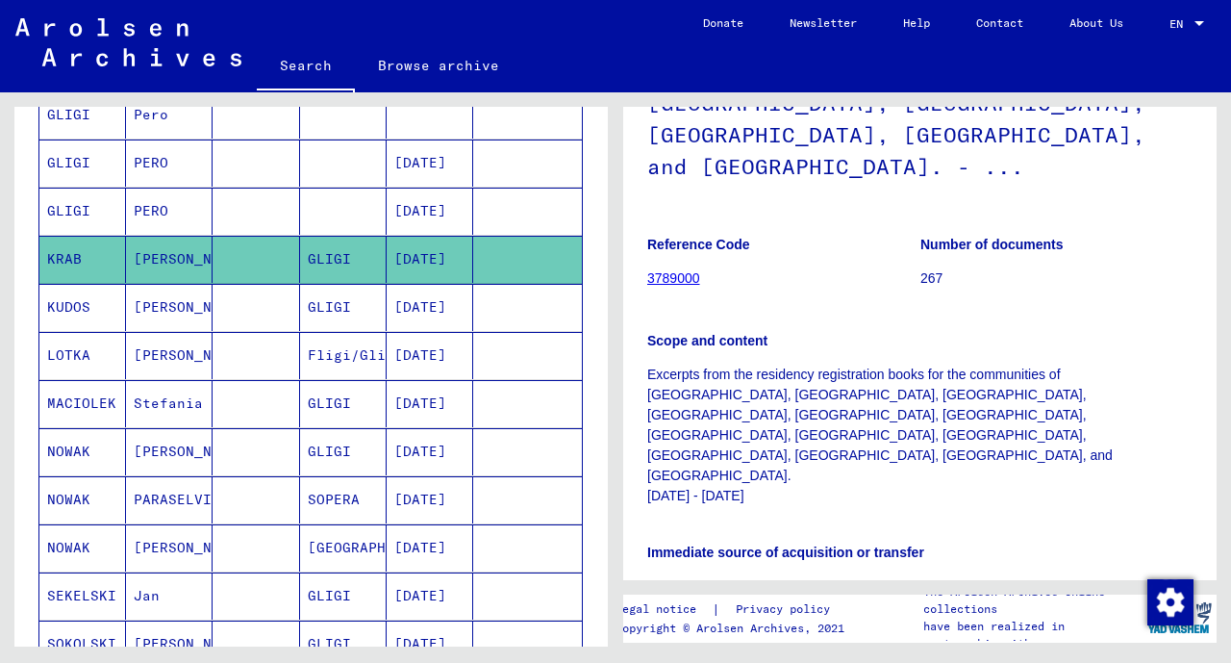
click at [72, 310] on mat-cell "KUDOS" at bounding box center [82, 307] width 87 height 47
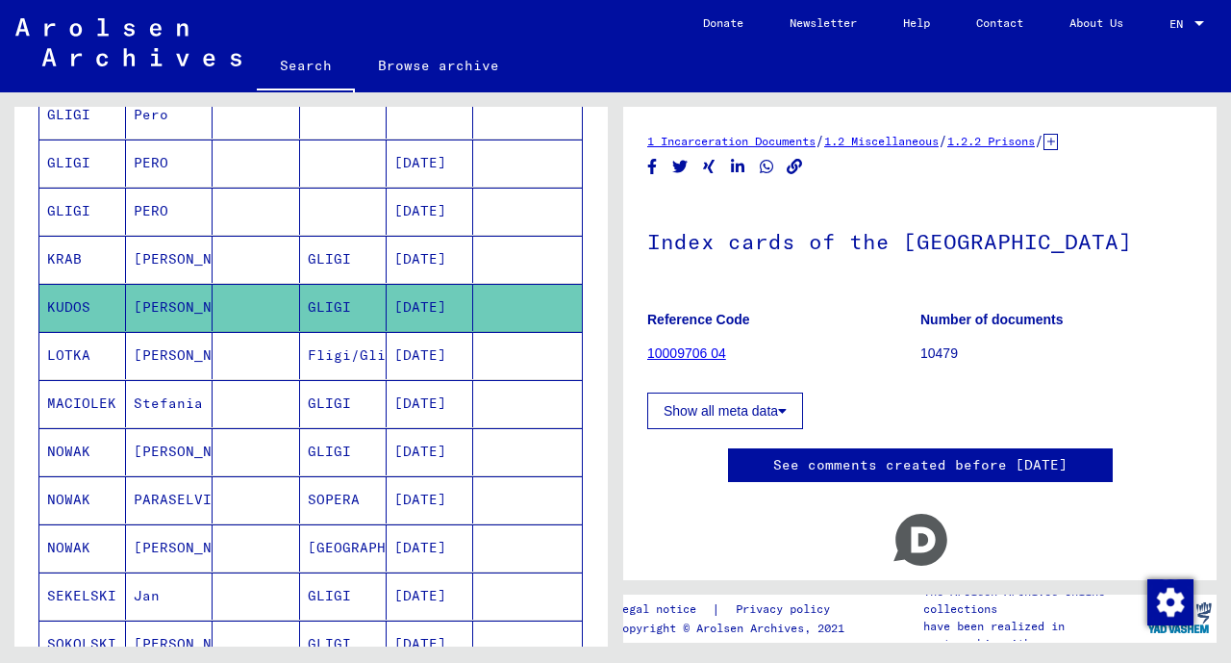
click at [83, 356] on mat-cell "LOTKA" at bounding box center [82, 355] width 87 height 47
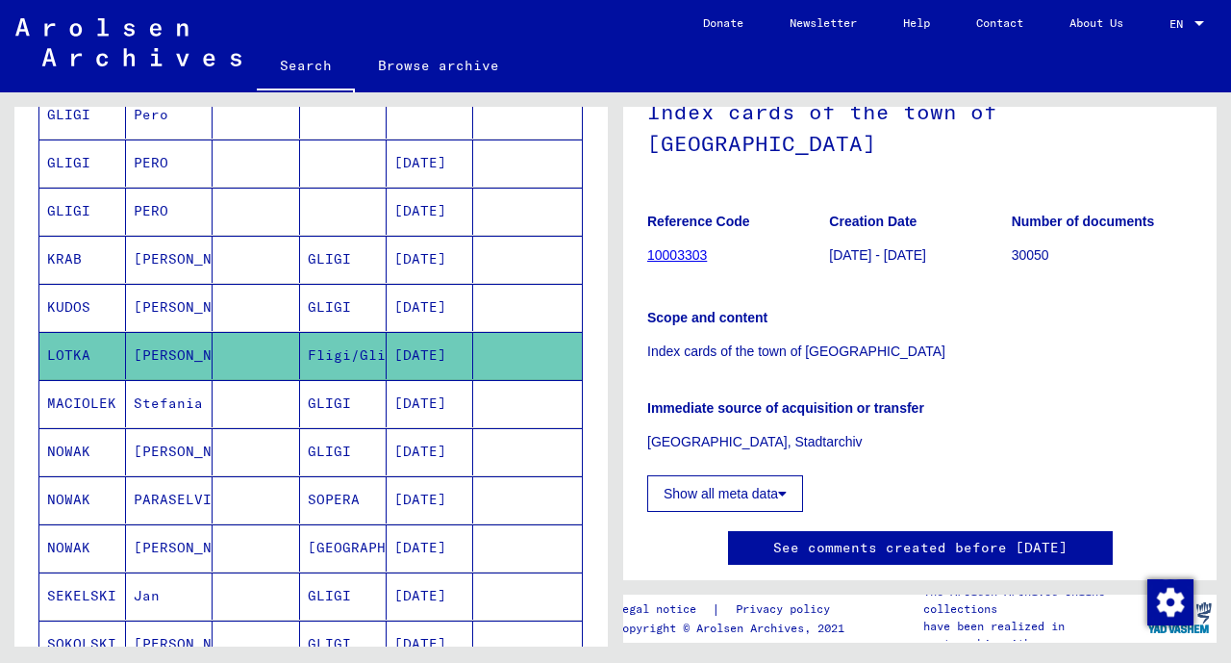
scroll to position [258, 0]
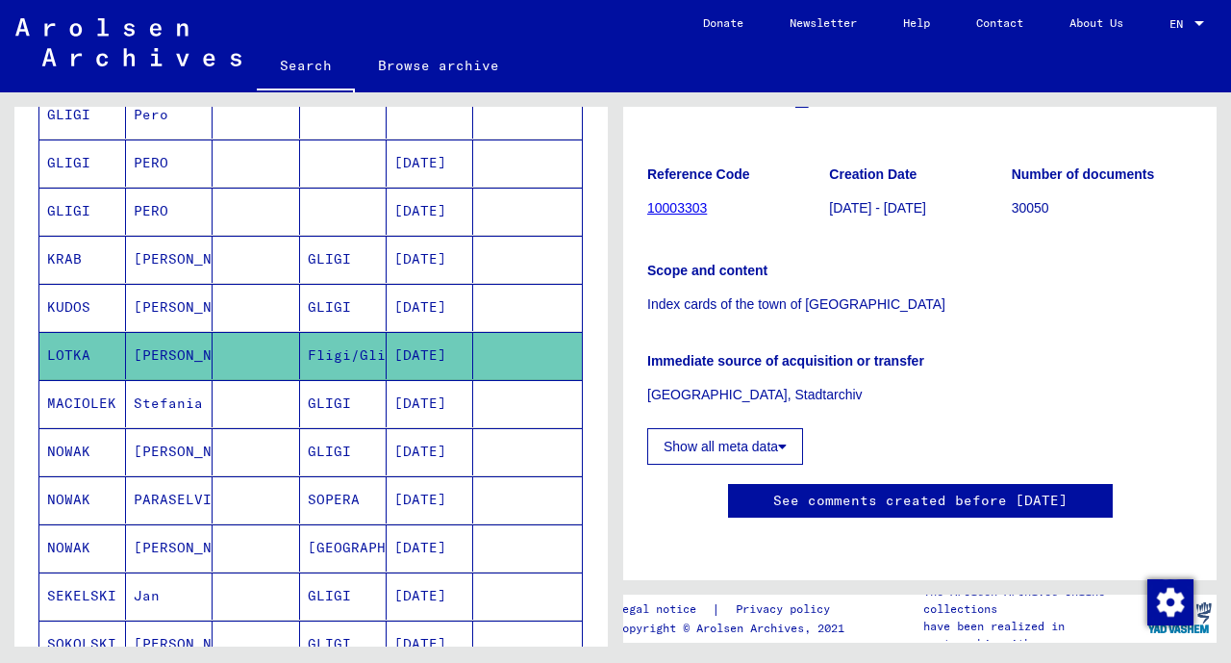
click at [94, 402] on mat-cell "MACIOLEK" at bounding box center [82, 403] width 87 height 47
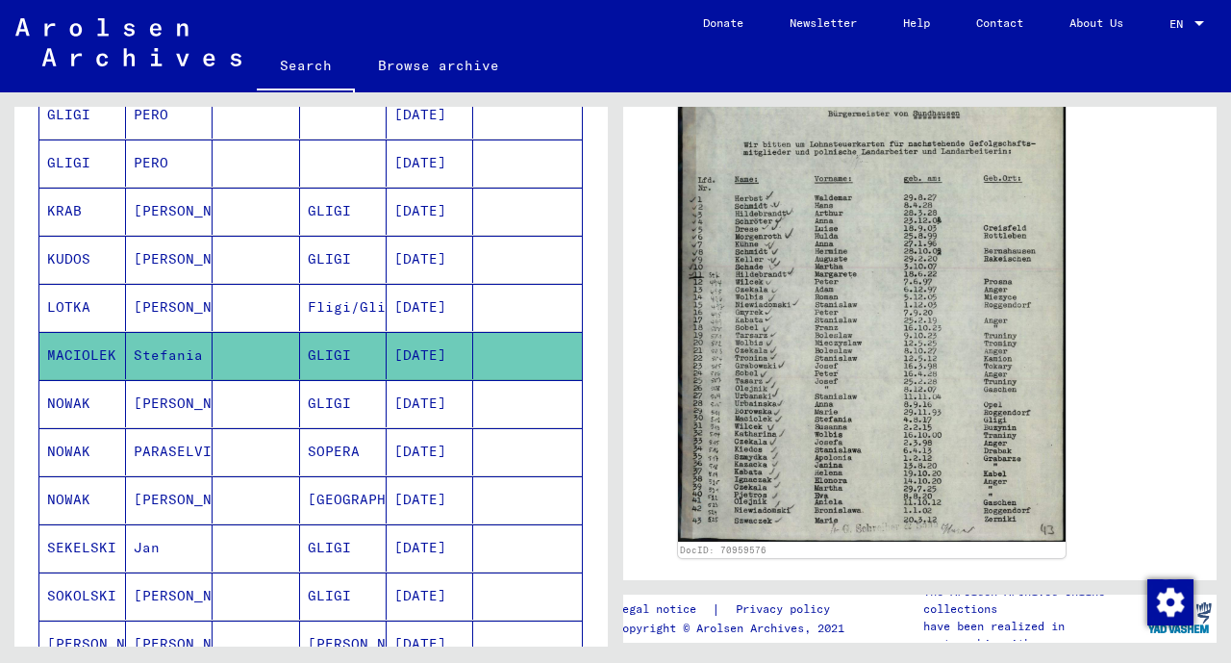
scroll to position [581, 0]
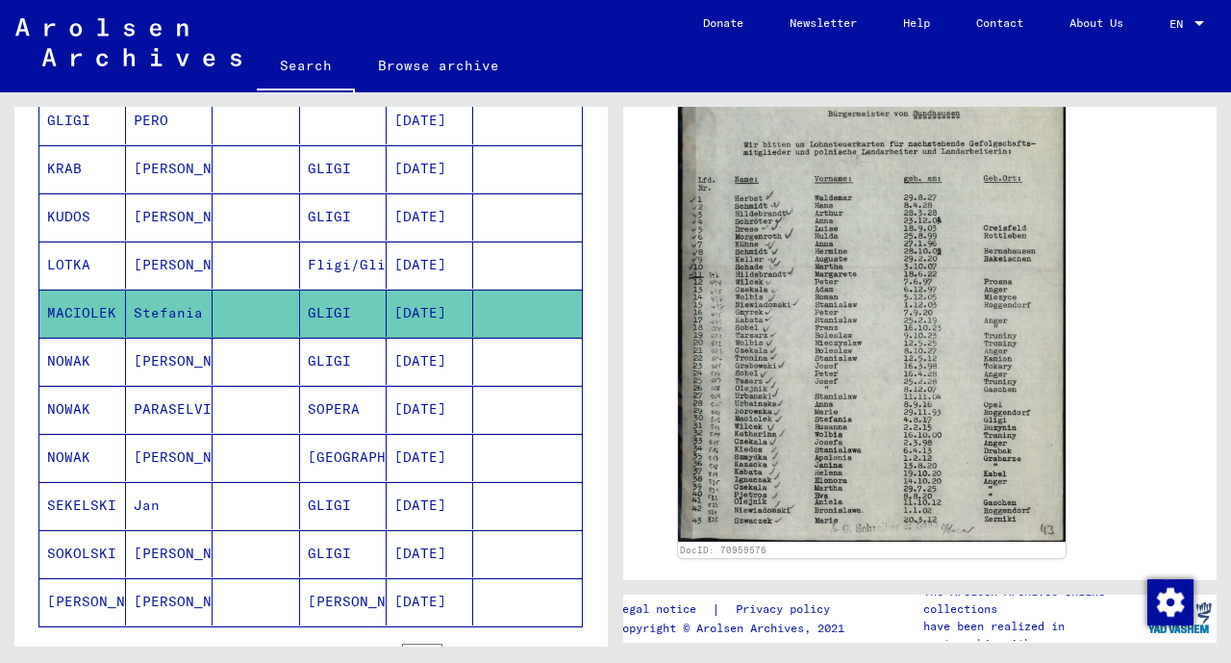
click at [423, 360] on mat-cell "[DATE]" at bounding box center [430, 361] width 87 height 47
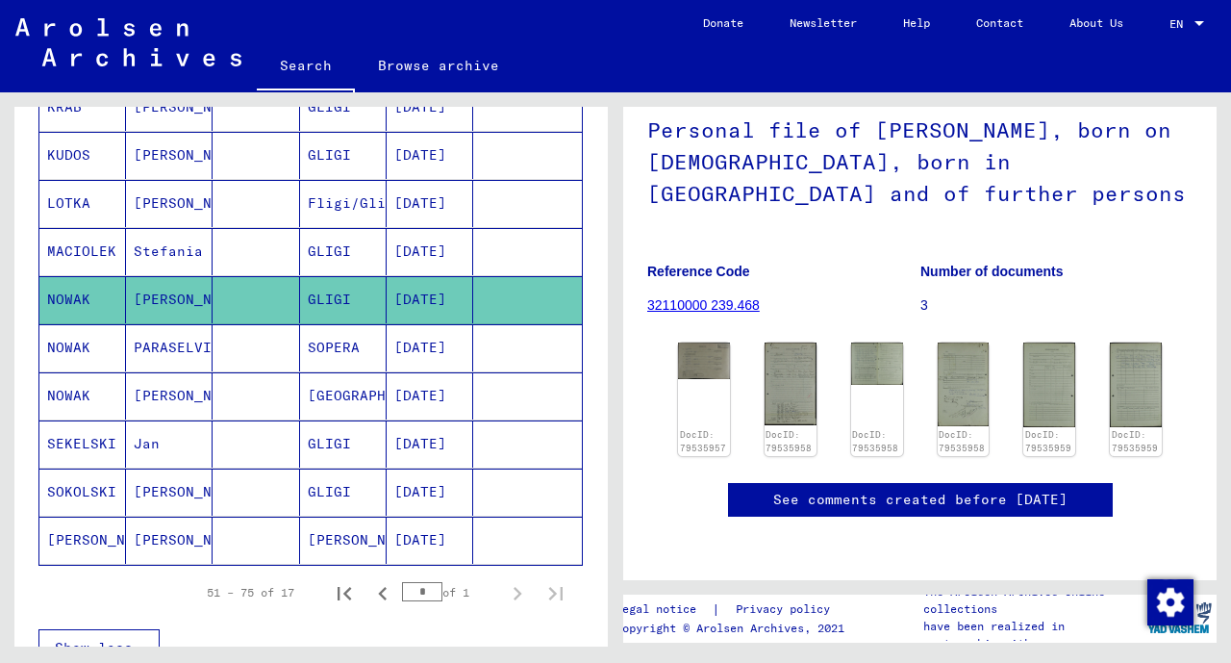
scroll to position [652, 0]
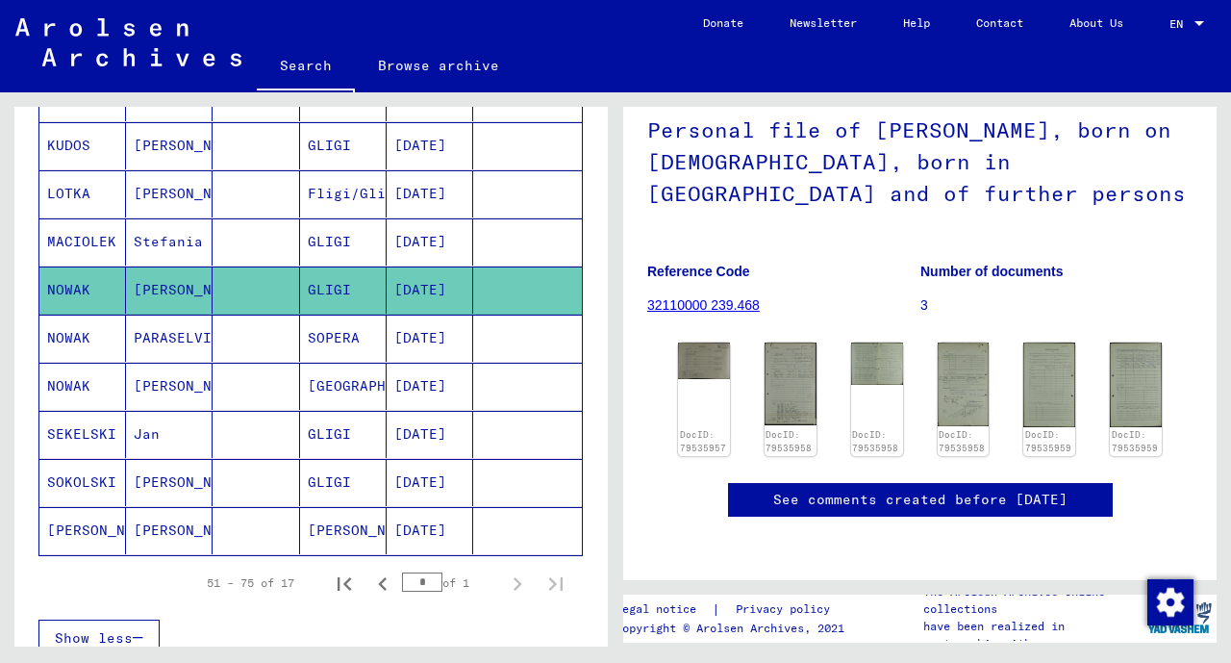
click at [326, 518] on mat-cell "[PERSON_NAME]" at bounding box center [343, 530] width 87 height 47
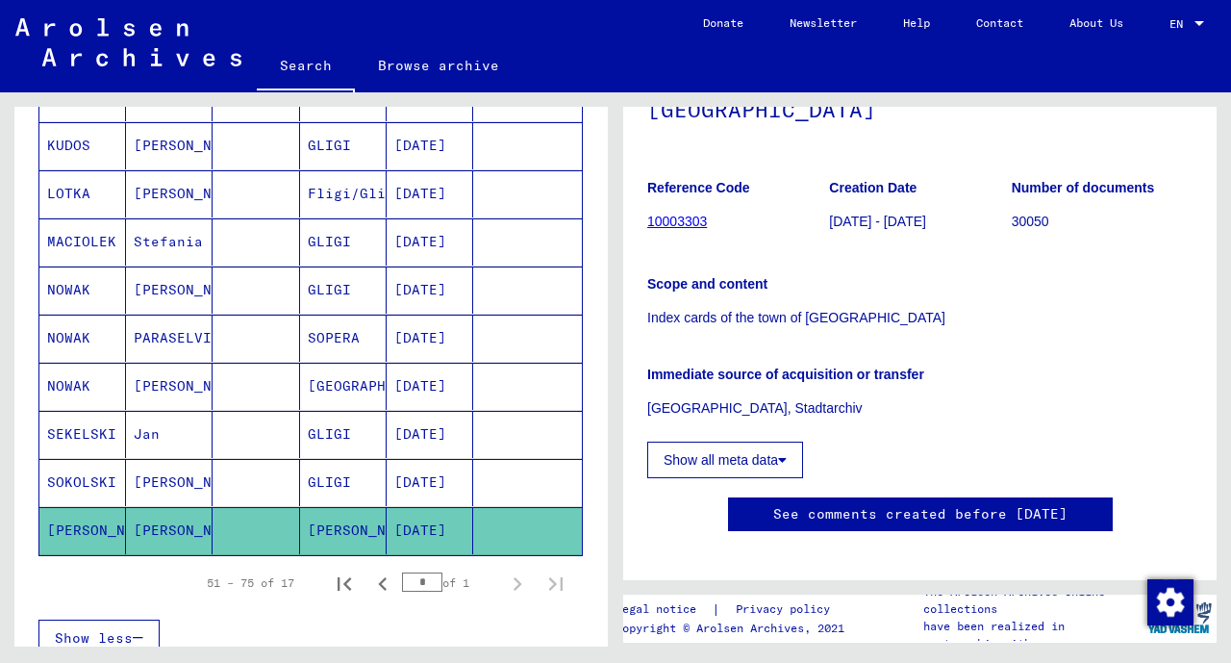
scroll to position [258, 0]
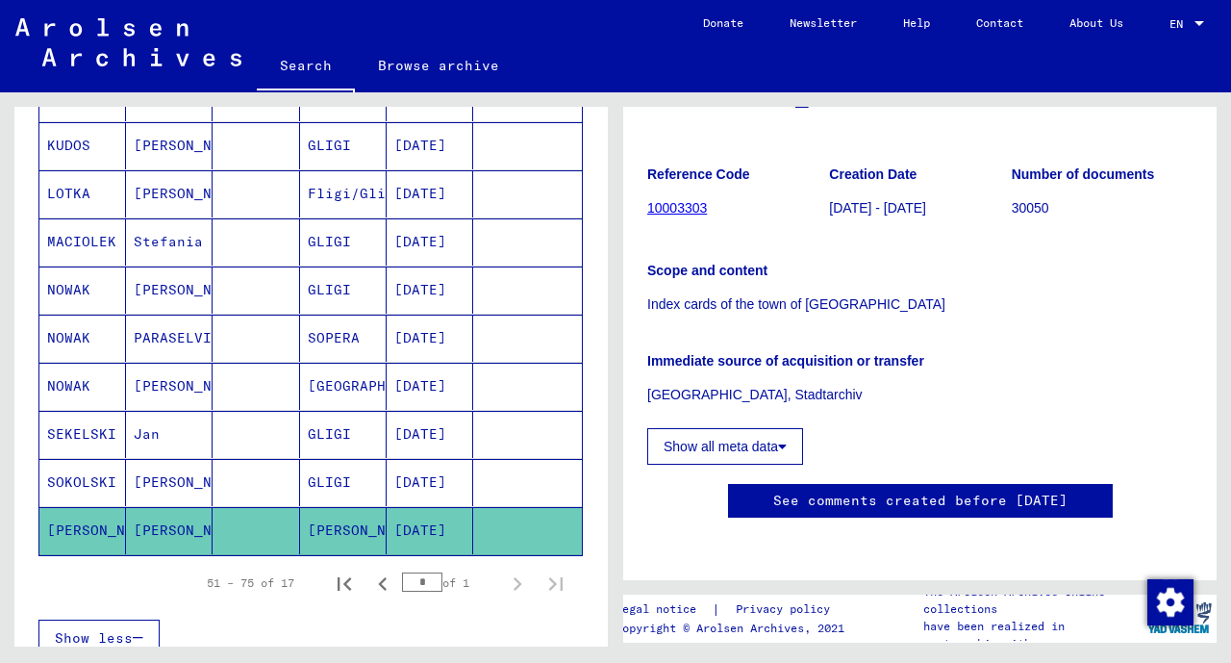
click at [430, 466] on mat-cell "[DATE]" at bounding box center [430, 482] width 87 height 47
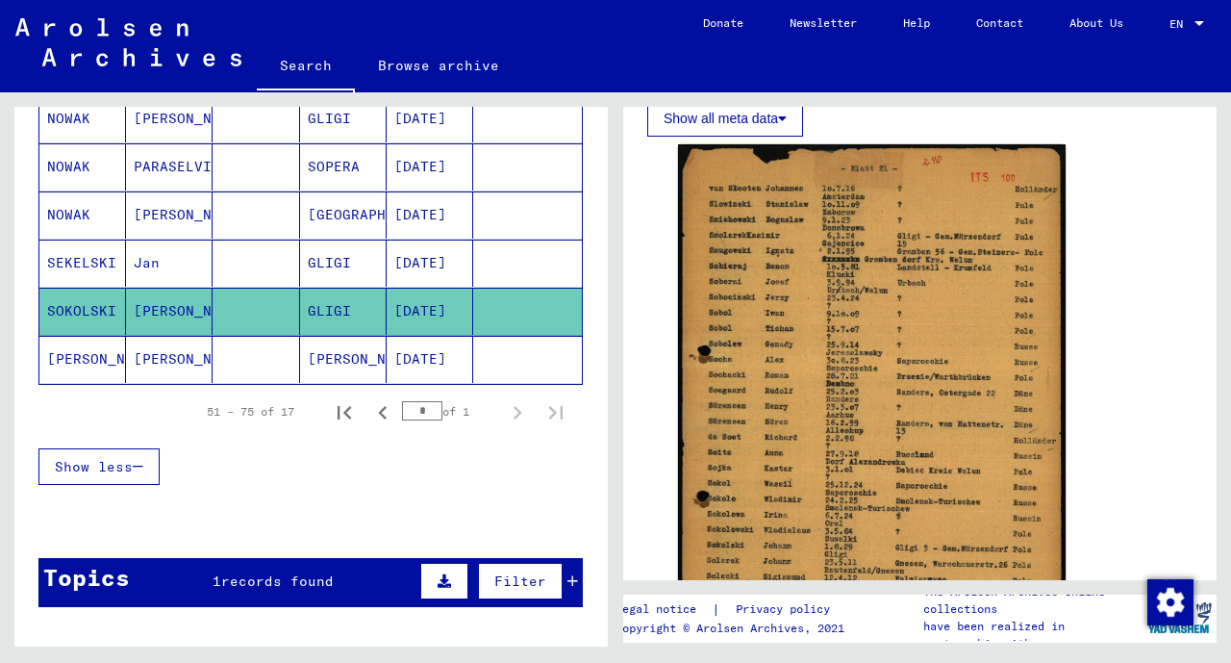
scroll to position [897, 0]
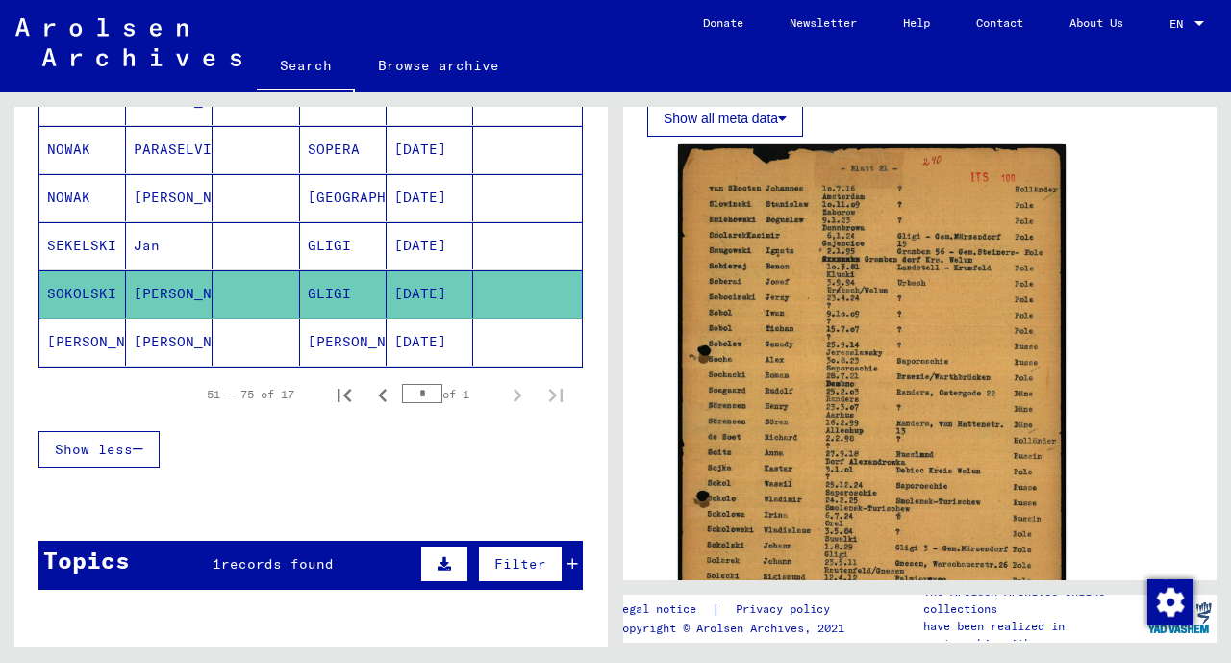
click at [369, 382] on icon "Previous page" at bounding box center [382, 395] width 27 height 27
type input "*"
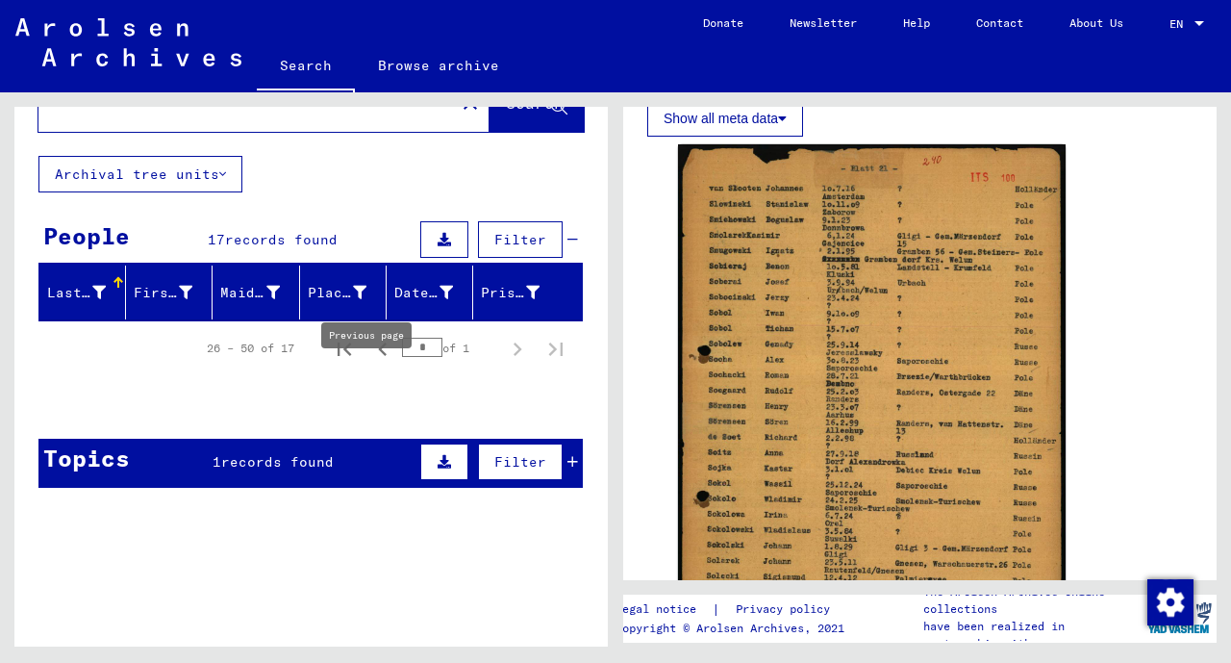
scroll to position [0, 0]
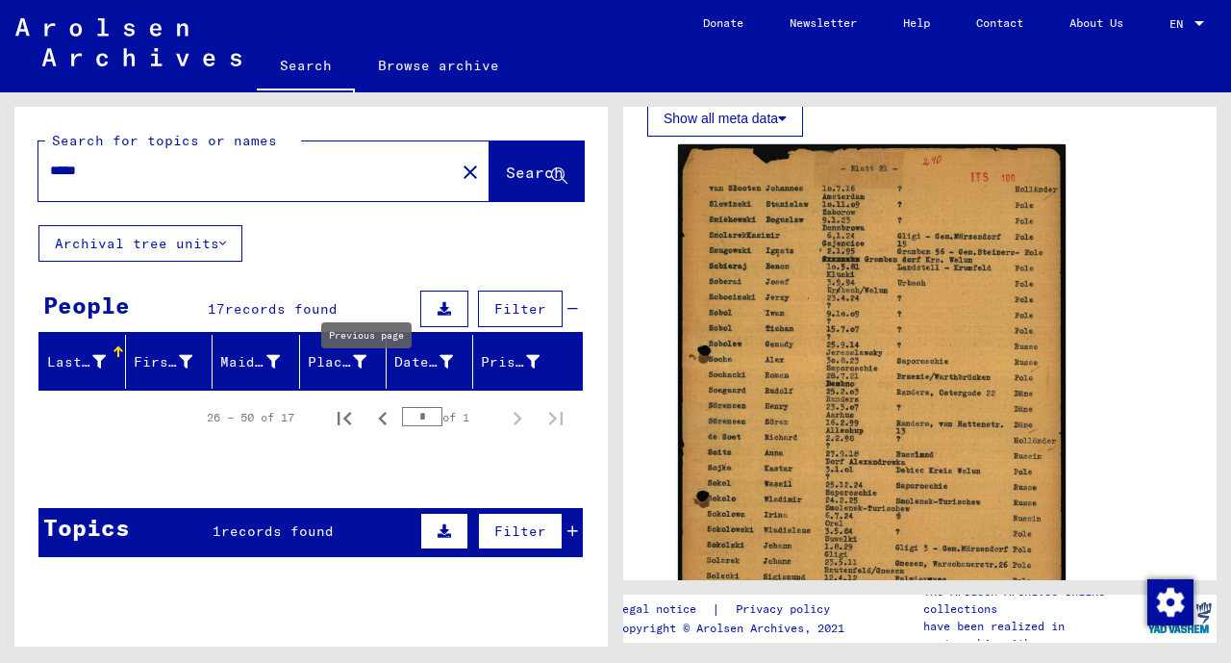
click at [215, 177] on input "*****" at bounding box center [246, 171] width 393 height 20
type input "*"
type input "******"
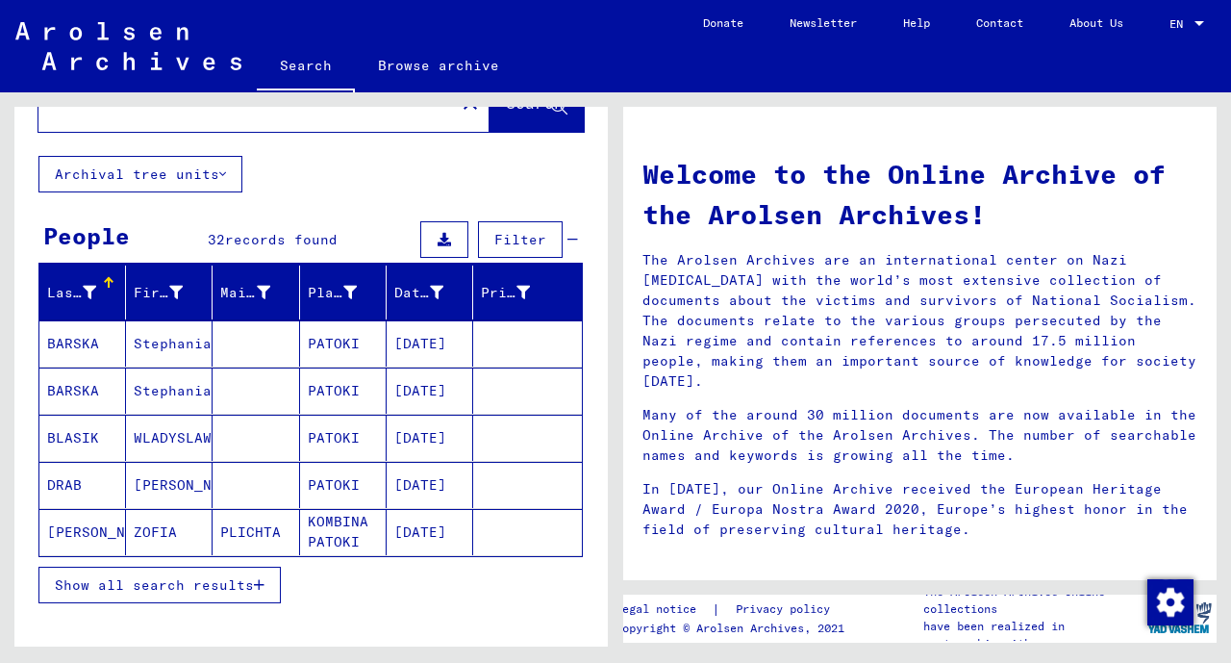
scroll to position [80, 0]
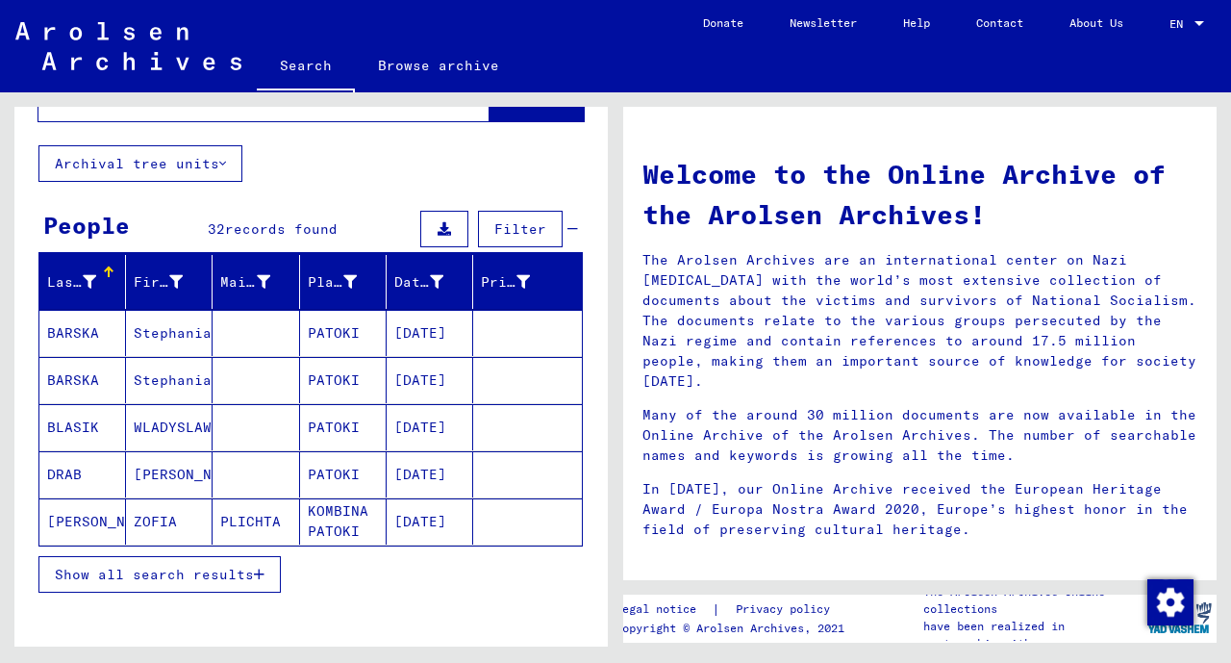
click at [137, 578] on button "Show all search results" at bounding box center [159, 574] width 242 height 37
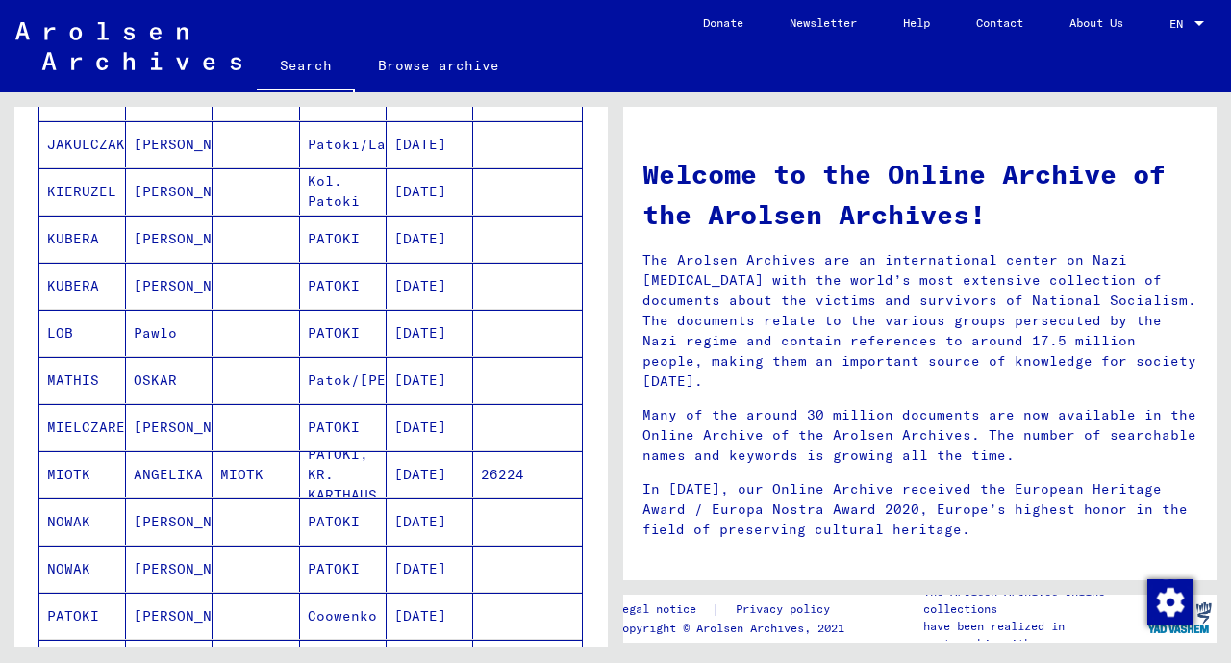
scroll to position [564, 0]
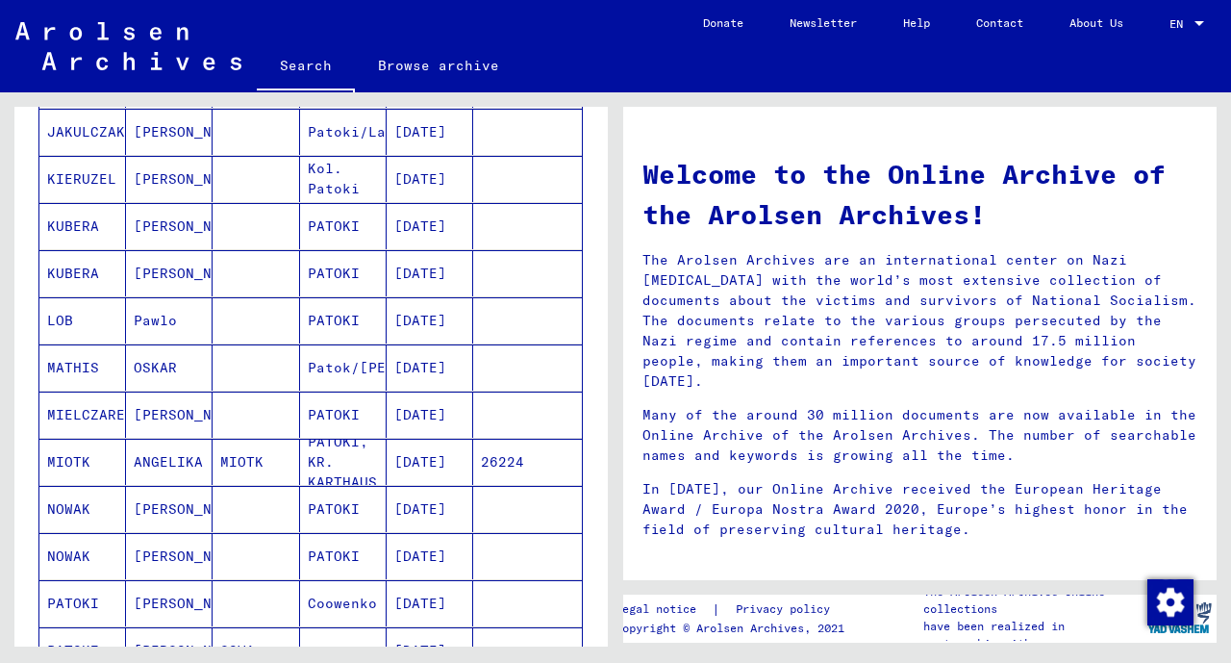
click at [102, 500] on mat-cell "NOWAK" at bounding box center [82, 509] width 87 height 46
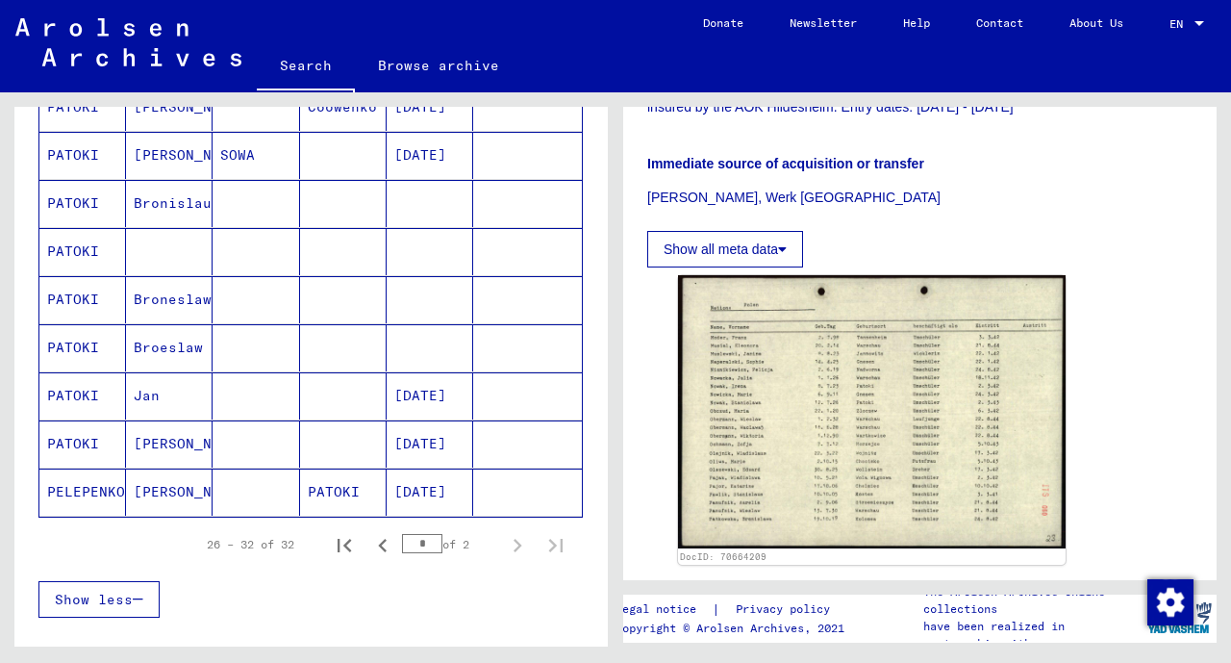
scroll to position [1077, 0]
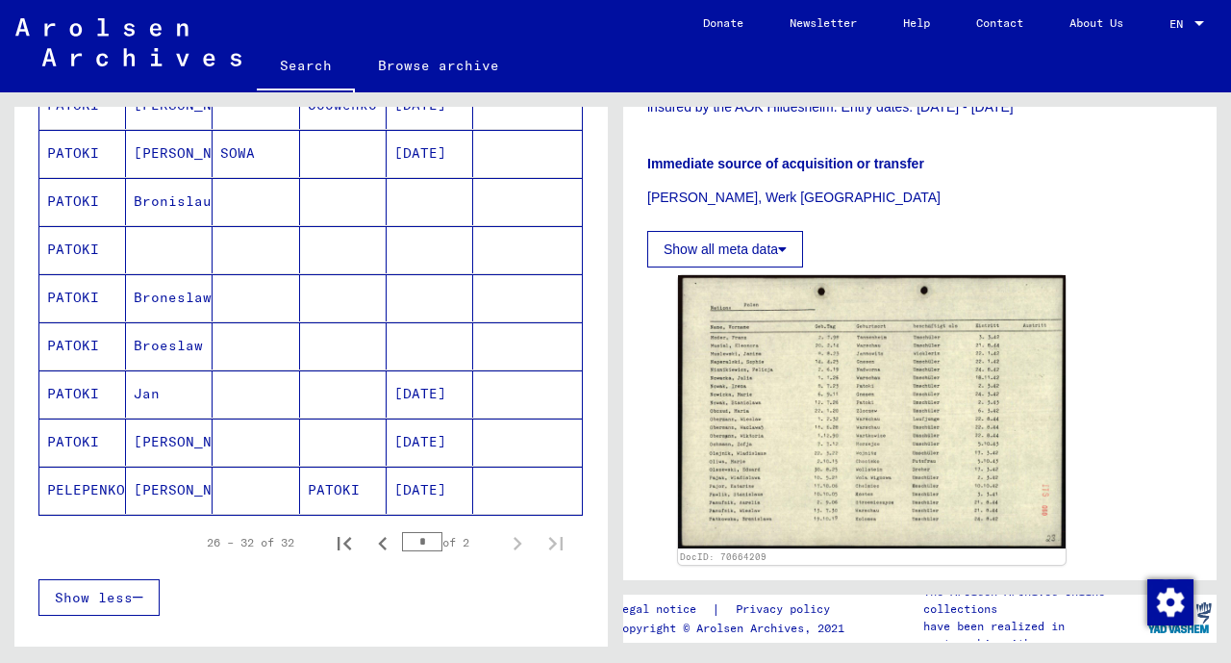
click at [369, 530] on icon "Previous page" at bounding box center [382, 543] width 27 height 27
type input "*"
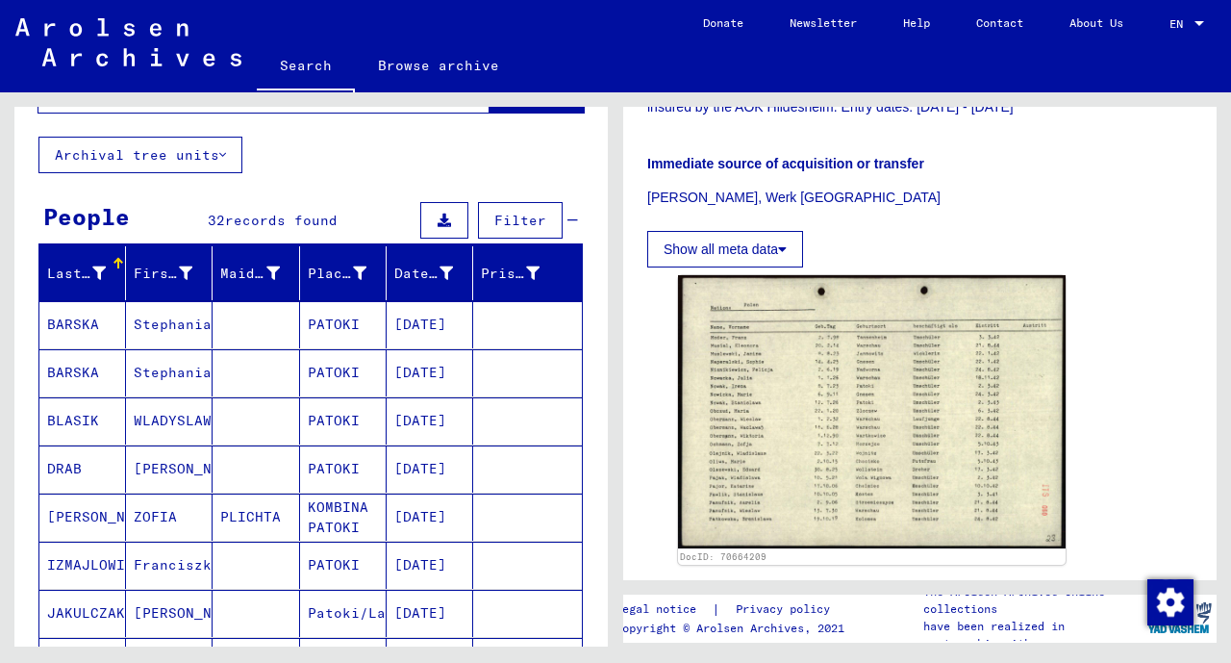
scroll to position [0, 0]
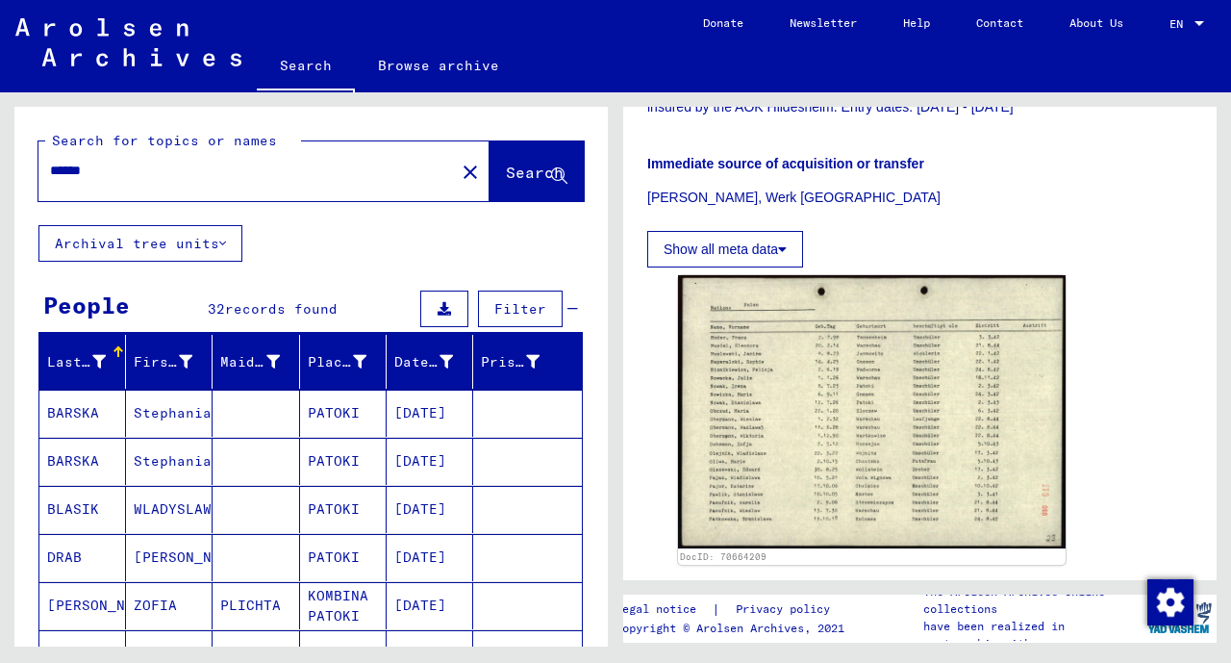
click at [195, 180] on input "******" at bounding box center [246, 171] width 393 height 20
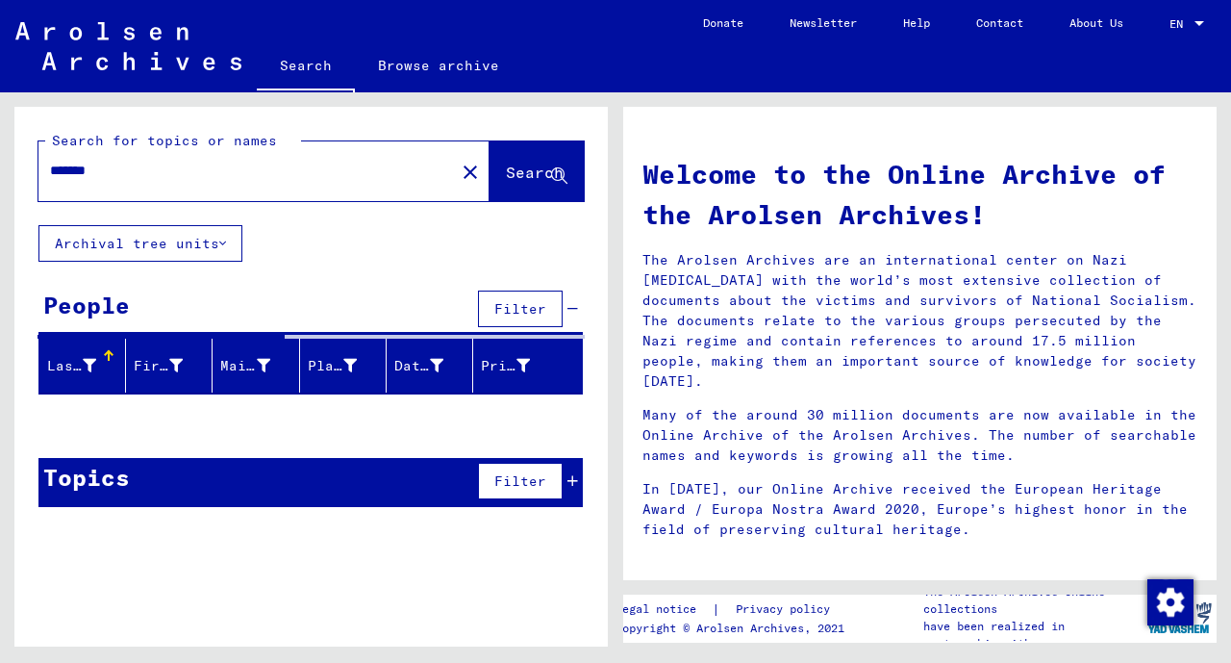
click at [58, 165] on input "*******" at bounding box center [241, 171] width 382 height 20
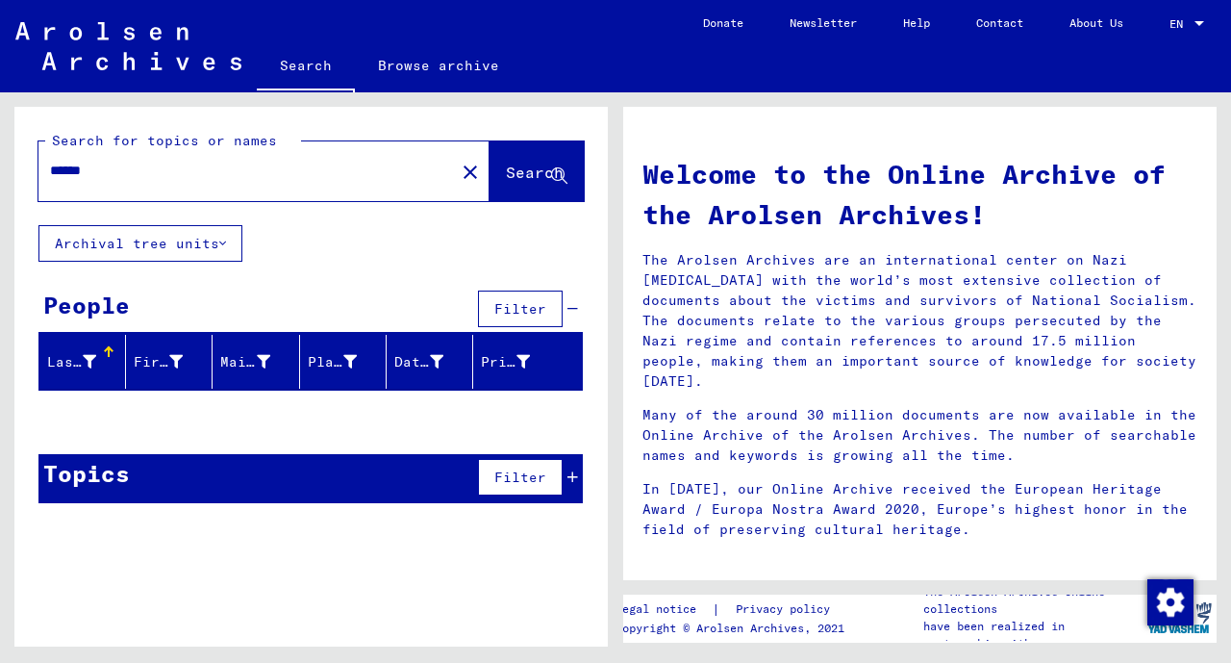
type input "******"
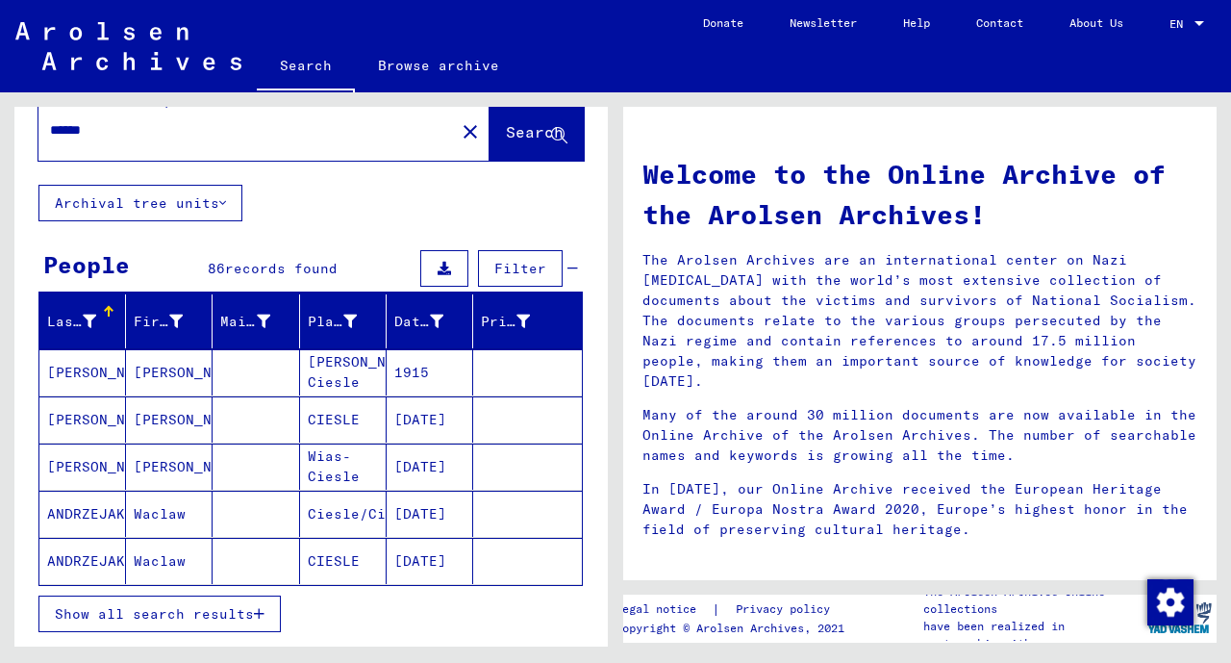
scroll to position [88, 0]
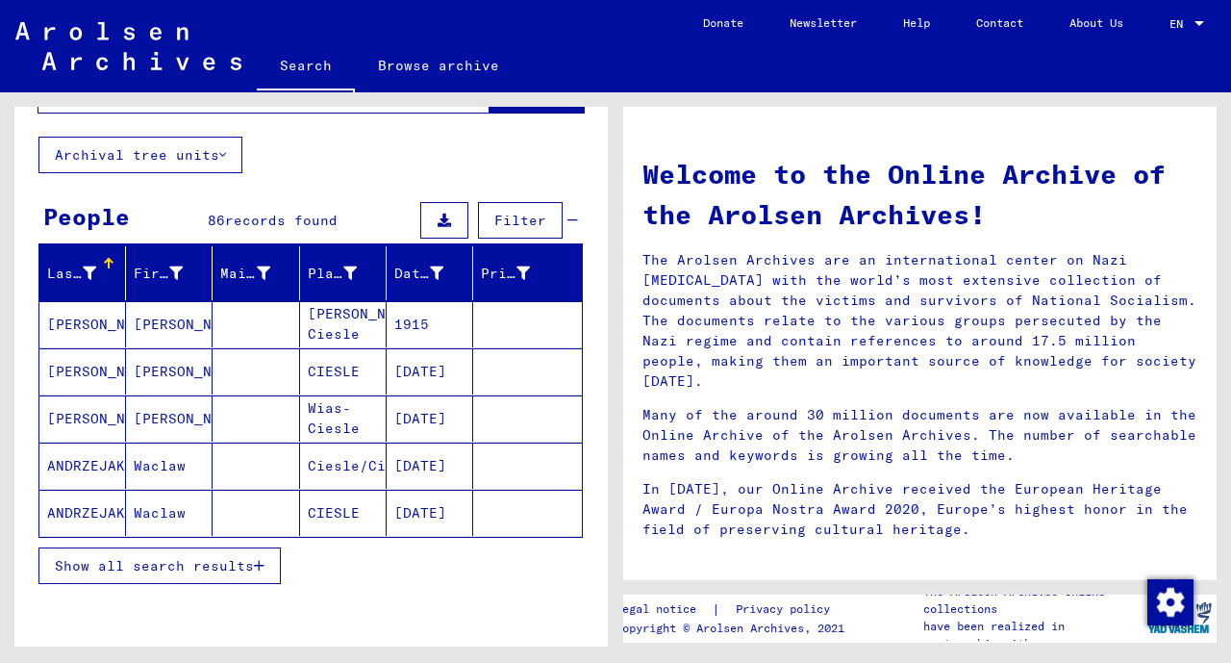
click at [206, 557] on span "Show all search results" at bounding box center [154, 565] width 199 height 17
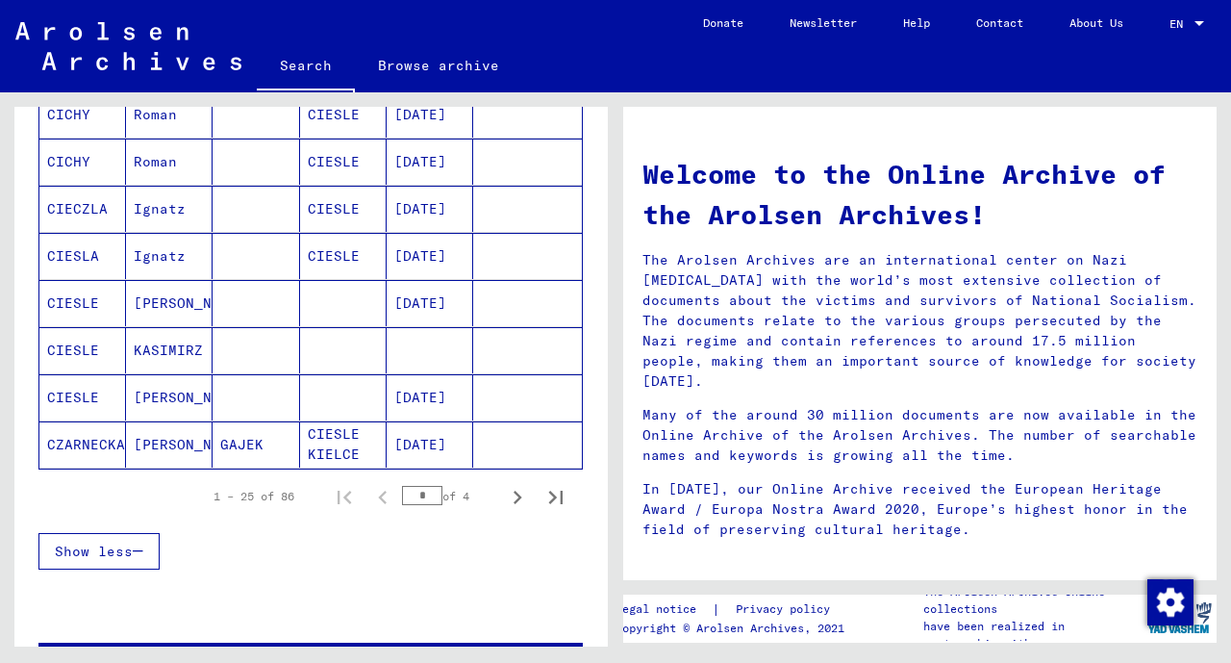
scroll to position [1100, 0]
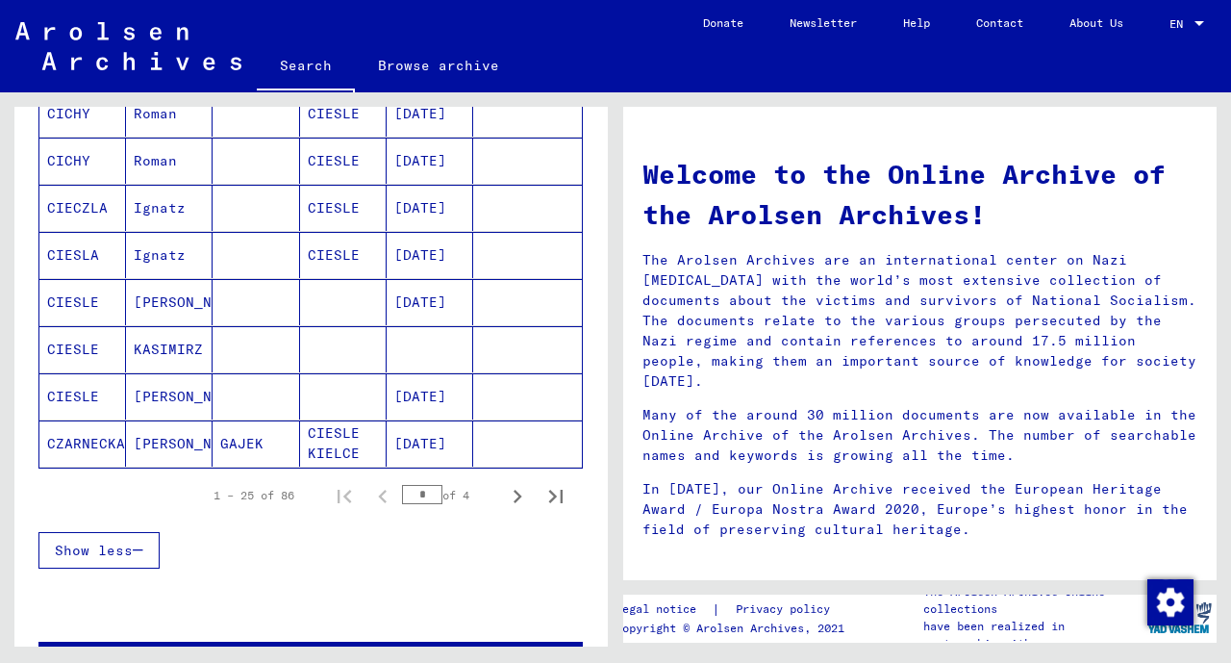
click at [512, 483] on icon "Next page" at bounding box center [517, 496] width 27 height 27
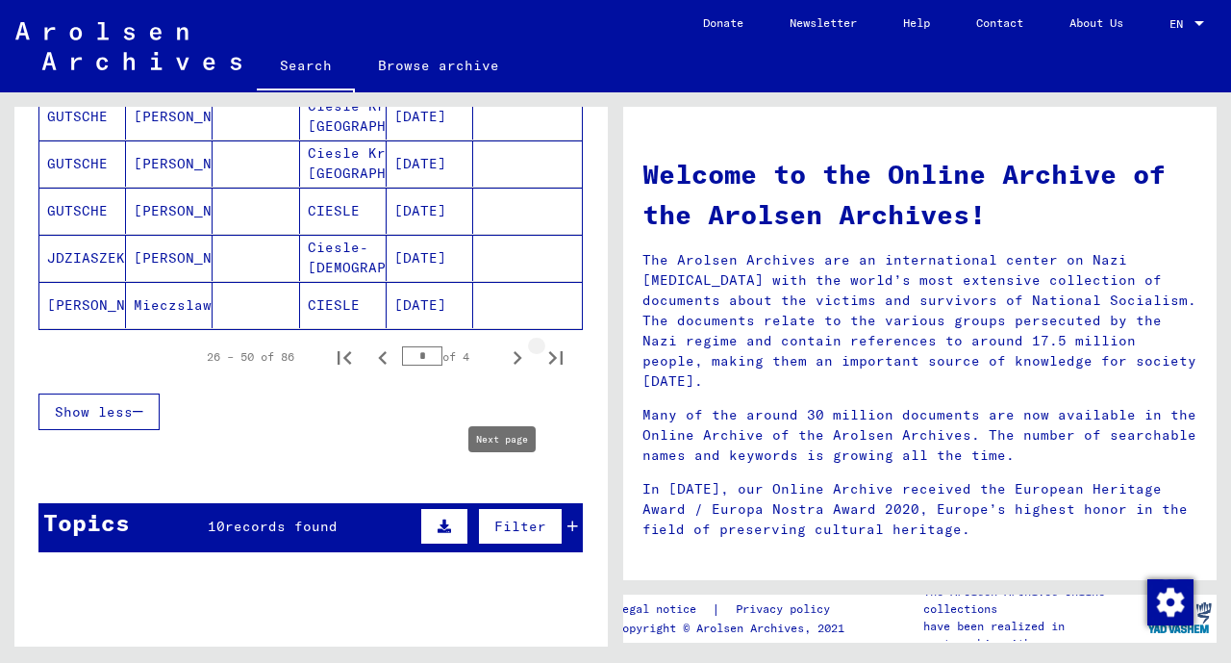
scroll to position [1241, 0]
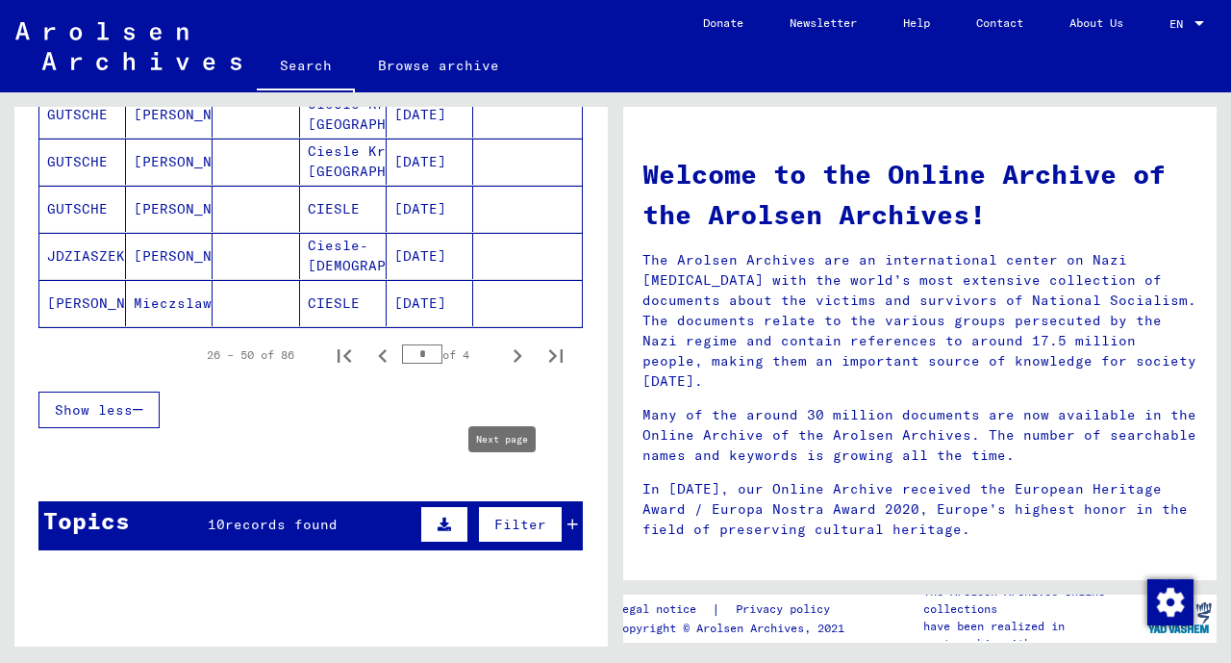
click at [504, 355] on icon "Next page" at bounding box center [517, 355] width 27 height 27
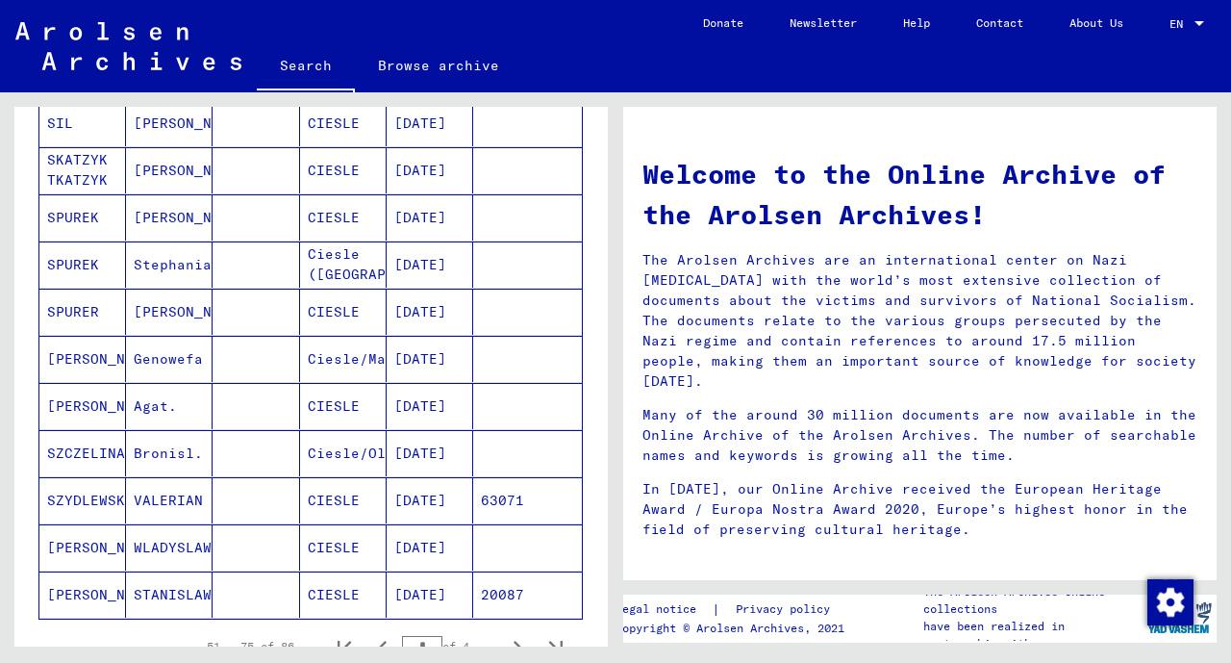
scroll to position [1003, 0]
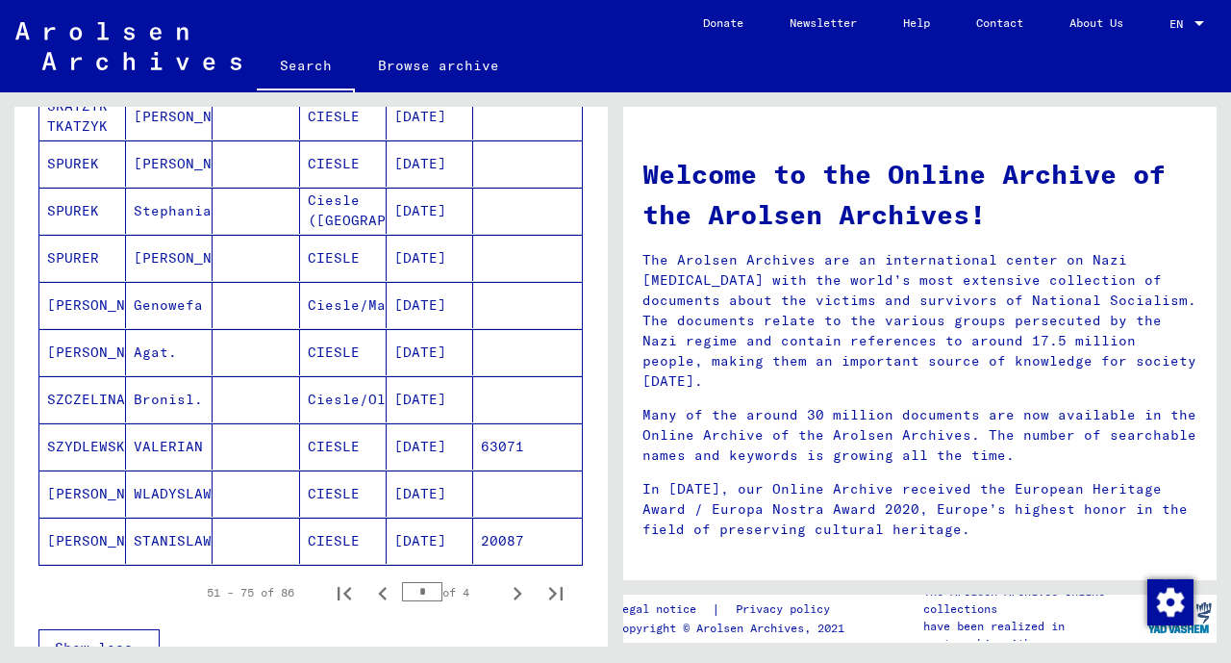
click at [369, 580] on icon "Previous page" at bounding box center [382, 593] width 27 height 27
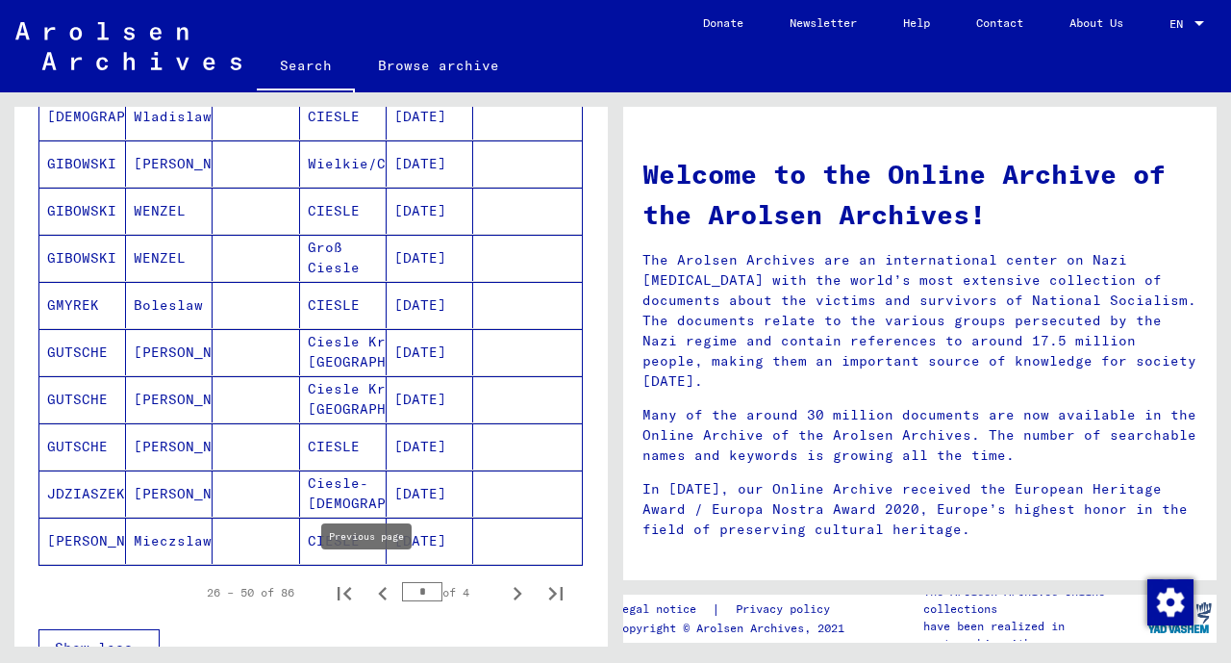
click at [504, 589] on icon "Next page" at bounding box center [517, 593] width 27 height 27
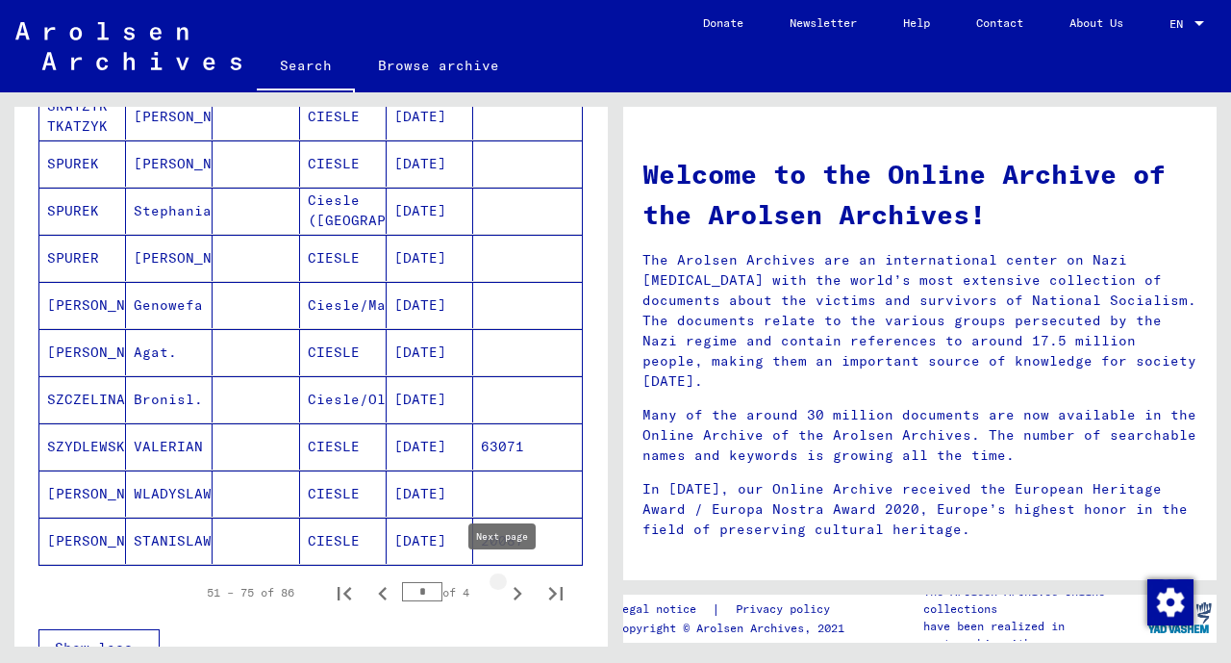
click at [512, 582] on icon "Next page" at bounding box center [517, 593] width 27 height 27
type input "*"
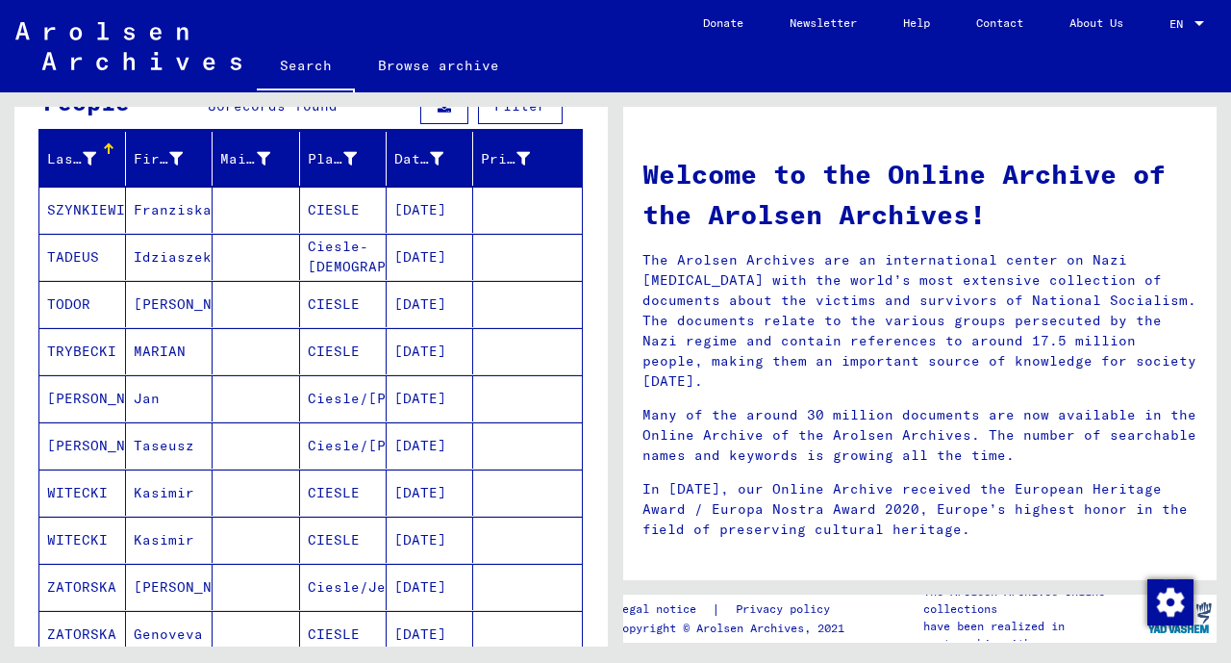
scroll to position [0, 0]
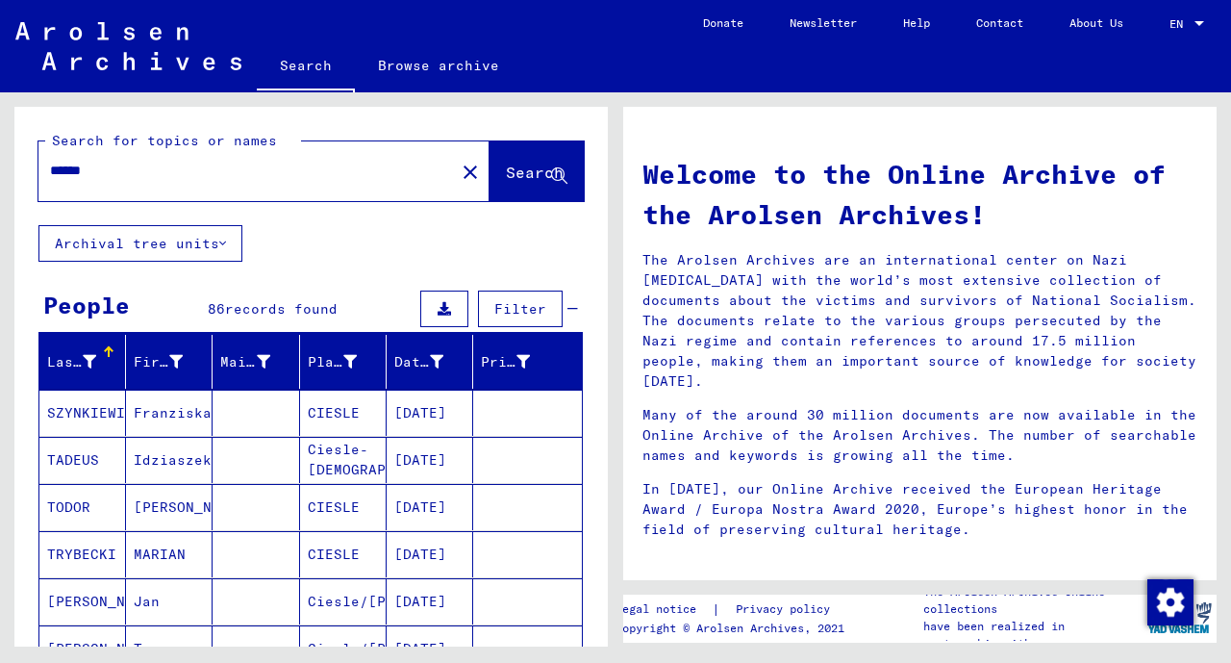
click at [248, 177] on input "******" at bounding box center [241, 171] width 382 height 20
type input "*"
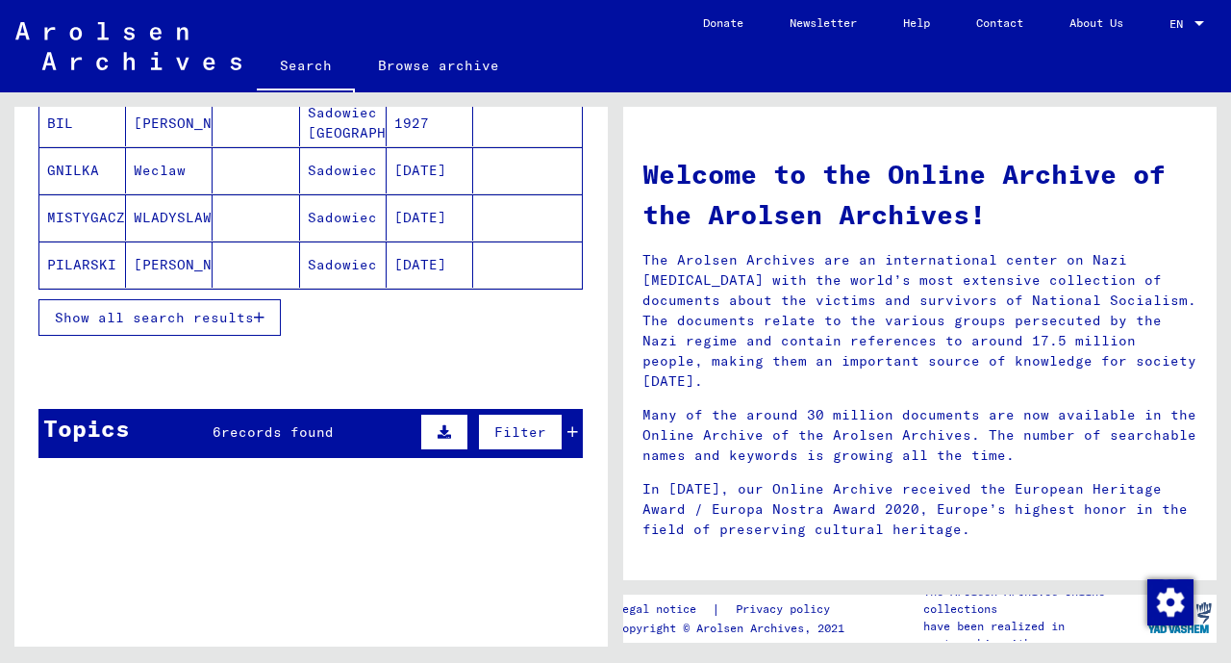
scroll to position [339, 0]
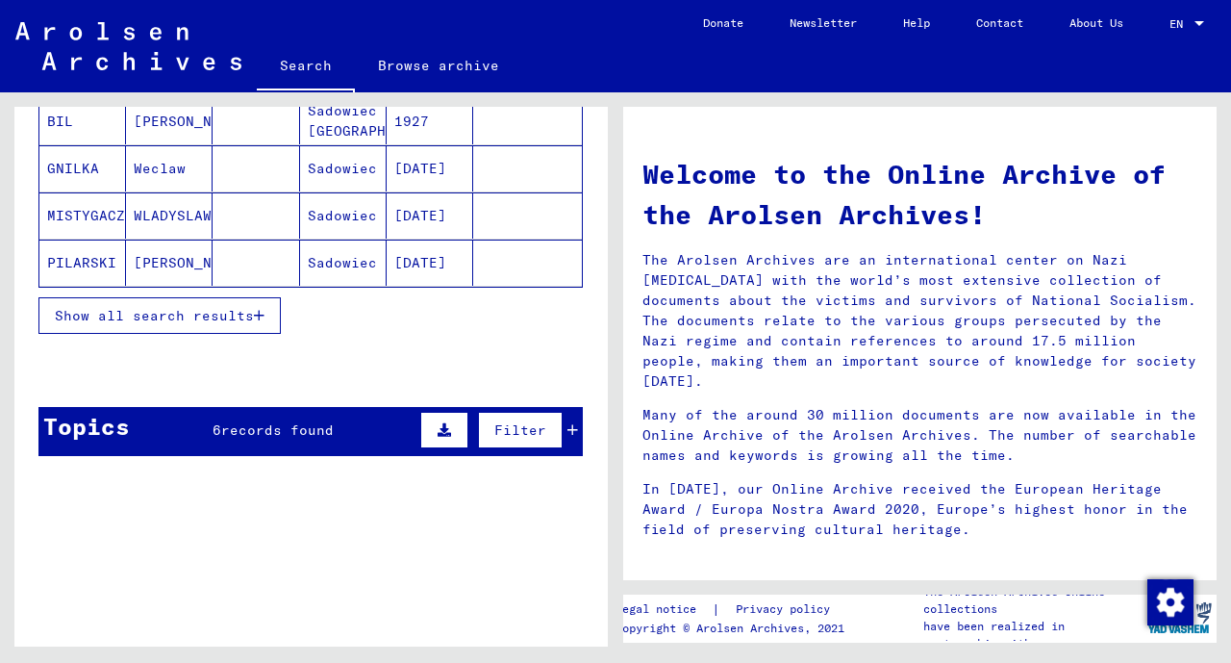
click at [139, 317] on span "Show all search results" at bounding box center [154, 315] width 199 height 17
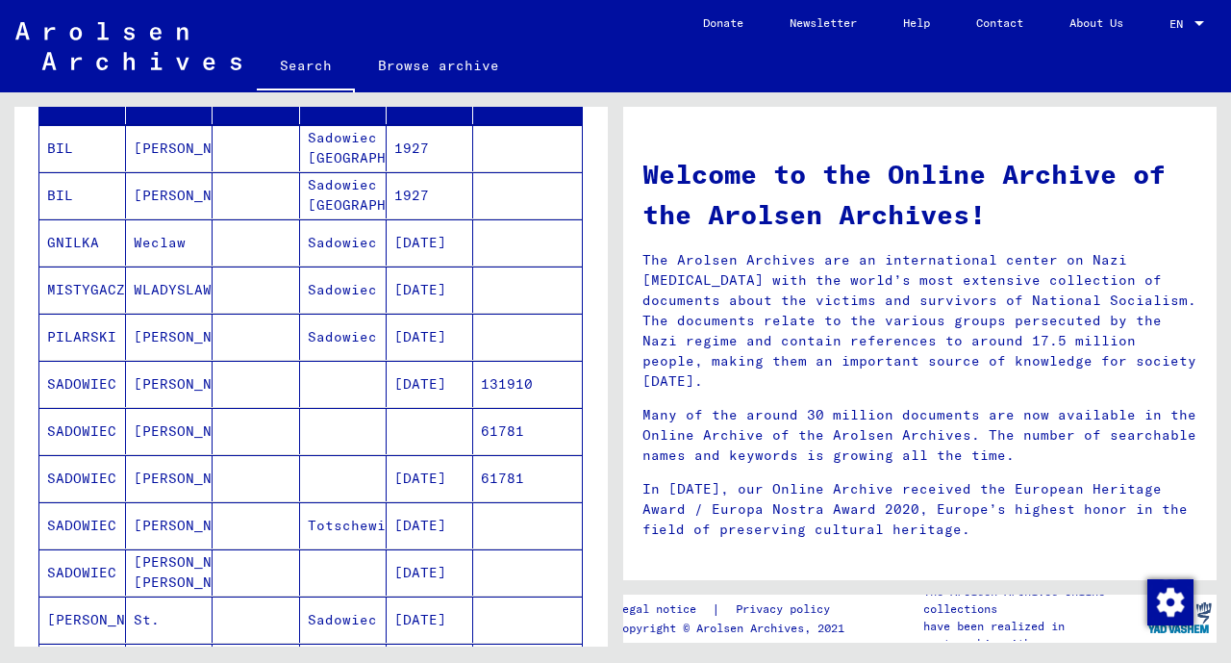
scroll to position [0, 0]
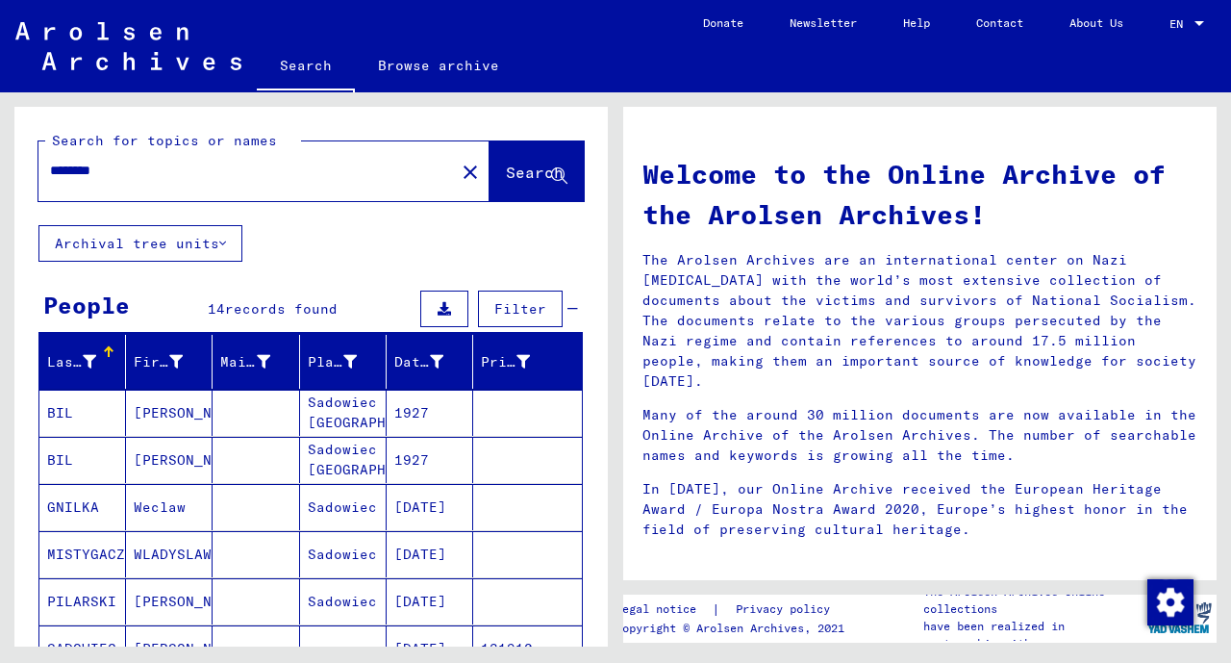
click at [256, 177] on input "********" at bounding box center [241, 171] width 382 height 20
type input "*"
type input "********"
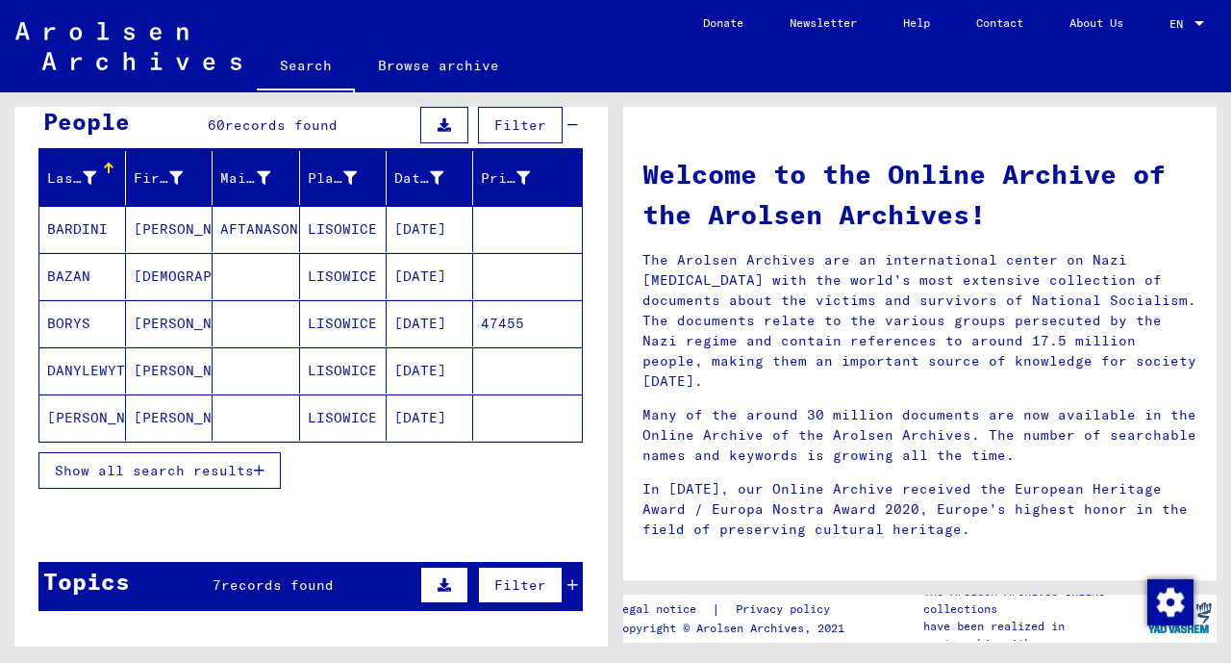
scroll to position [198, 0]
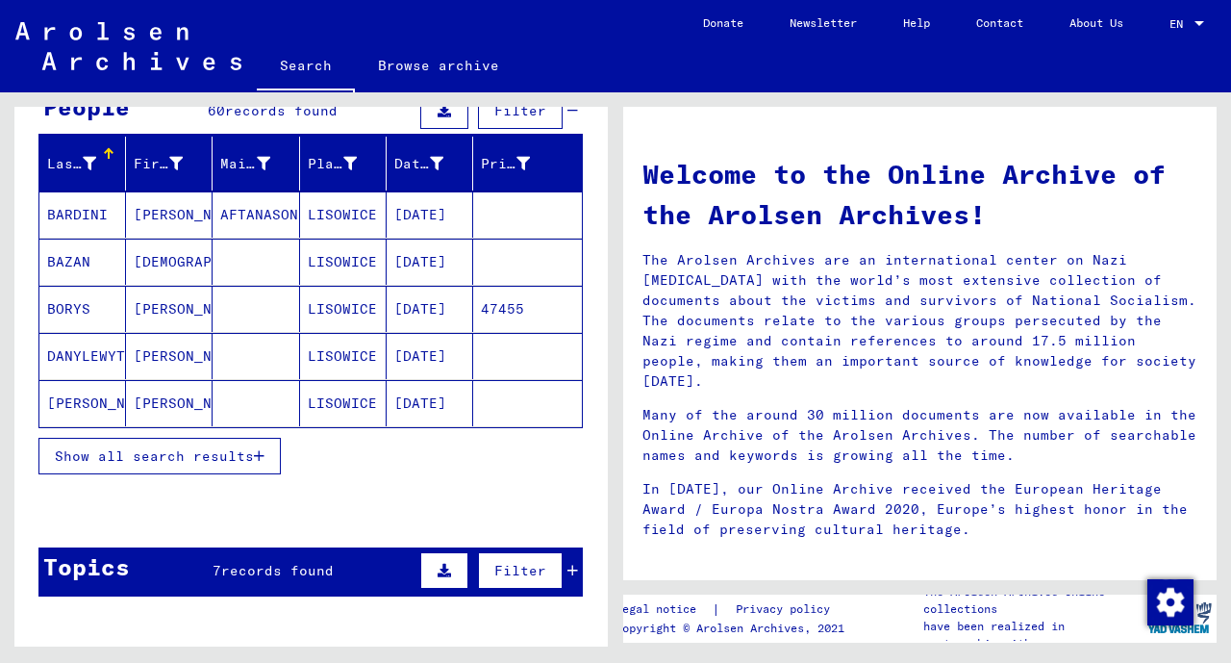
click at [228, 462] on button "Show all search results" at bounding box center [159, 456] width 242 height 37
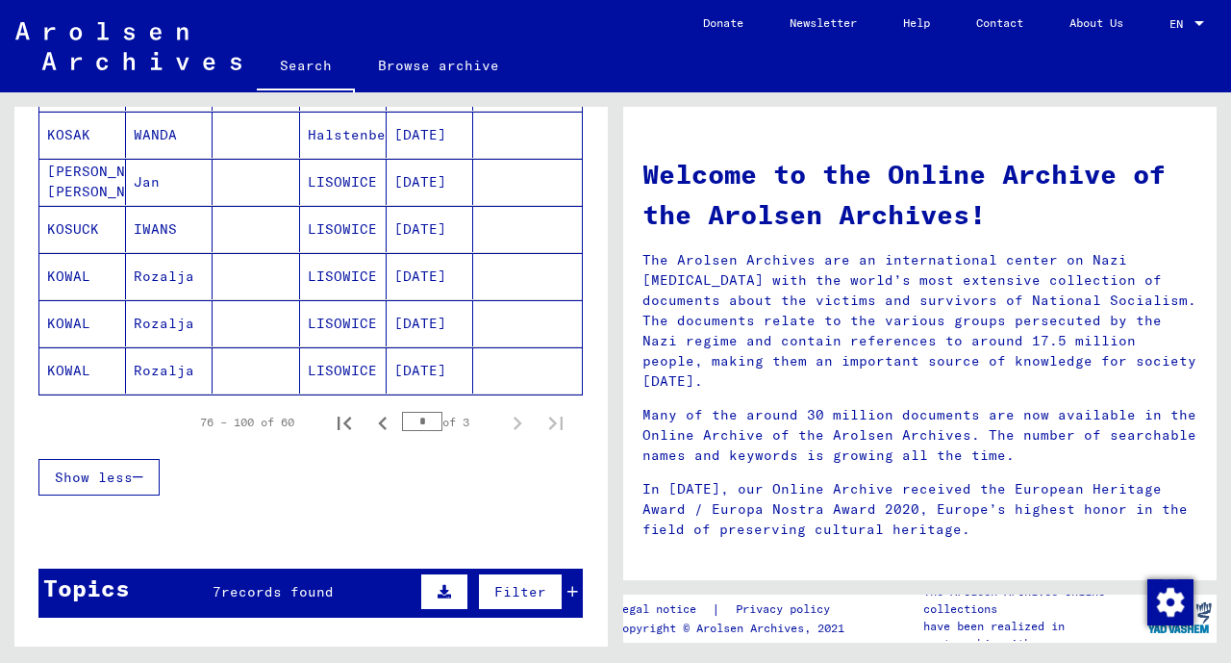
scroll to position [1174, 0]
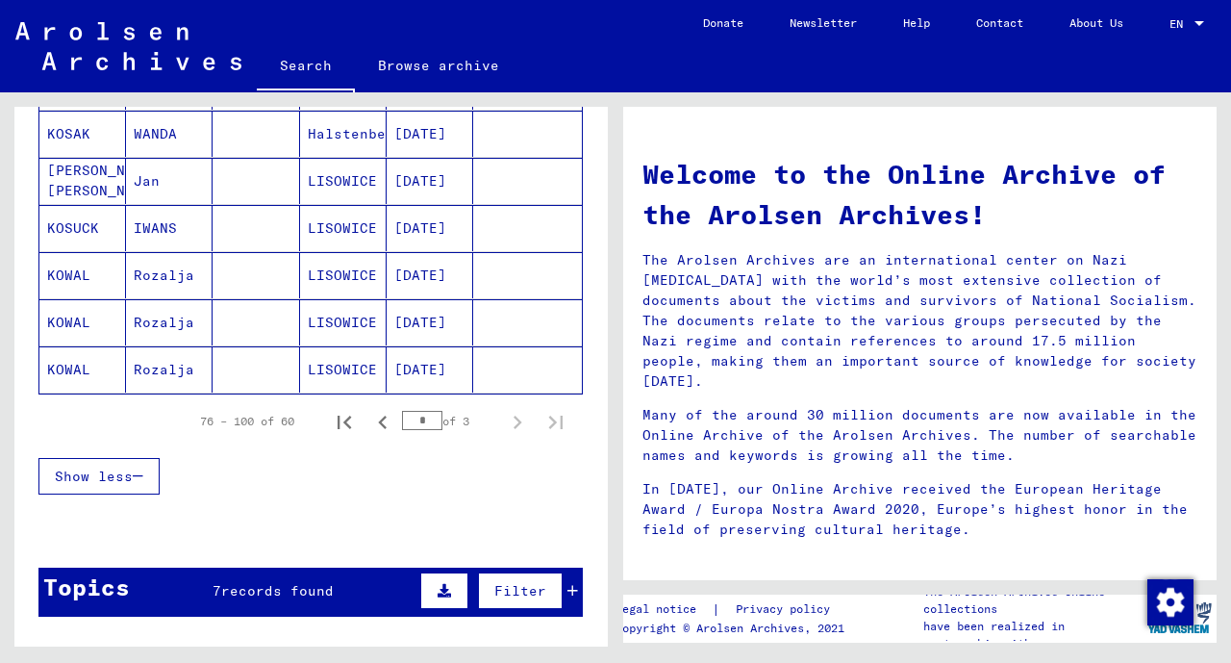
click at [371, 422] on icon "Previous page" at bounding box center [382, 422] width 27 height 27
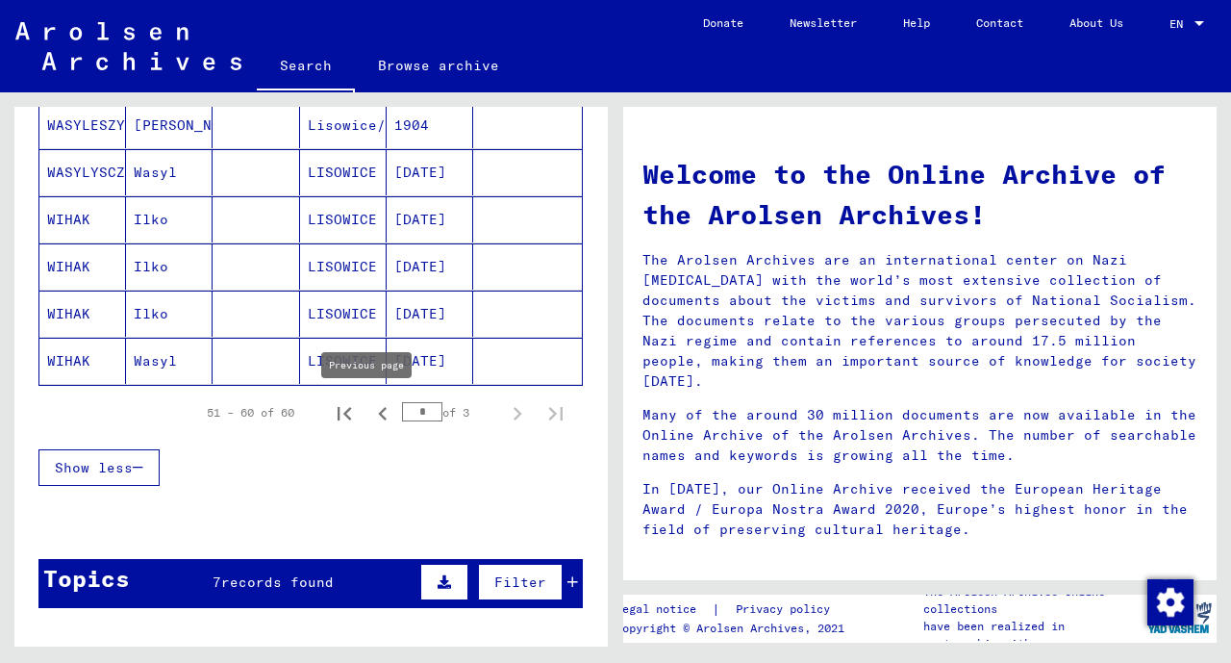
scroll to position [477, 0]
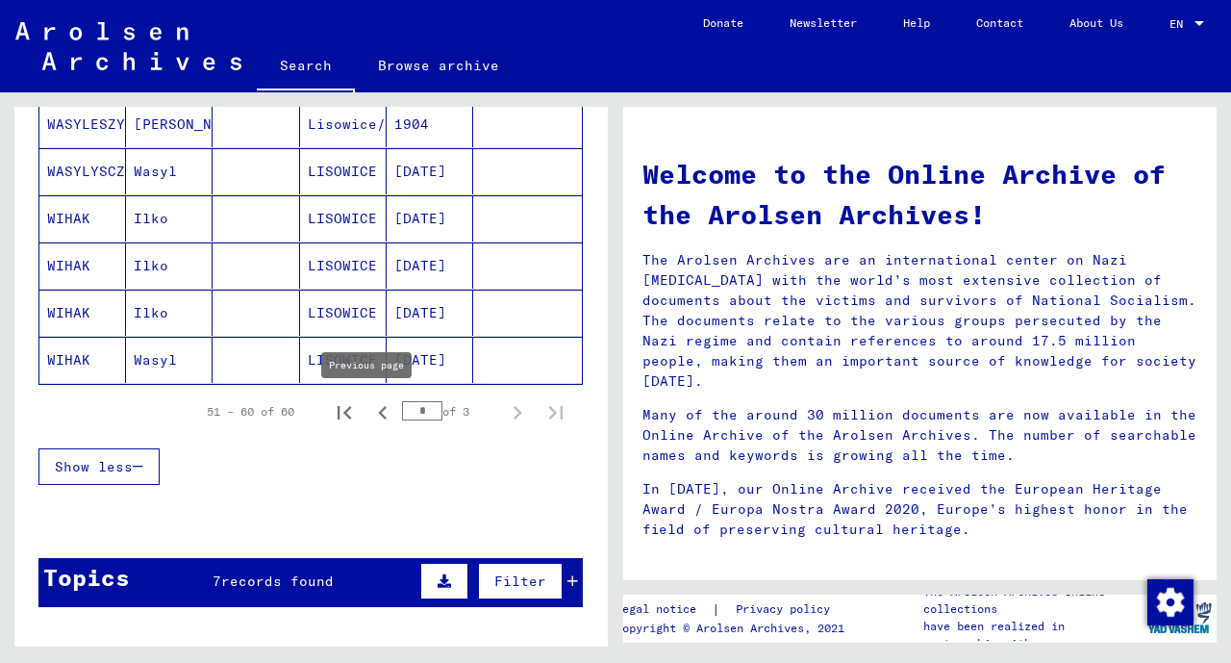
click at [369, 412] on icon "Previous page" at bounding box center [382, 412] width 27 height 27
type input "*"
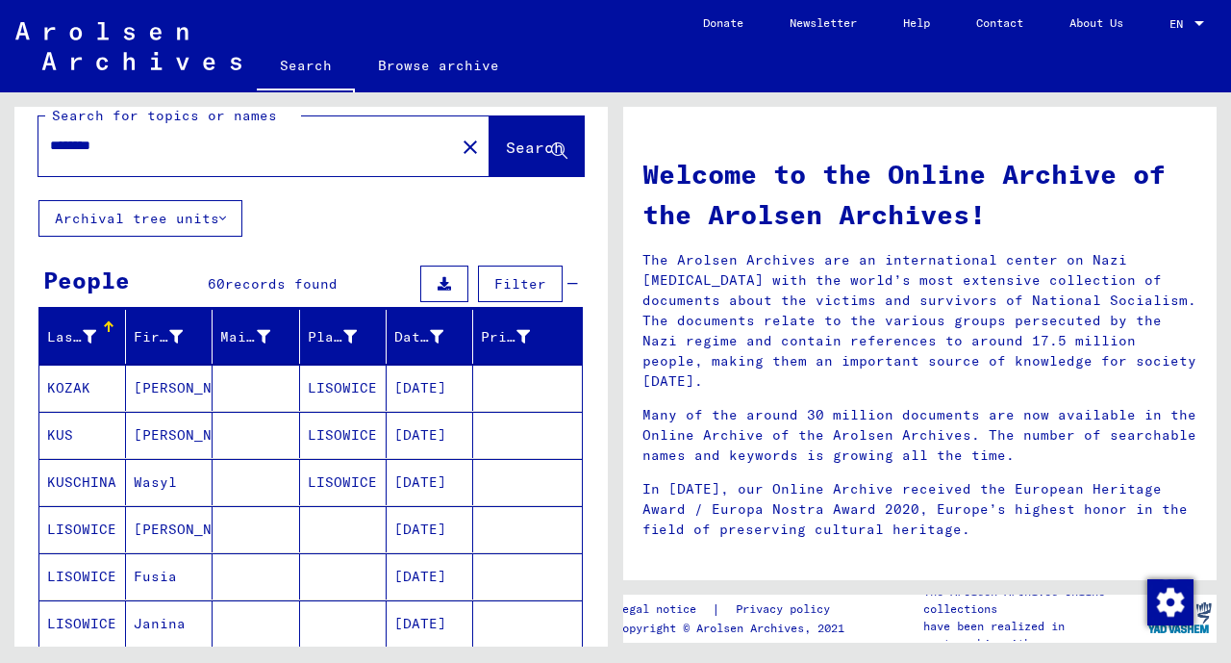
scroll to position [0, 0]
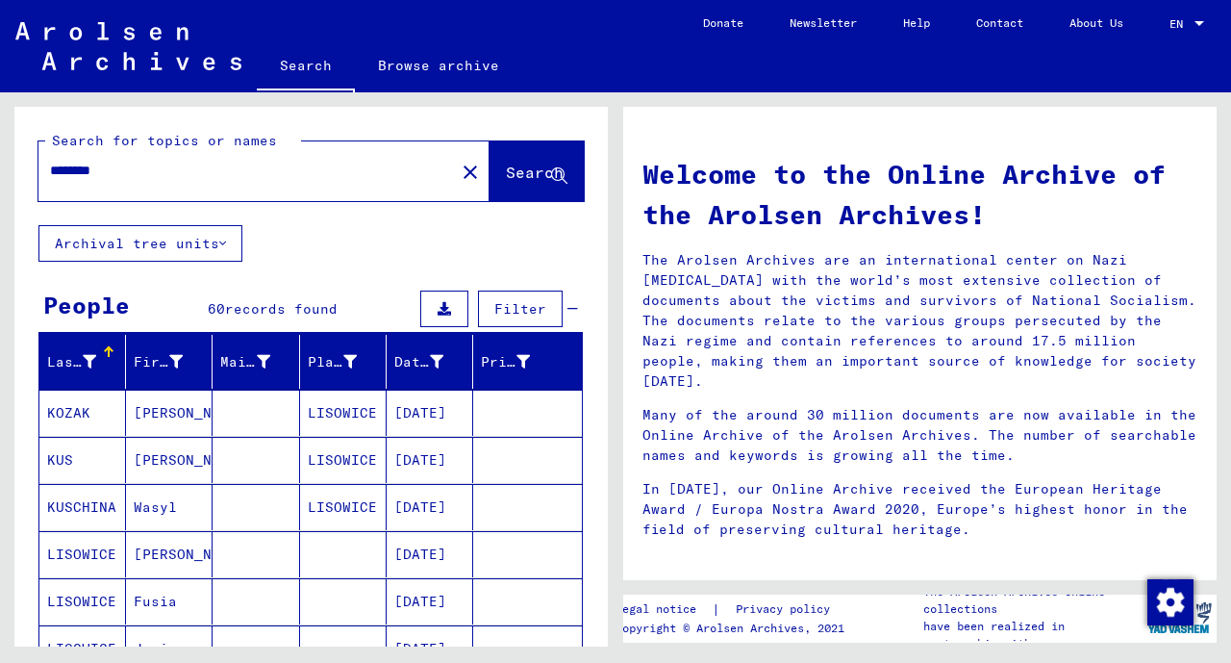
click at [206, 179] on input "********" at bounding box center [241, 171] width 382 height 20
type input "*"
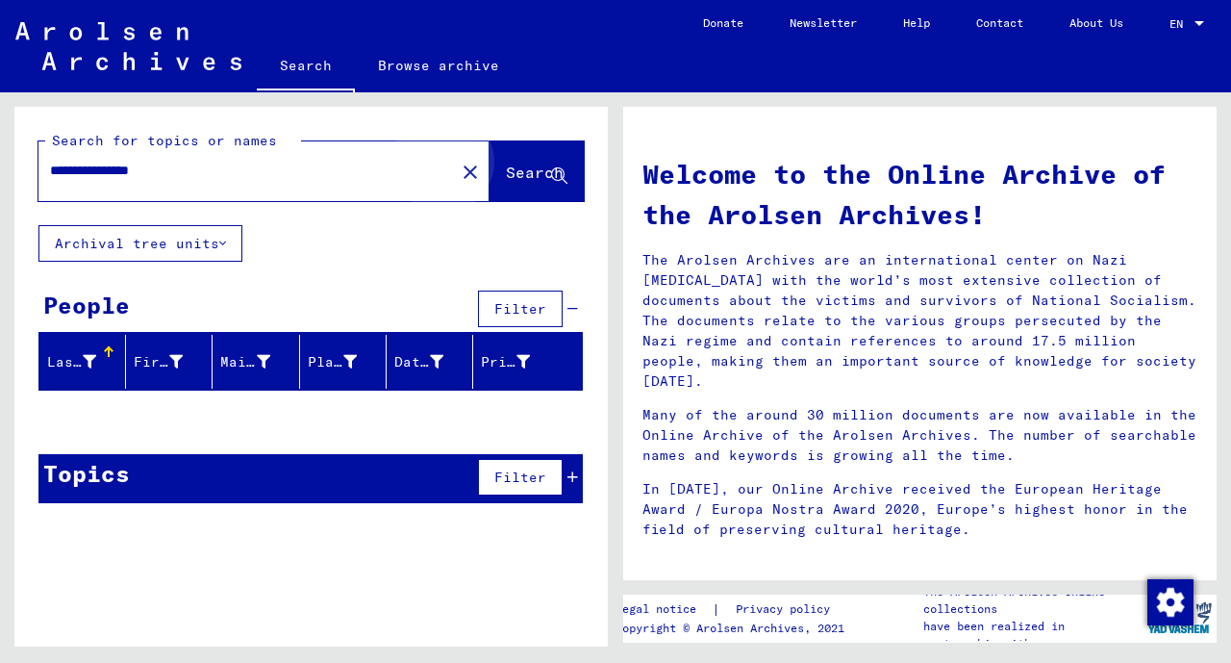
click at [521, 185] on button "Search" at bounding box center [537, 171] width 94 height 60
click at [232, 162] on input "**********" at bounding box center [241, 171] width 382 height 20
type input "*"
type input "*******"
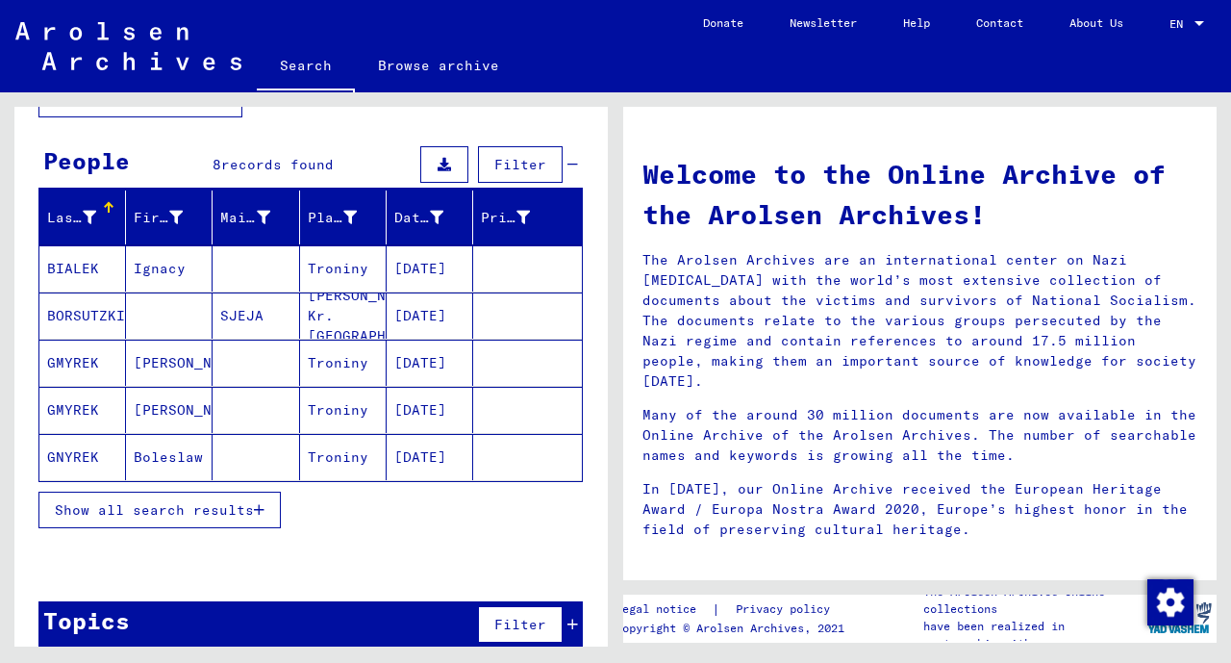
scroll to position [145, 0]
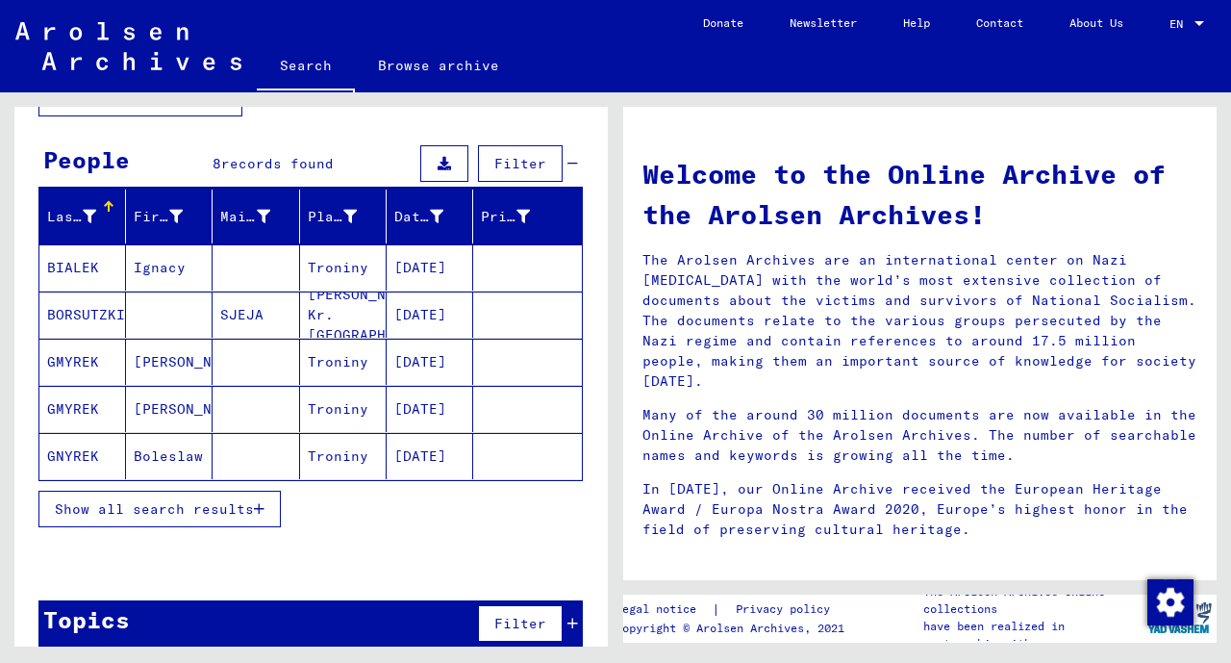
click at [204, 506] on span "Show all search results" at bounding box center [154, 508] width 199 height 17
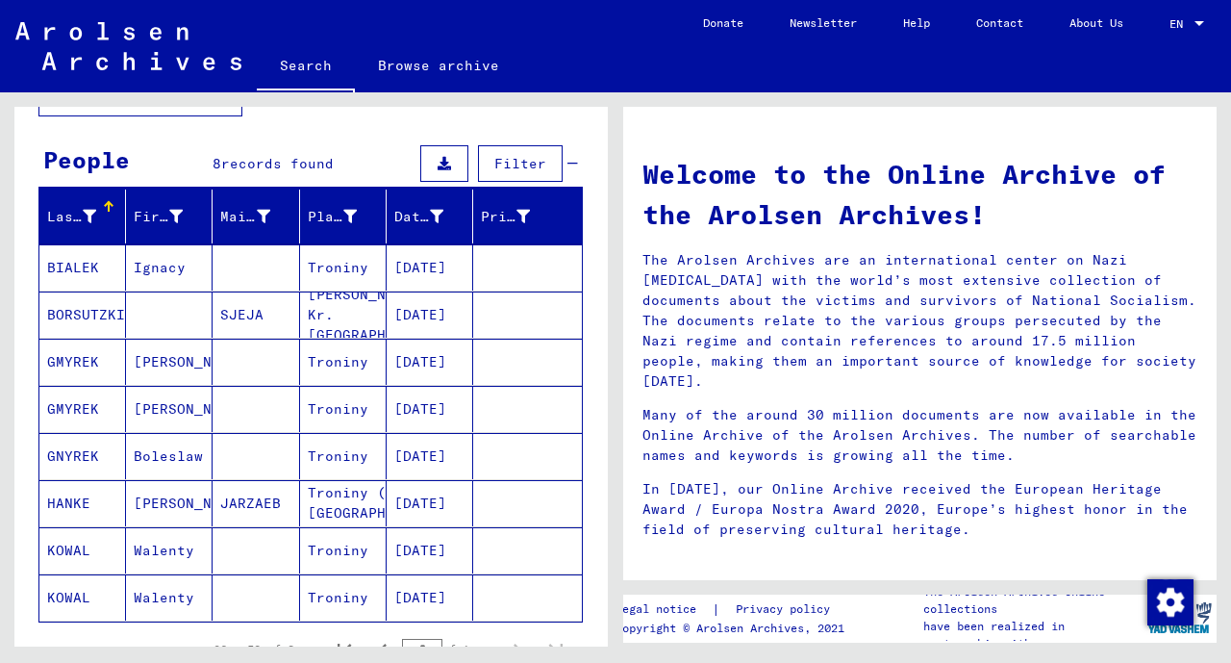
click at [369, 520] on mat-cell "Troniny (Kr. [GEOGRAPHIC_DATA])" at bounding box center [343, 503] width 87 height 46
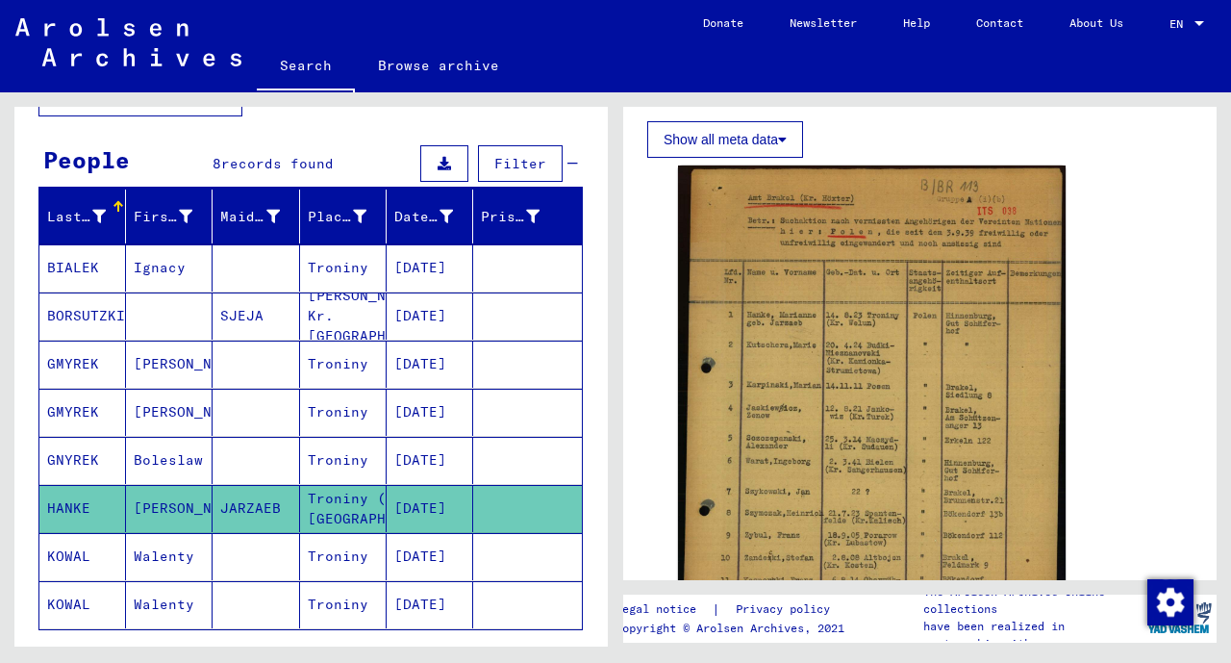
scroll to position [410, 0]
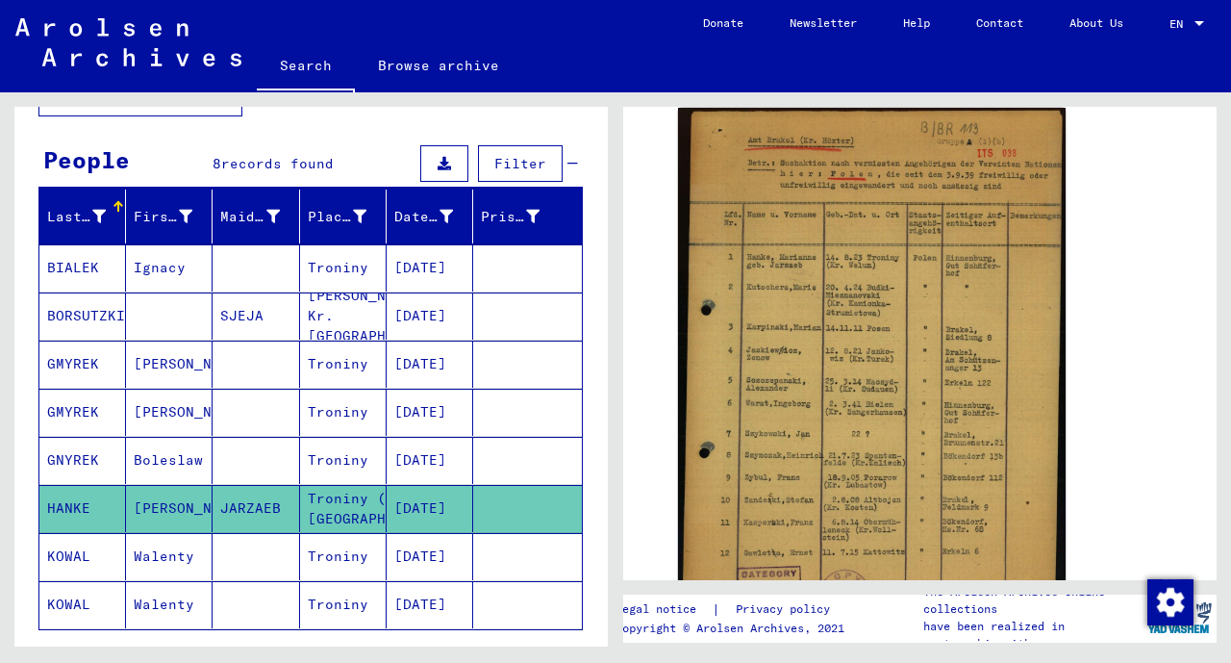
click at [428, 465] on mat-cell "[DATE]" at bounding box center [430, 460] width 87 height 47
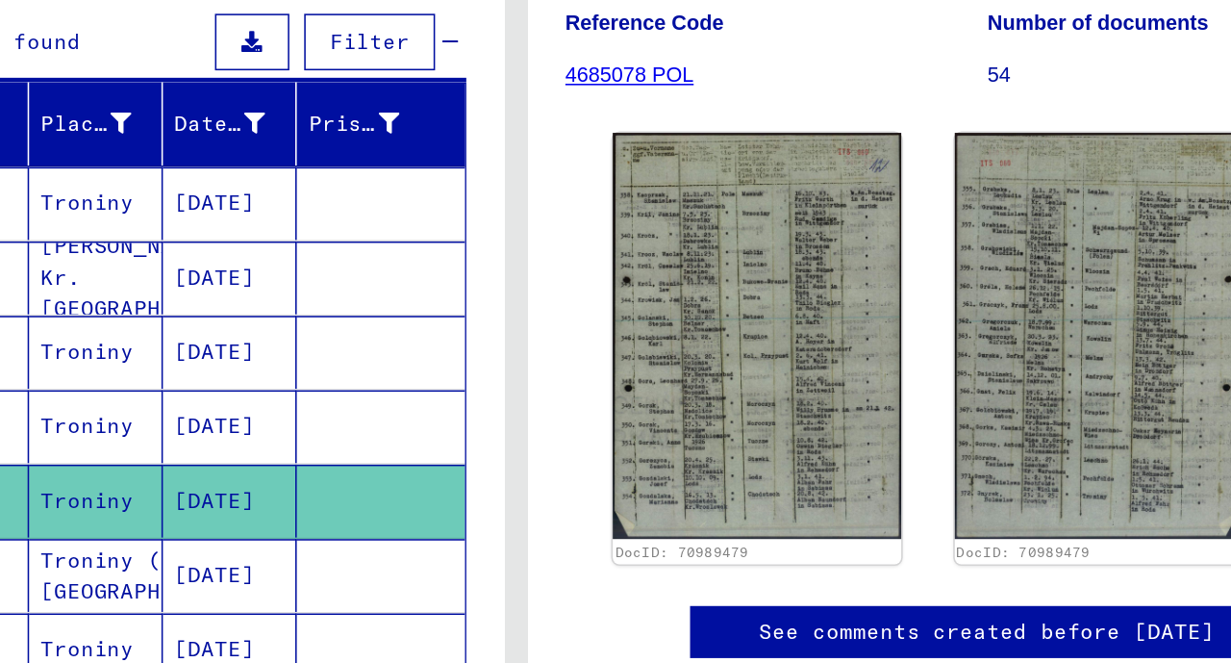
scroll to position [283, 0]
